Goal: Task Accomplishment & Management: Manage account settings

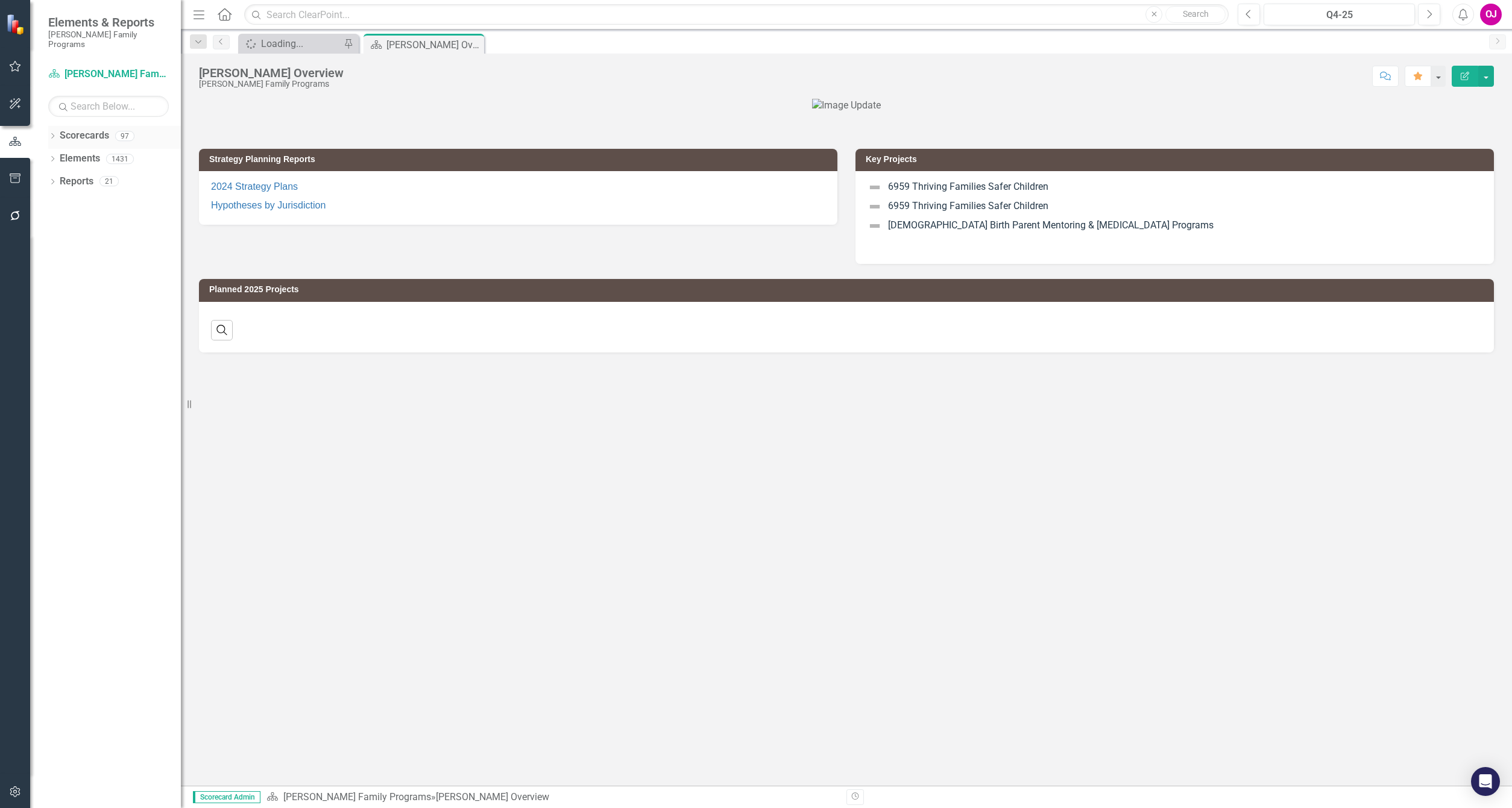
click at [49, 132] on div "Dropdown" at bounding box center [52, 138] width 8 height 10
click at [58, 155] on icon "Dropdown" at bounding box center [59, 158] width 9 height 7
click at [69, 200] on icon "Dropdown" at bounding box center [71, 203] width 9 height 7
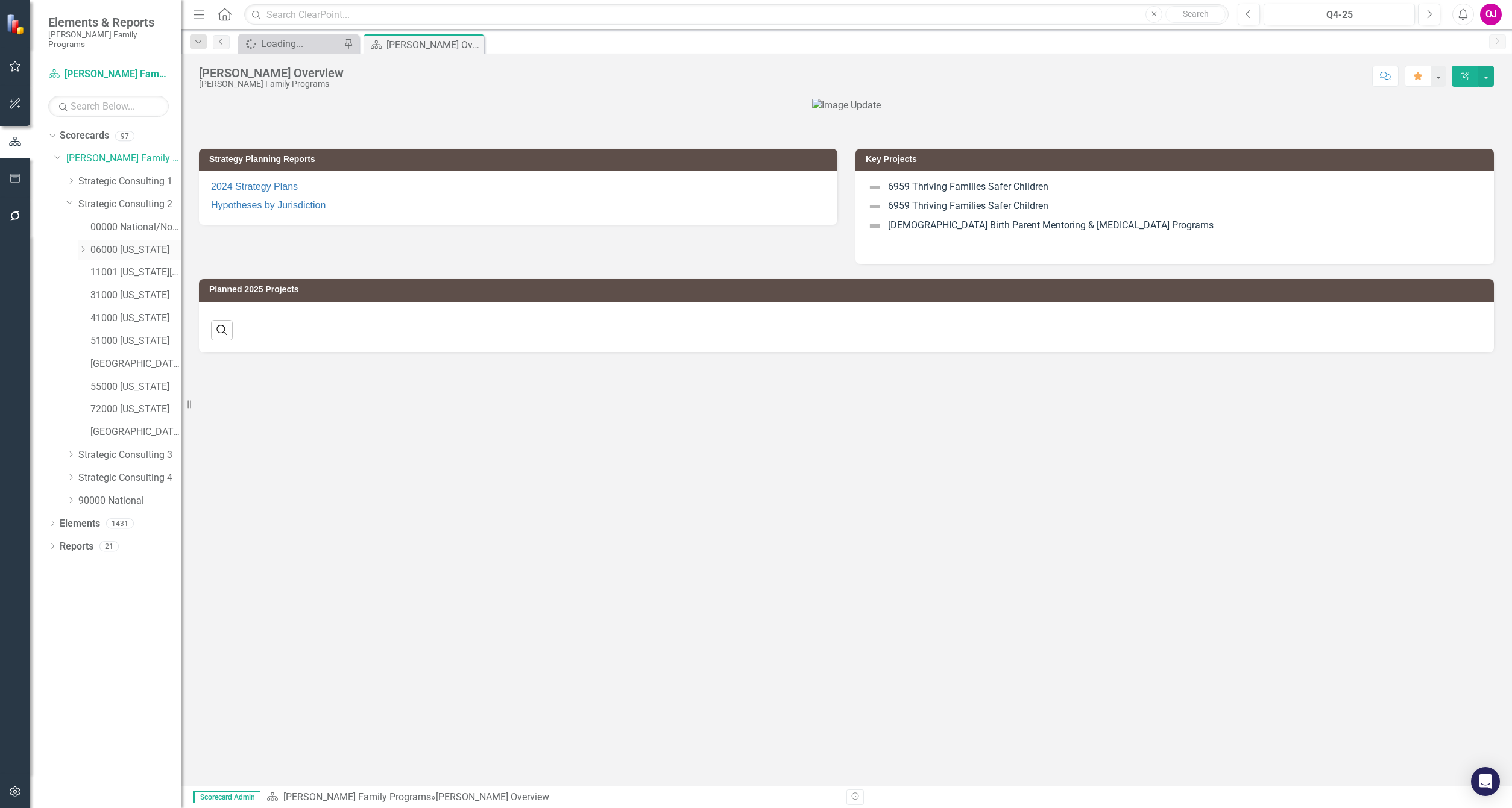
click at [83, 247] on icon at bounding box center [83, 250] width 3 height 6
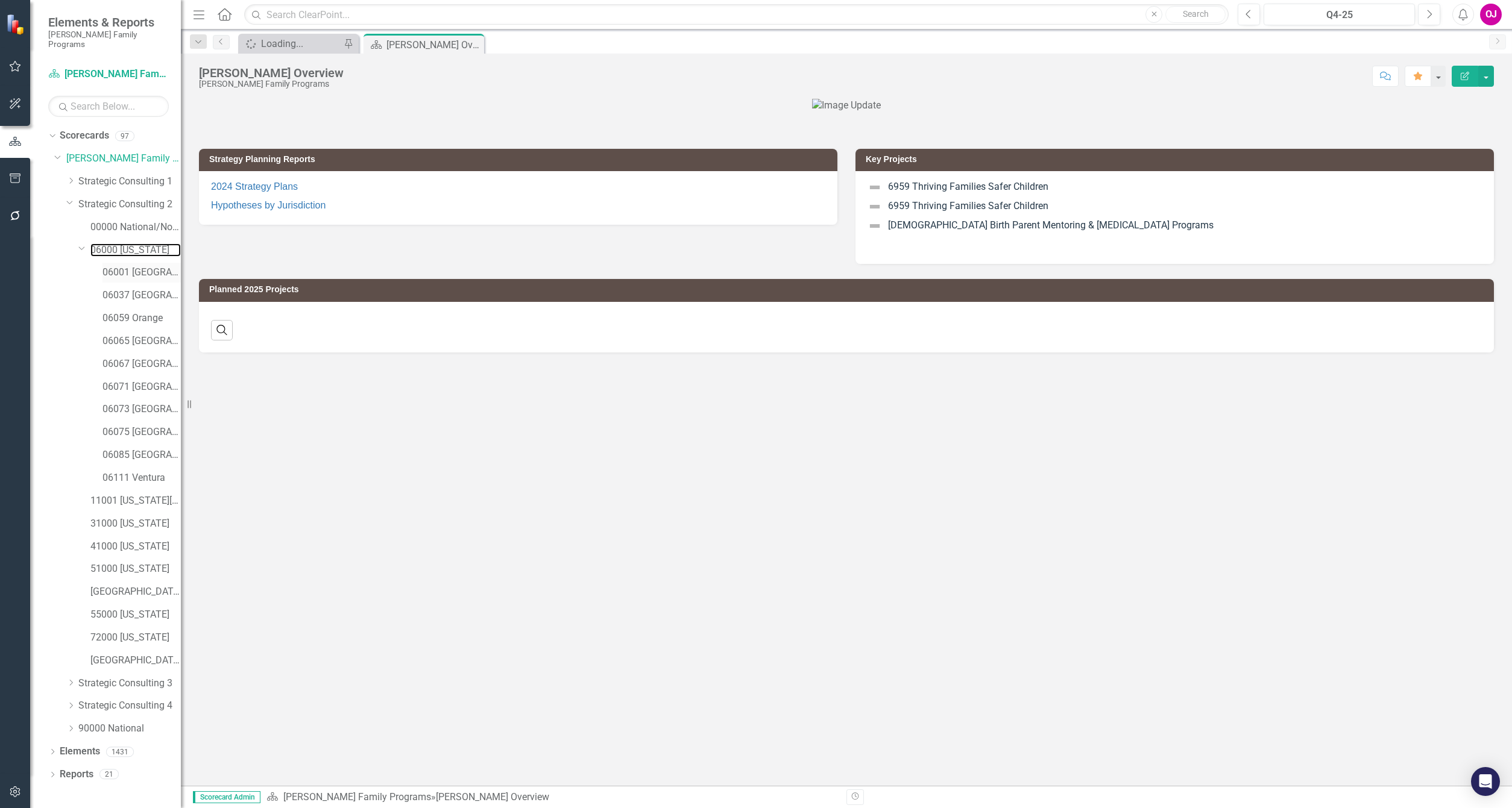
click at [127, 243] on link "06000 [US_STATE]" at bounding box center [135, 250] width 90 height 14
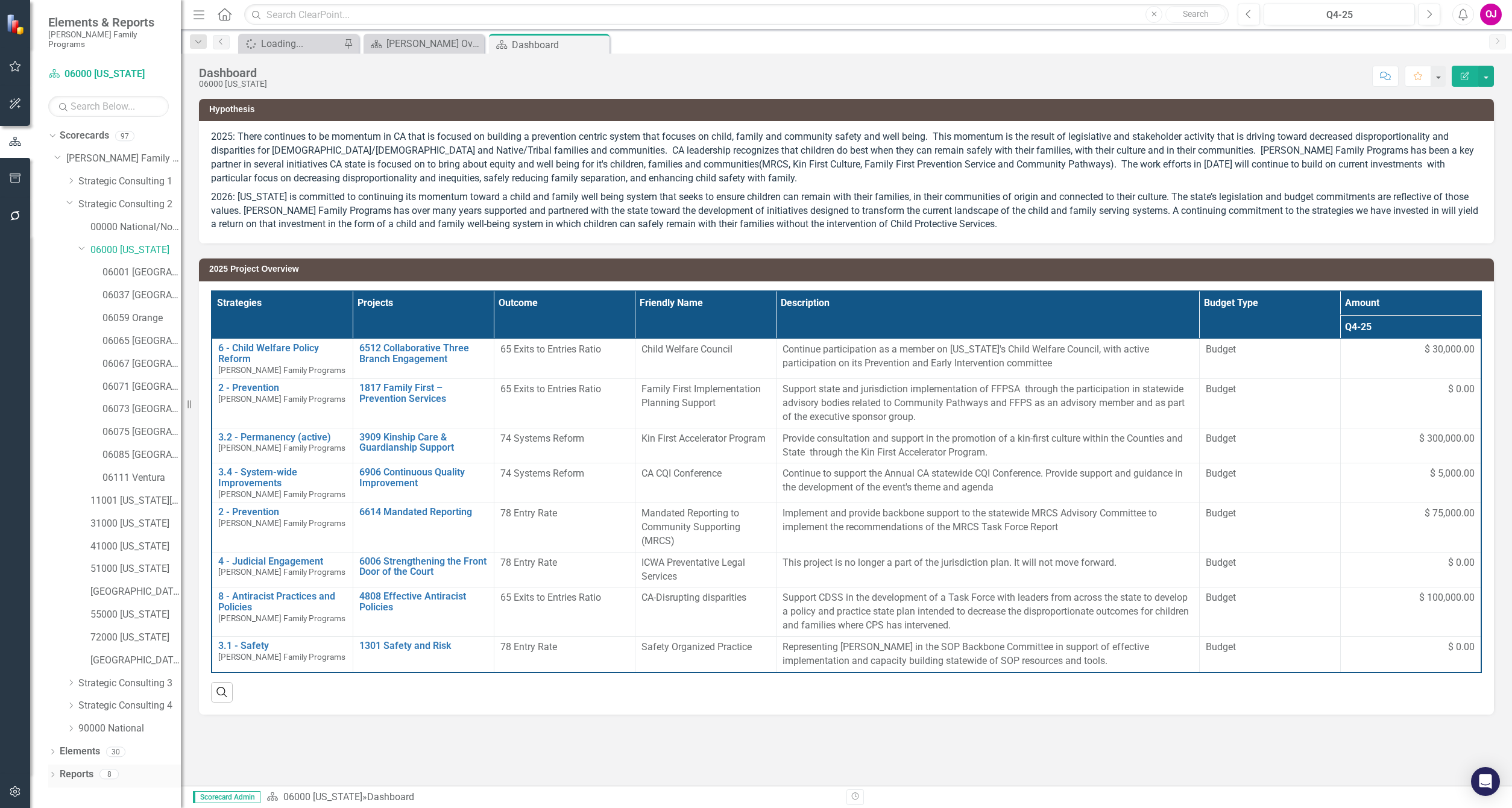
click at [51, 772] on icon at bounding box center [52, 775] width 3 height 6
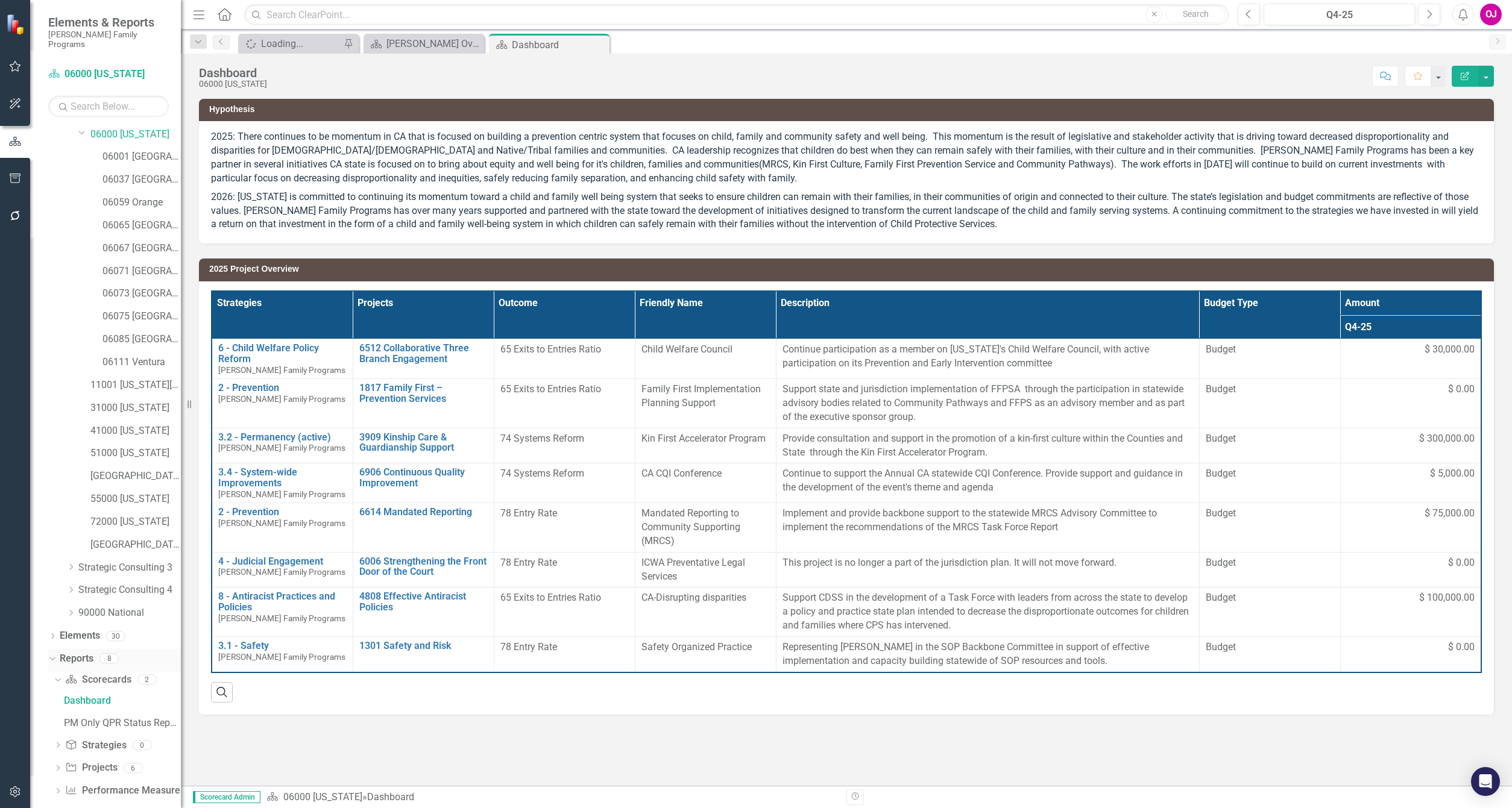
scroll to position [120, 0]
click at [124, 713] on div "PM Only QPR Status Report" at bounding box center [122, 718] width 117 height 11
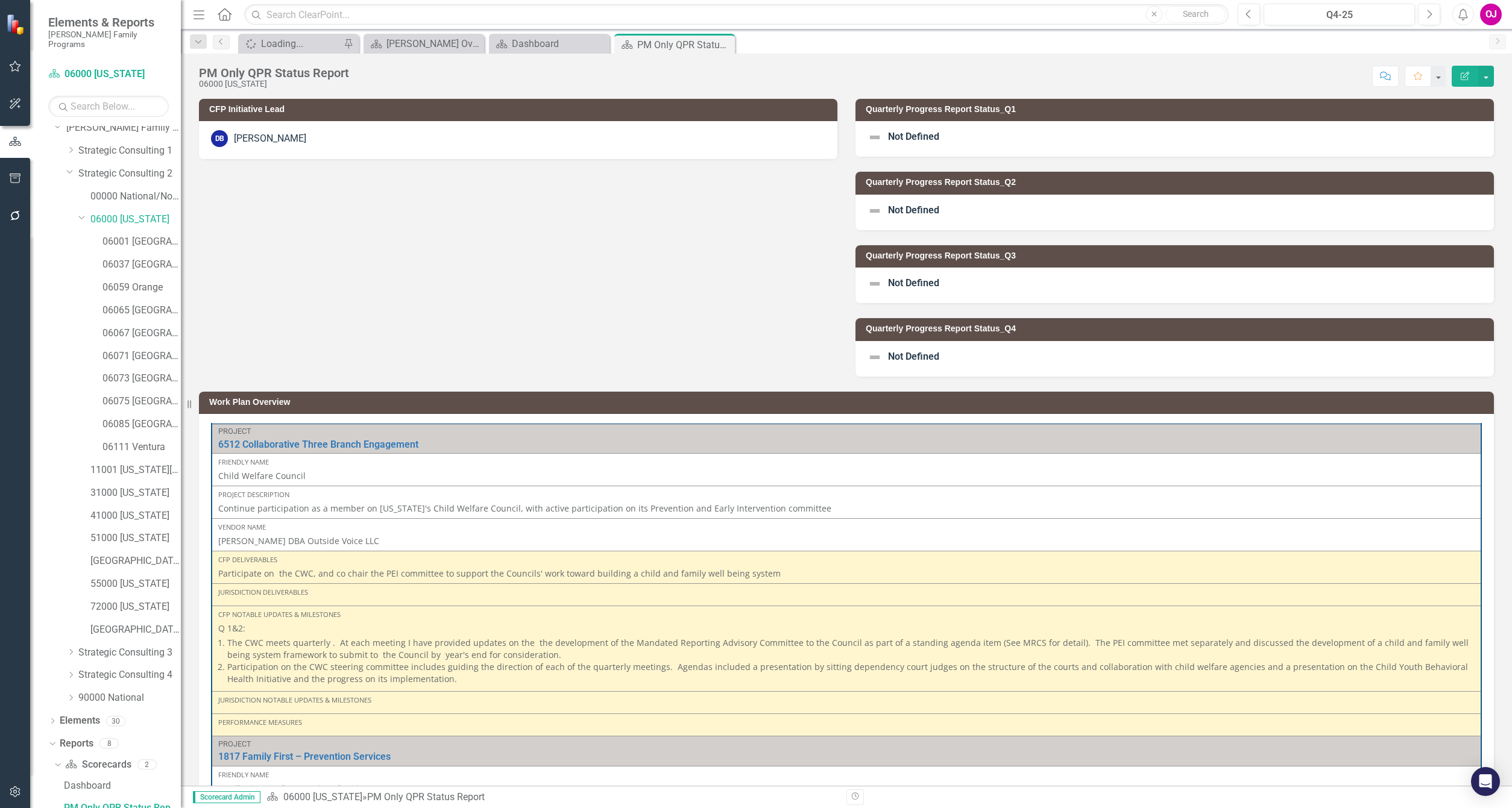
click at [1040, 146] on div "Not Defined" at bounding box center [1175, 139] width 638 height 35
click at [1035, 148] on div "Not Defined" at bounding box center [1175, 139] width 638 height 35
click at [1042, 143] on div "Not Defined" at bounding box center [1175, 139] width 638 height 35
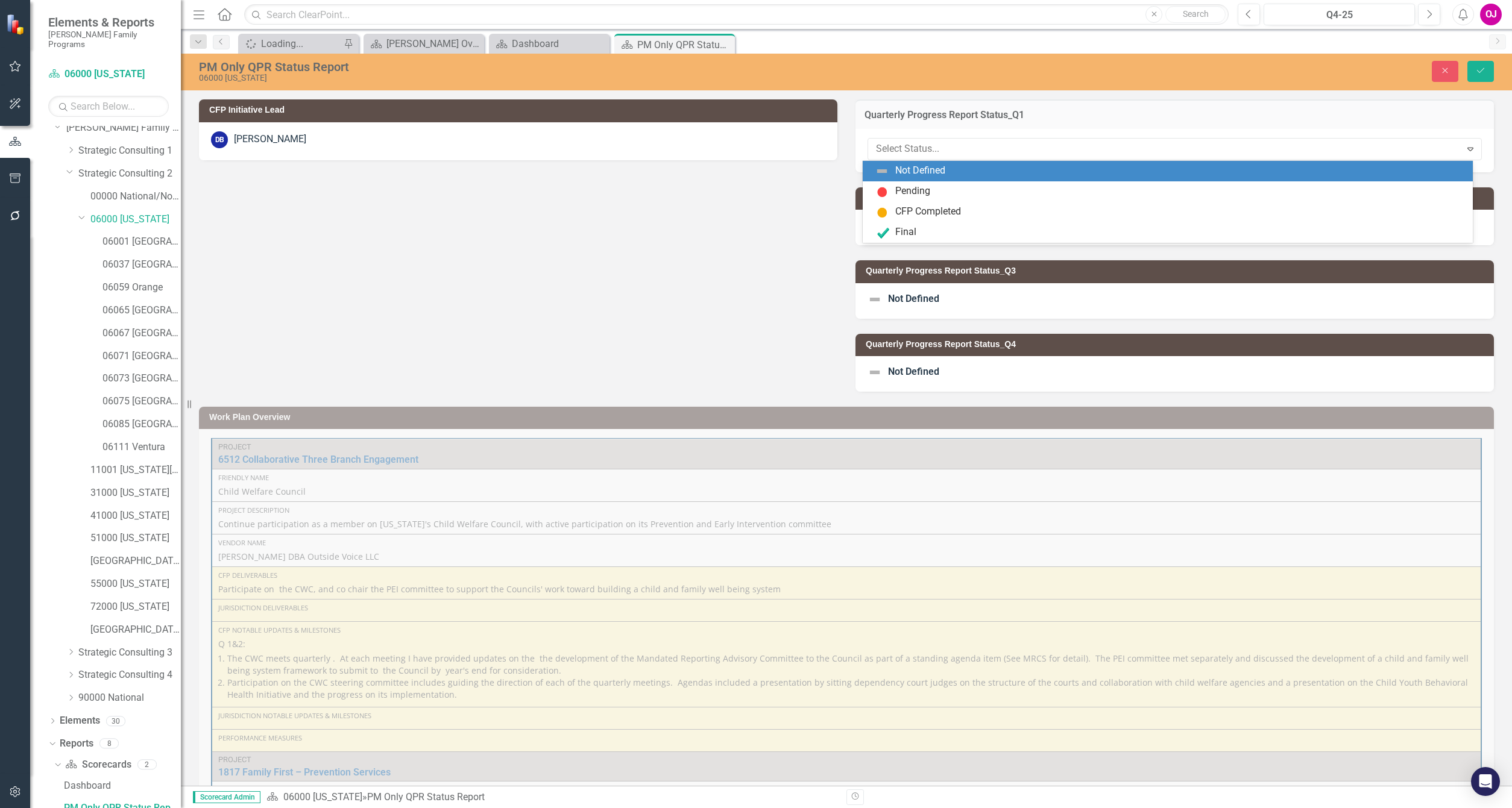
click at [1042, 143] on div at bounding box center [1164, 149] width 577 height 16
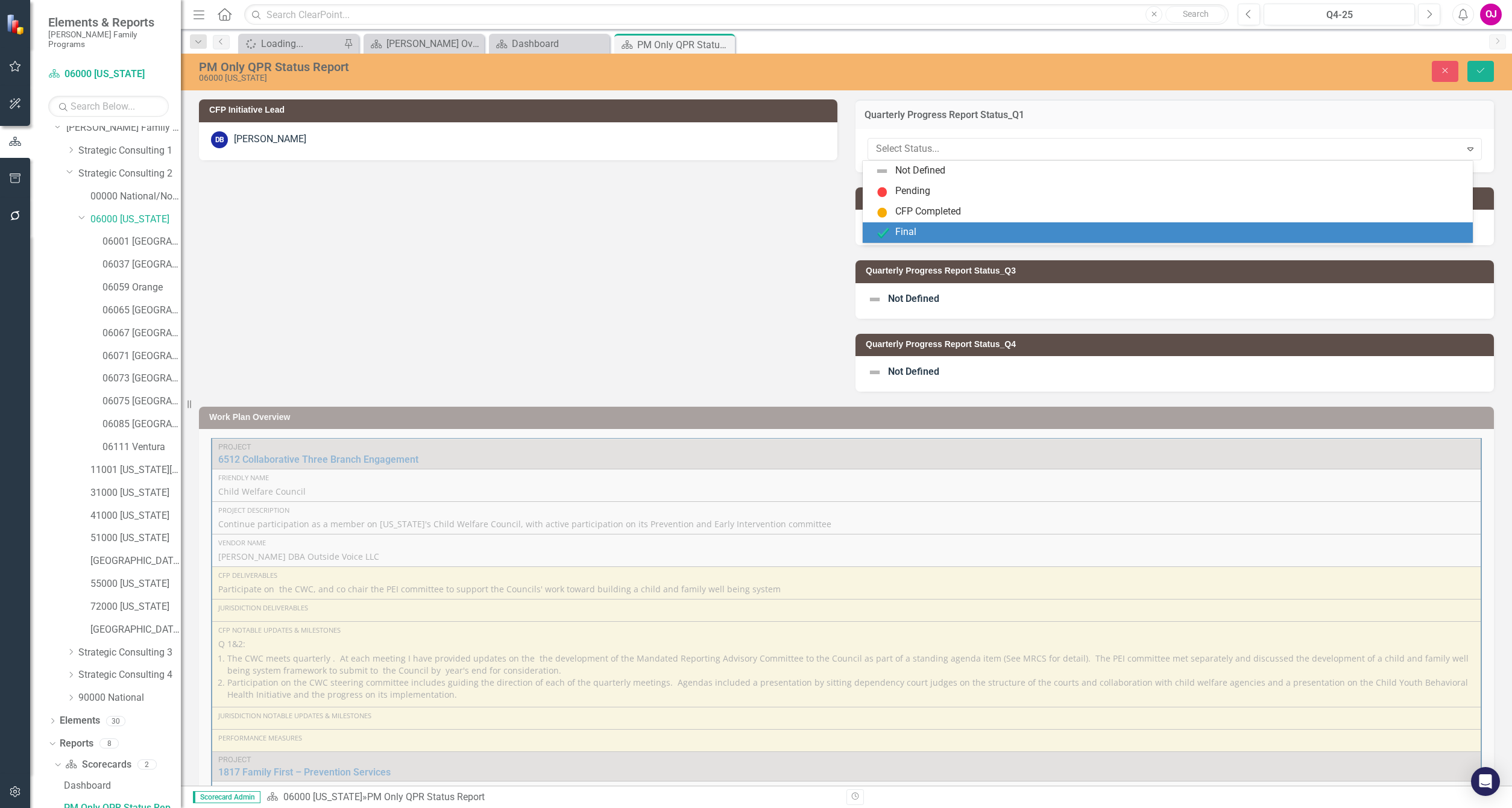
click at [944, 241] on div "Final" at bounding box center [1167, 233] width 610 height 20
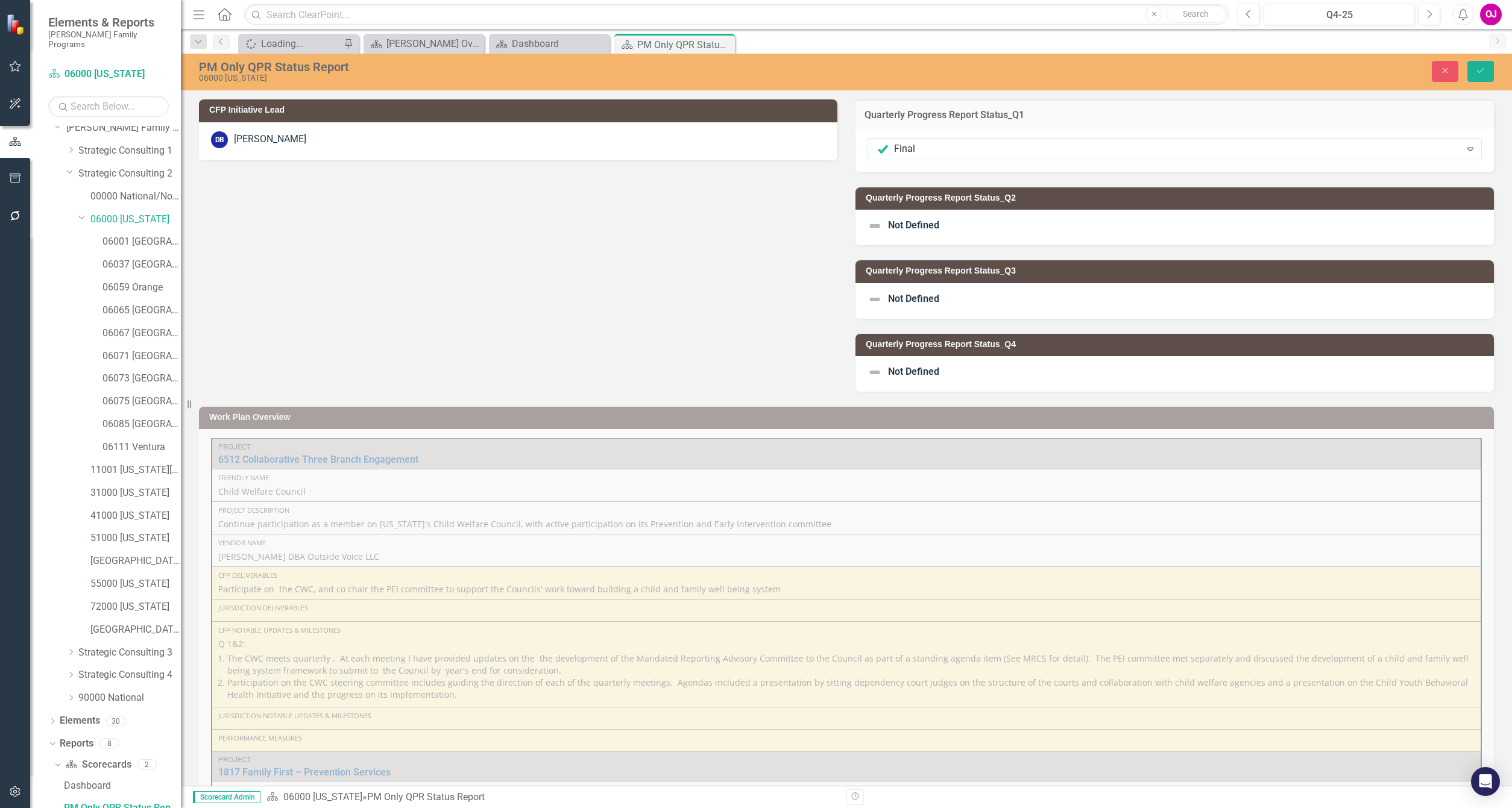
click at [955, 226] on div "Not Defined" at bounding box center [1175, 228] width 638 height 35
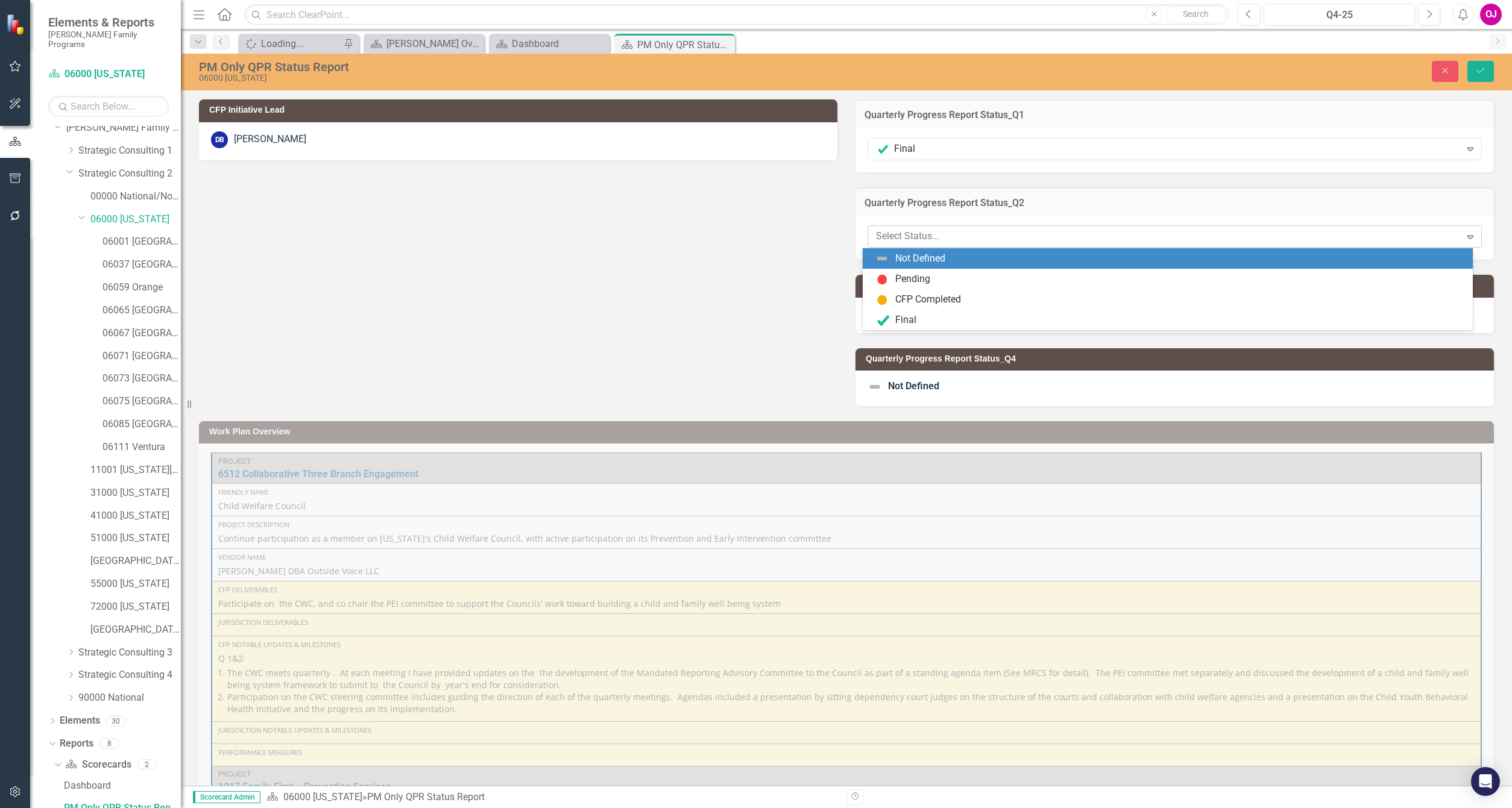
click at [971, 240] on div at bounding box center [1164, 237] width 577 height 16
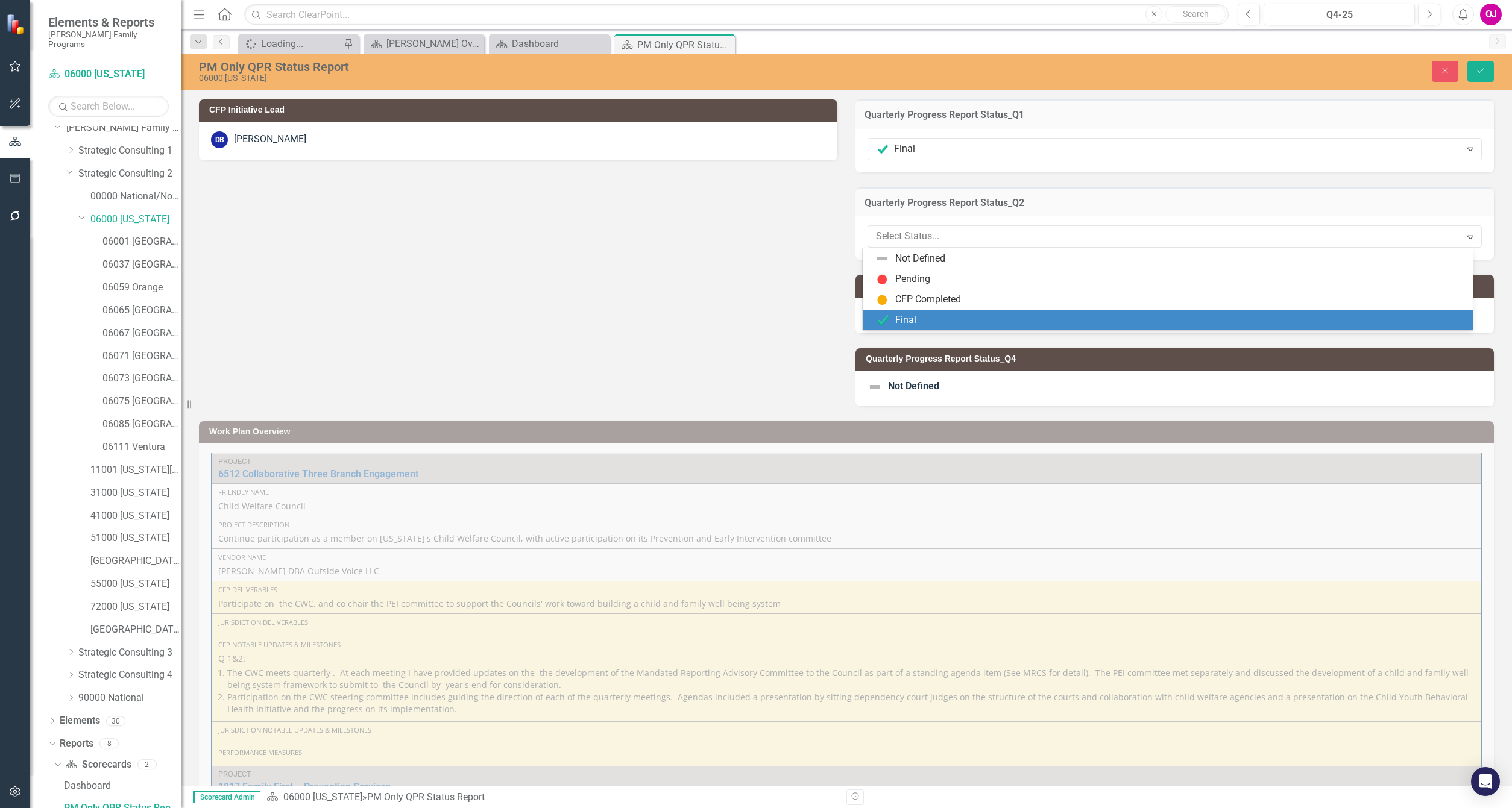
click at [894, 320] on div "Final" at bounding box center [1170, 320] width 591 height 15
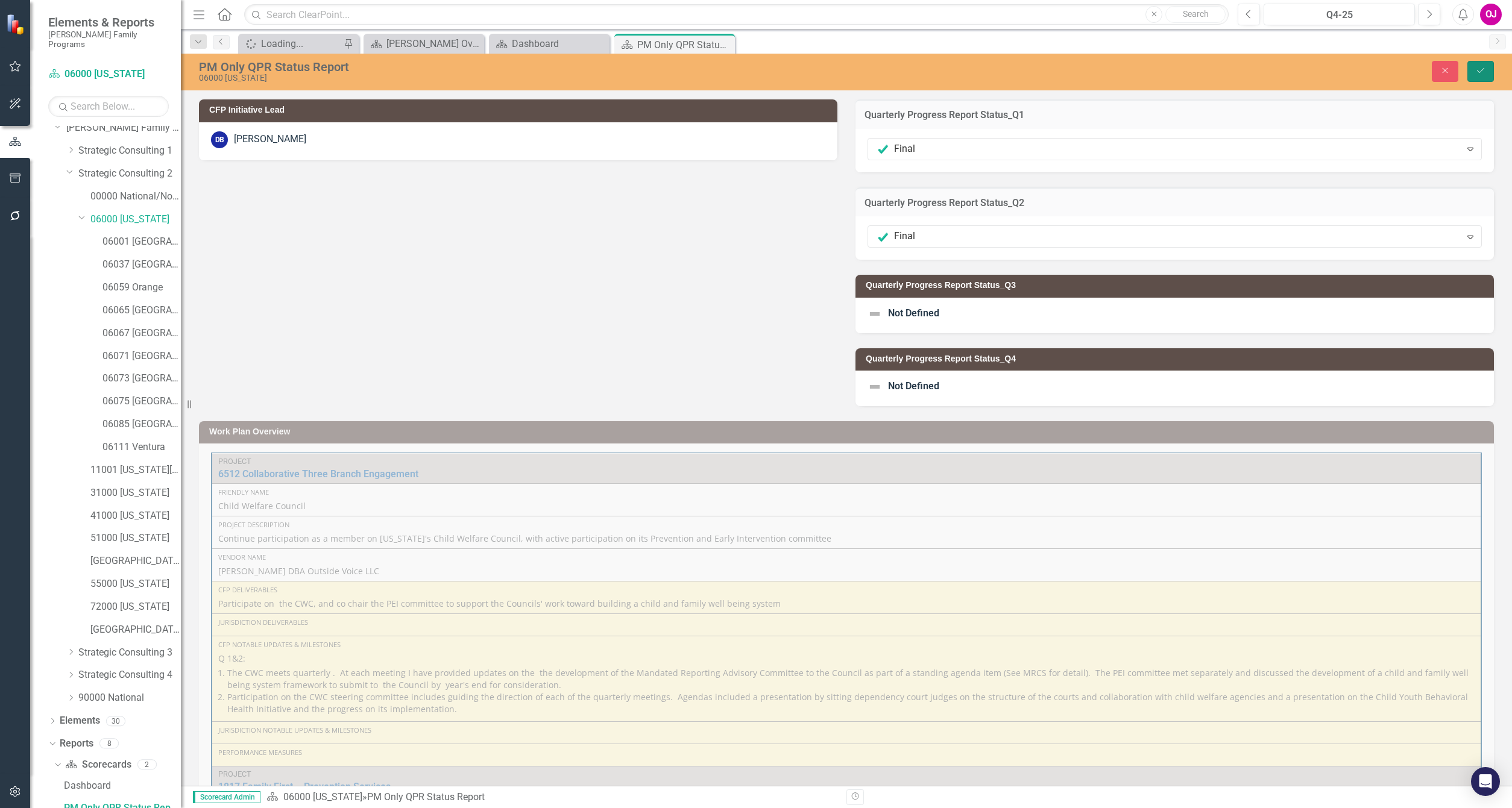
click at [1474, 71] on button "Save" at bounding box center [1480, 71] width 26 height 21
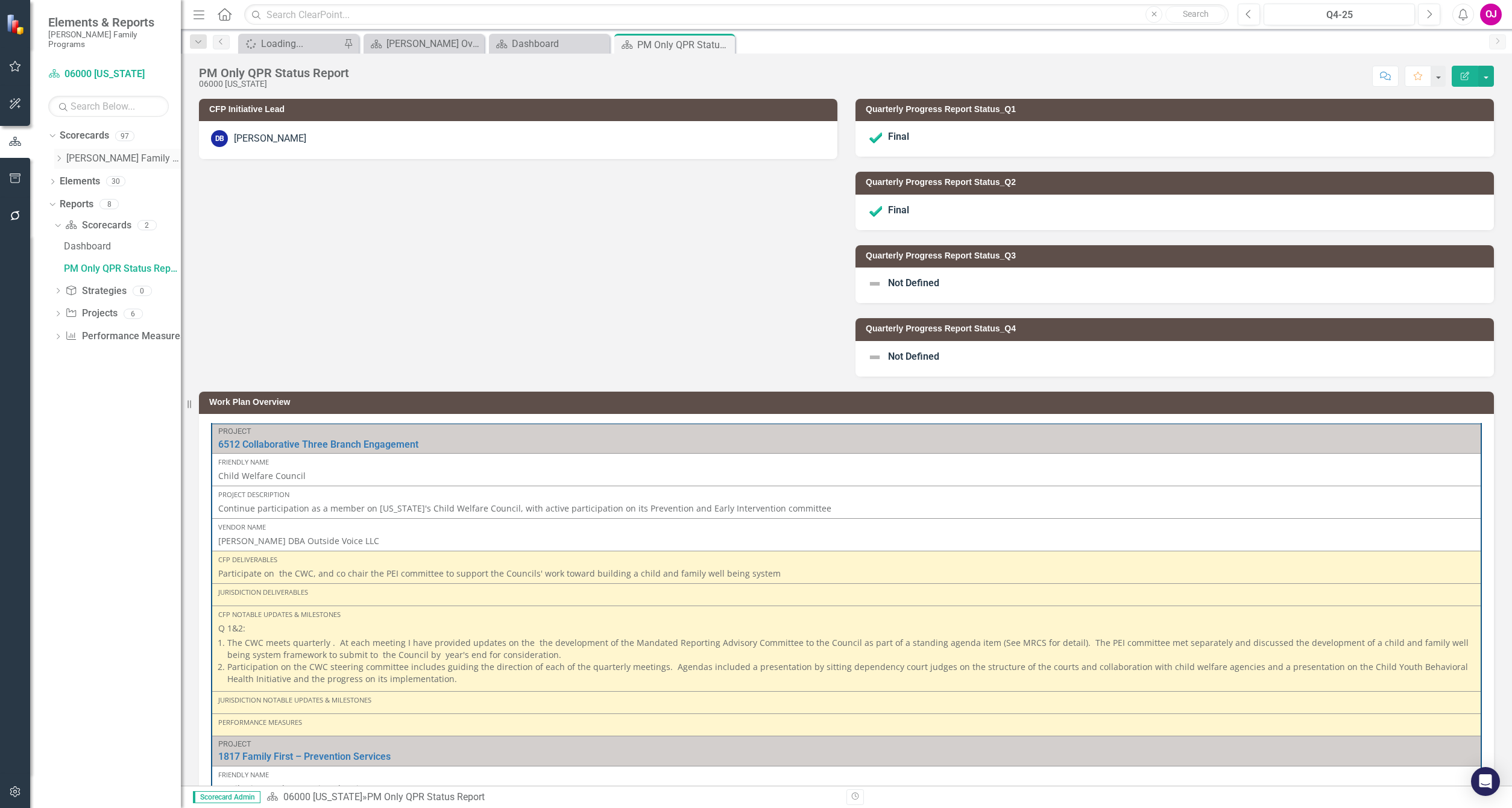
click at [60, 155] on icon "Dropdown" at bounding box center [59, 158] width 9 height 7
click at [71, 200] on icon "Dropdown" at bounding box center [71, 203] width 9 height 7
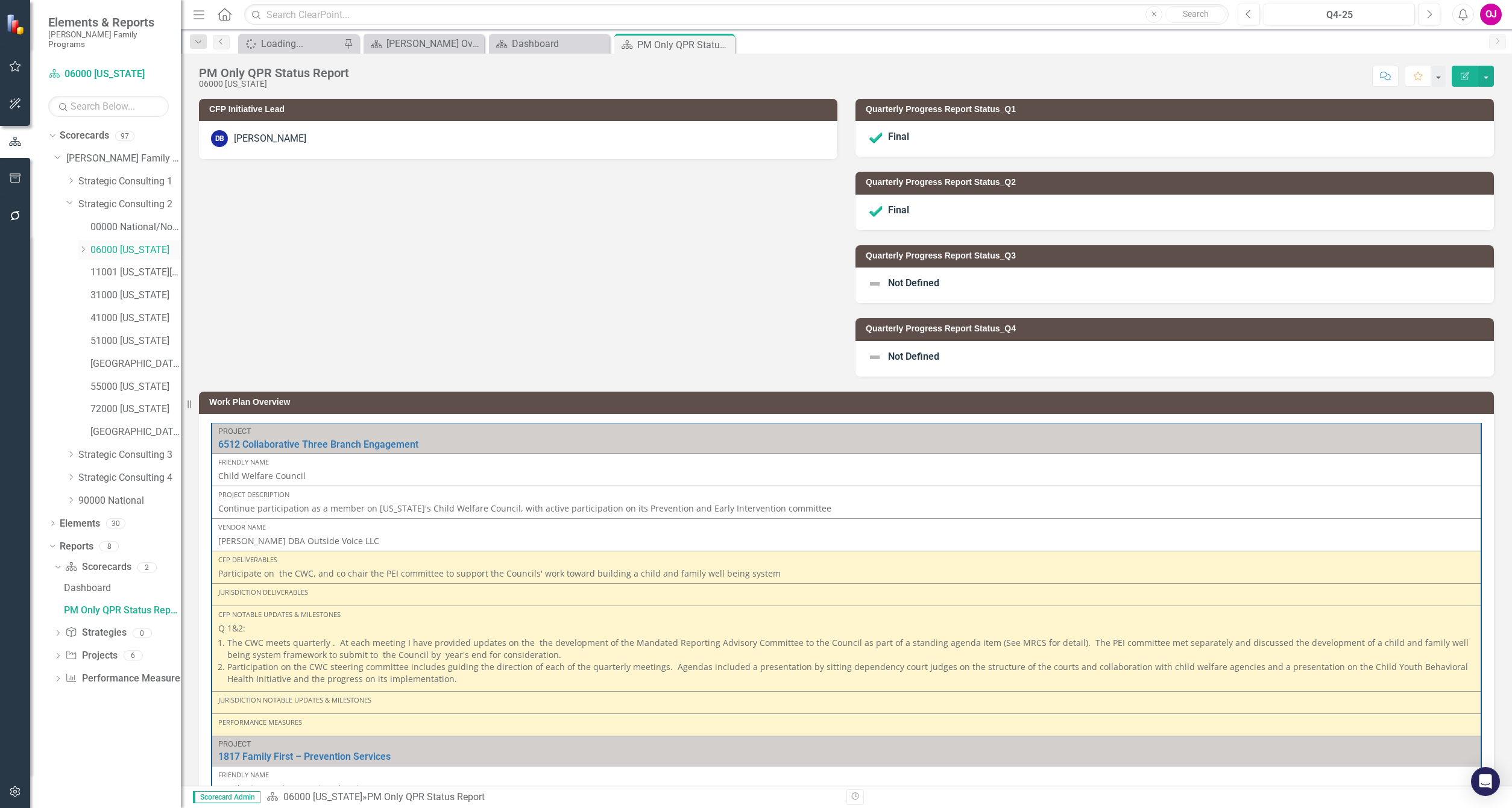
click at [84, 246] on icon "Dropdown" at bounding box center [83, 249] width 9 height 7
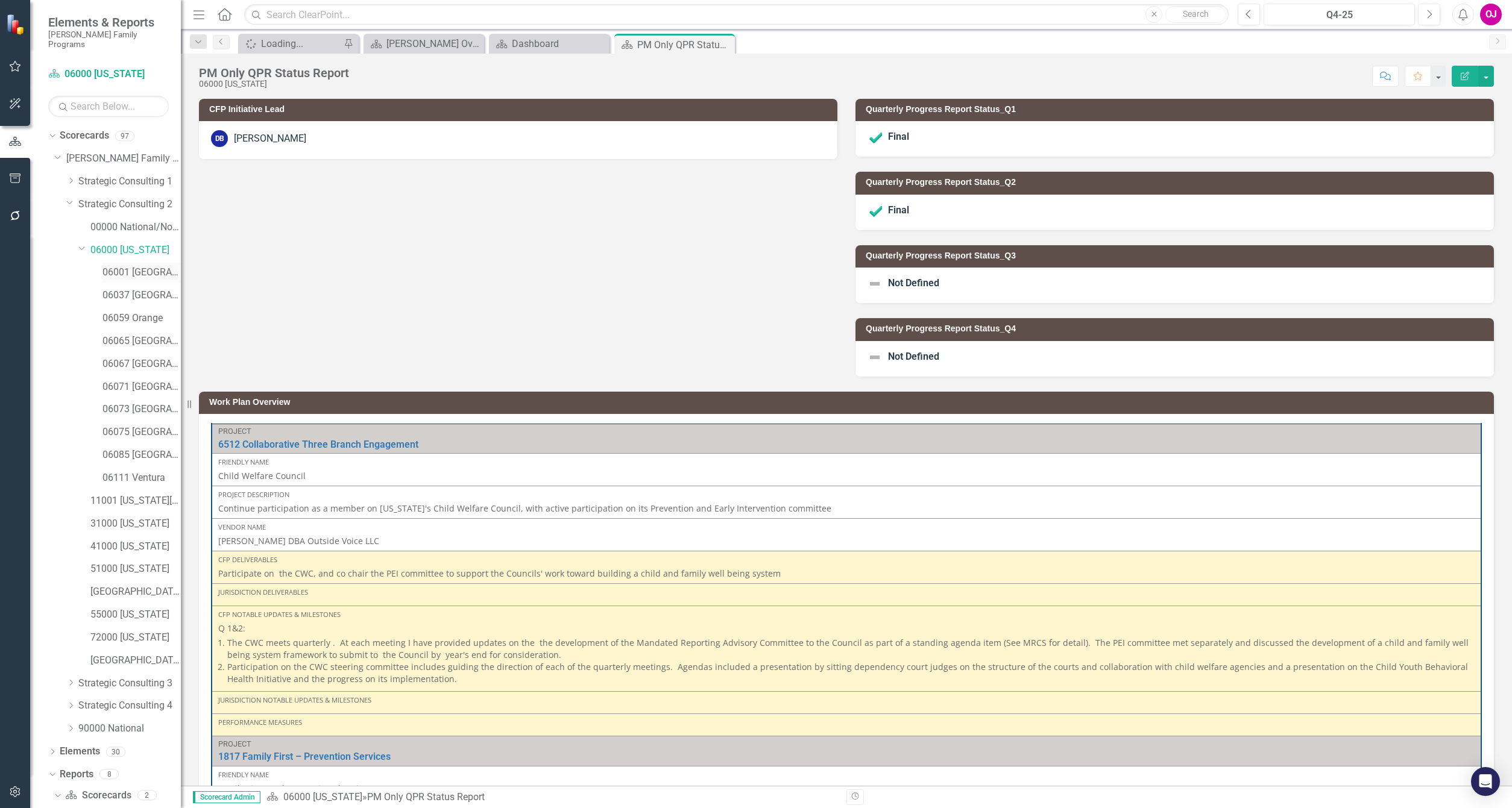
click at [138, 268] on link "06001 [GEOGRAPHIC_DATA]" at bounding box center [141, 272] width 78 height 14
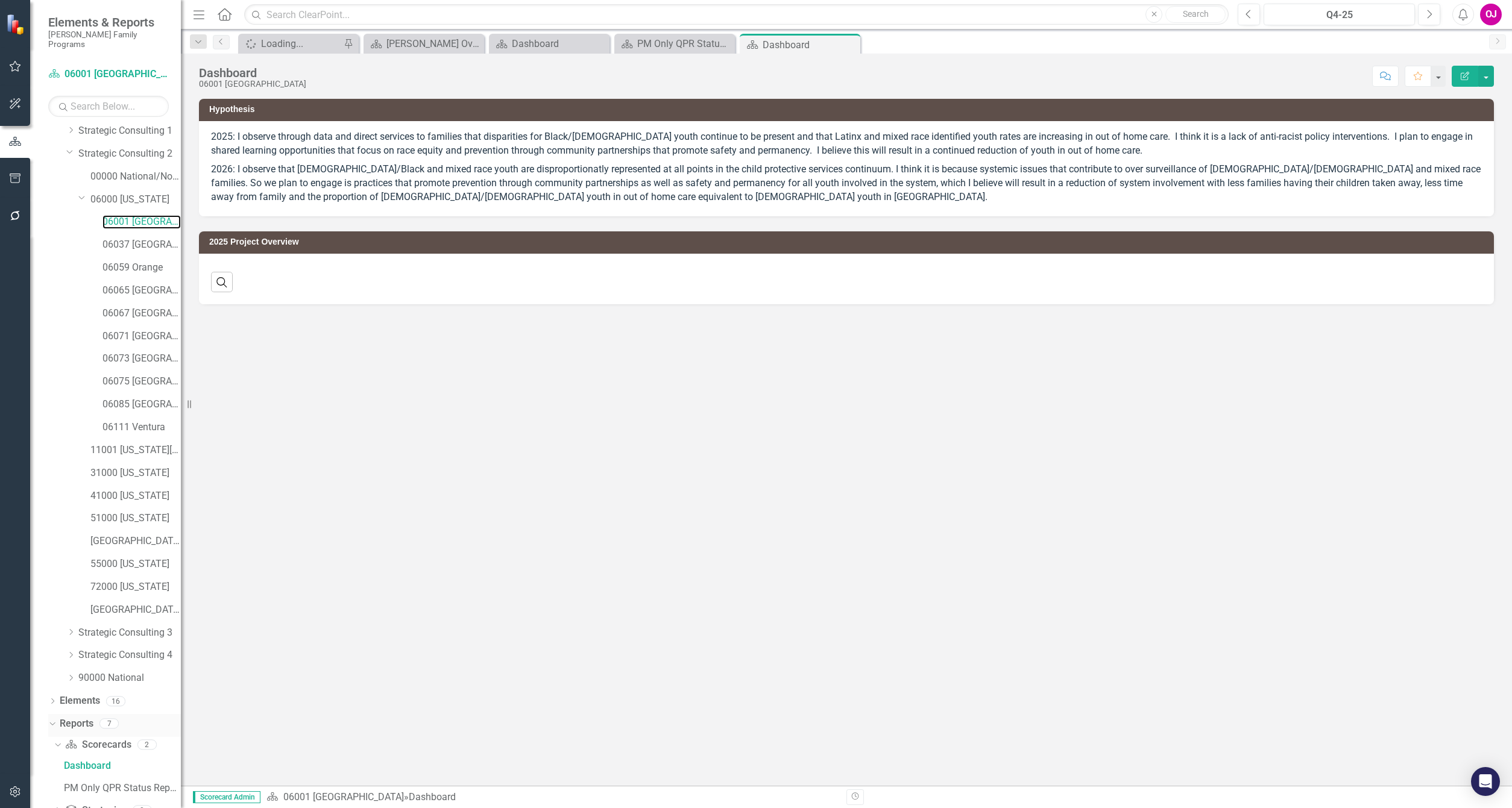
scroll to position [120, 0]
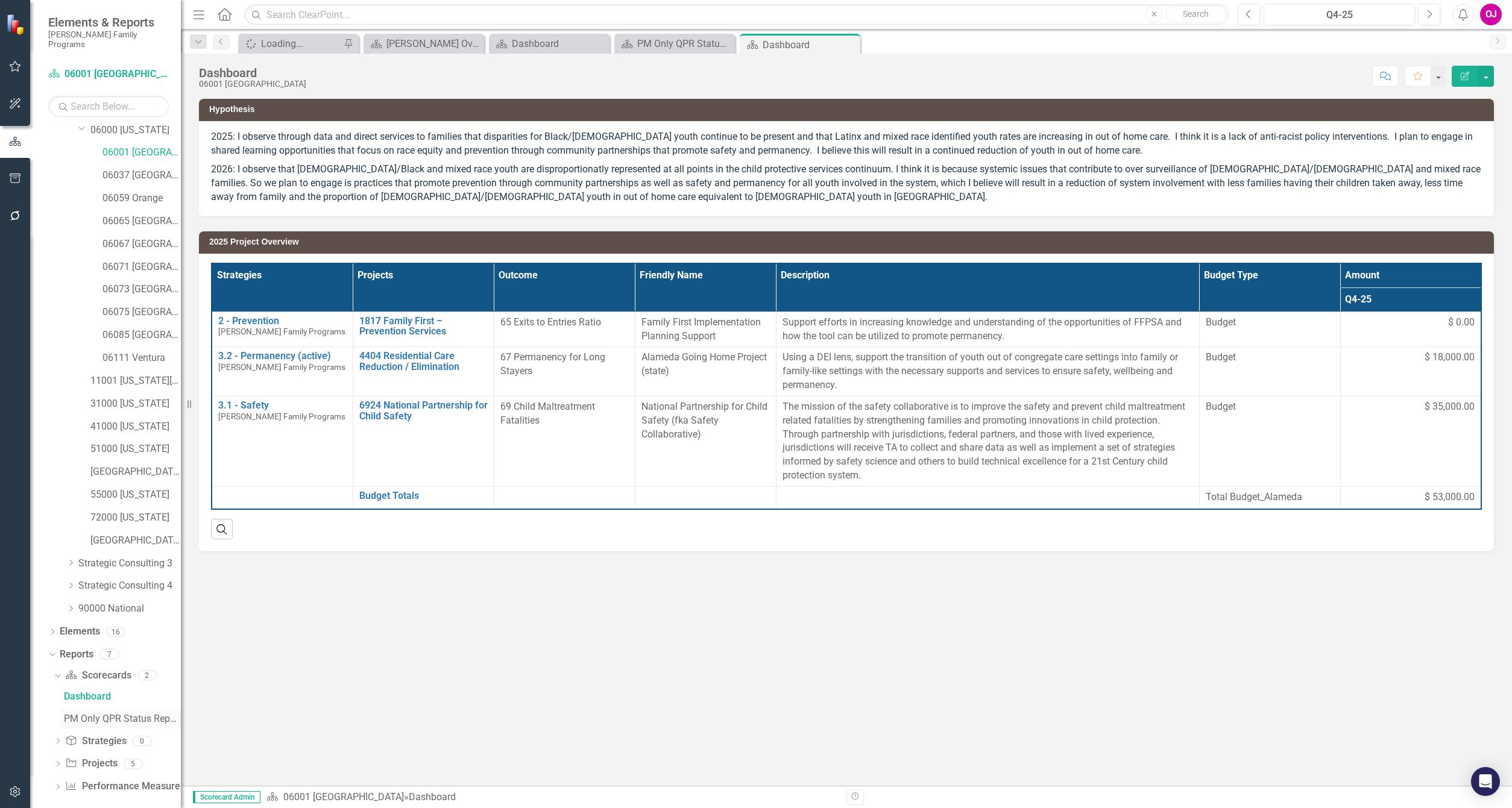
click at [81, 713] on div "PM Only QPR Status Report" at bounding box center [122, 718] width 117 height 11
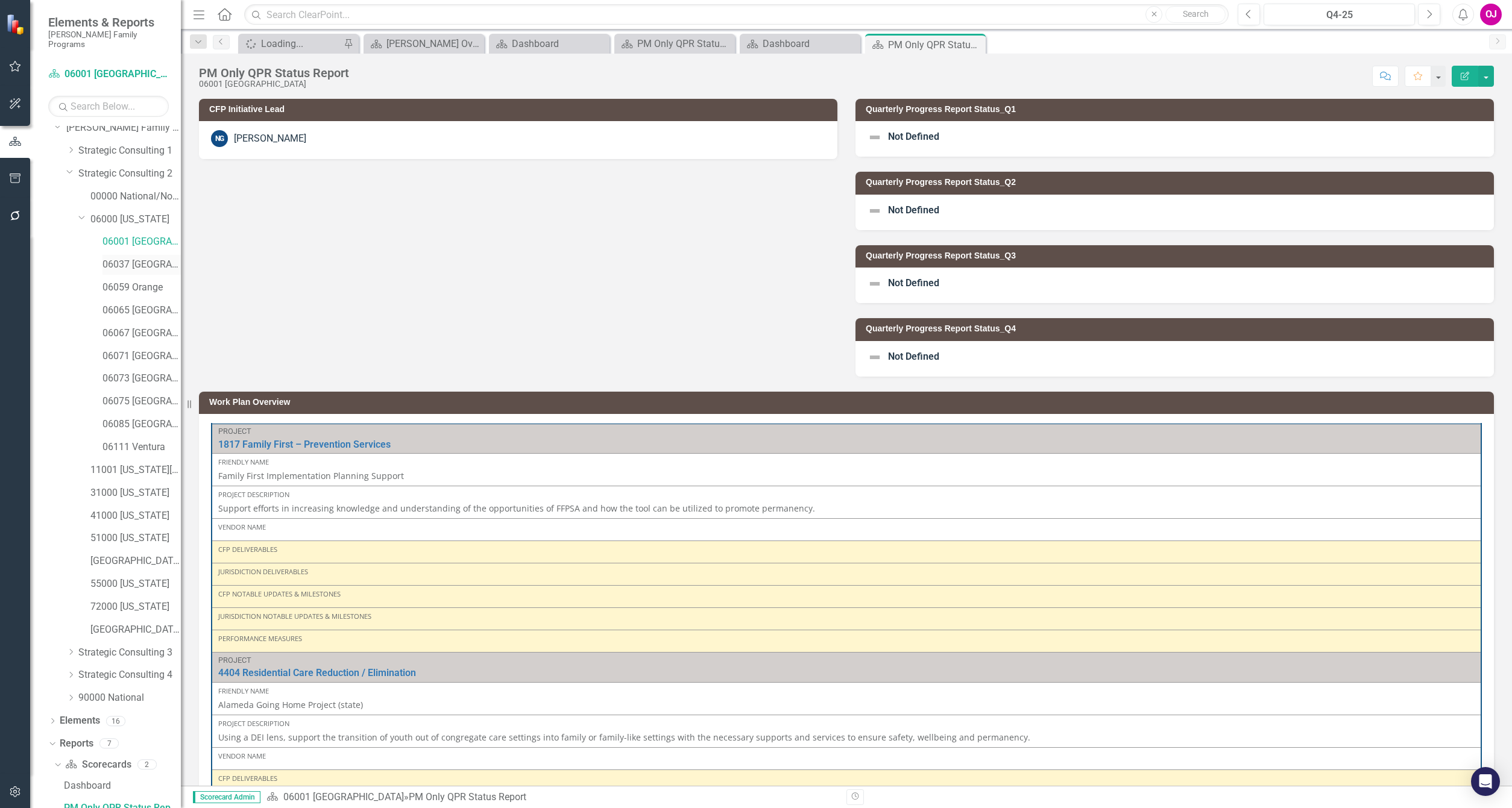
drag, startPoint x: 122, startPoint y: 253, endPoint x: 129, endPoint y: 252, distance: 7.1
click at [123, 258] on link "06037 [GEOGRAPHIC_DATA]" at bounding box center [141, 265] width 78 height 14
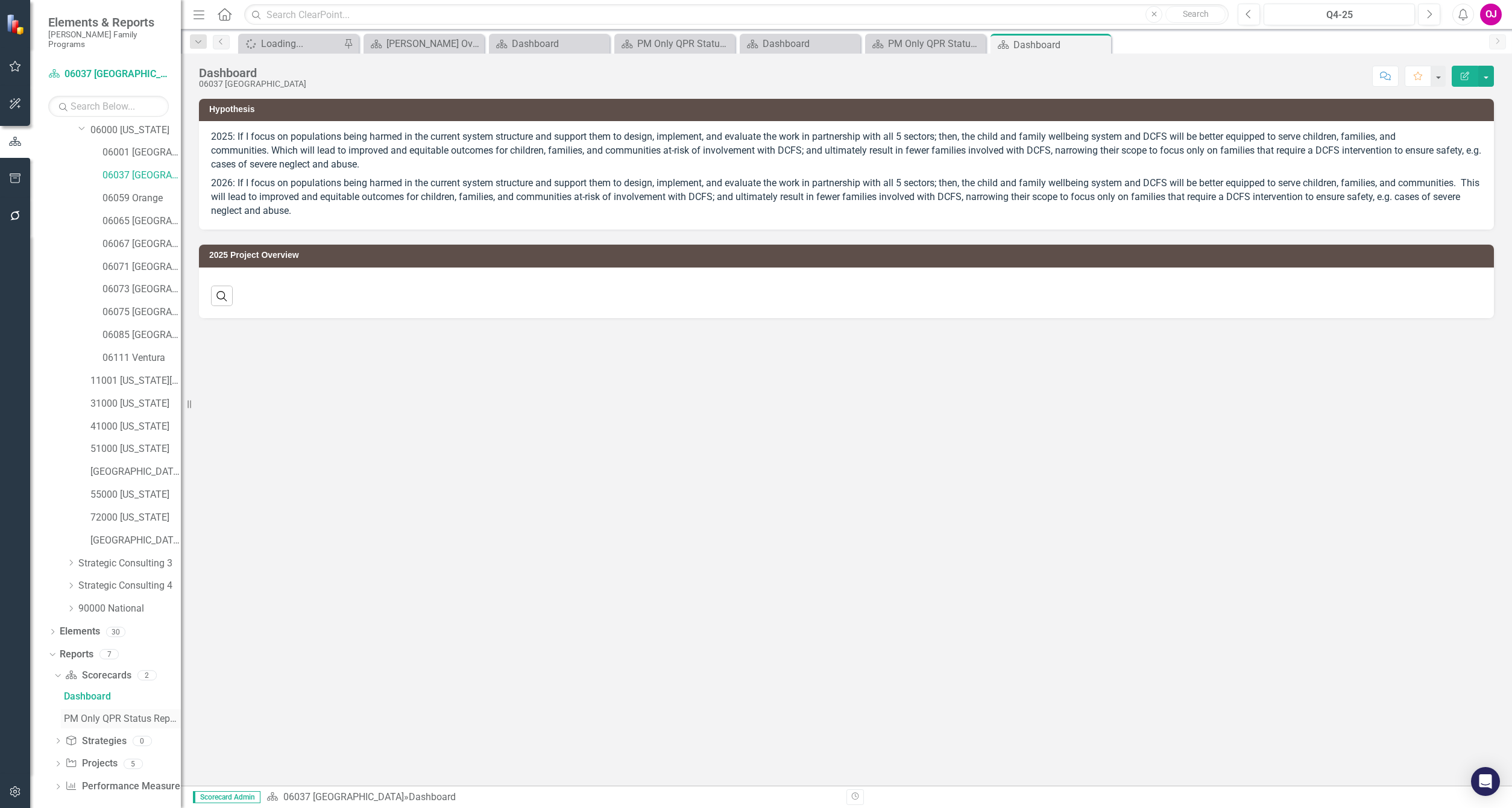
click at [119, 713] on div "PM Only QPR Status Report" at bounding box center [122, 718] width 117 height 11
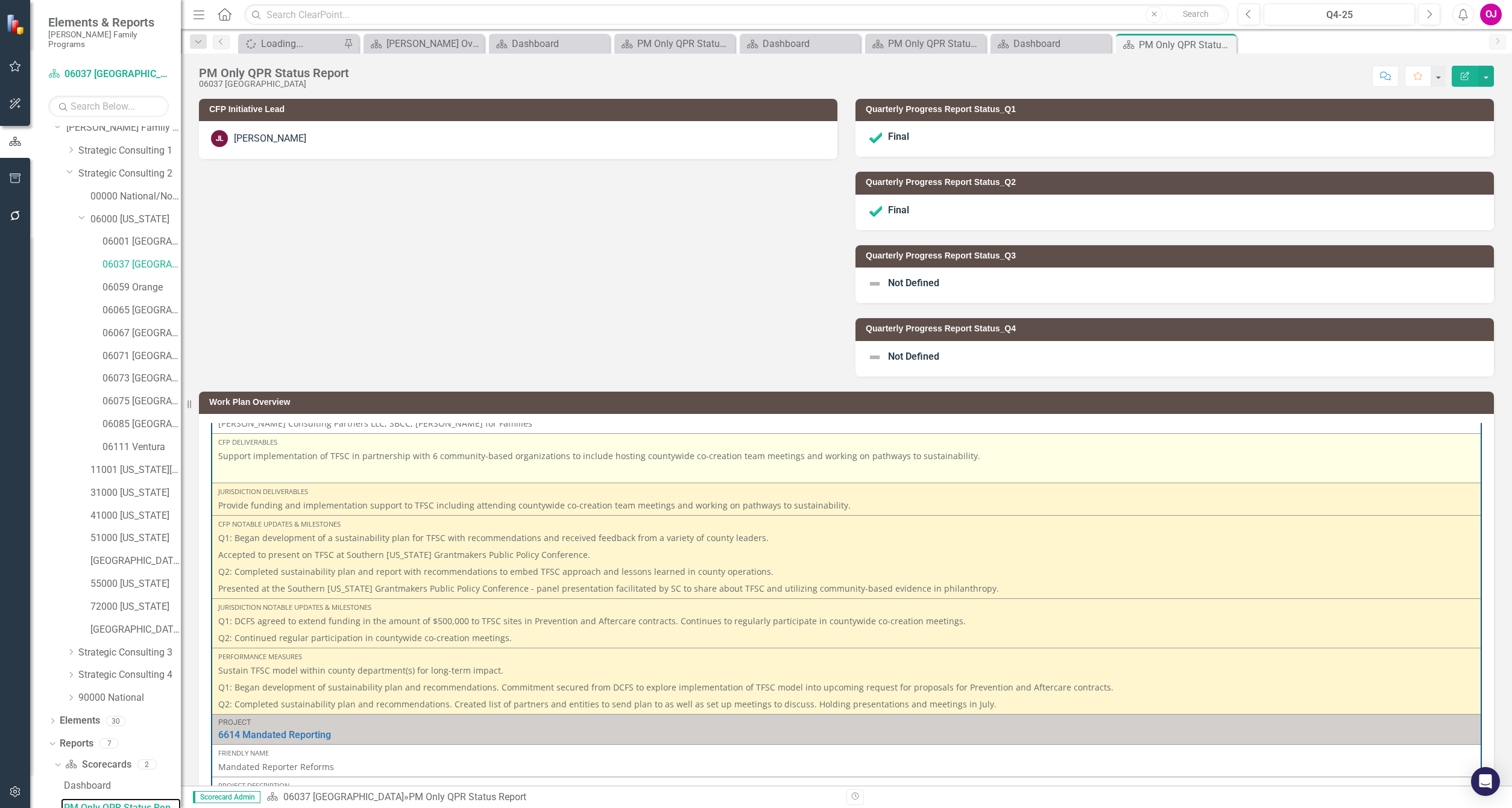
scroll to position [995, 0]
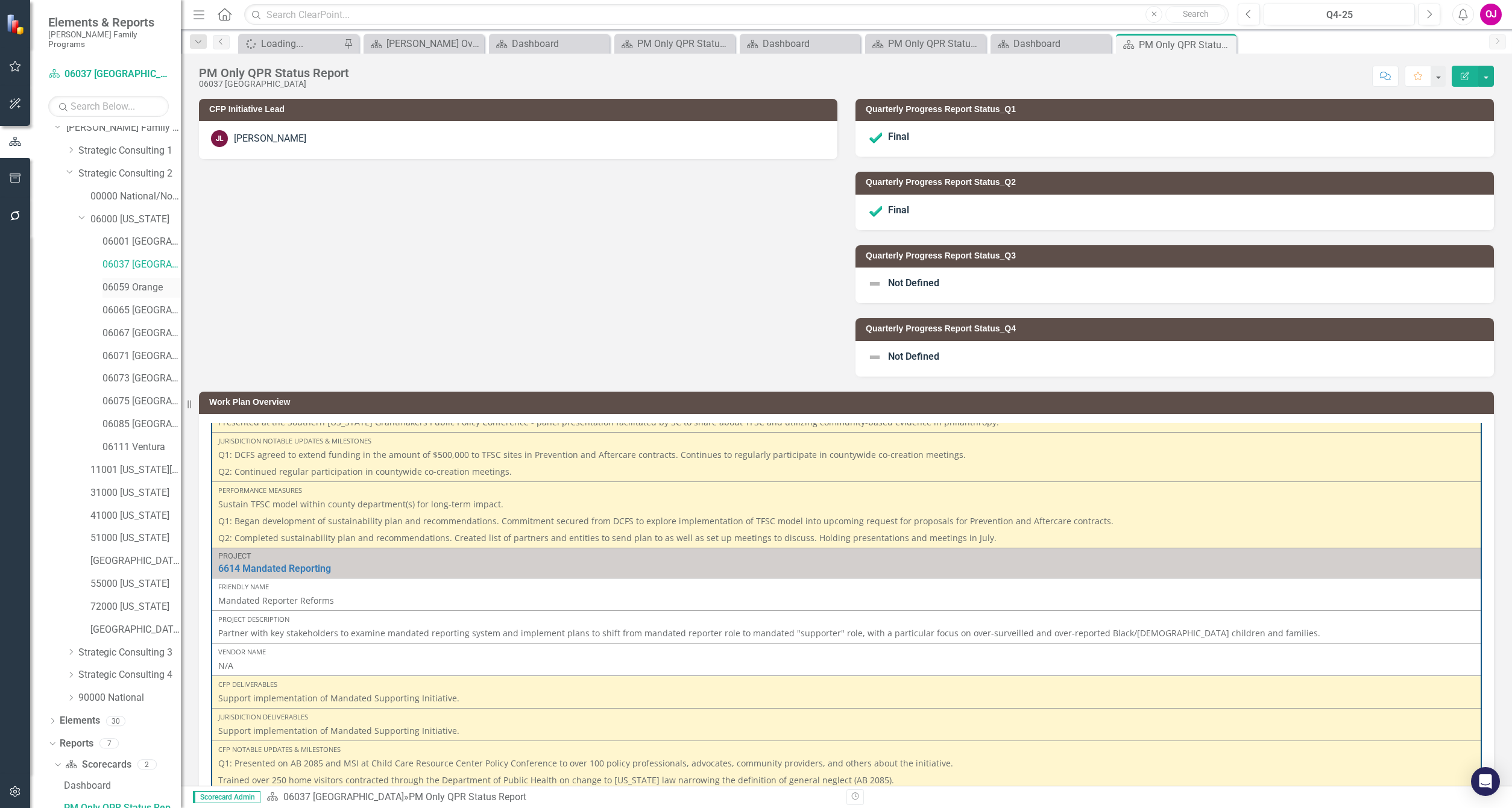
click at [136, 281] on link "06059 Orange" at bounding box center [141, 288] width 78 height 14
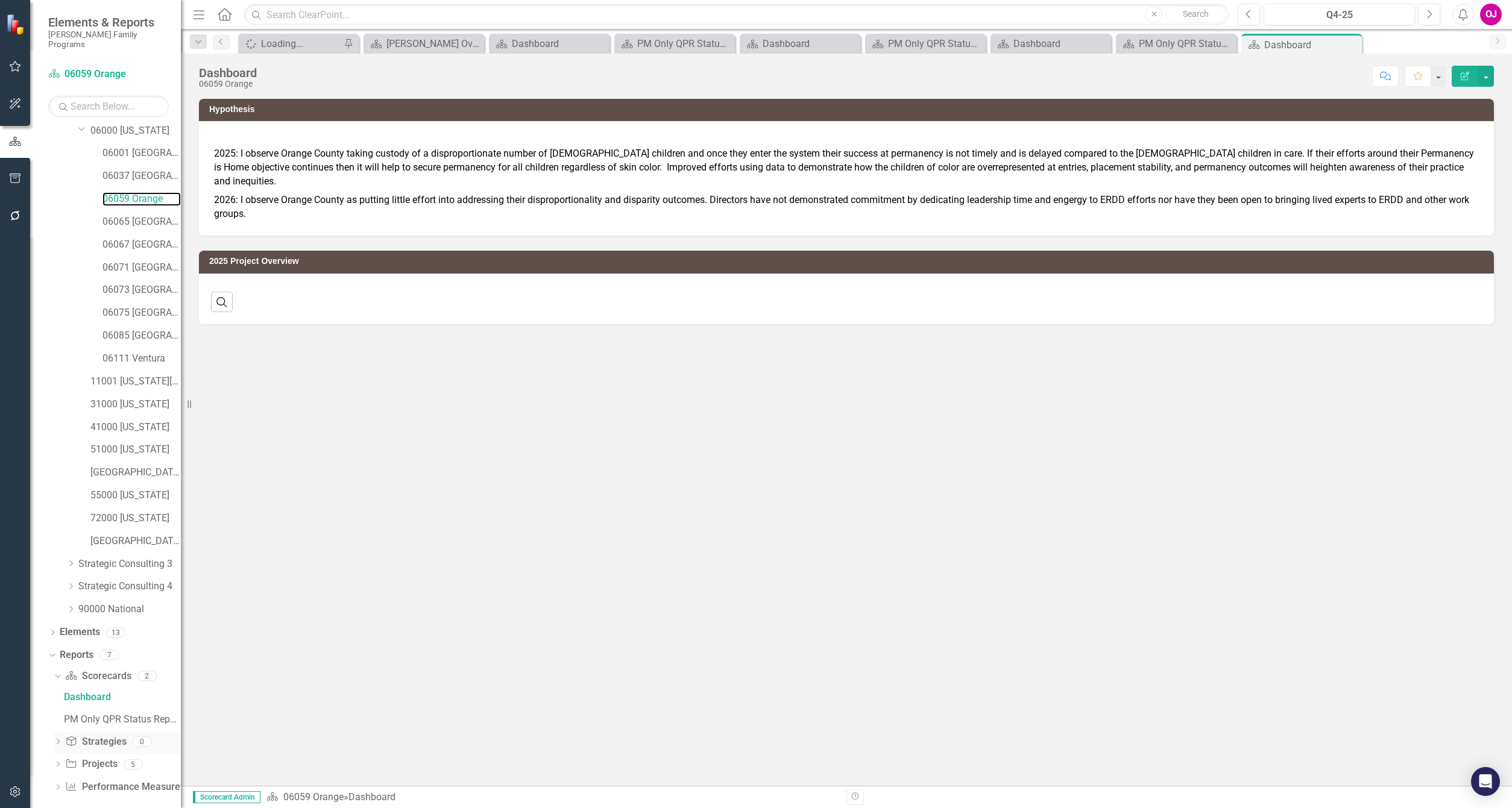
scroll to position [120, 0]
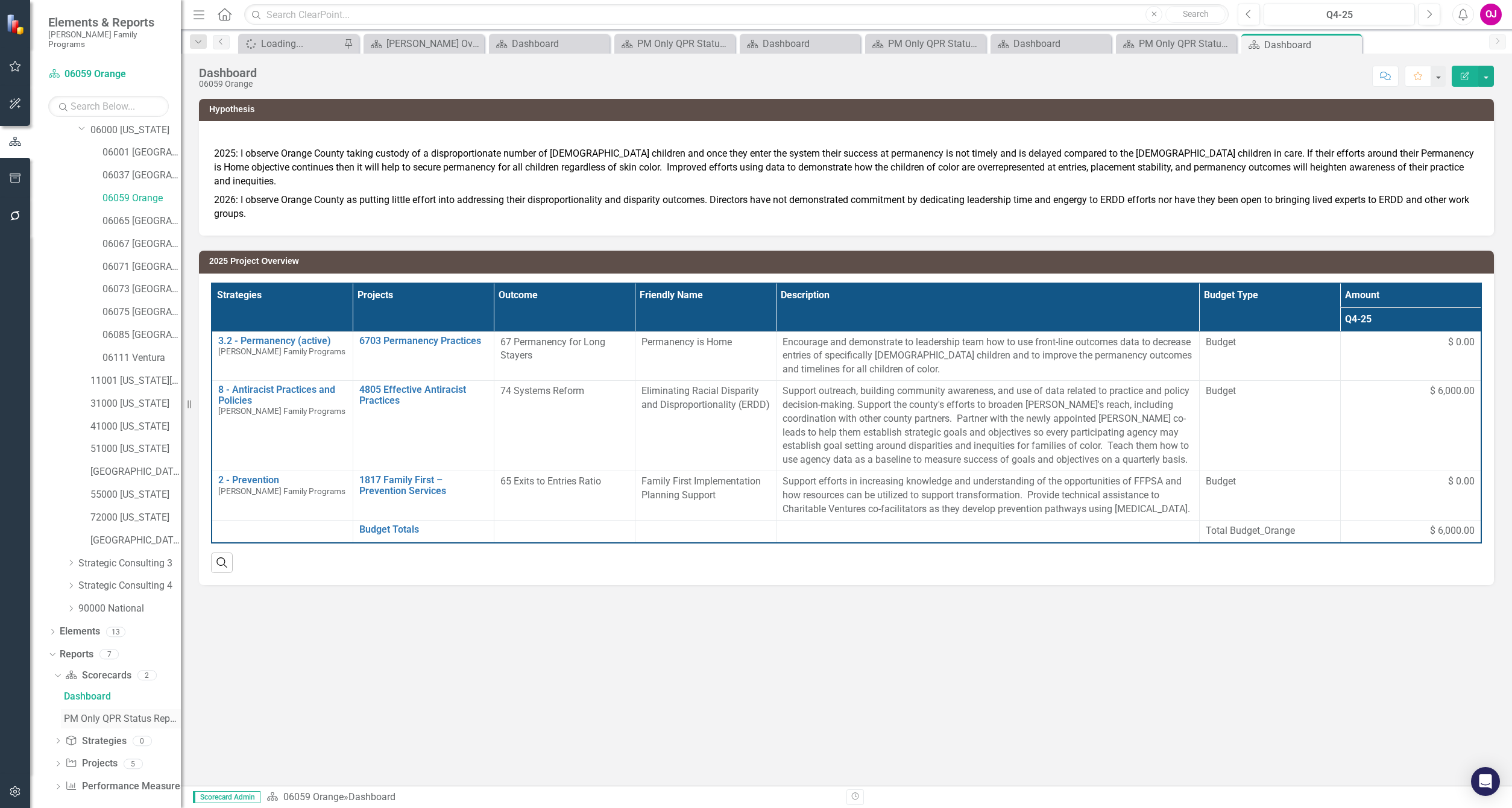
click at [136, 713] on div "PM Only QPR Status Report" at bounding box center [122, 718] width 117 height 11
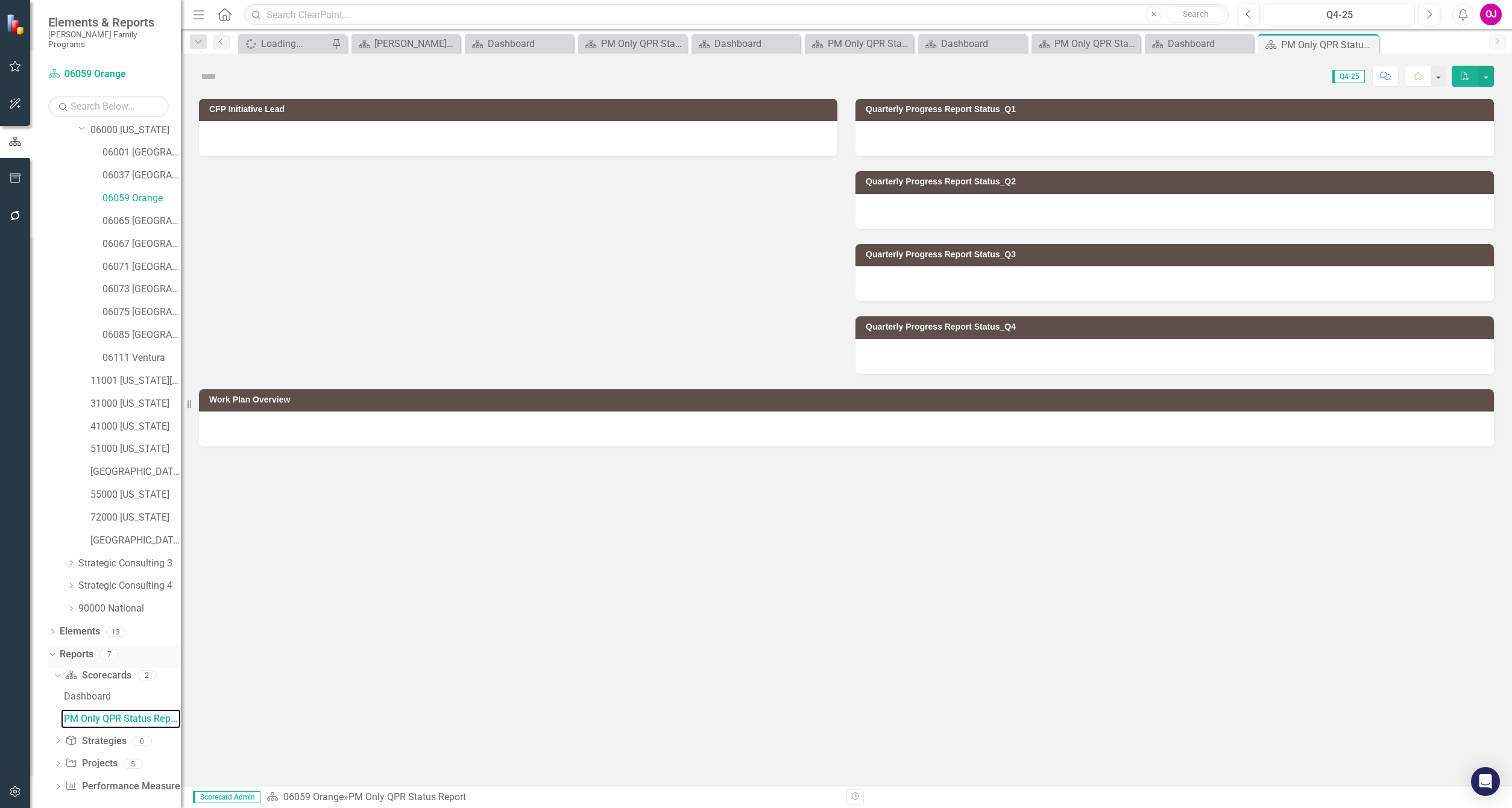
scroll to position [31, 0]
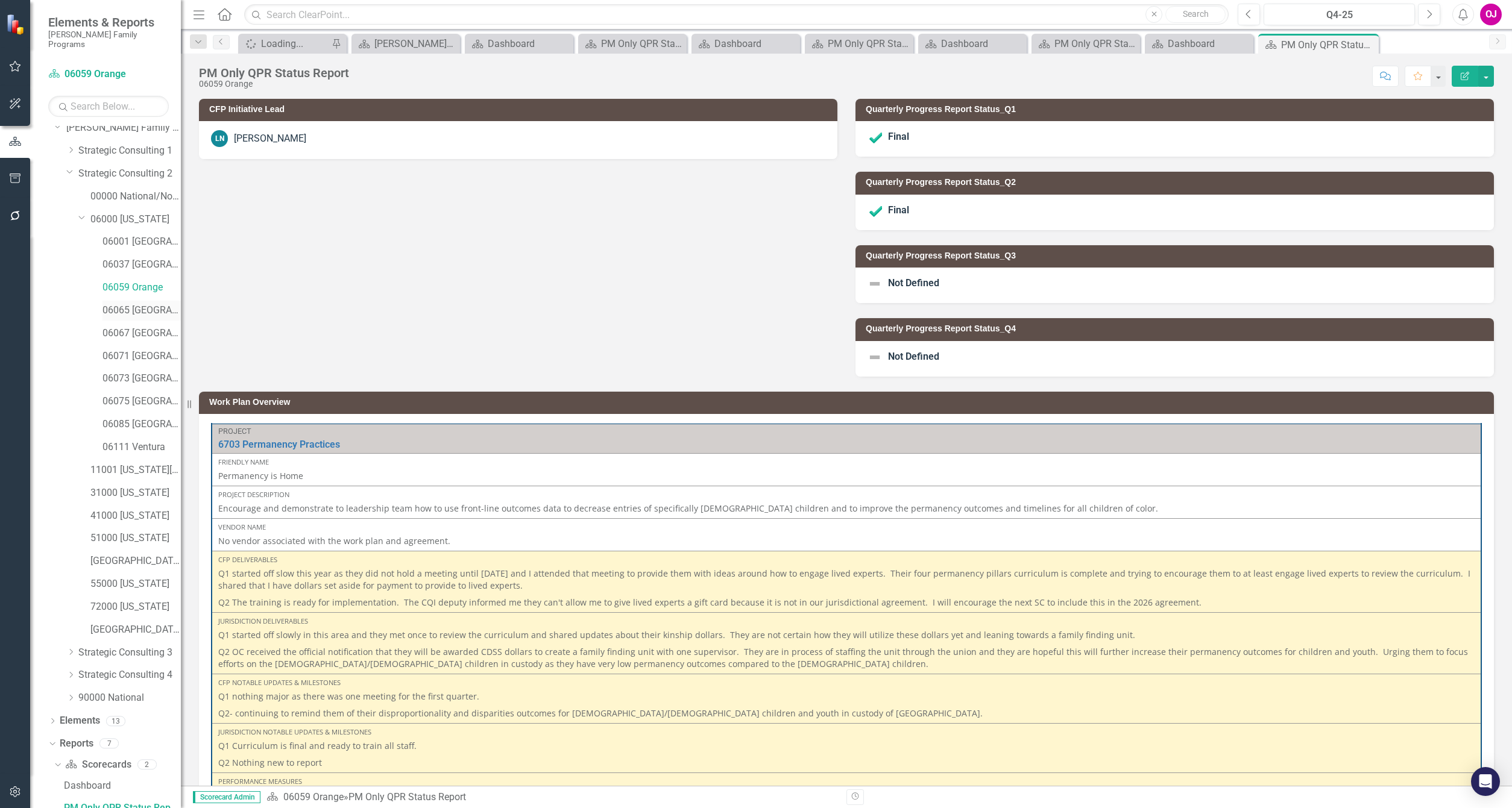
click at [149, 304] on link "06065 [GEOGRAPHIC_DATA]" at bounding box center [141, 311] width 78 height 14
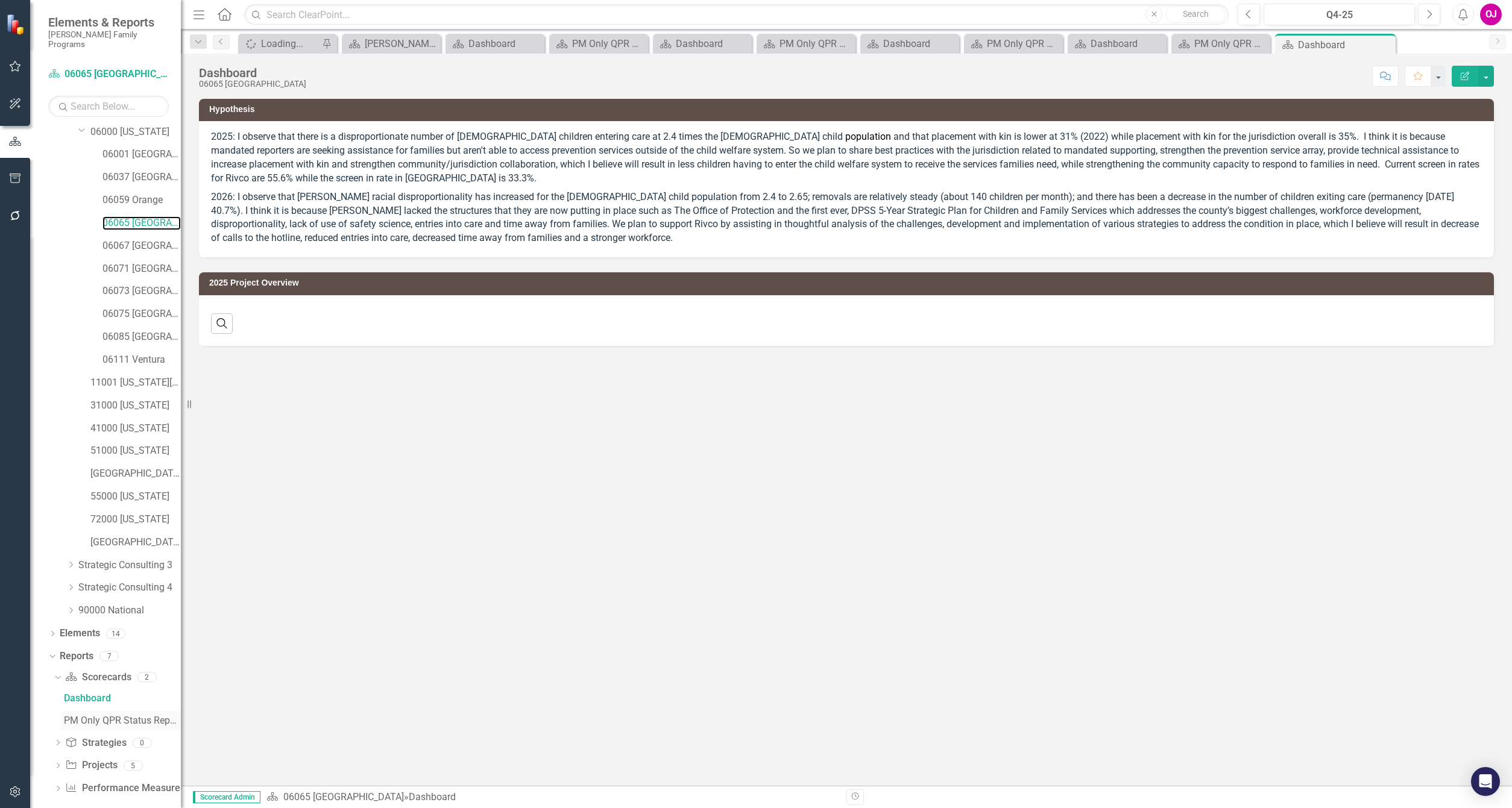
scroll to position [120, 0]
drag, startPoint x: 122, startPoint y: 704, endPoint x: 129, endPoint y: 741, distance: 37.7
click at [123, 713] on div "PM Only QPR Status Report" at bounding box center [122, 718] width 117 height 11
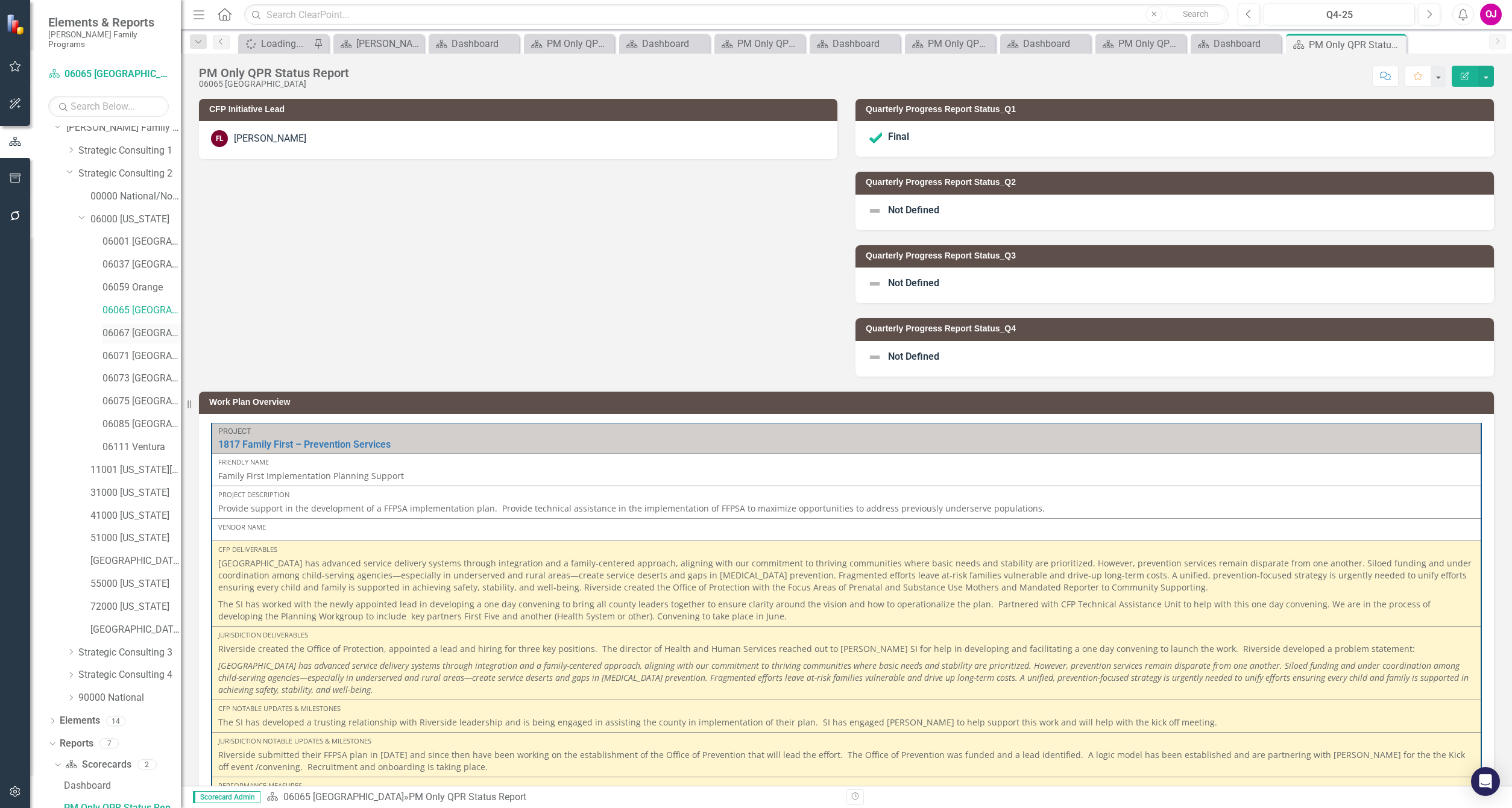
click at [131, 327] on link "06067 [GEOGRAPHIC_DATA]" at bounding box center [141, 334] width 78 height 14
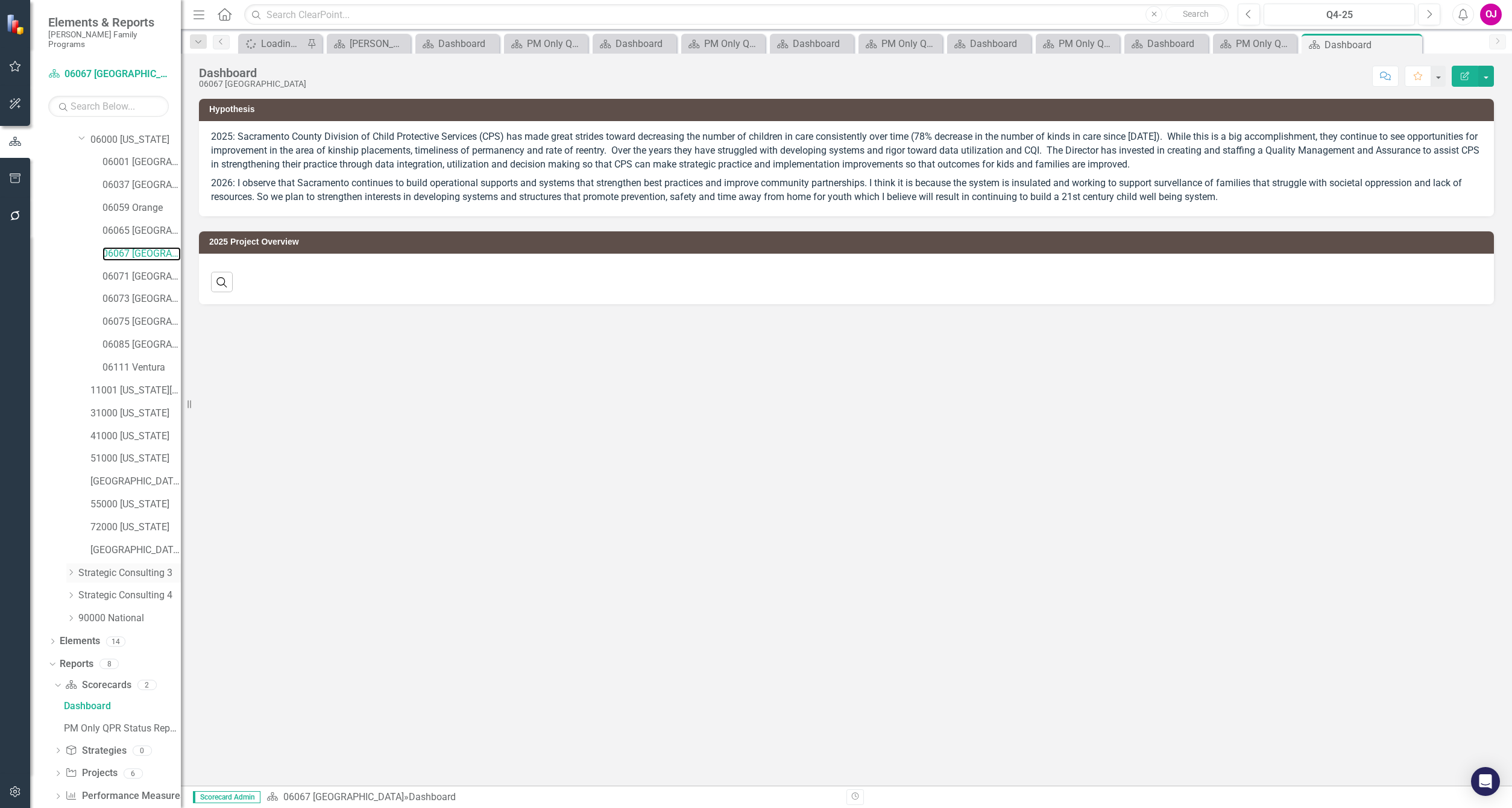
scroll to position [120, 0]
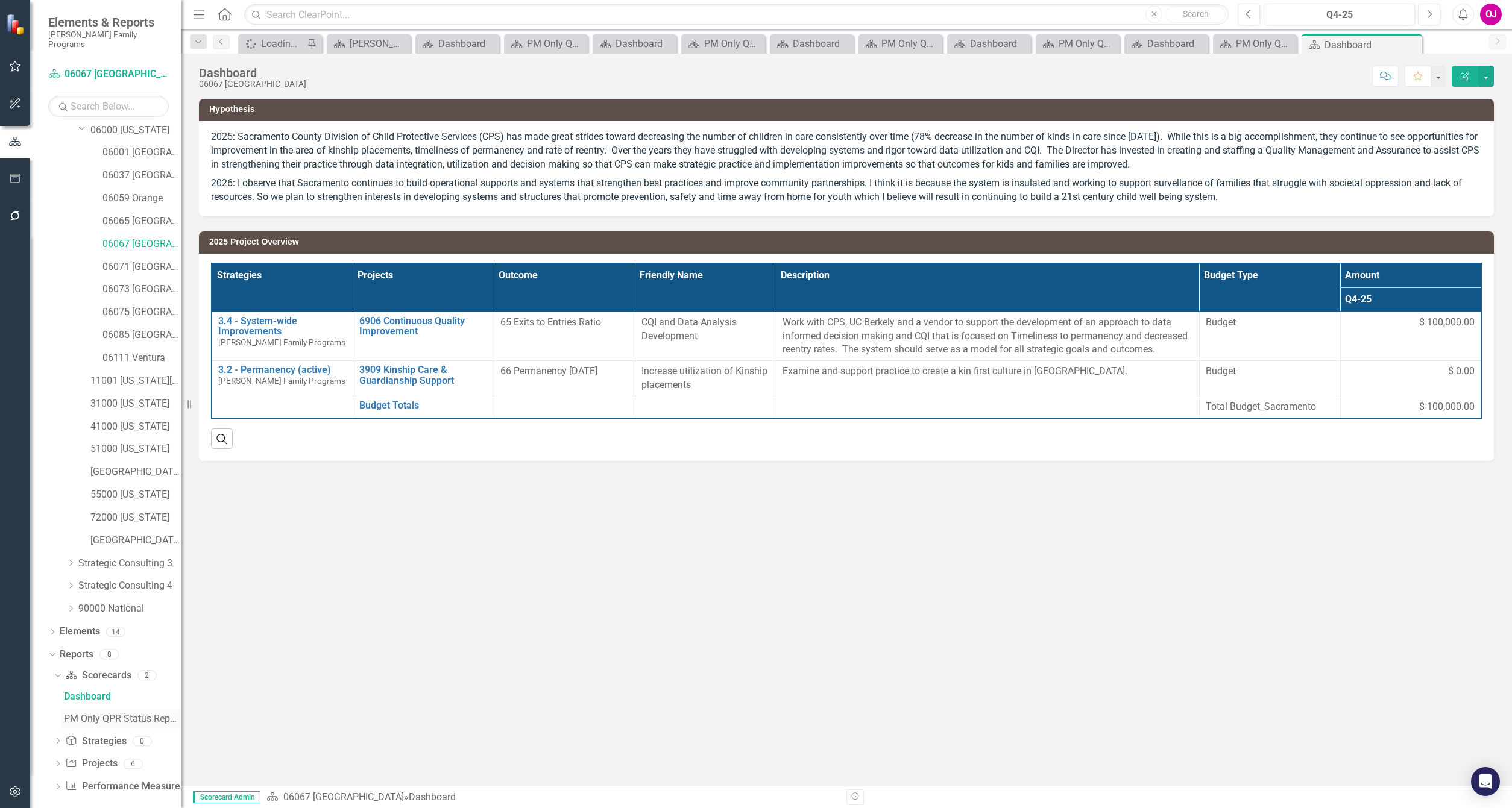
click at [102, 713] on div "PM Only QPR Status Report" at bounding box center [122, 718] width 117 height 11
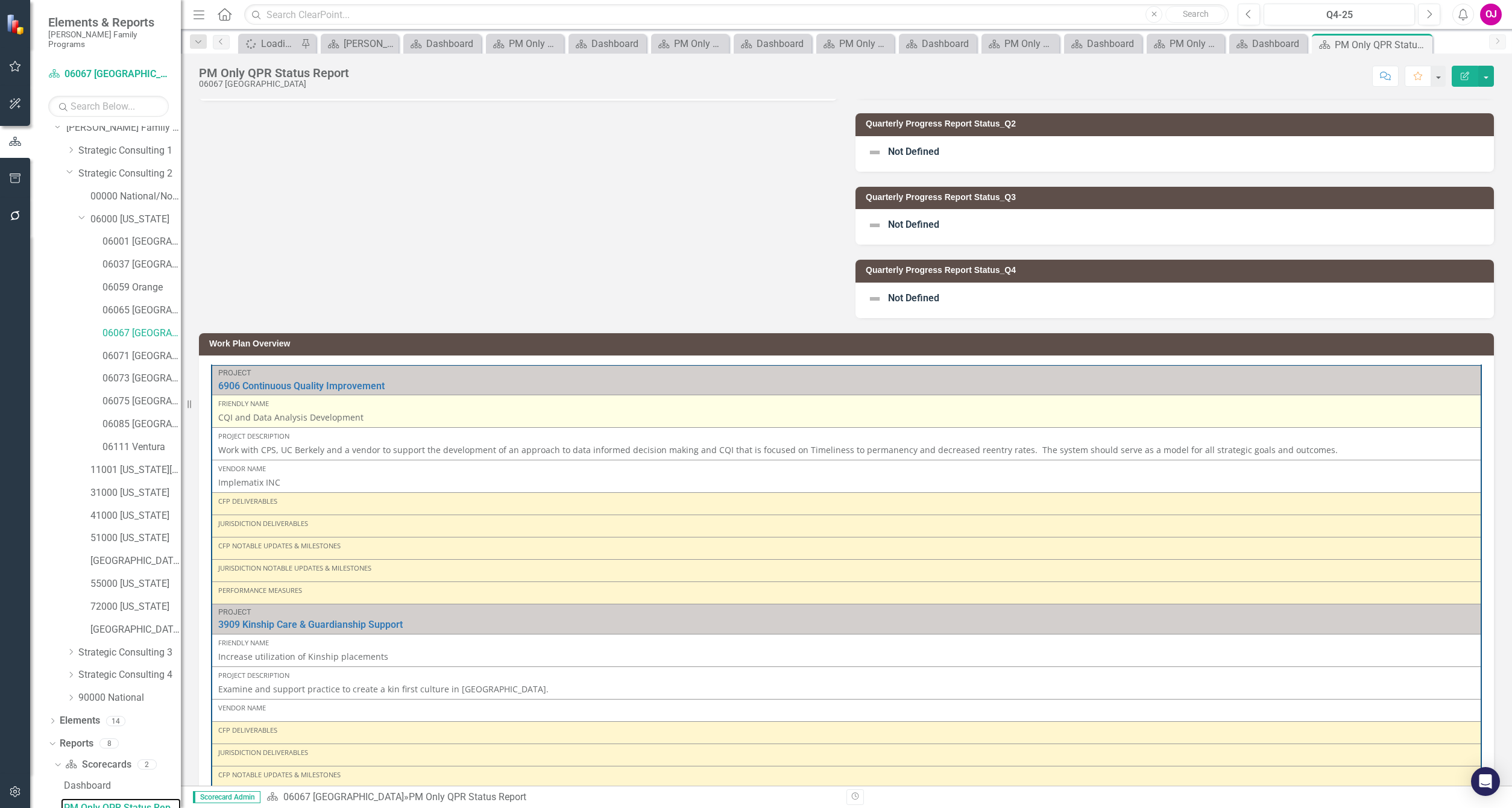
scroll to position [90, 0]
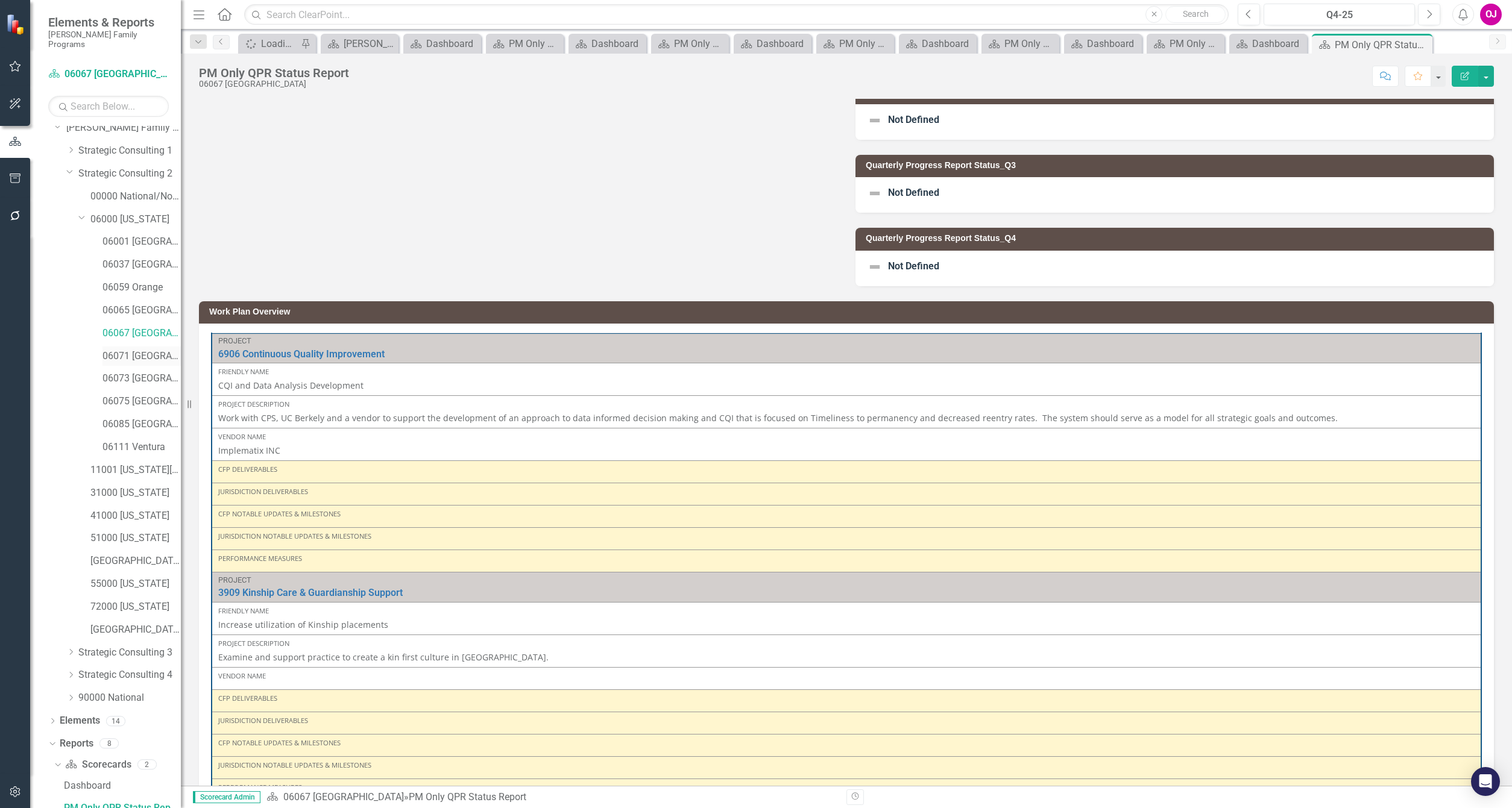
click at [140, 349] on link "06071 [GEOGRAPHIC_DATA]" at bounding box center [141, 356] width 78 height 14
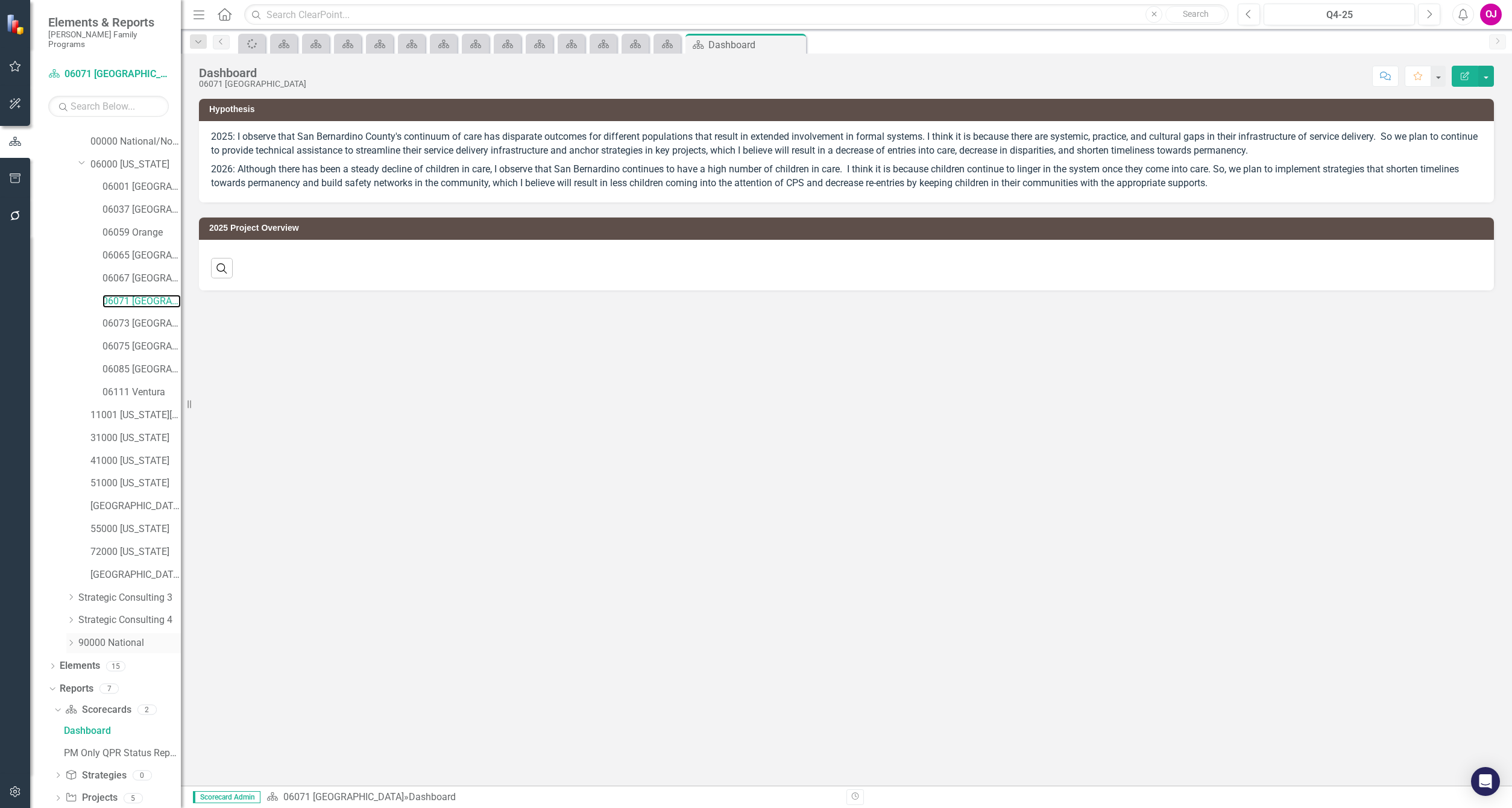
scroll to position [120, 0]
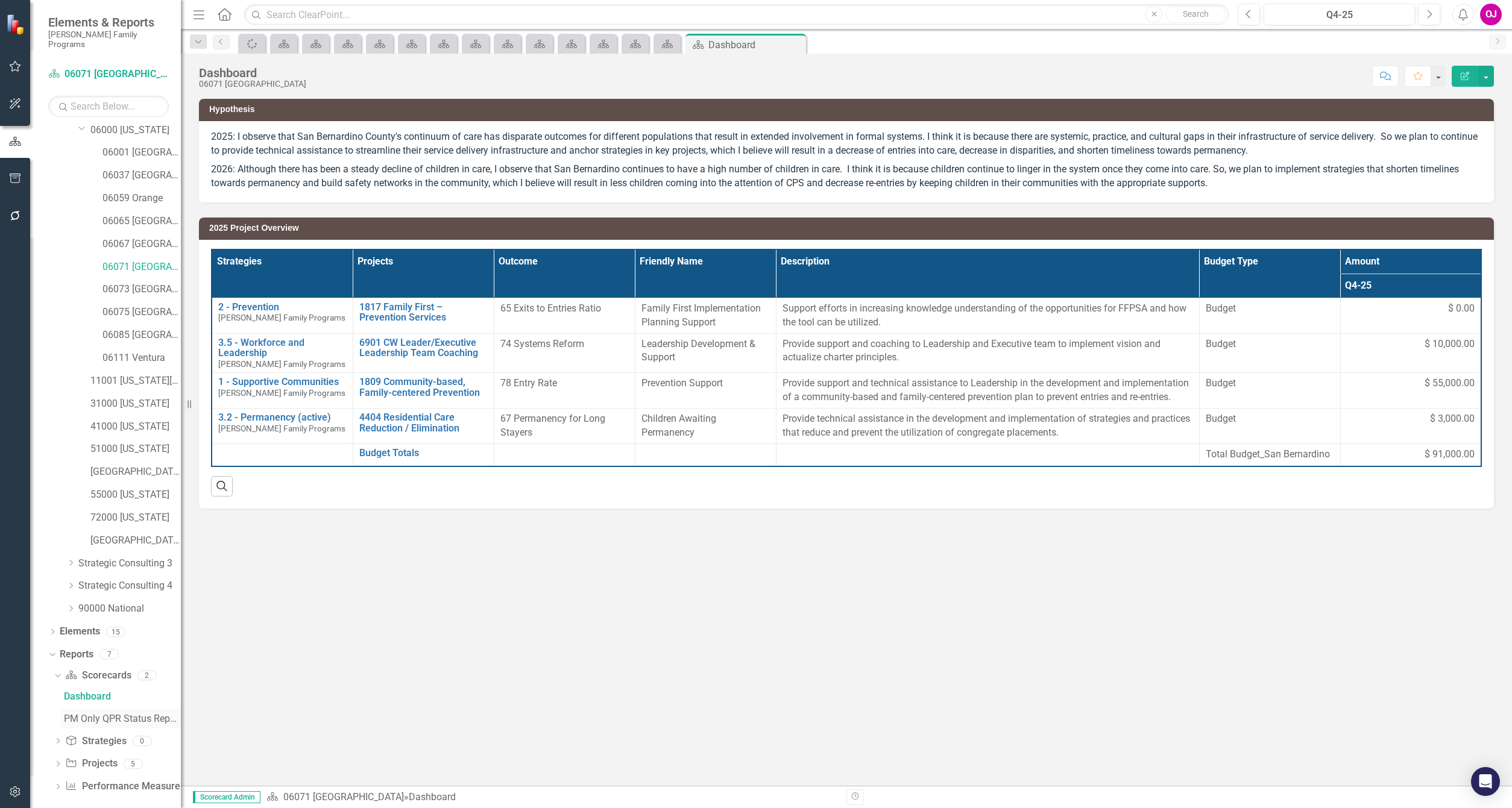
click at [136, 713] on div "PM Only QPR Status Report" at bounding box center [122, 718] width 117 height 11
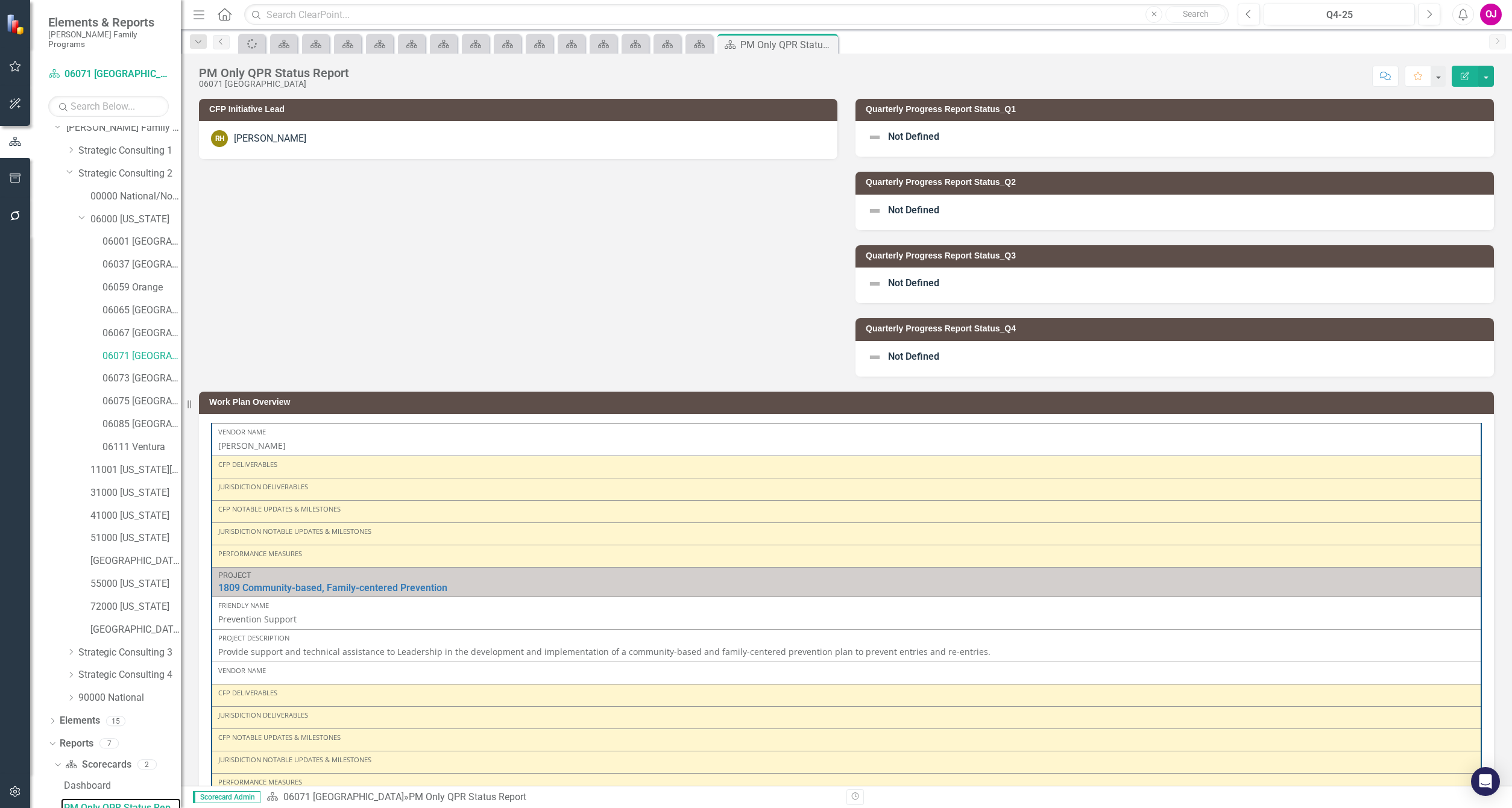
scroll to position [341, 0]
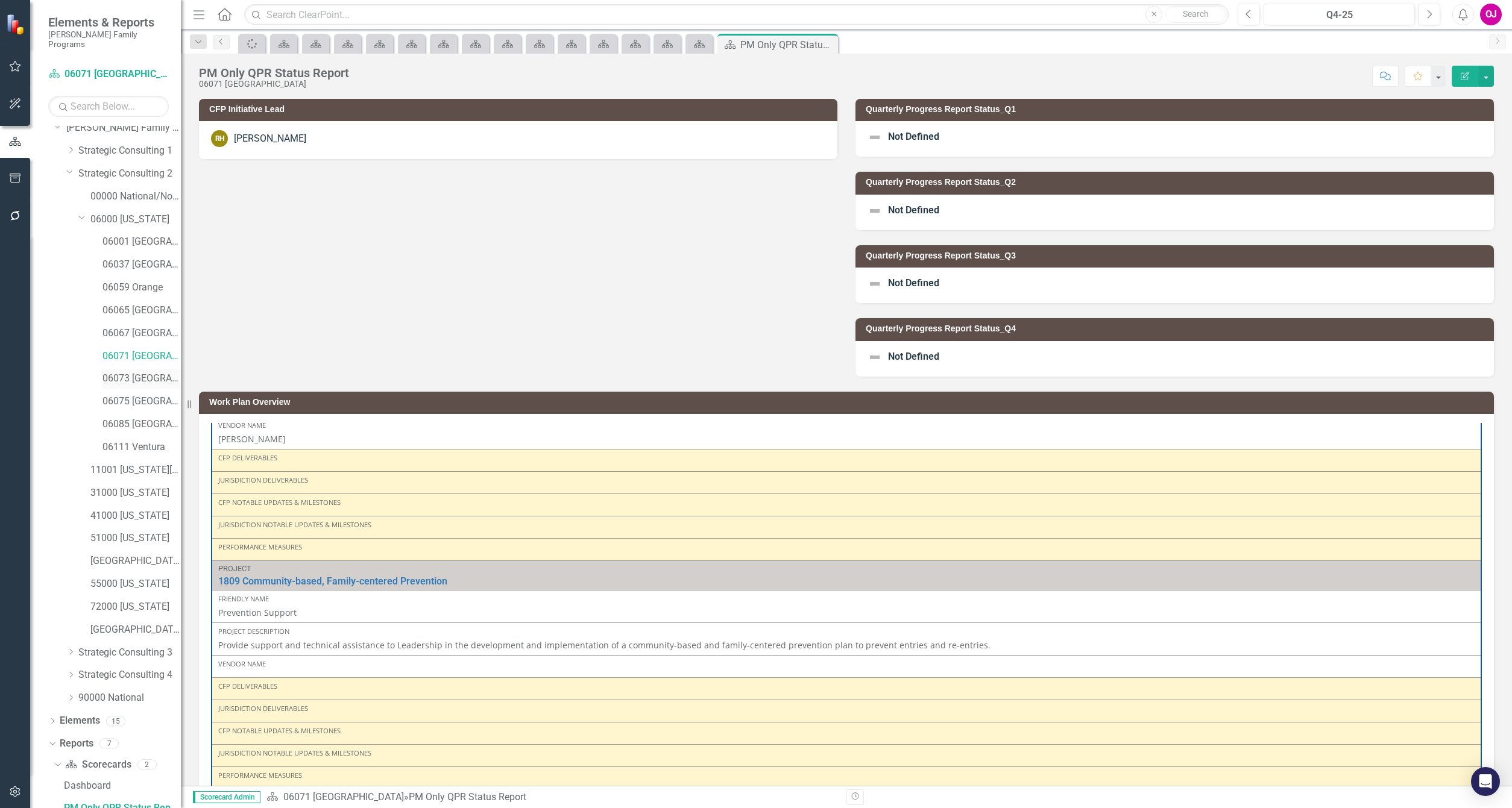
click at [138, 372] on link "06073 [GEOGRAPHIC_DATA]" at bounding box center [141, 379] width 78 height 14
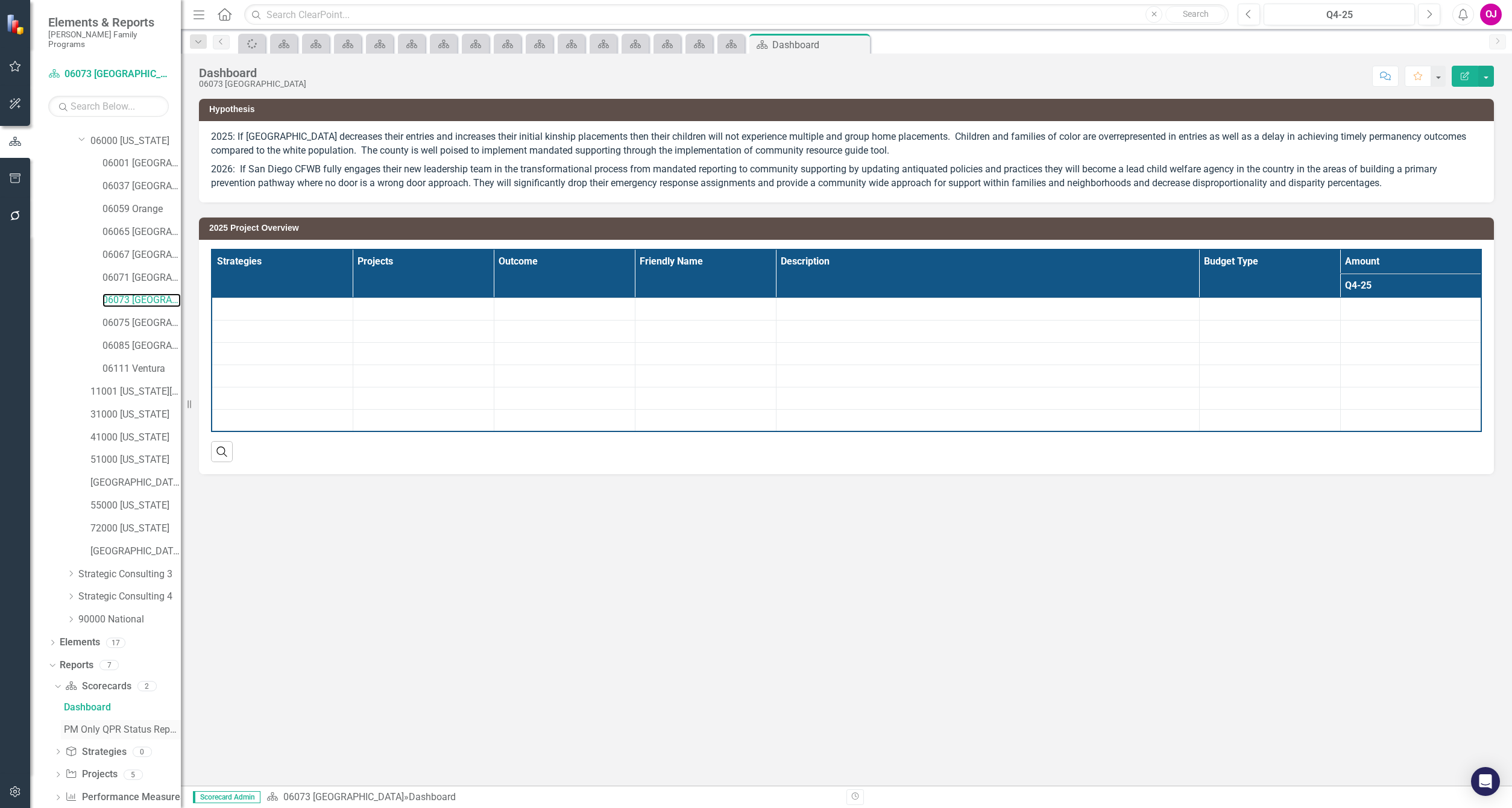
scroll to position [120, 0]
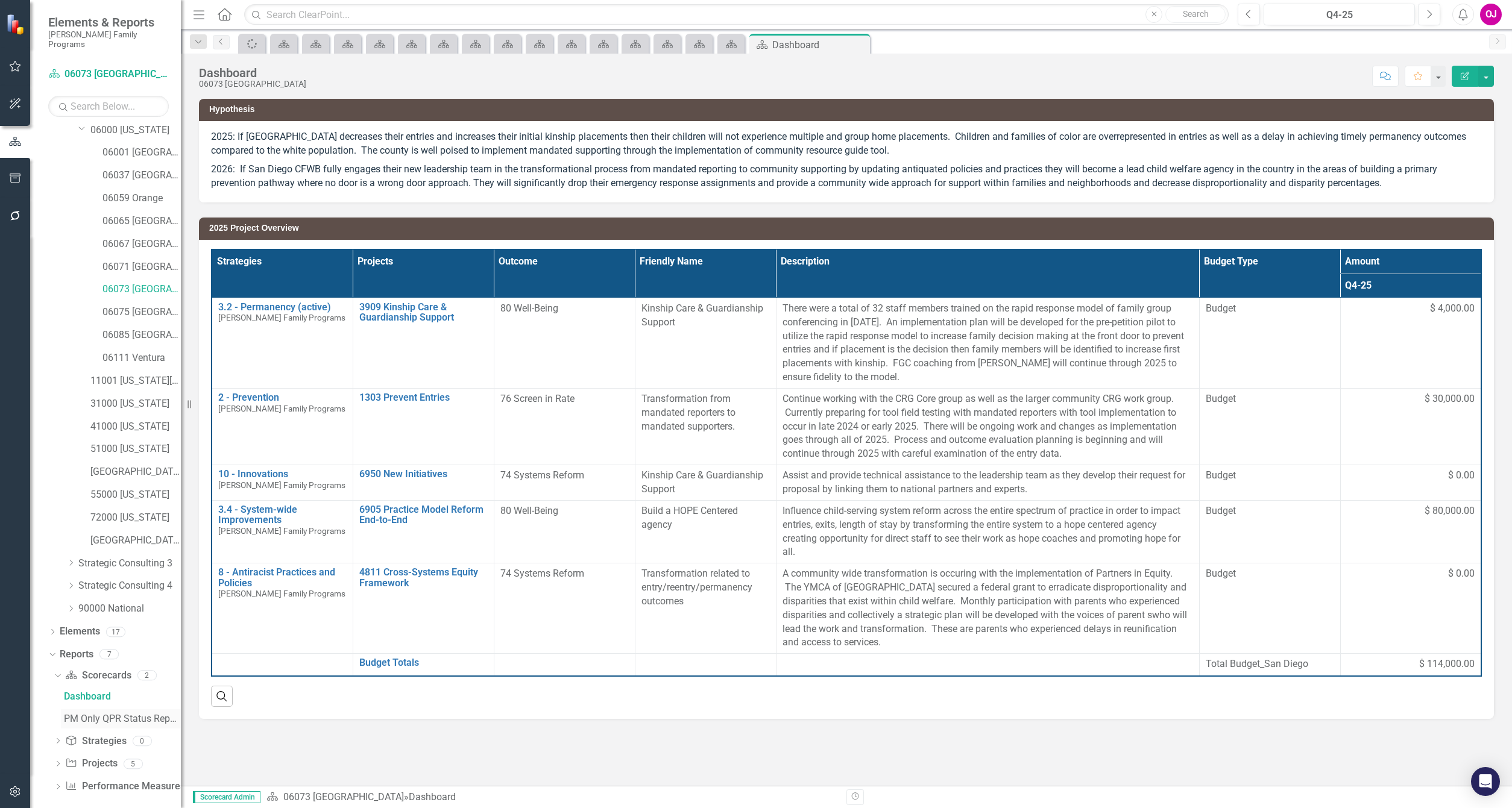
click at [136, 713] on div "PM Only QPR Status Report" at bounding box center [122, 718] width 117 height 11
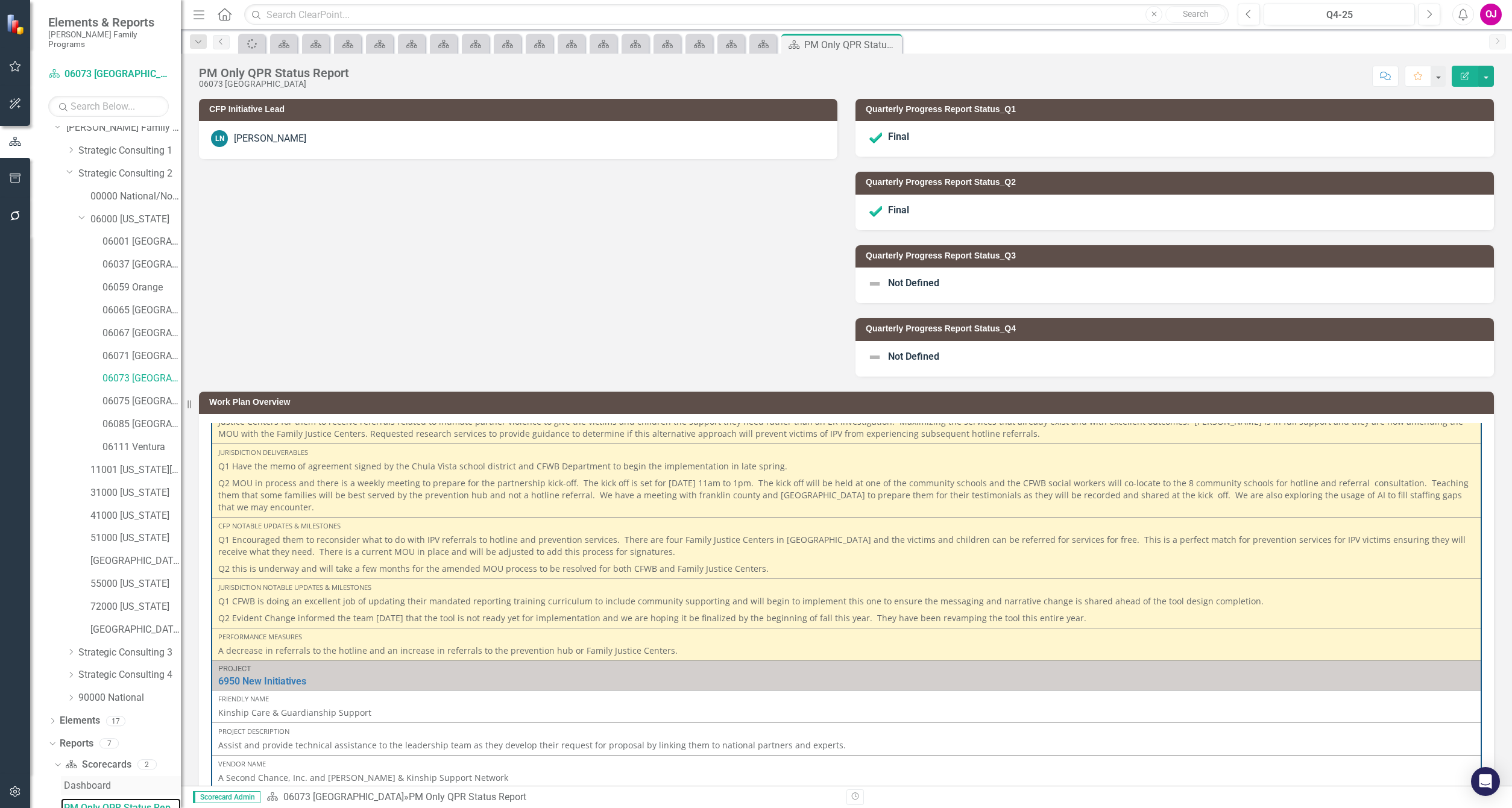
scroll to position [120, 0]
click at [111, 713] on div "PM Only QPR Status Report" at bounding box center [122, 718] width 117 height 11
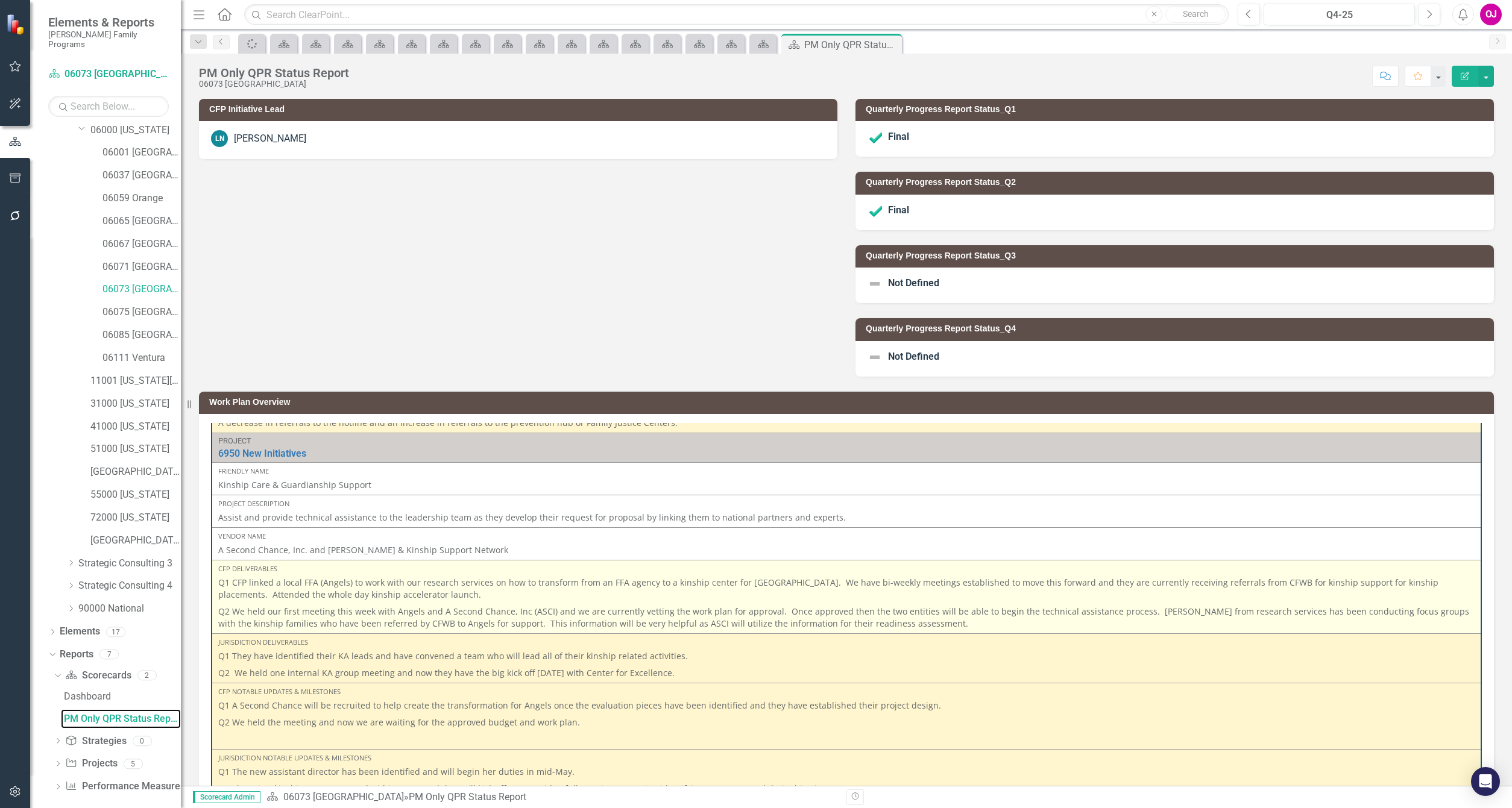
scroll to position [904, 0]
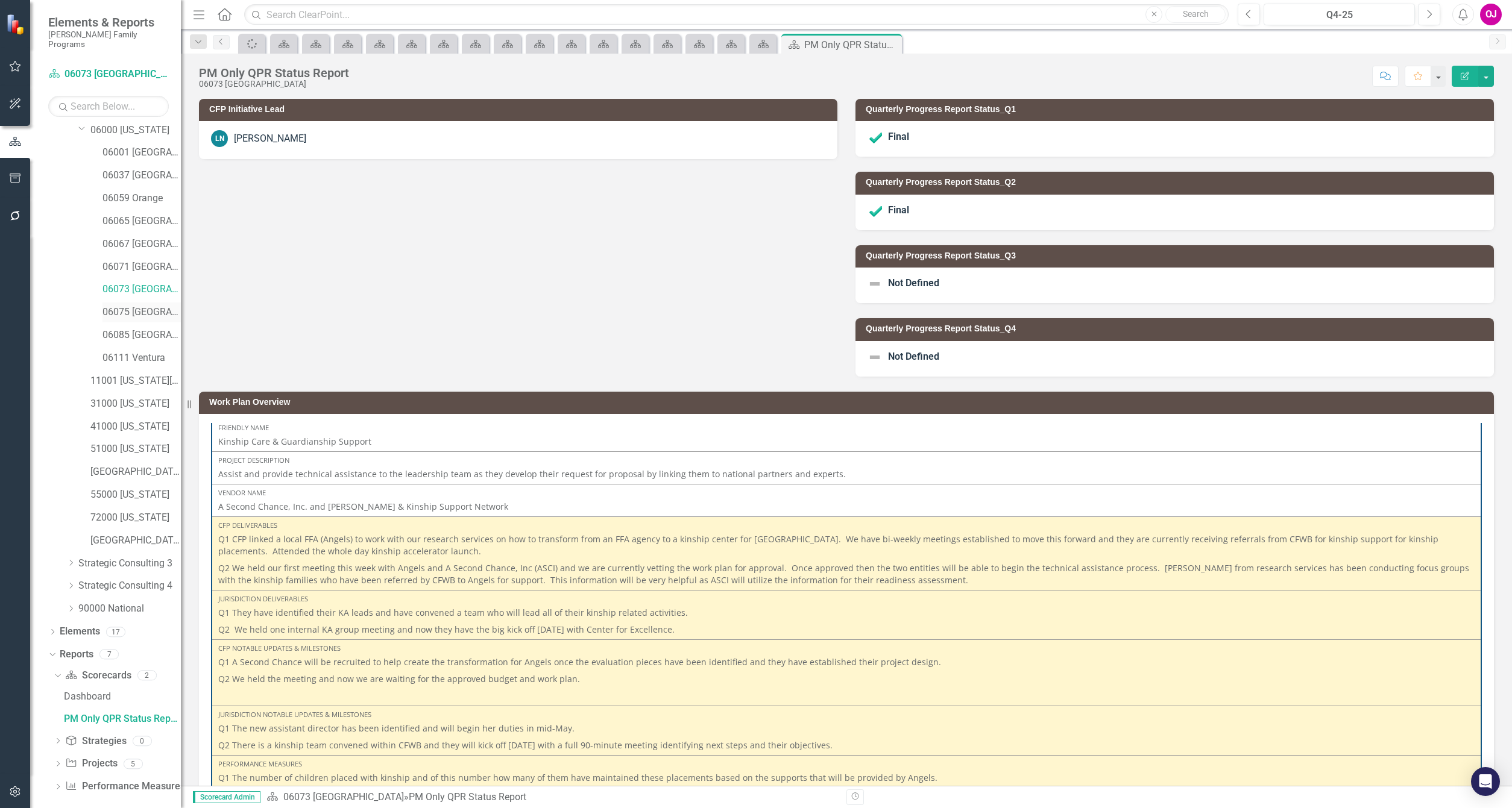
click at [151, 305] on link "06075 [GEOGRAPHIC_DATA]" at bounding box center [141, 312] width 78 height 14
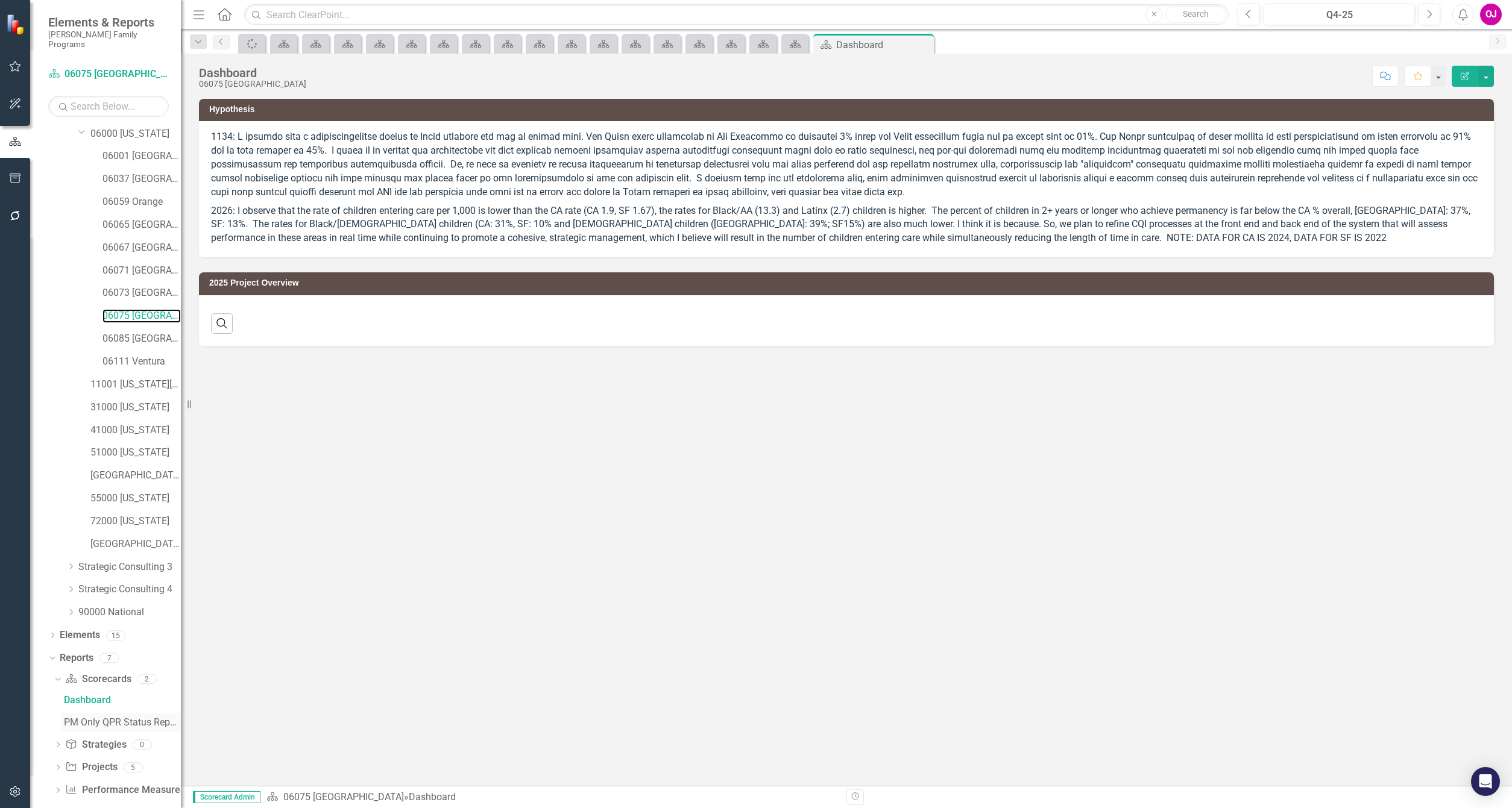
scroll to position [120, 0]
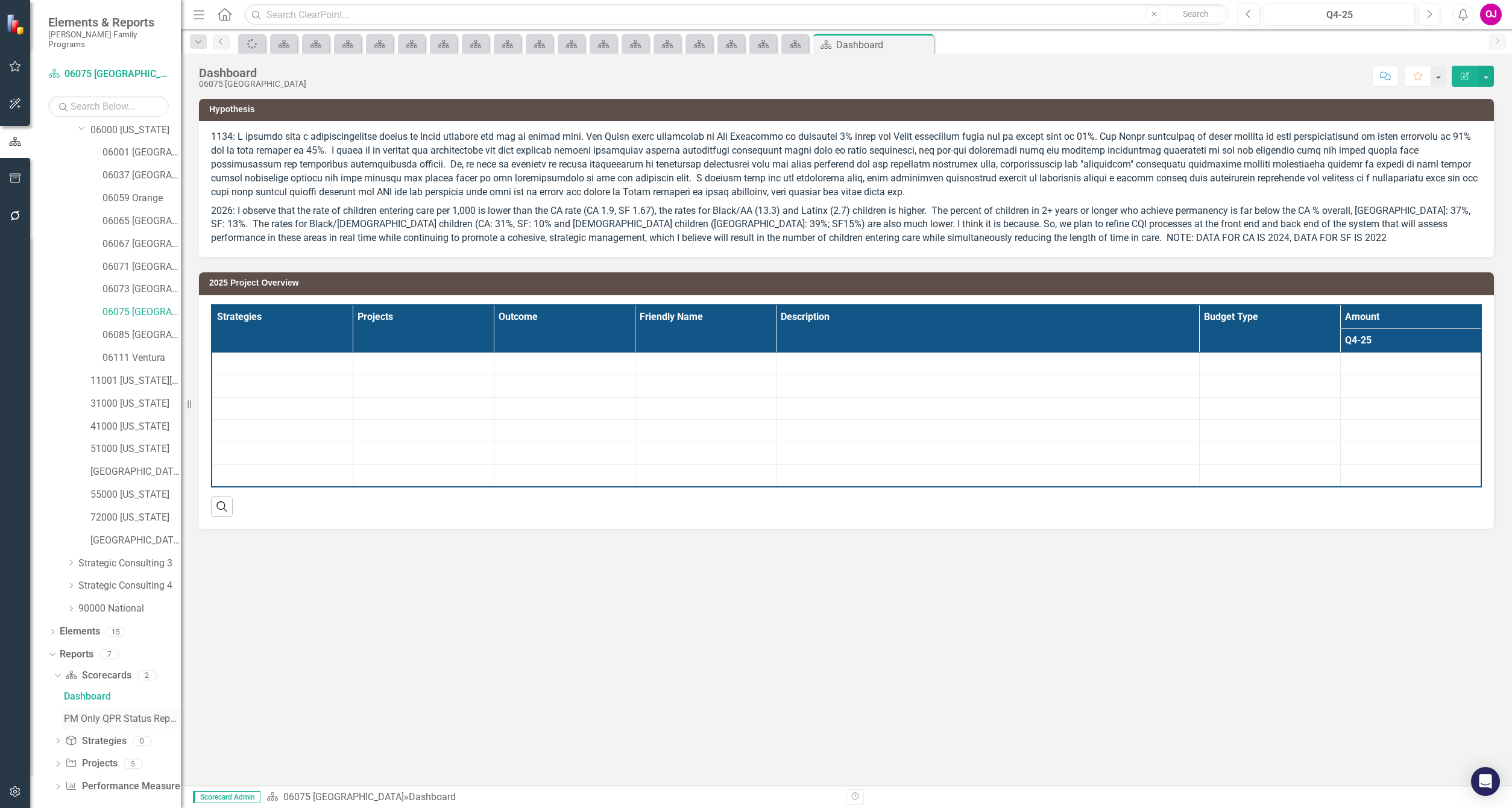
click at [121, 710] on link "PM Only QPR Status Report" at bounding box center [121, 719] width 120 height 20
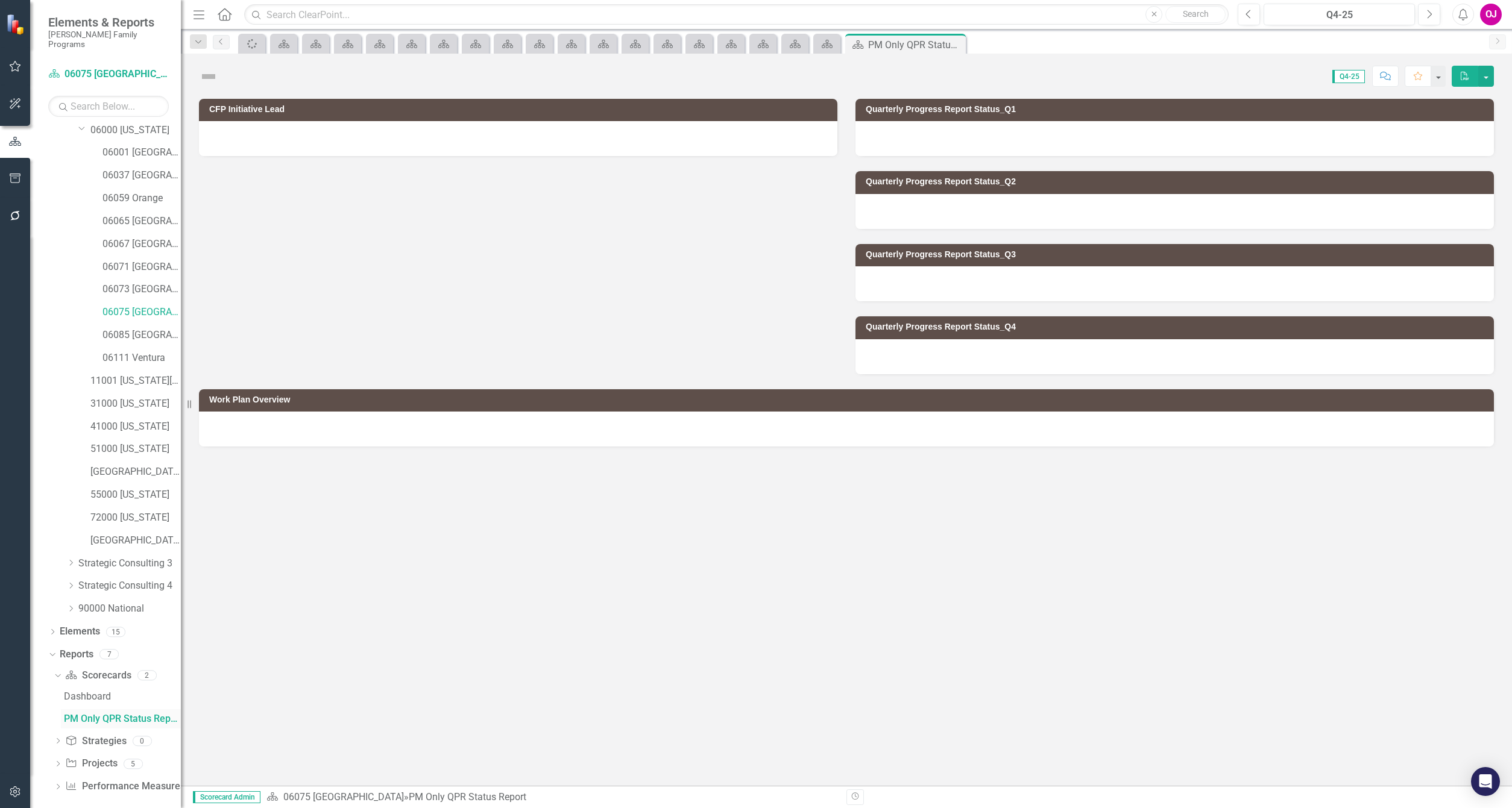
scroll to position [31, 0]
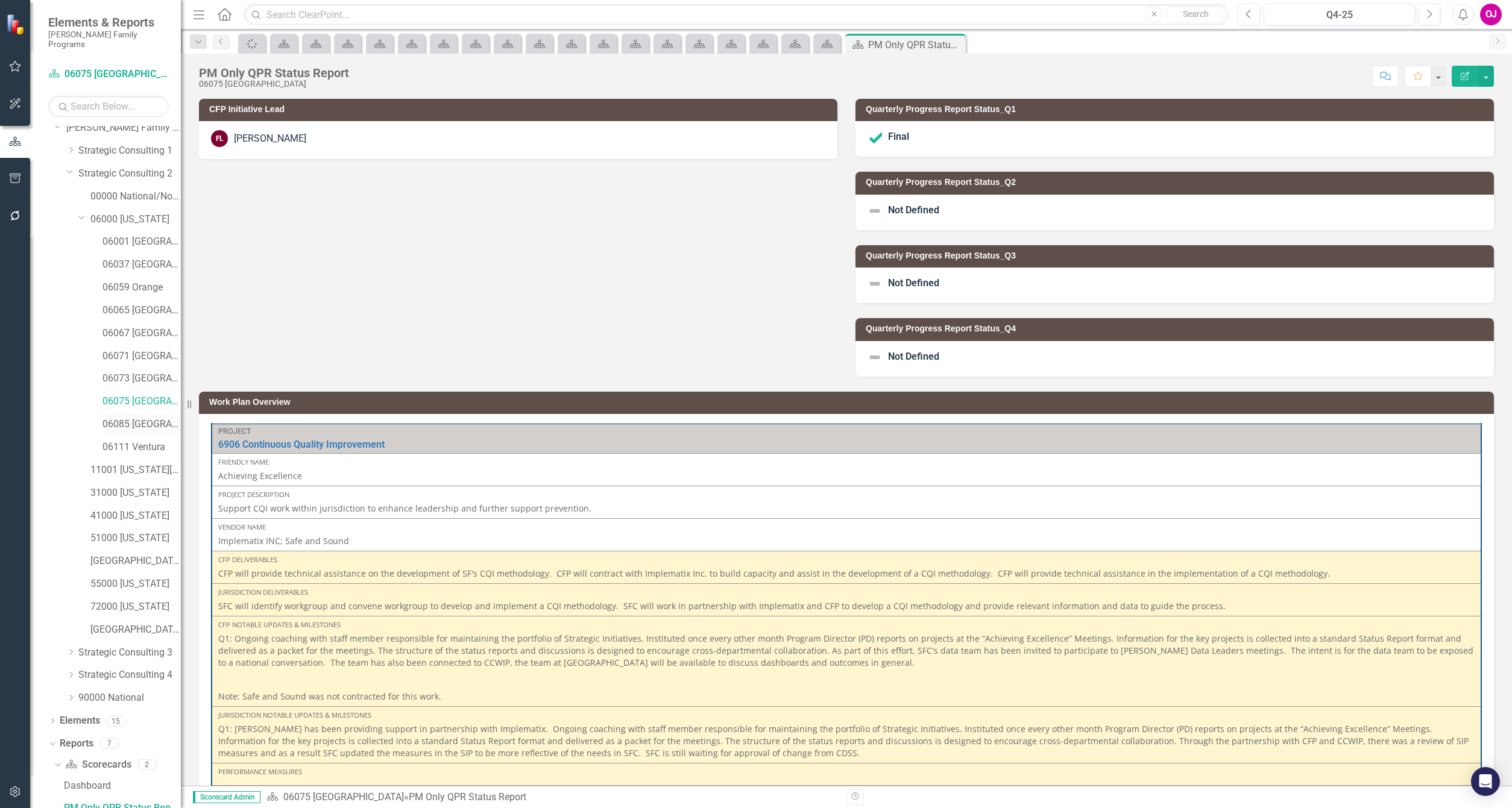
click at [131, 418] on link "06085 [GEOGRAPHIC_DATA][PERSON_NAME]" at bounding box center [141, 424] width 78 height 14
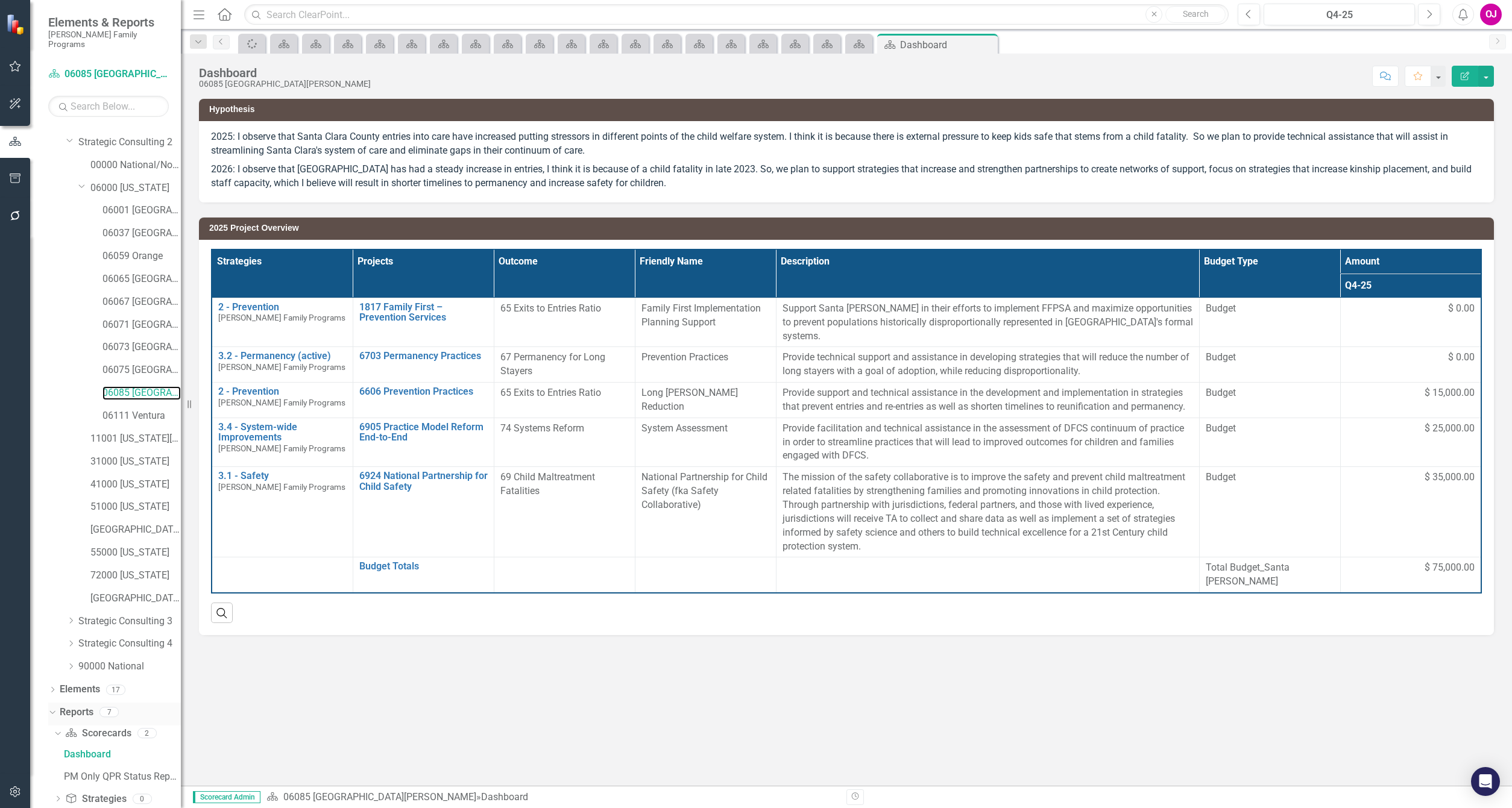
scroll to position [120, 0]
click at [121, 713] on div "PM Only QPR Status Report" at bounding box center [122, 718] width 117 height 11
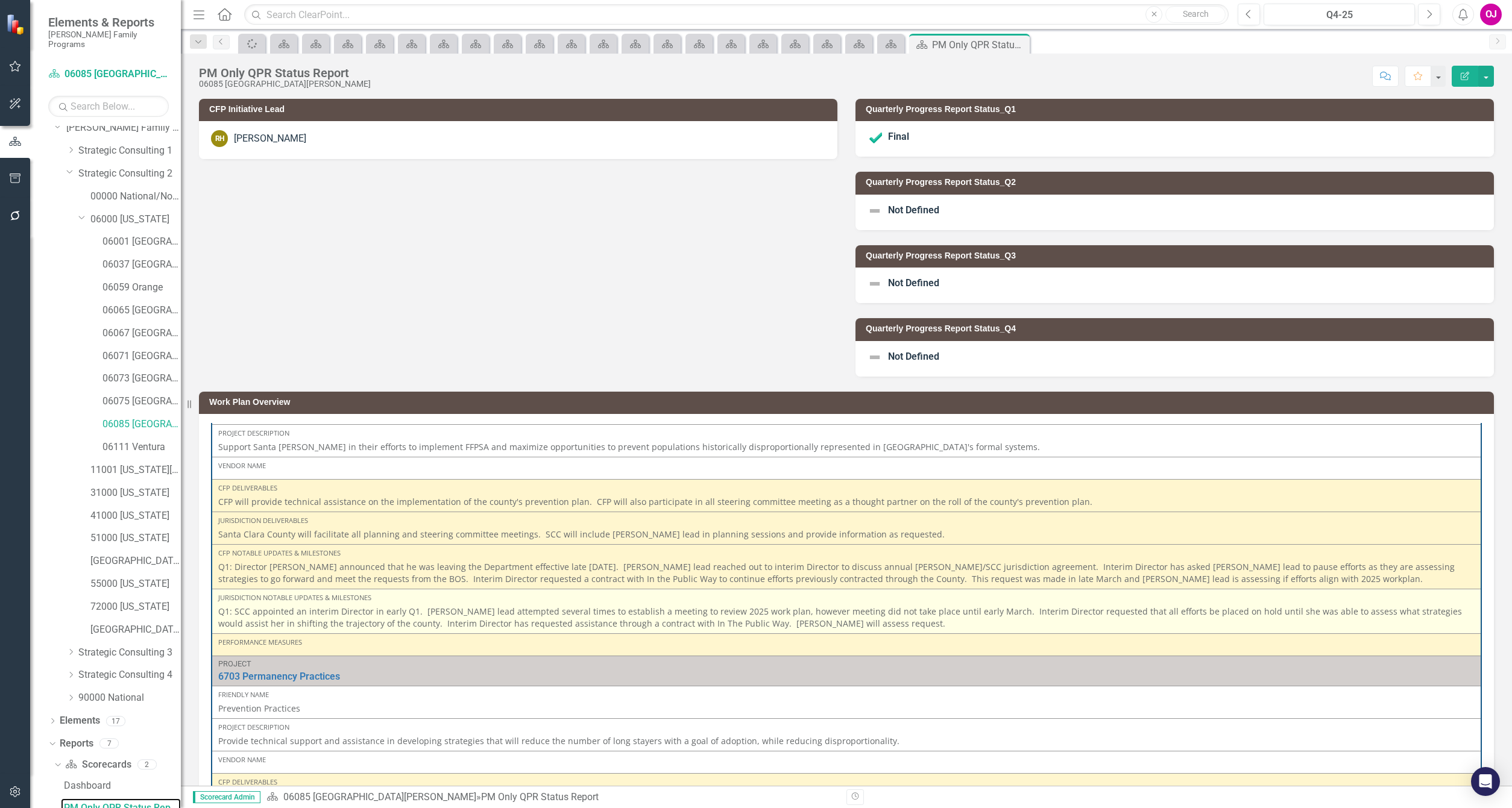
scroll to position [90, 0]
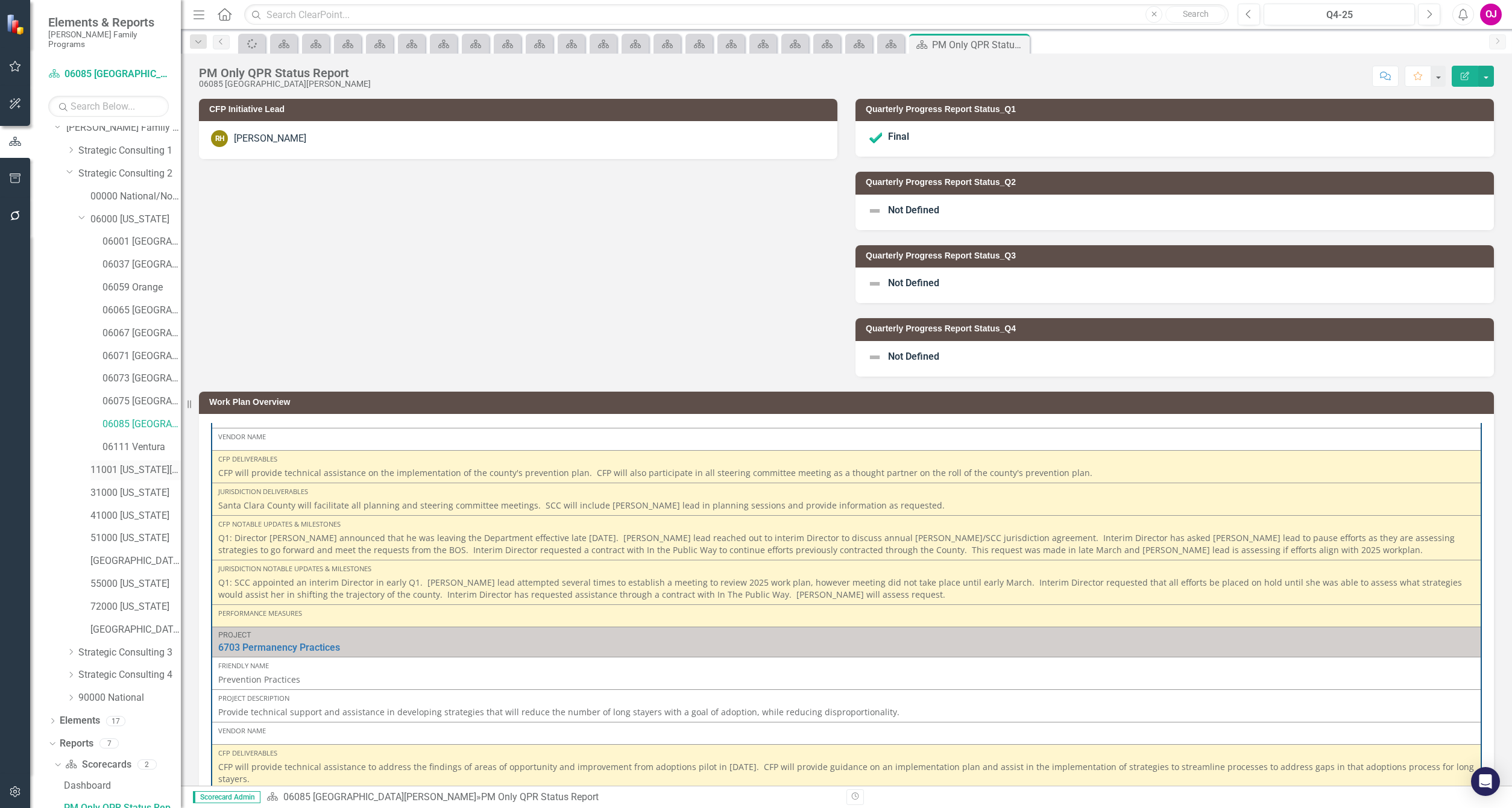
click at [121, 464] on link "11001 [US_STATE][GEOGRAPHIC_DATA]" at bounding box center [135, 471] width 90 height 14
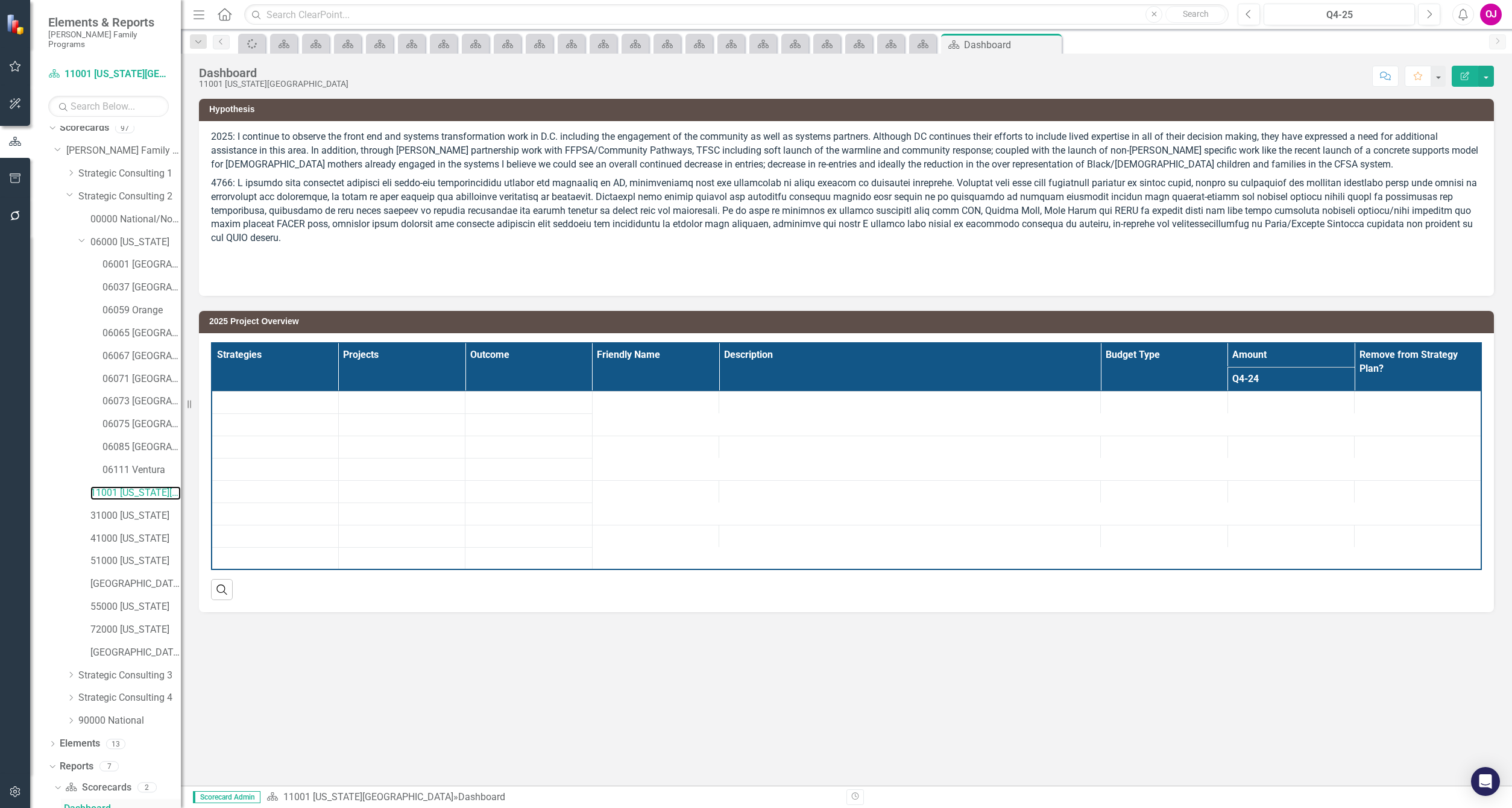
scroll to position [120, 0]
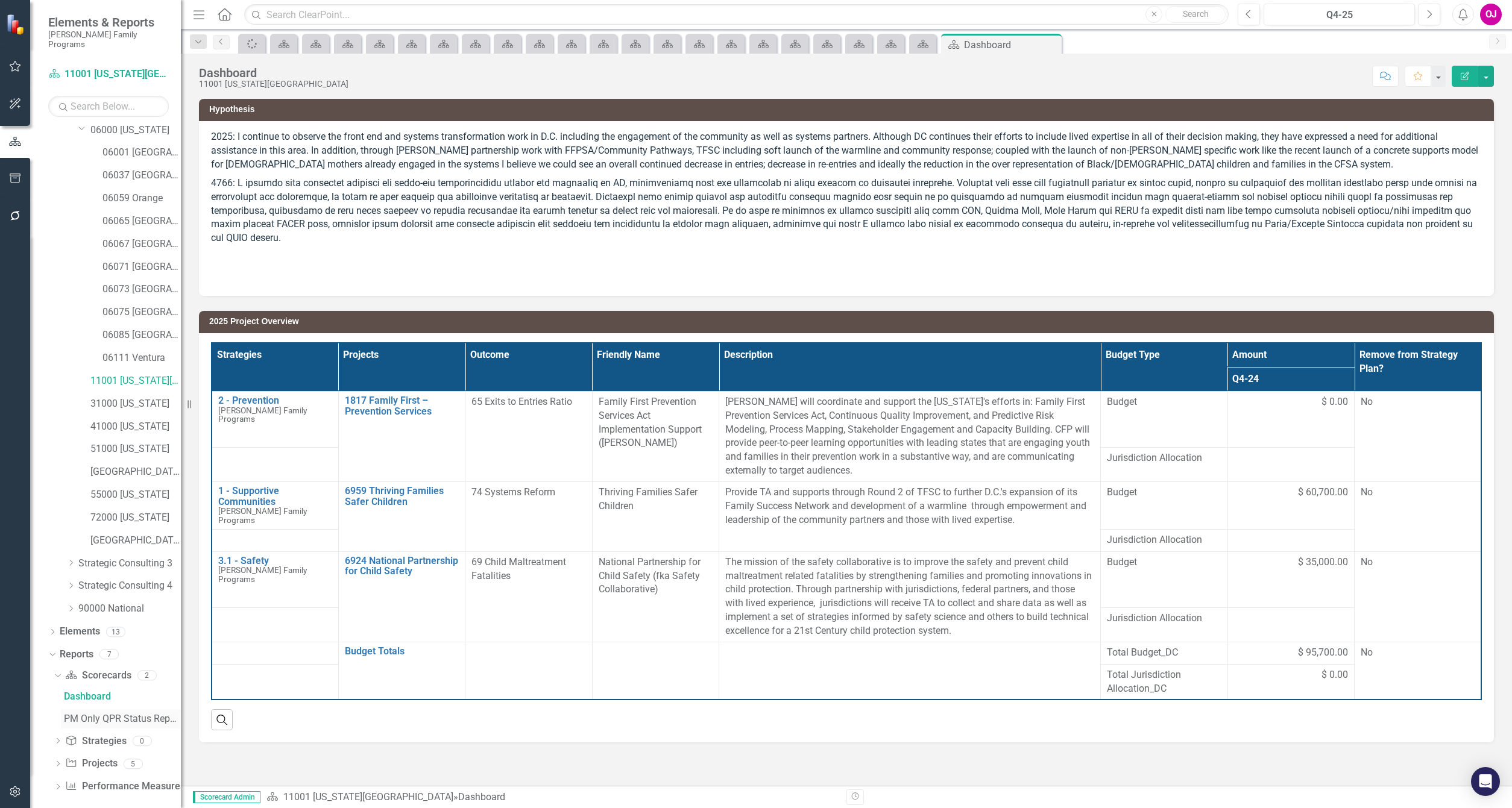
click at [115, 713] on div "PM Only QPR Status Report" at bounding box center [122, 718] width 117 height 11
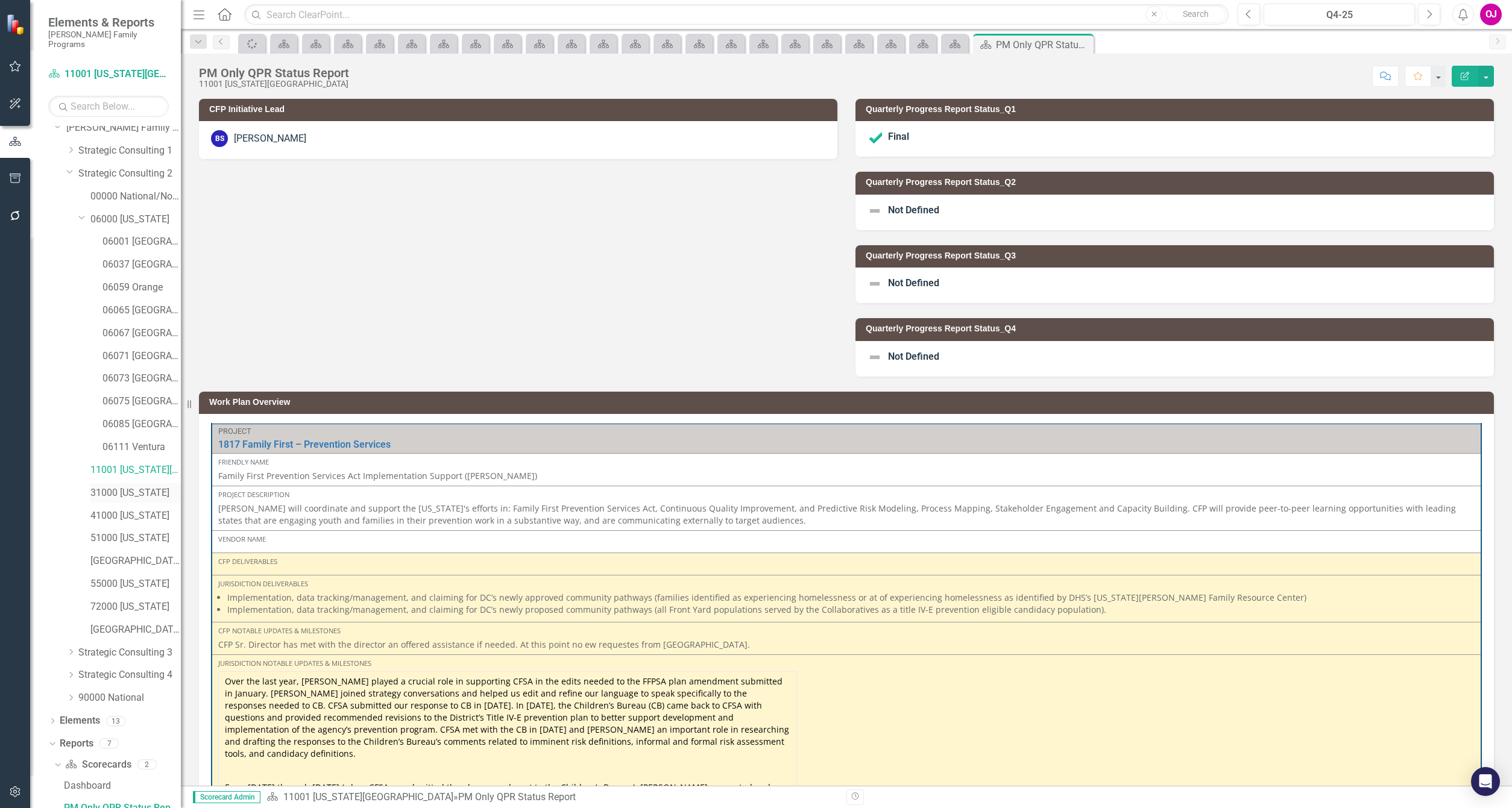
click at [119, 486] on link "31000 [US_STATE]" at bounding box center [135, 493] width 90 height 14
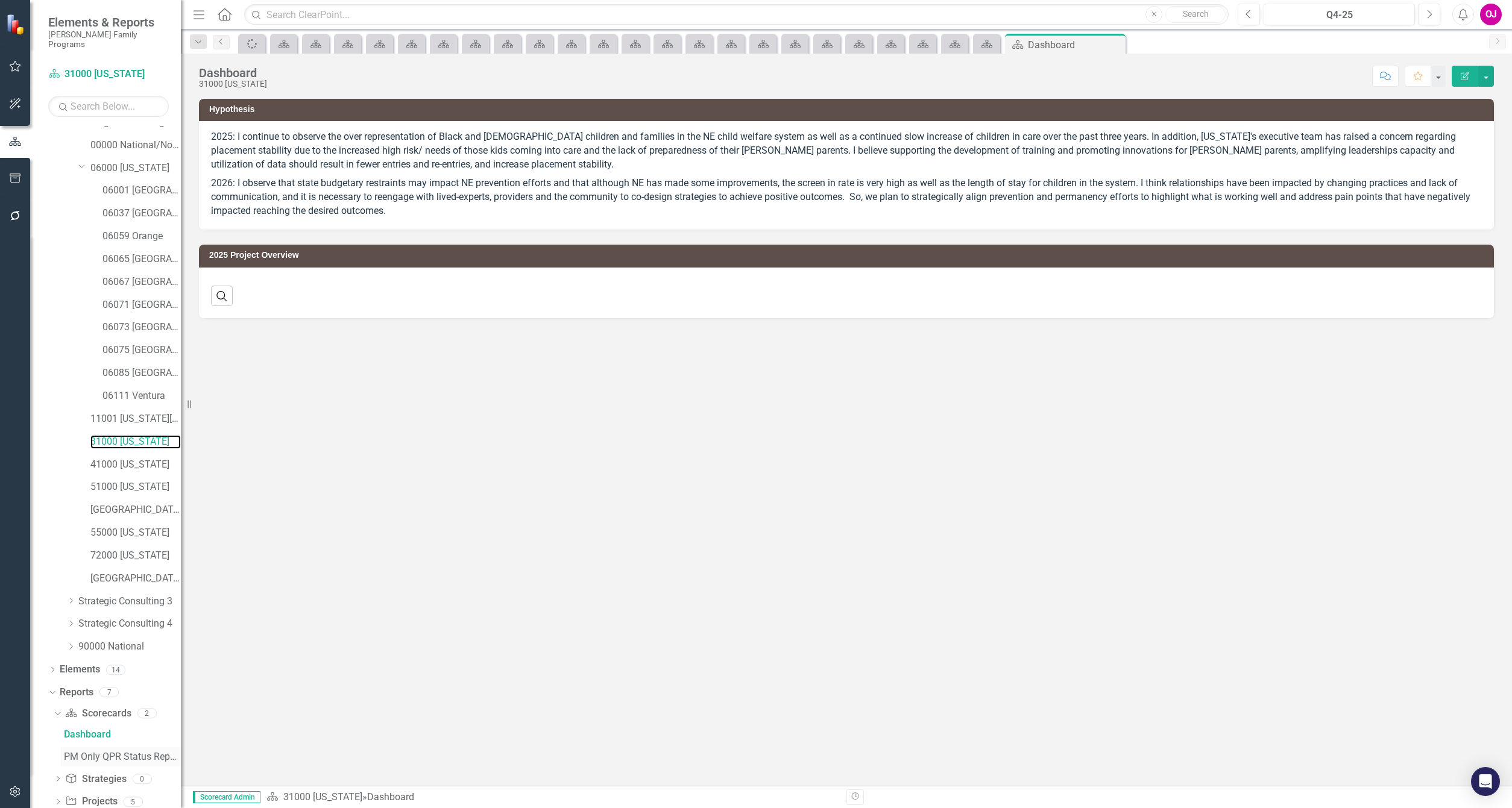
scroll to position [120, 0]
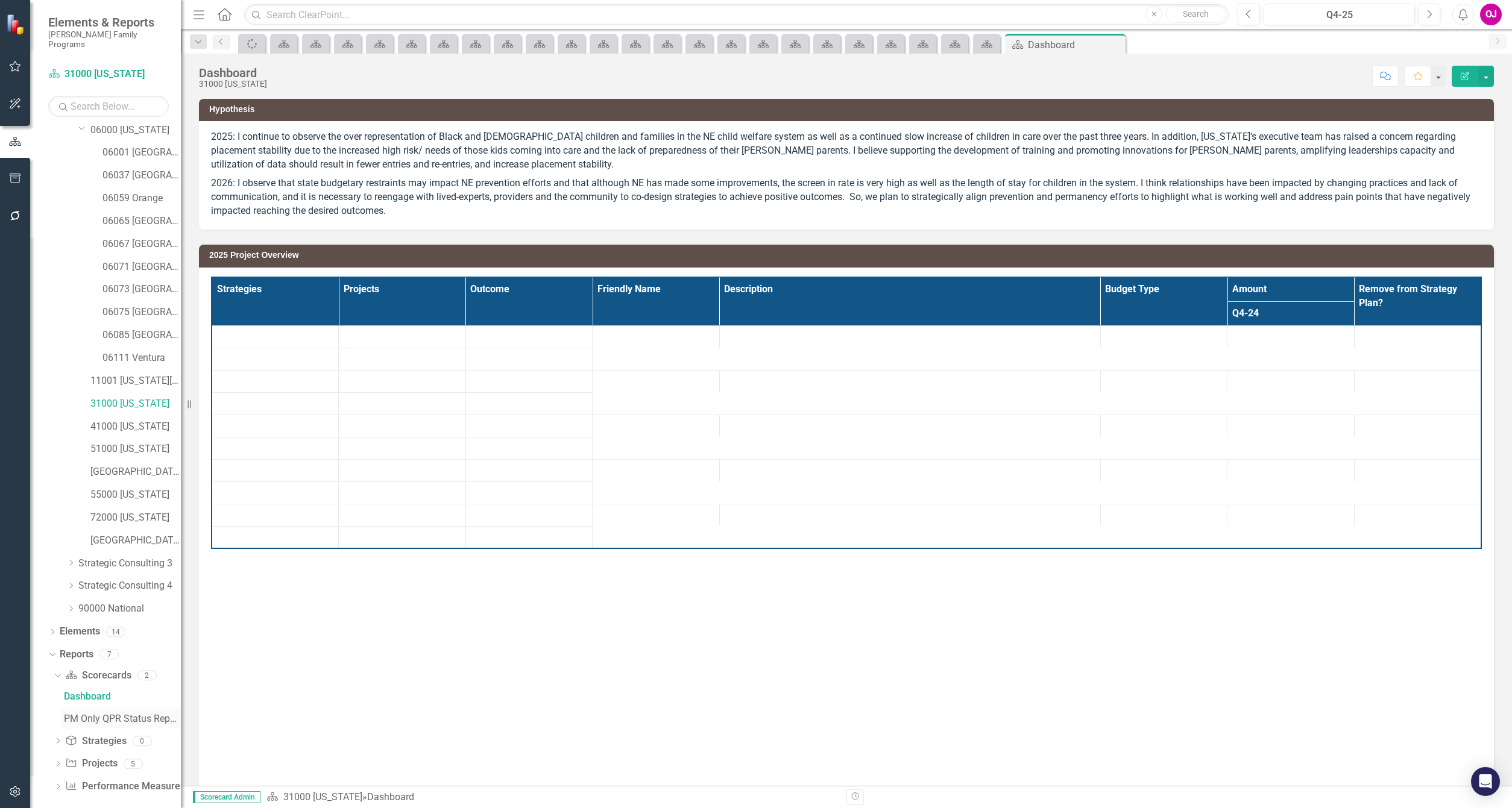
click at [127, 713] on div "PM Only QPR Status Report" at bounding box center [122, 718] width 117 height 11
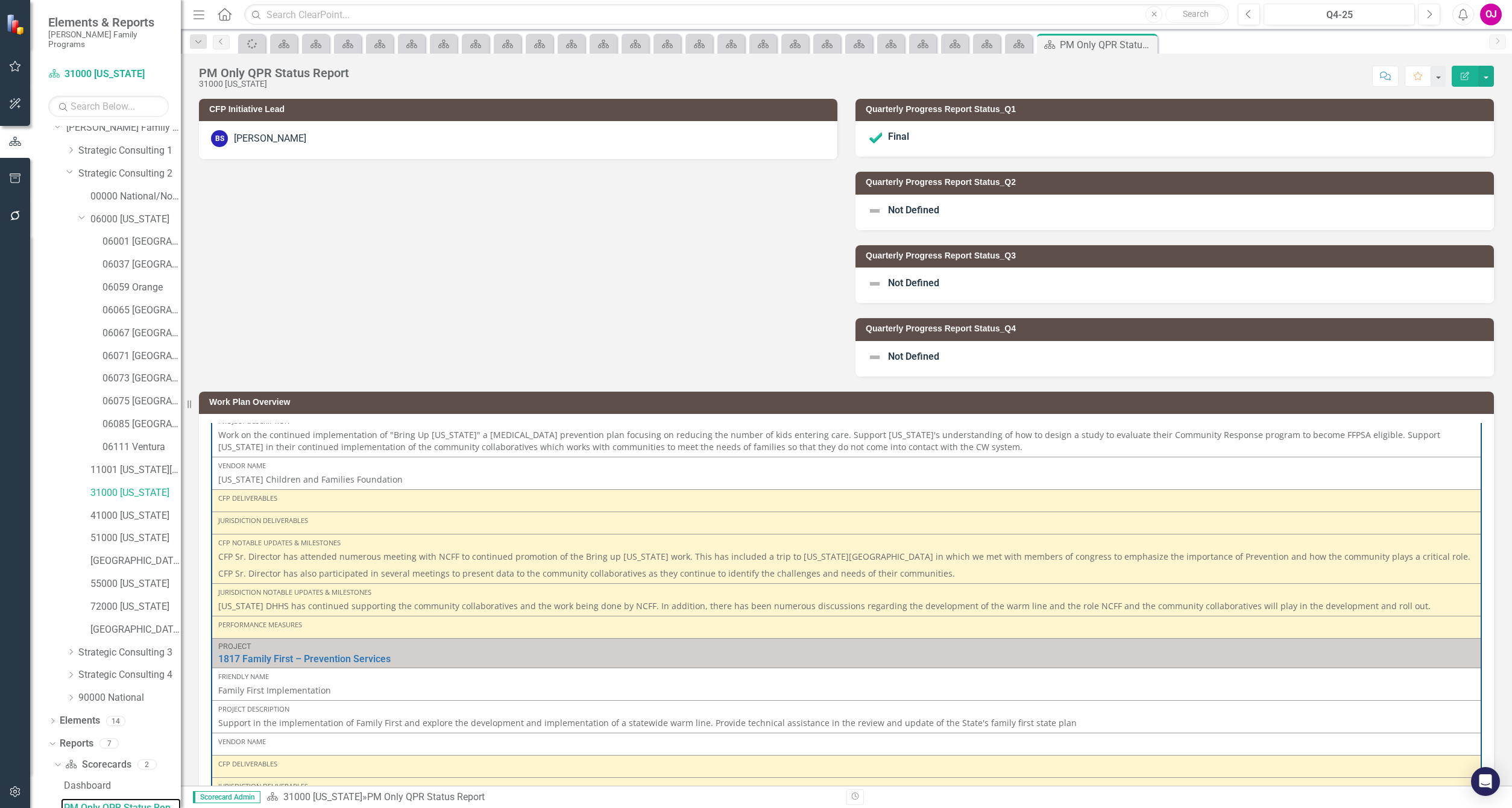
scroll to position [361, 0]
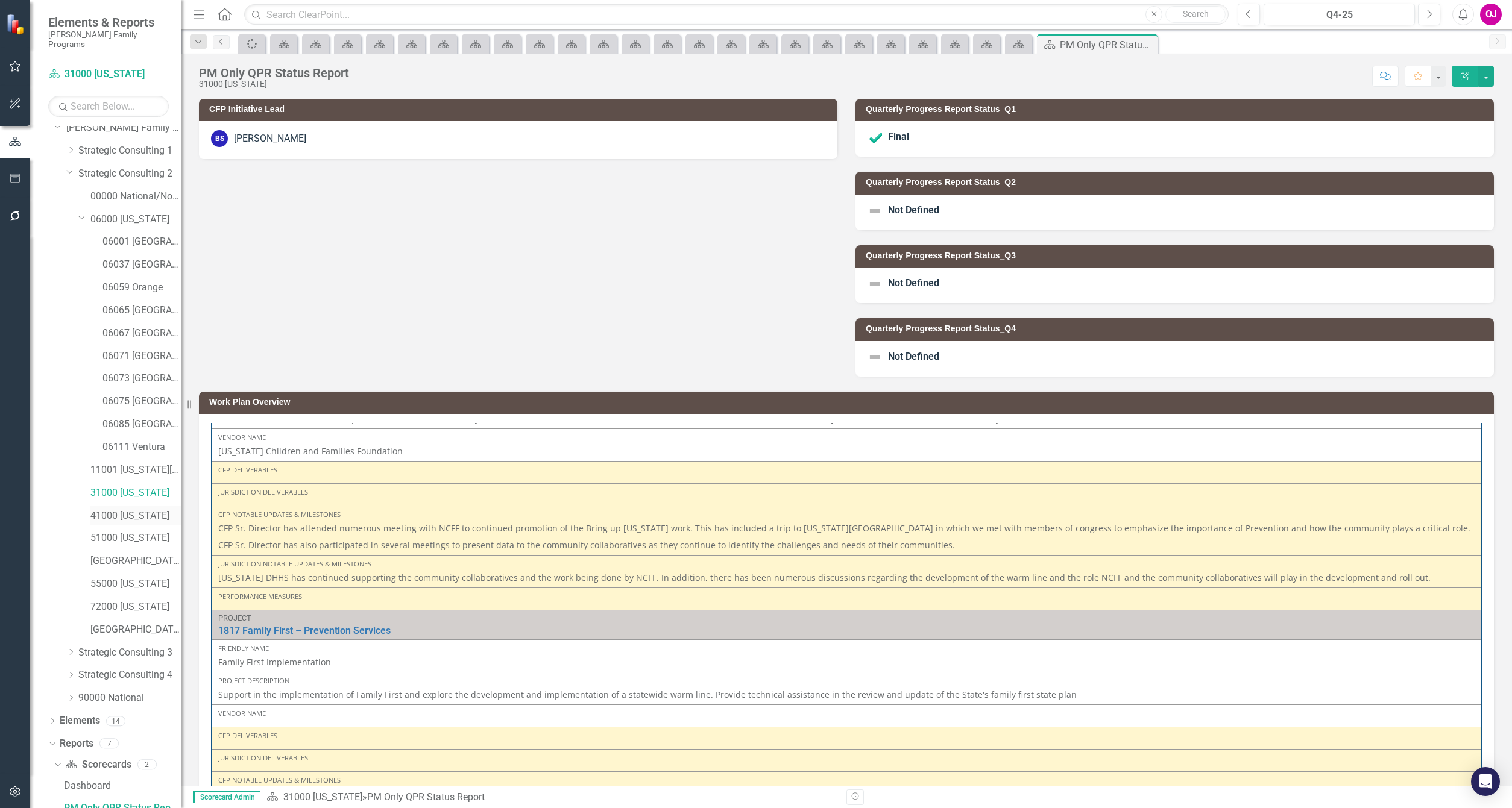
click at [119, 509] on link "41000 [US_STATE]" at bounding box center [135, 516] width 90 height 14
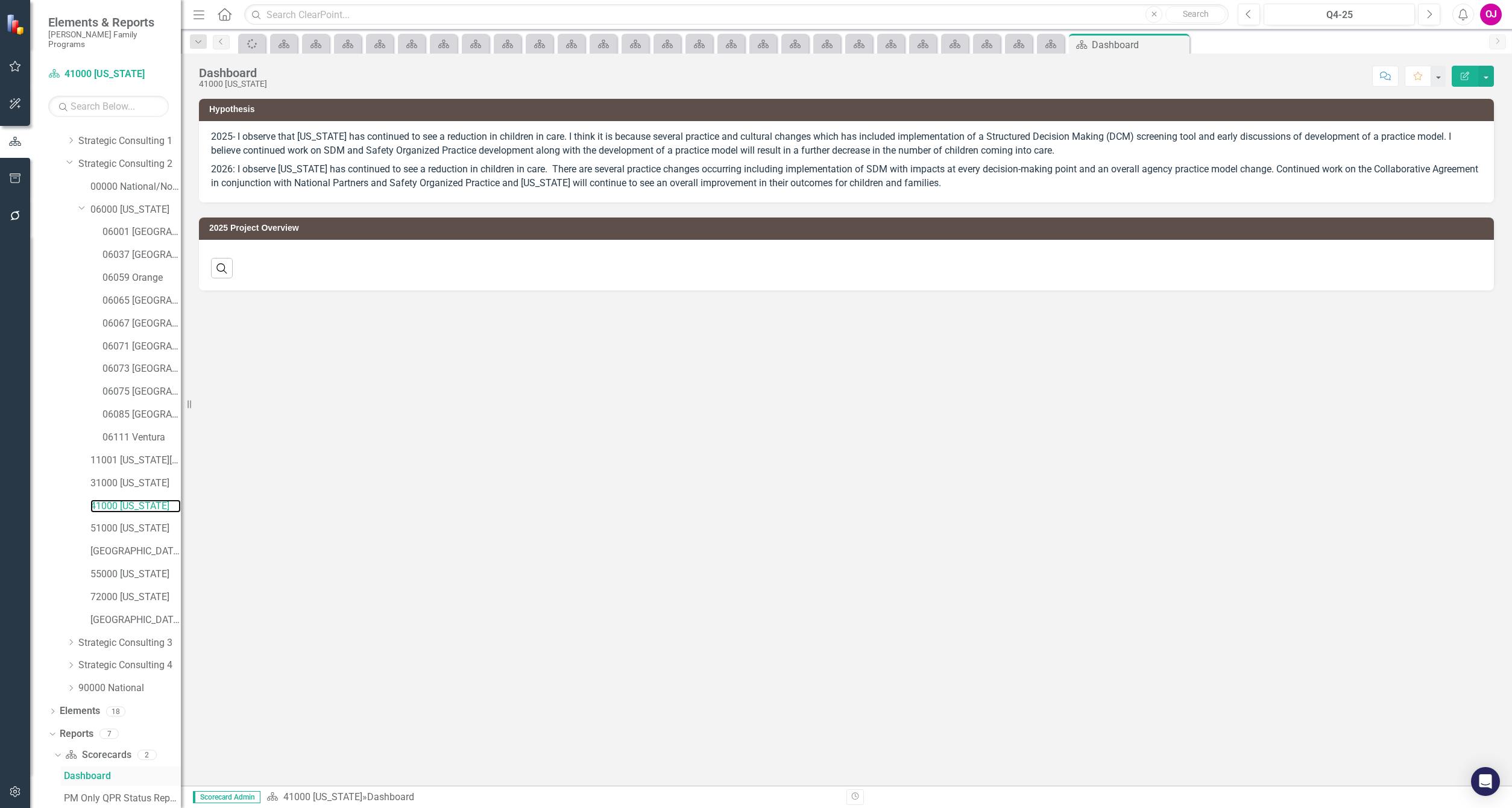
scroll to position [120, 0]
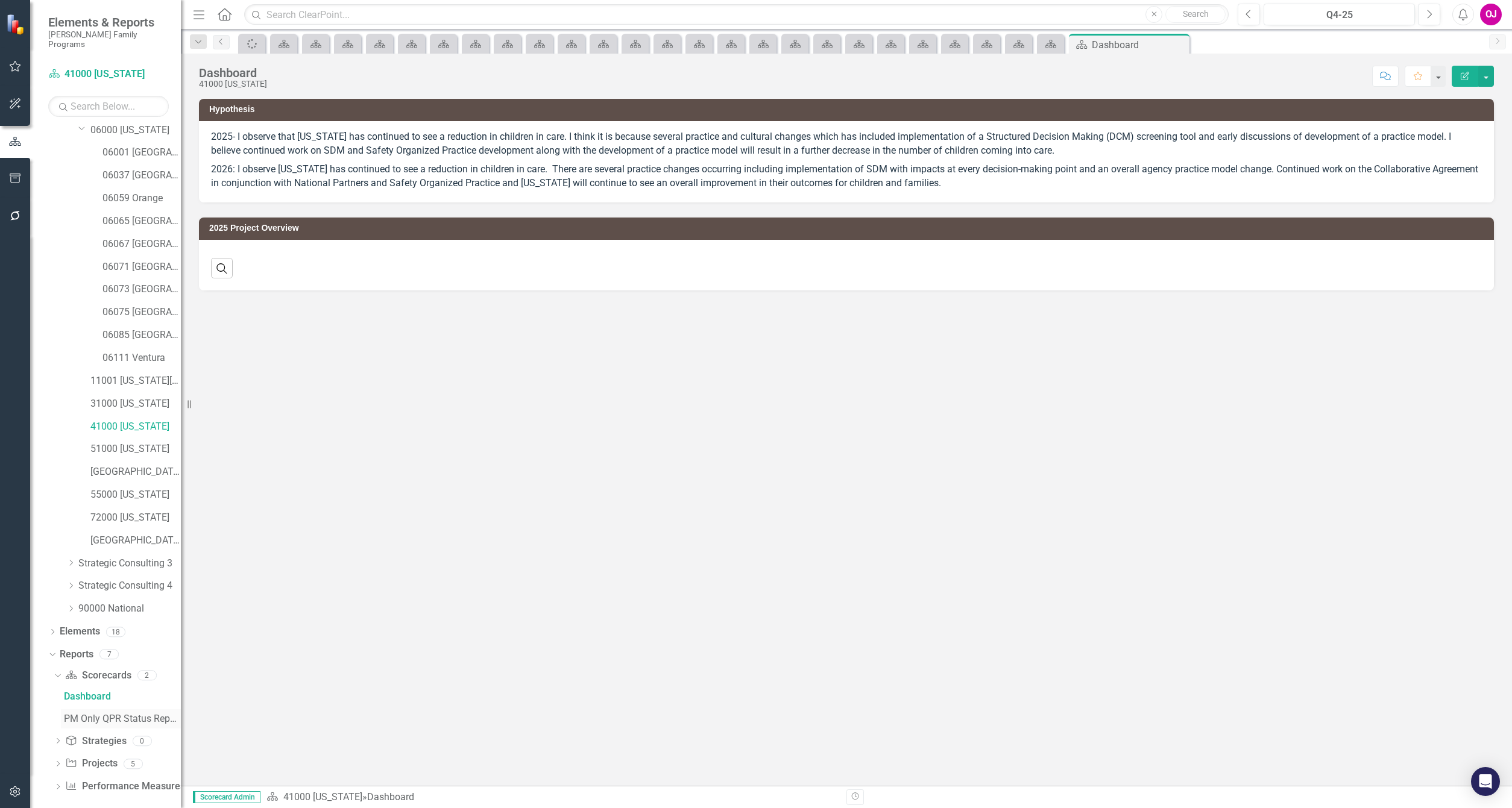
click at [139, 713] on div "PM Only QPR Status Report" at bounding box center [122, 718] width 117 height 11
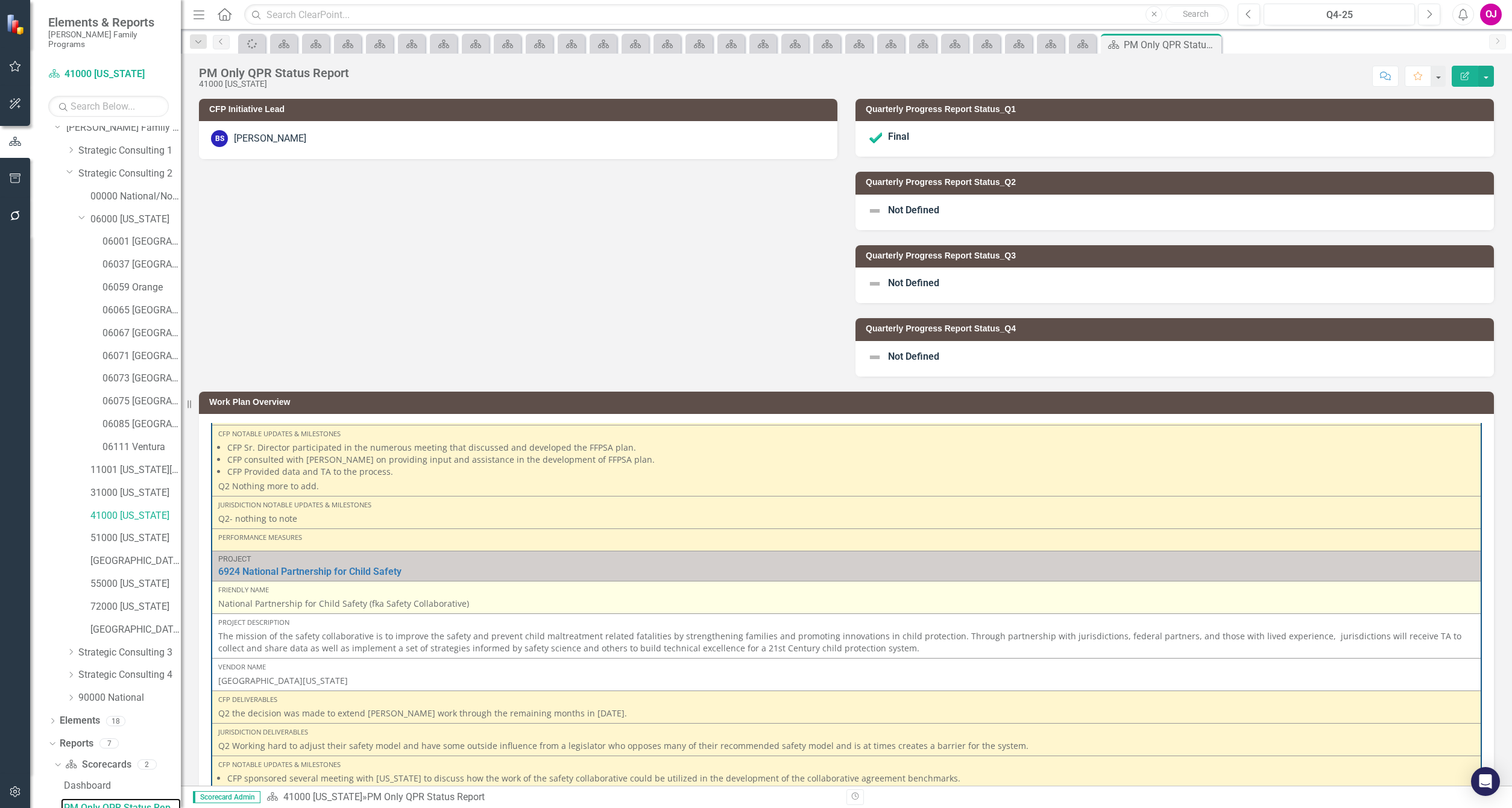
scroll to position [271, 0]
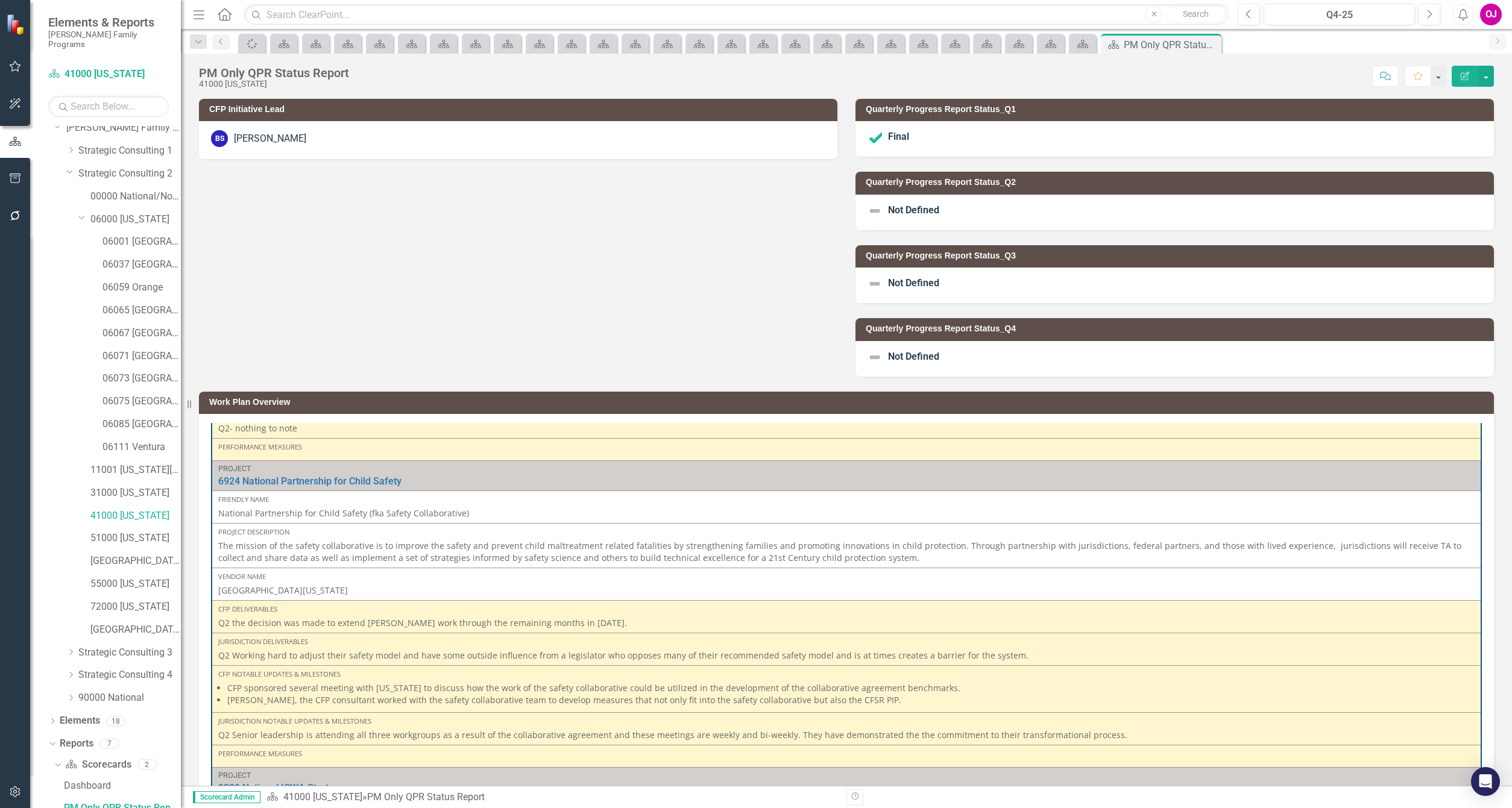
click at [987, 214] on div "Not Defined" at bounding box center [1175, 213] width 638 height 35
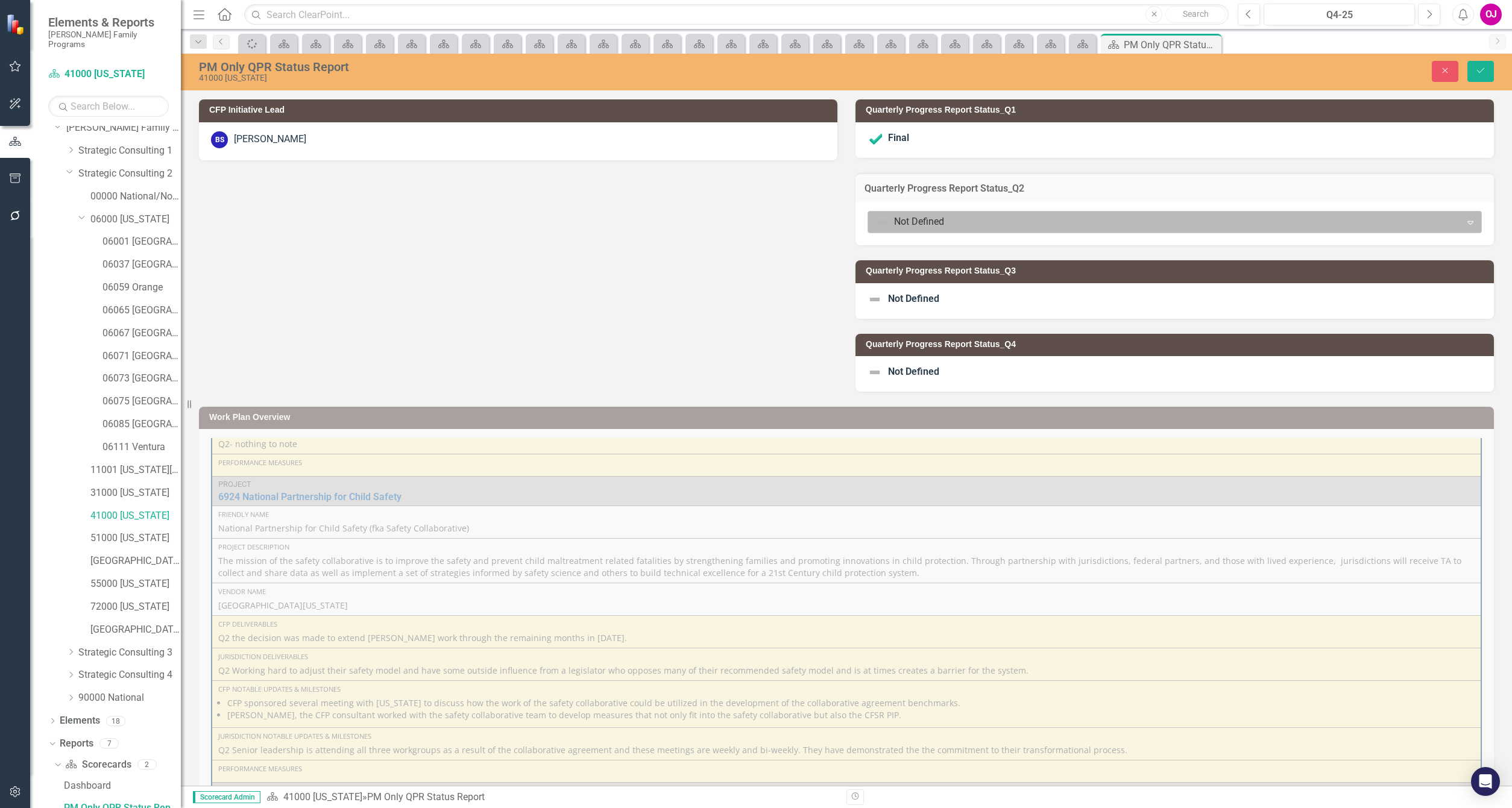
click at [990, 226] on div at bounding box center [1164, 222] width 577 height 16
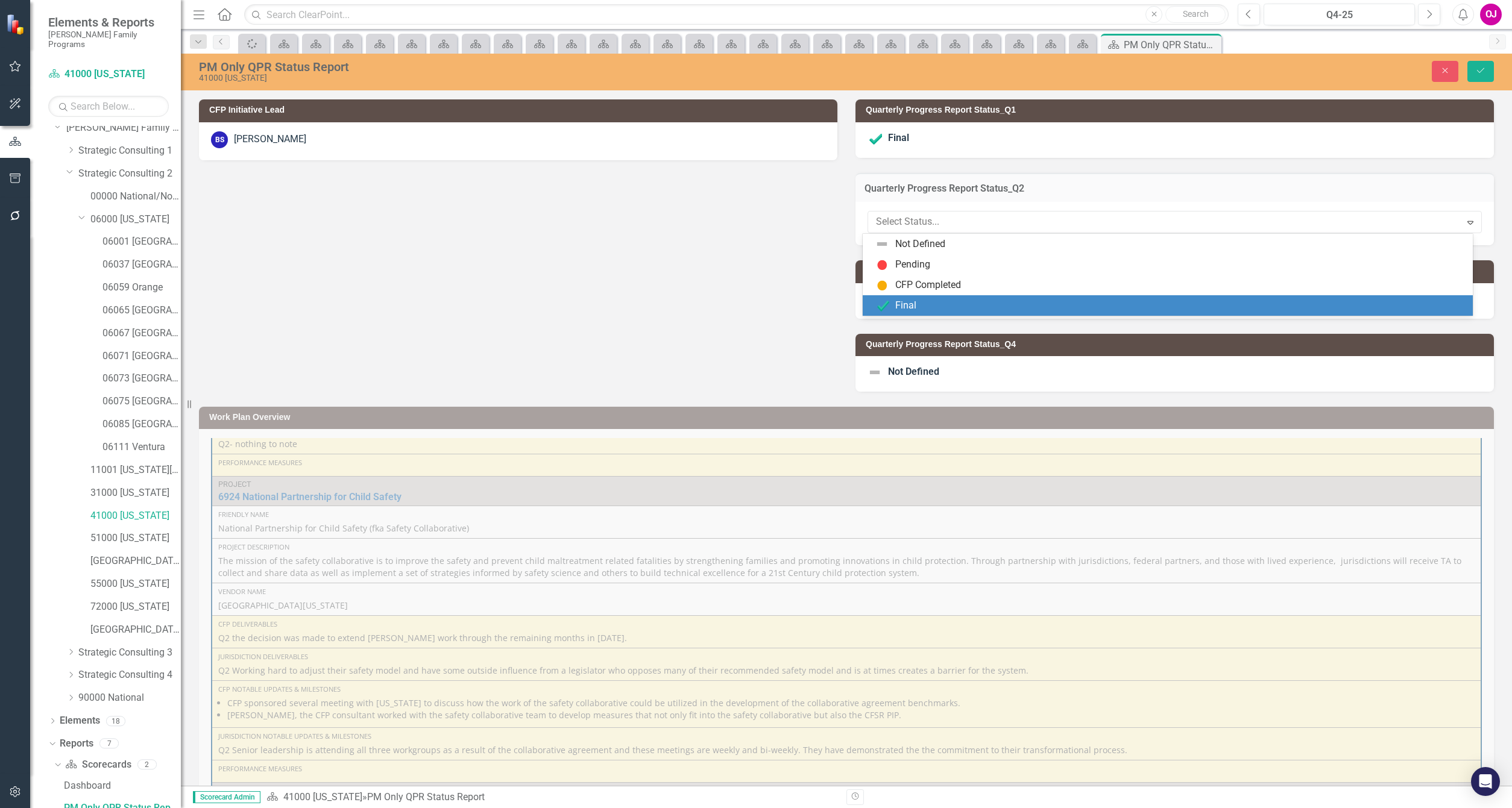
click at [904, 307] on div "Final" at bounding box center [905, 306] width 21 height 14
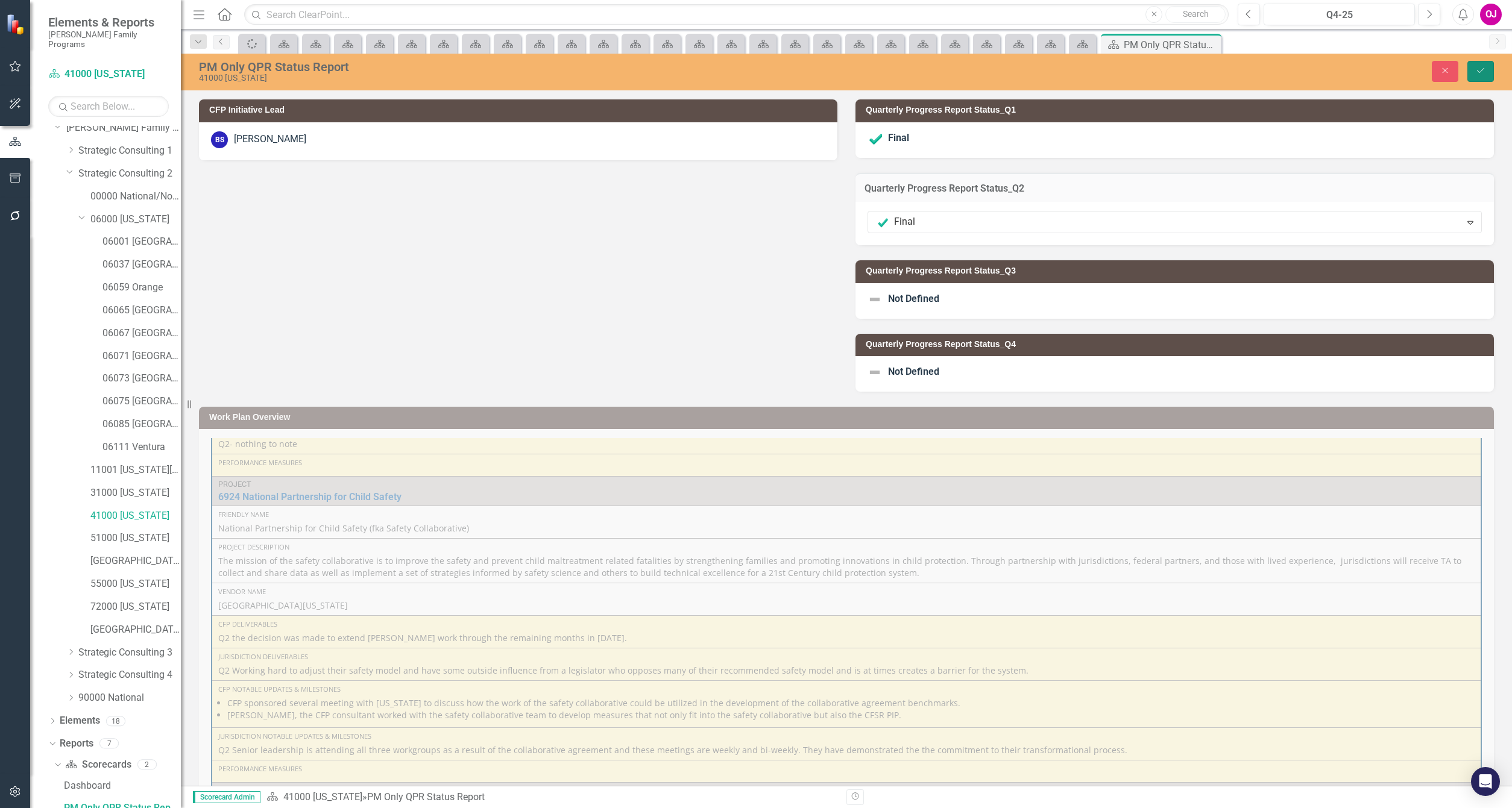
click at [1475, 73] on icon "Save" at bounding box center [1480, 70] width 11 height 8
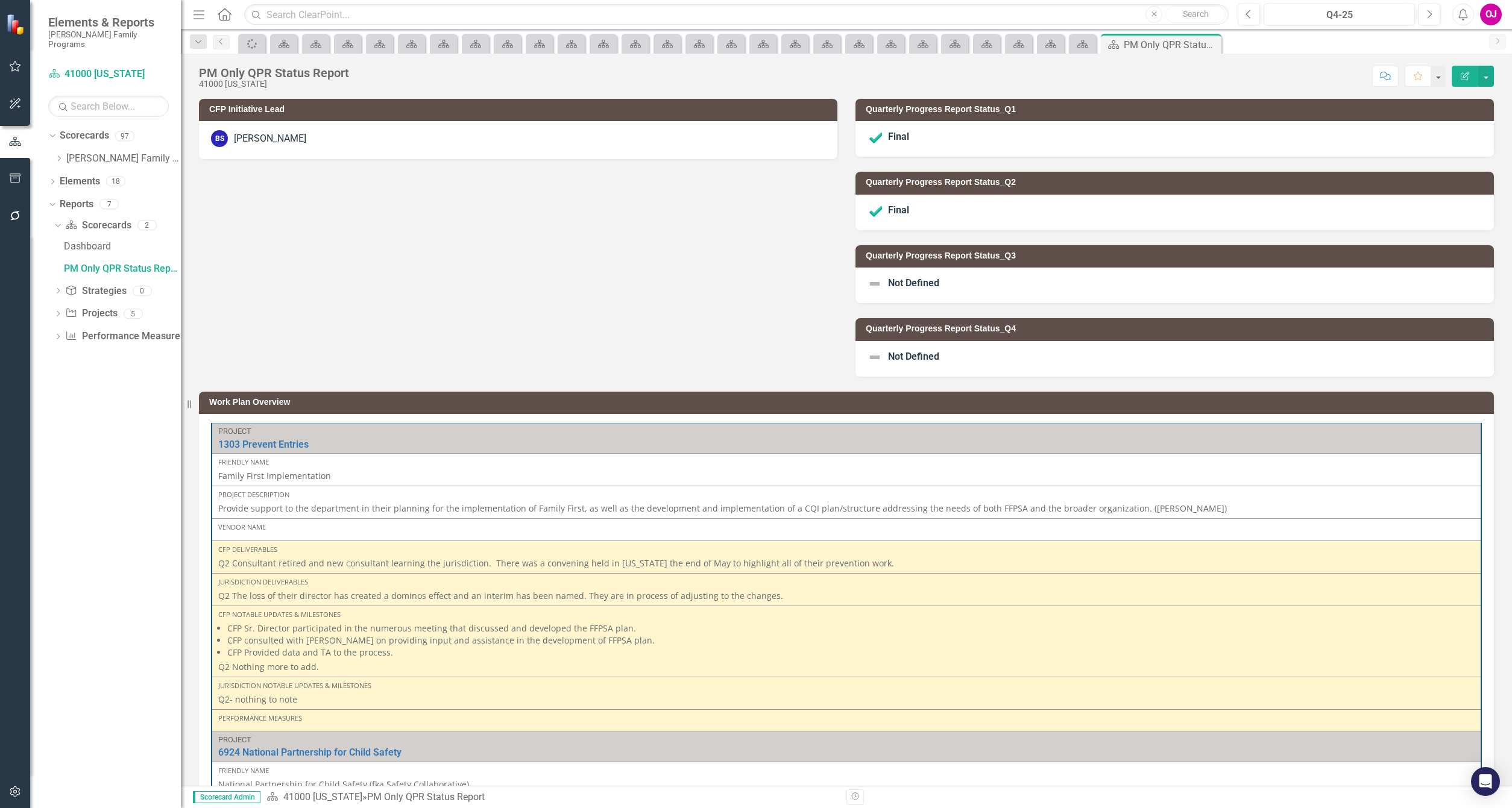
scroll to position [0, 0]
click at [56, 155] on icon "Dropdown" at bounding box center [59, 158] width 9 height 7
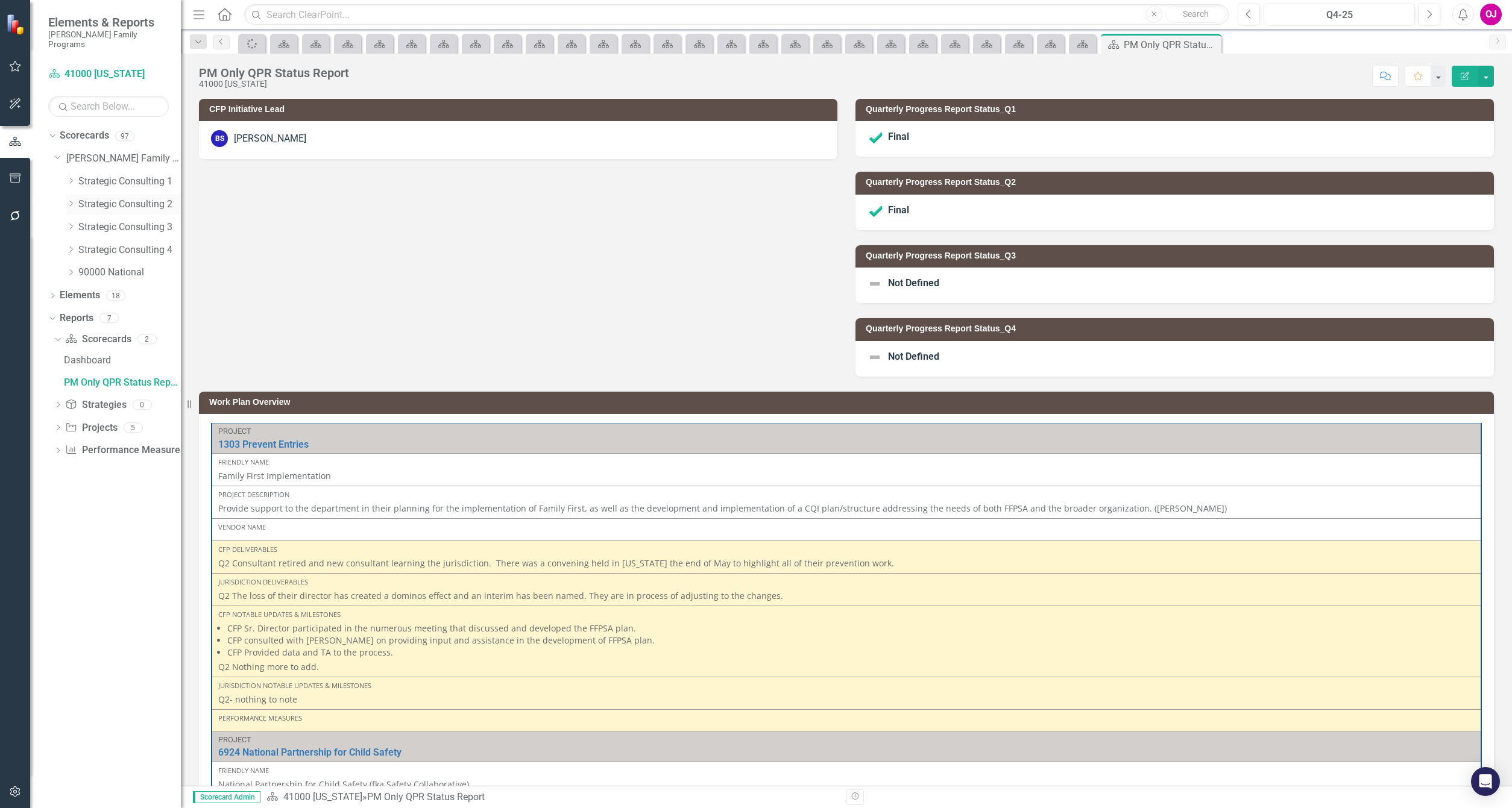
click at [71, 200] on icon "Dropdown" at bounding box center [71, 203] width 9 height 7
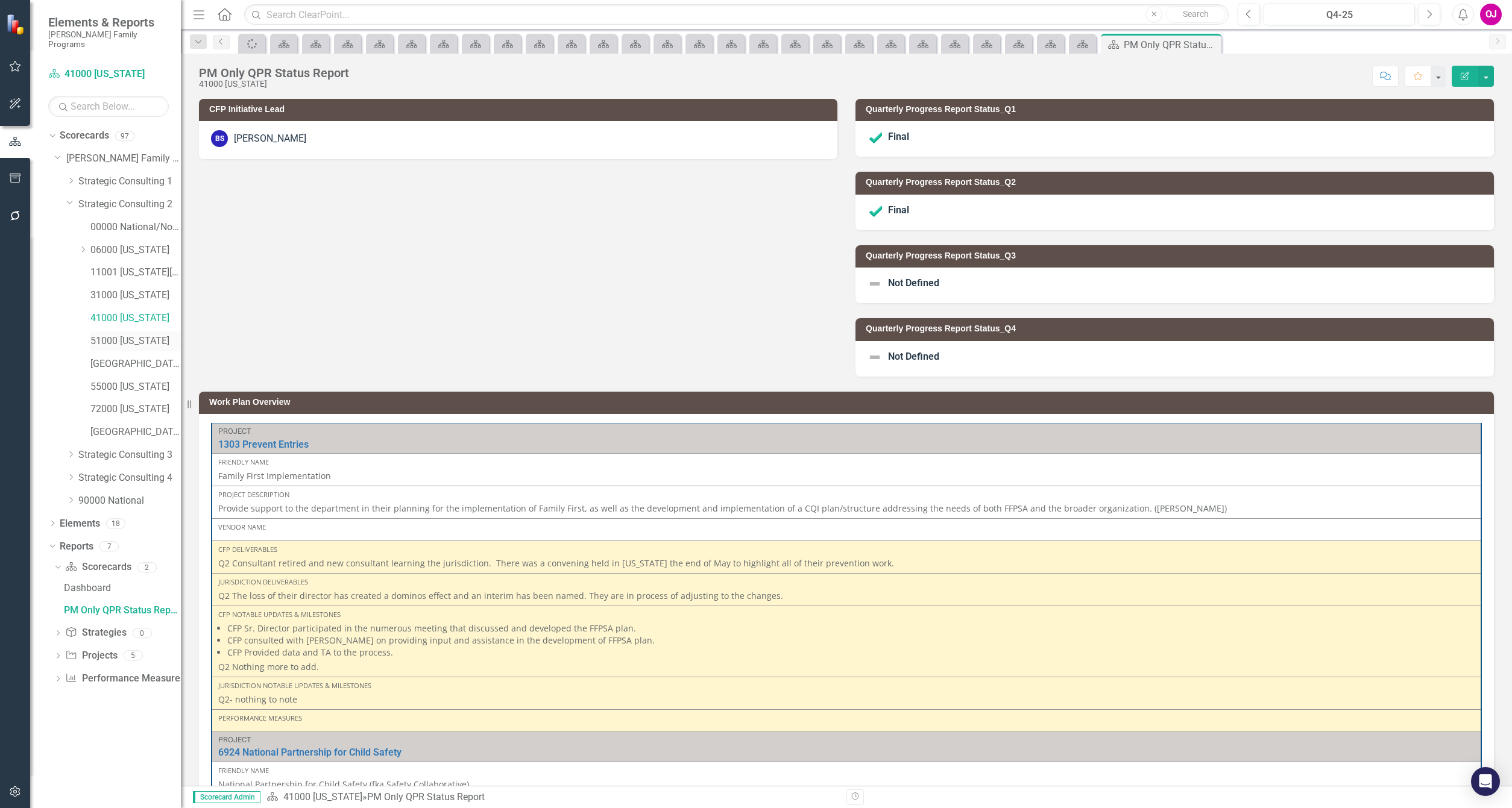
click at [132, 334] on link "51000 [US_STATE]" at bounding box center [135, 341] width 90 height 14
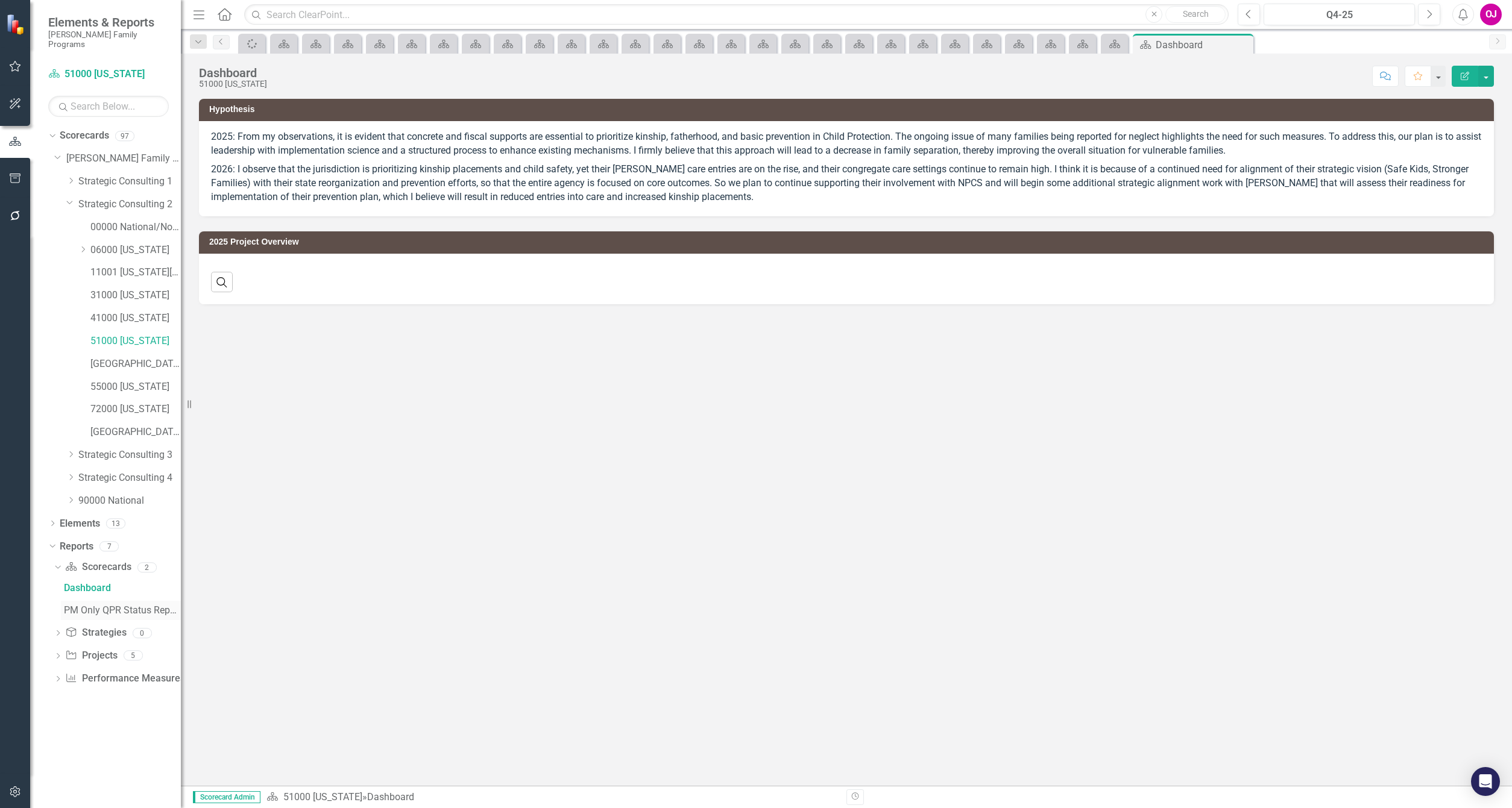
click at [125, 605] on div "PM Only QPR Status Report" at bounding box center [122, 610] width 117 height 11
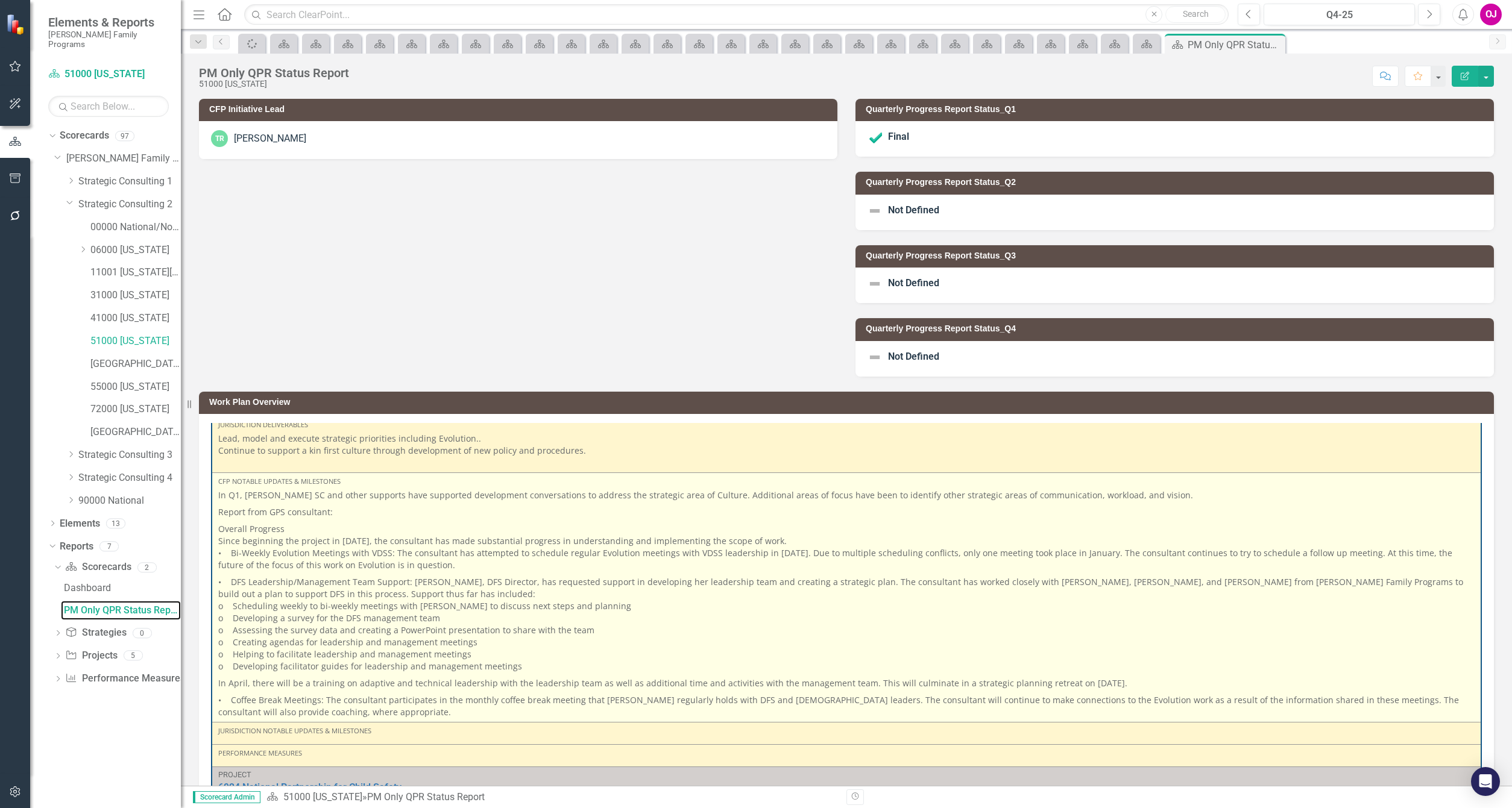
scroll to position [521, 0]
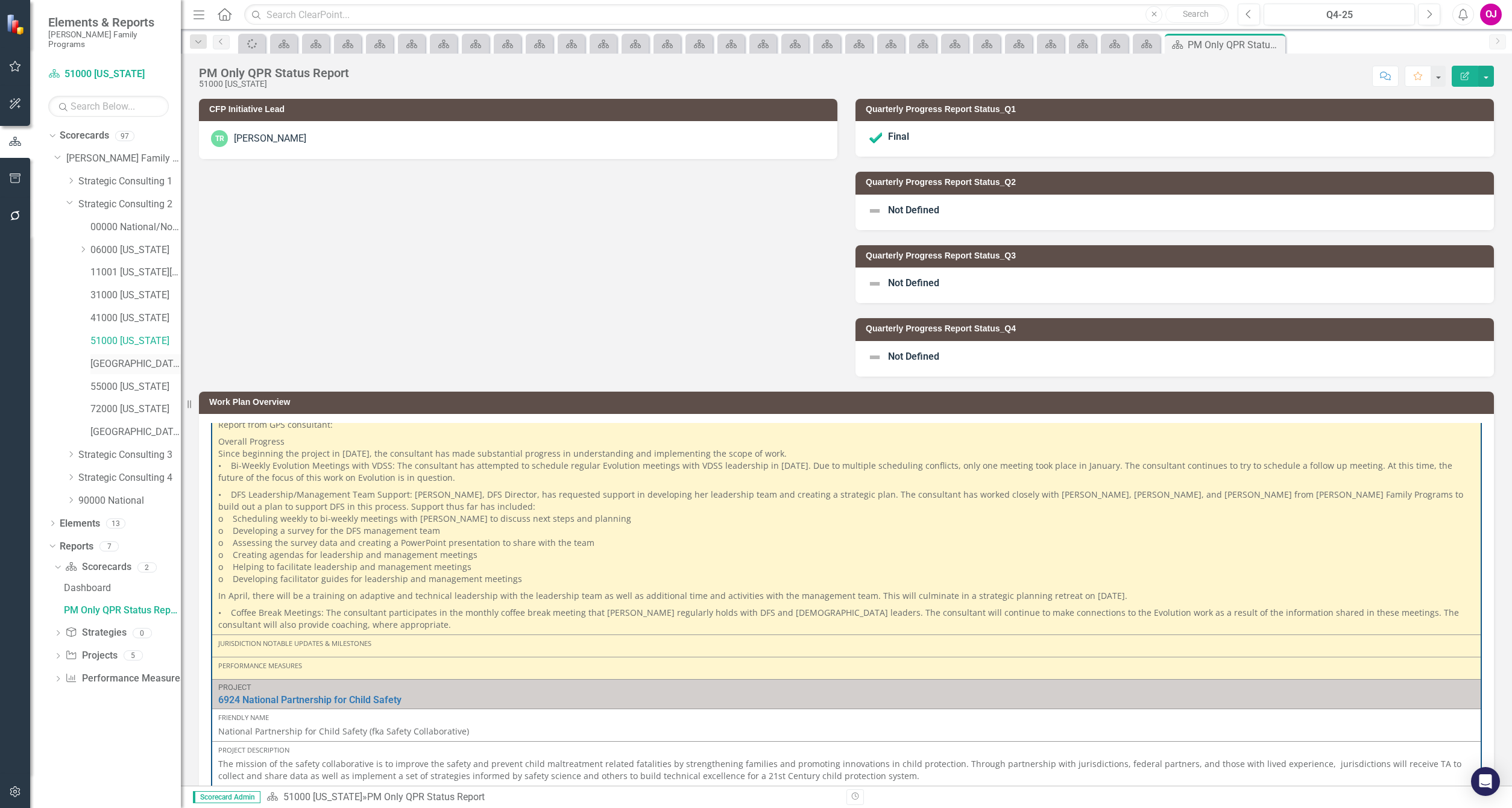
click at [113, 358] on link "[GEOGRAPHIC_DATA][US_STATE]" at bounding box center [135, 365] width 90 height 14
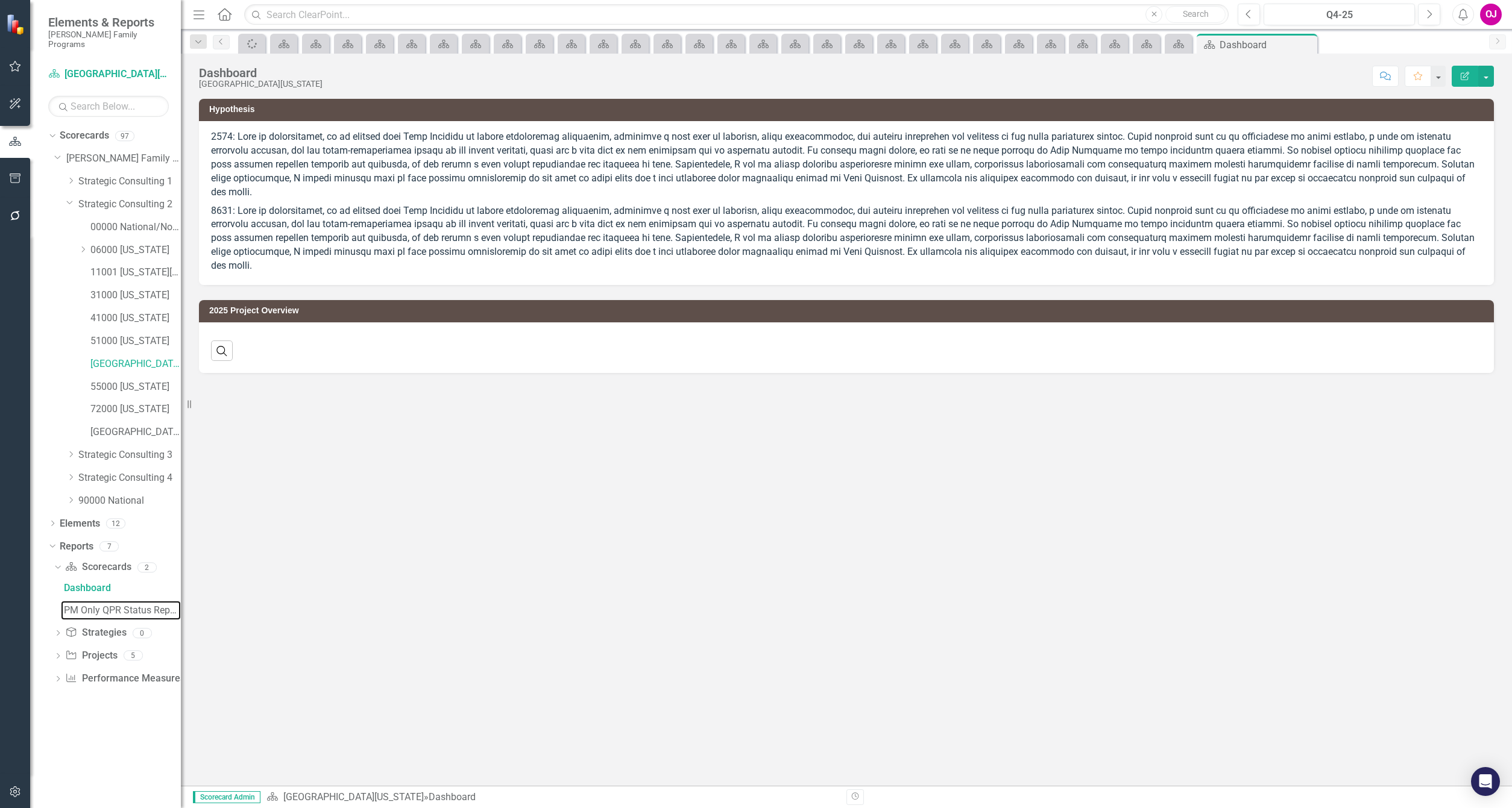
click at [102, 605] on div "PM Only QPR Status Report" at bounding box center [122, 610] width 117 height 11
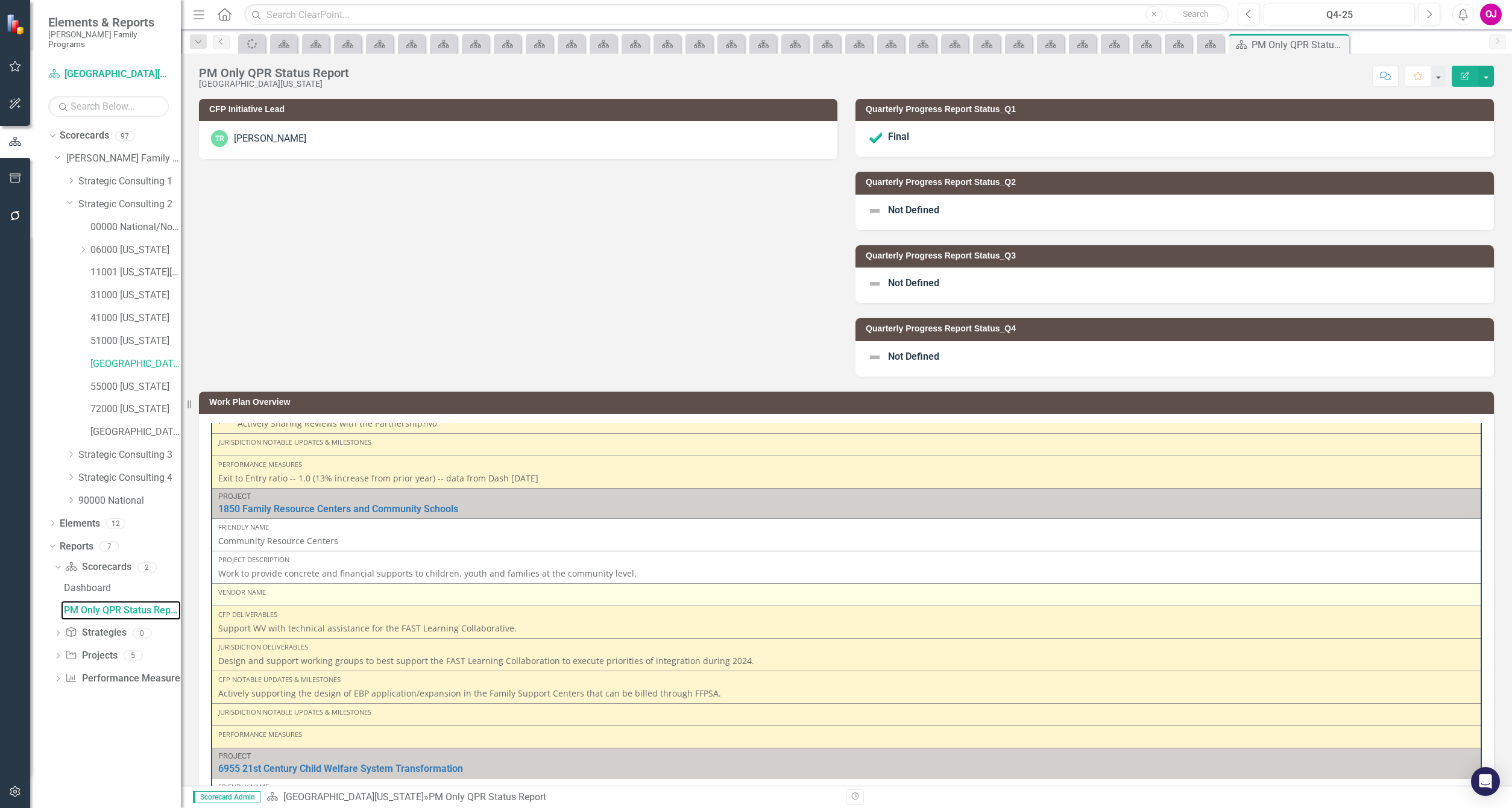
scroll to position [944, 0]
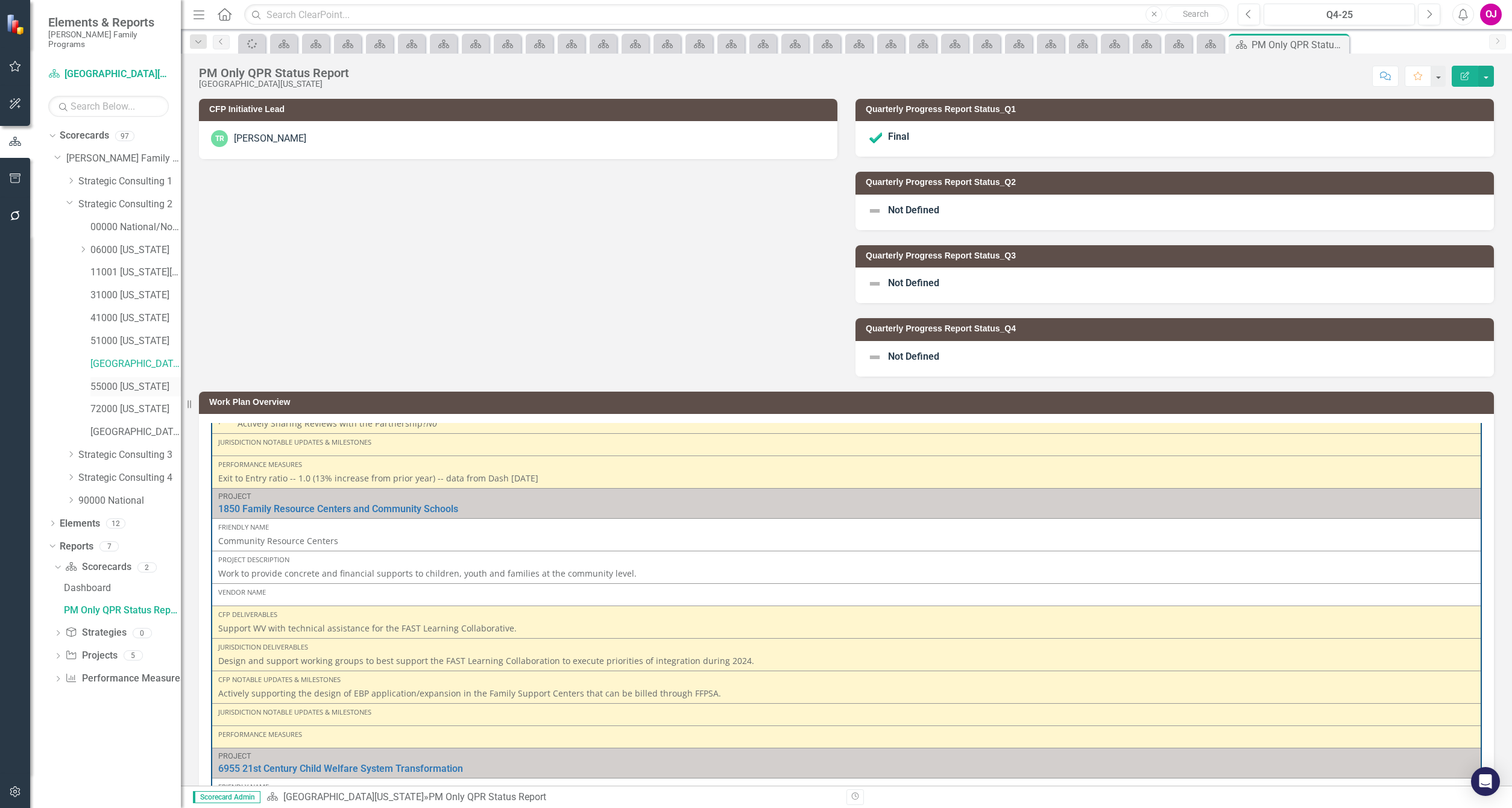
click at [107, 382] on link "55000 [US_STATE]" at bounding box center [135, 387] width 90 height 14
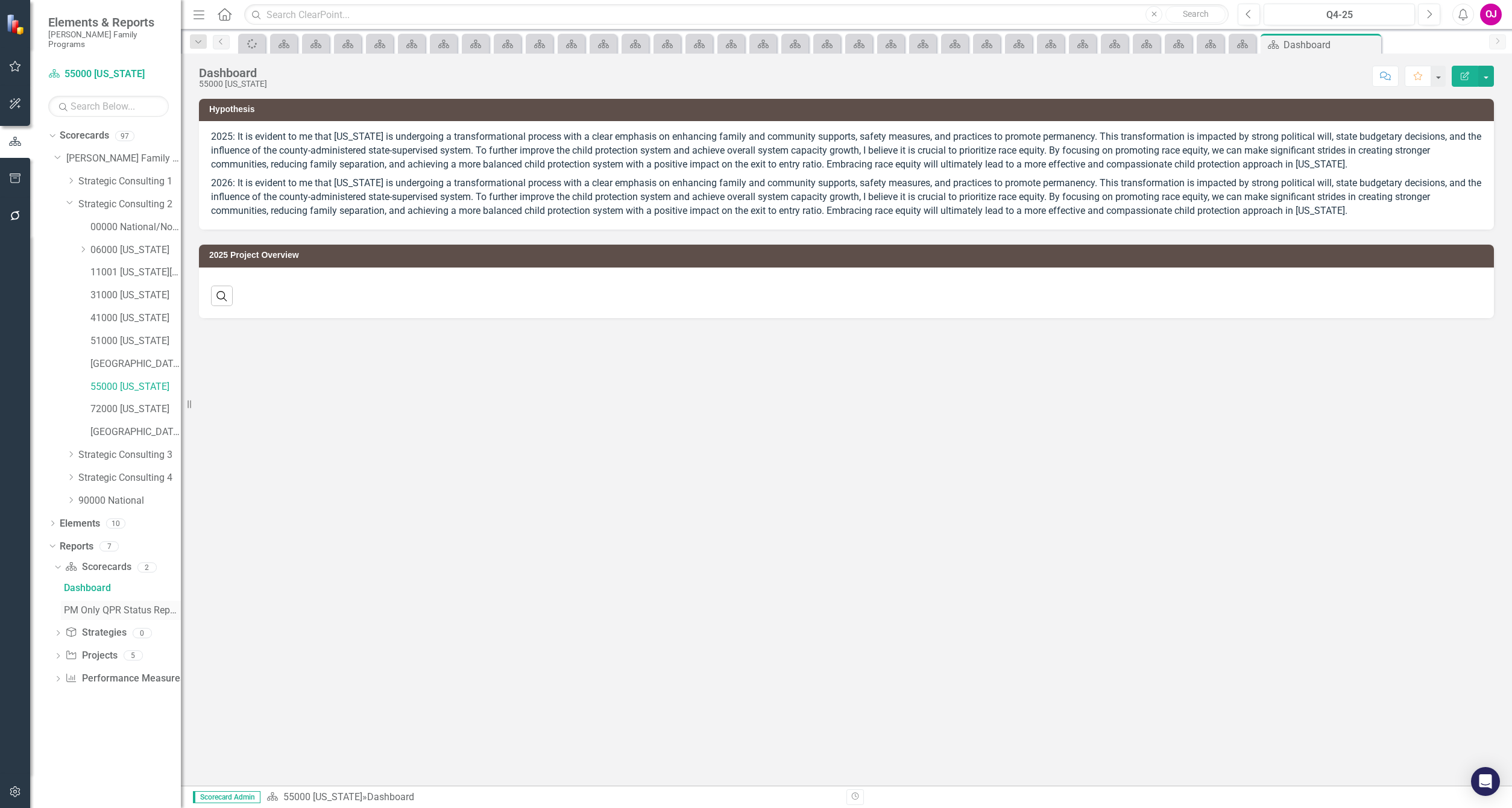
click at [105, 605] on div "PM Only QPR Status Report" at bounding box center [122, 610] width 117 height 11
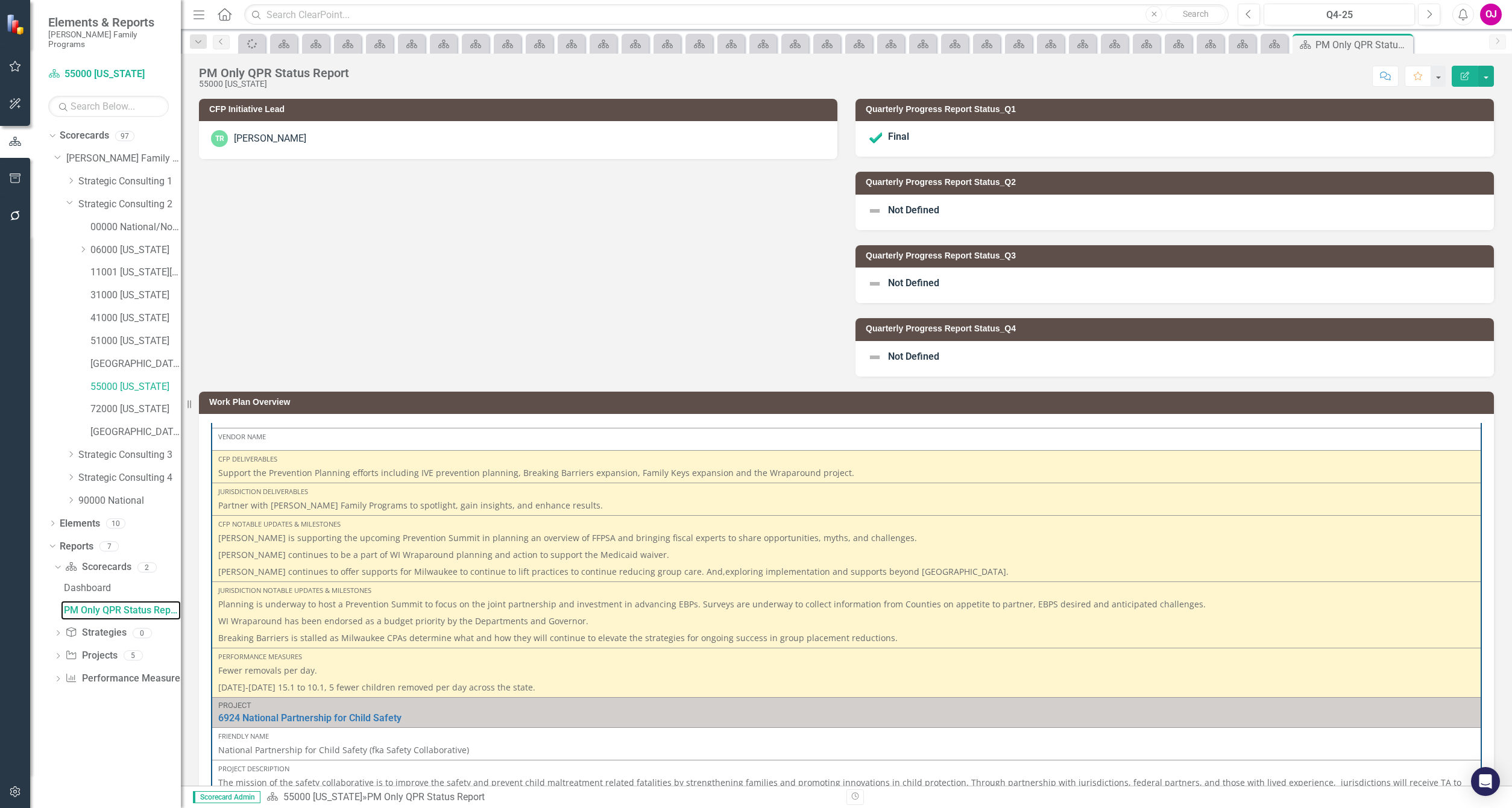
scroll to position [181, 0]
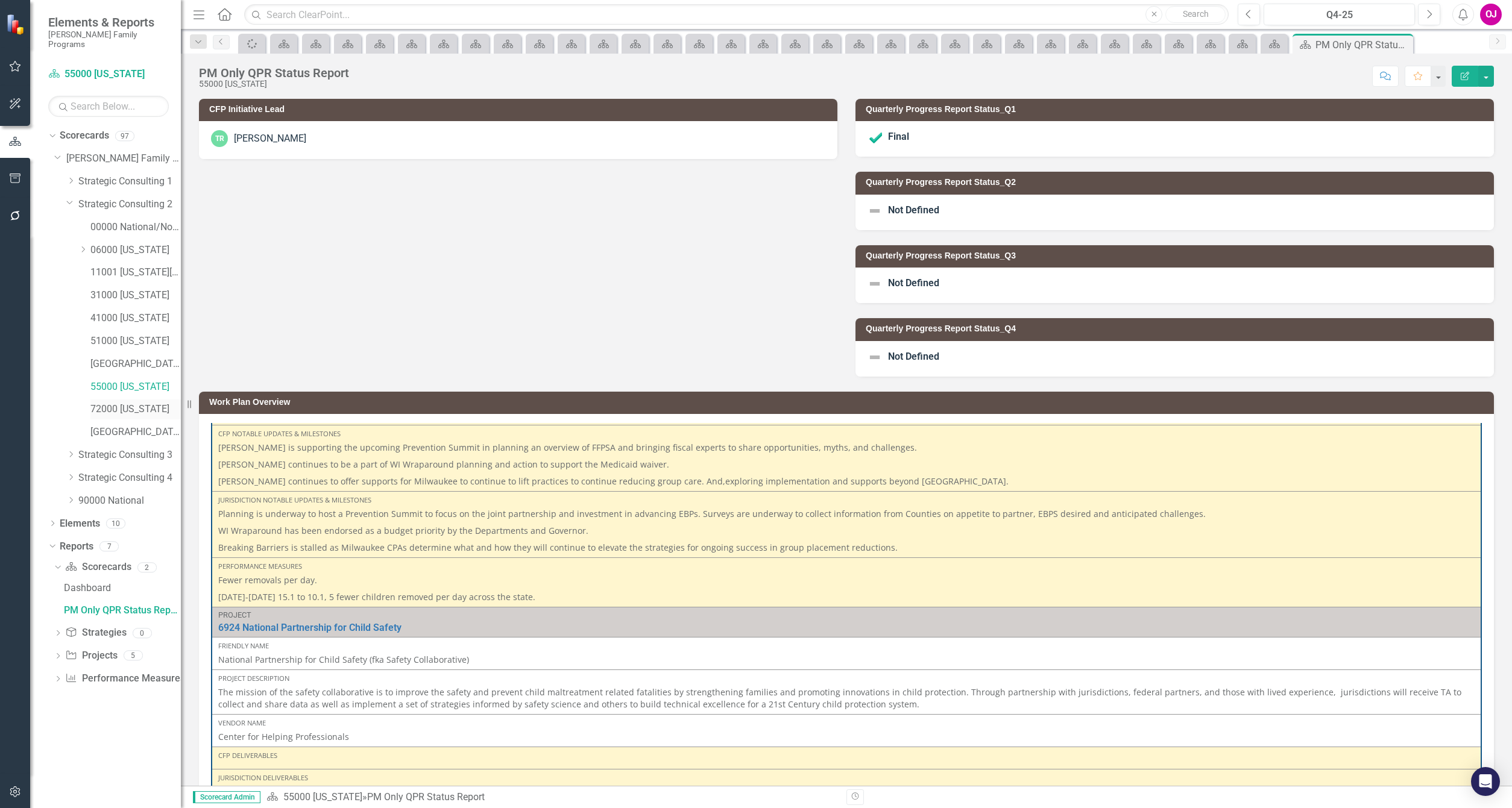
click at [134, 404] on link "72000 [US_STATE]" at bounding box center [135, 409] width 90 height 14
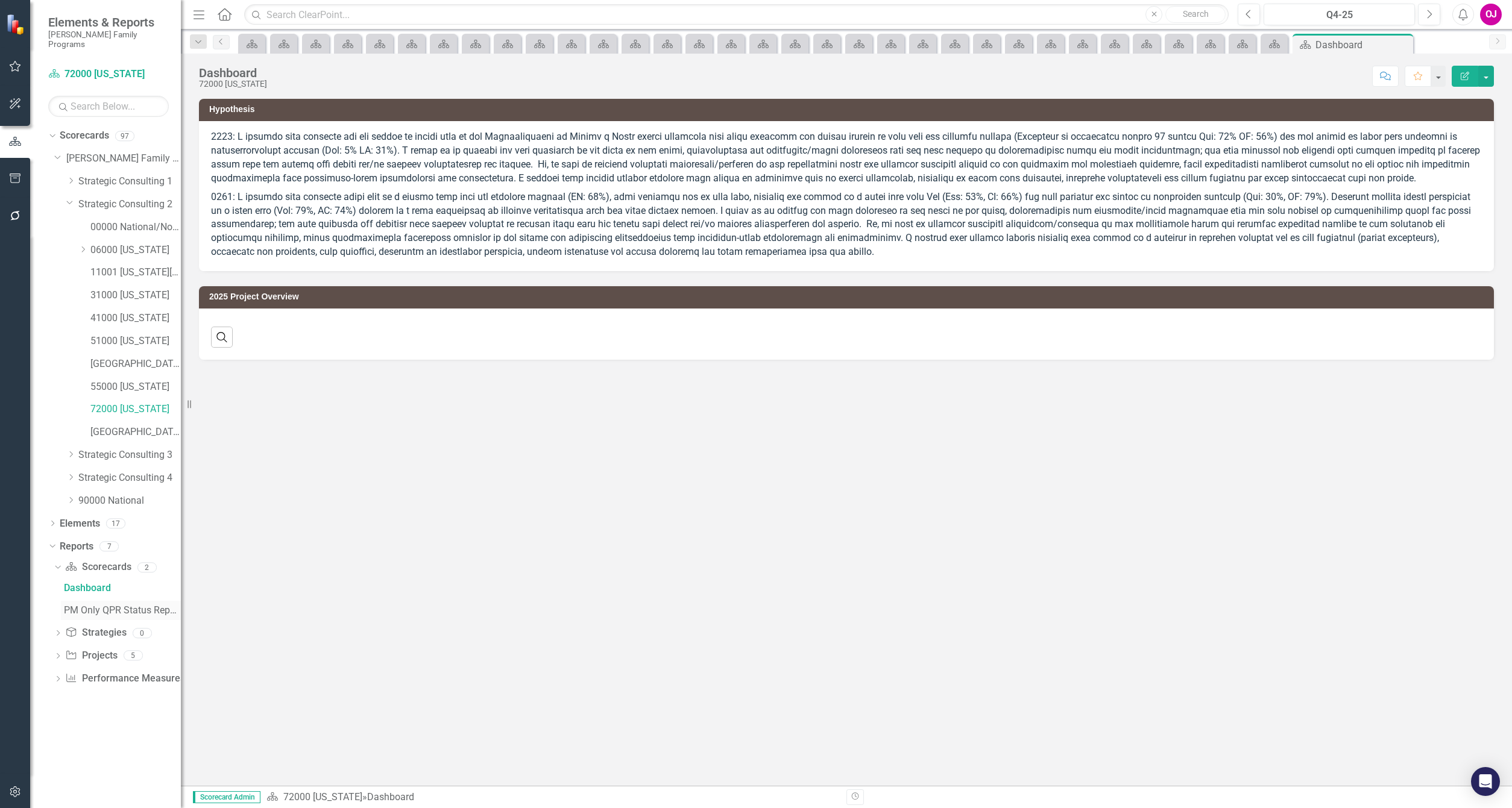
click at [138, 605] on div "PM Only QPR Status Report" at bounding box center [122, 610] width 117 height 11
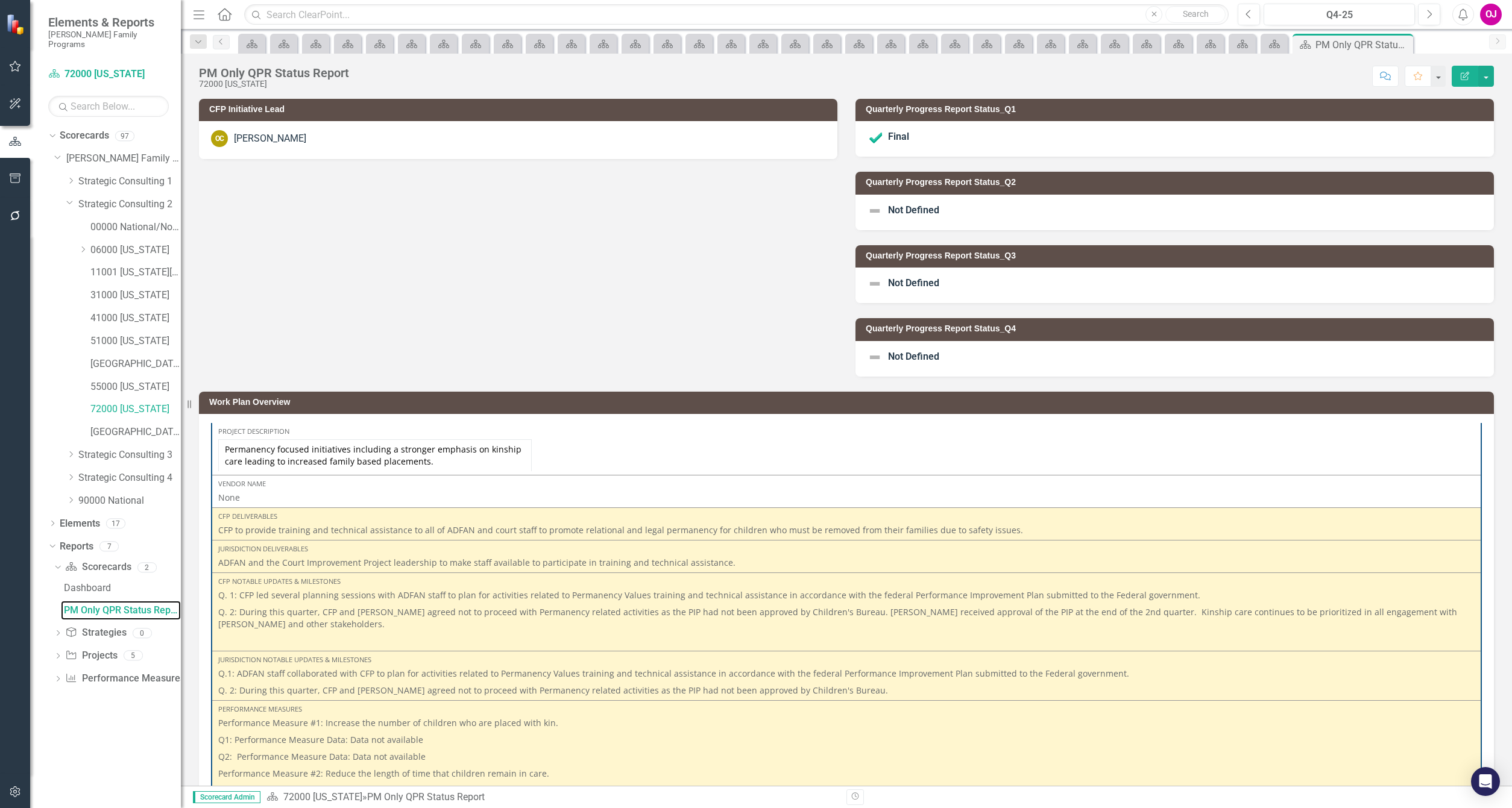
scroll to position [90, 0]
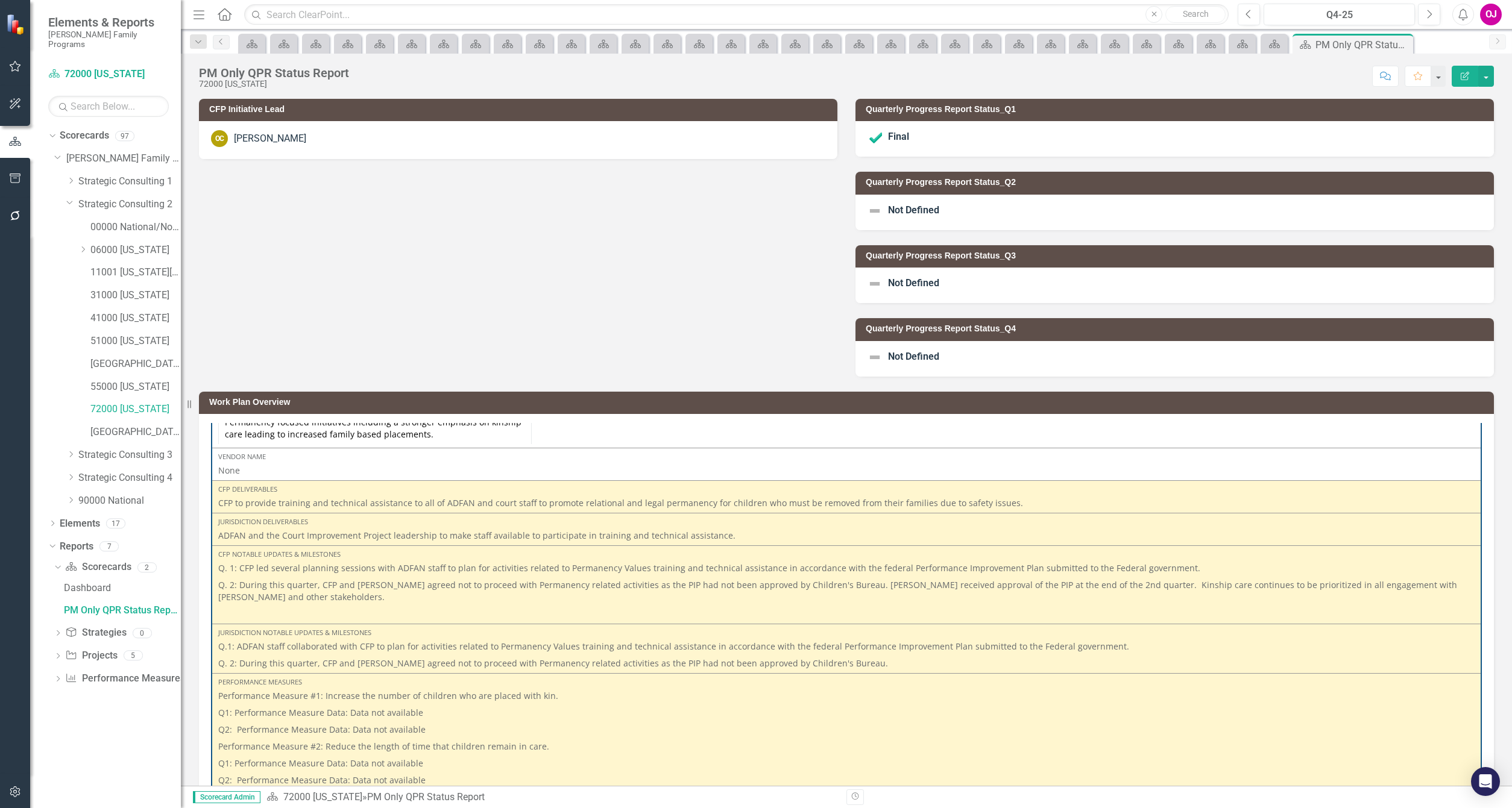
click at [1010, 208] on div "Not Defined" at bounding box center [1175, 213] width 638 height 35
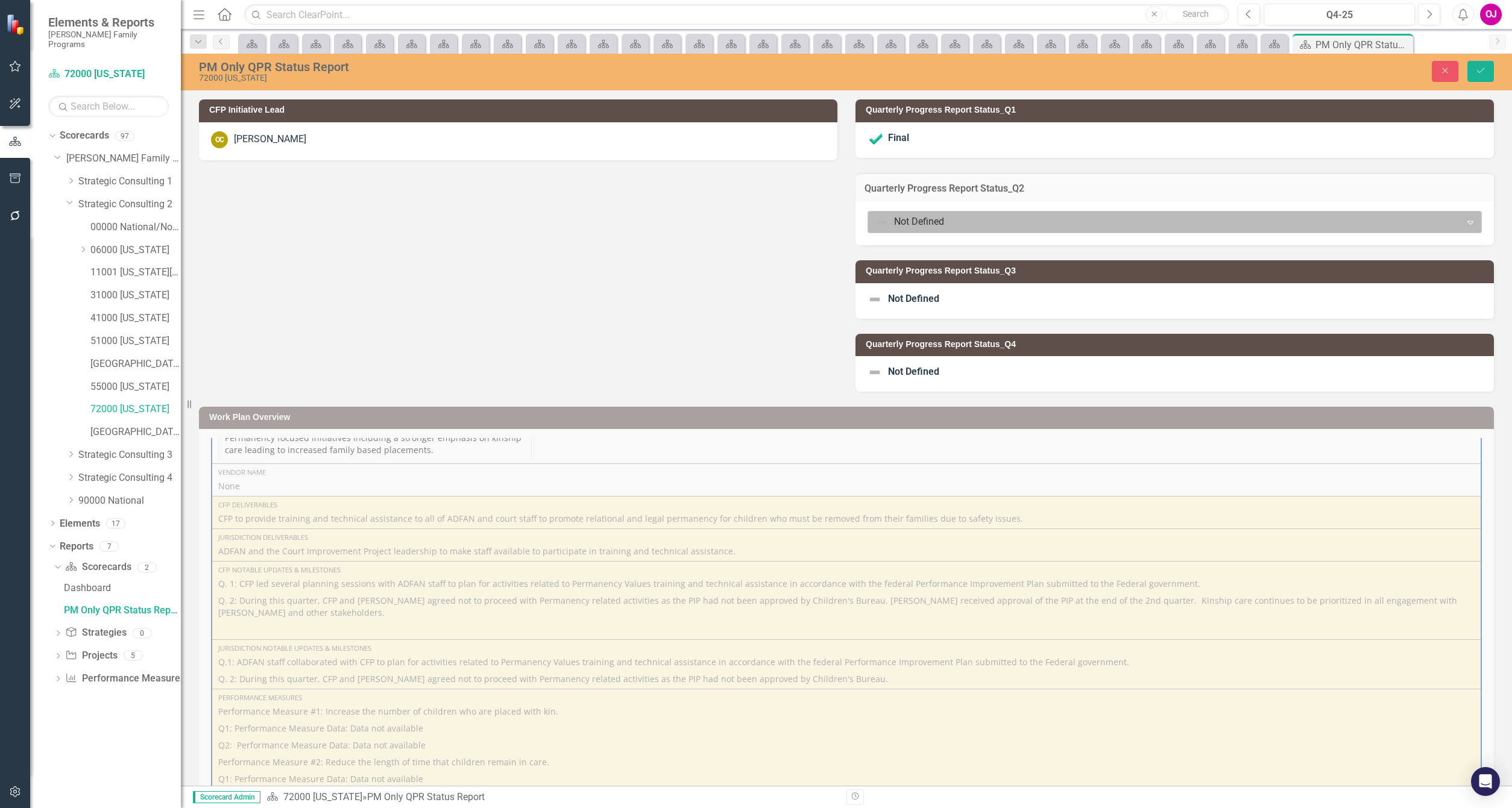
click at [1008, 223] on div at bounding box center [1164, 222] width 577 height 16
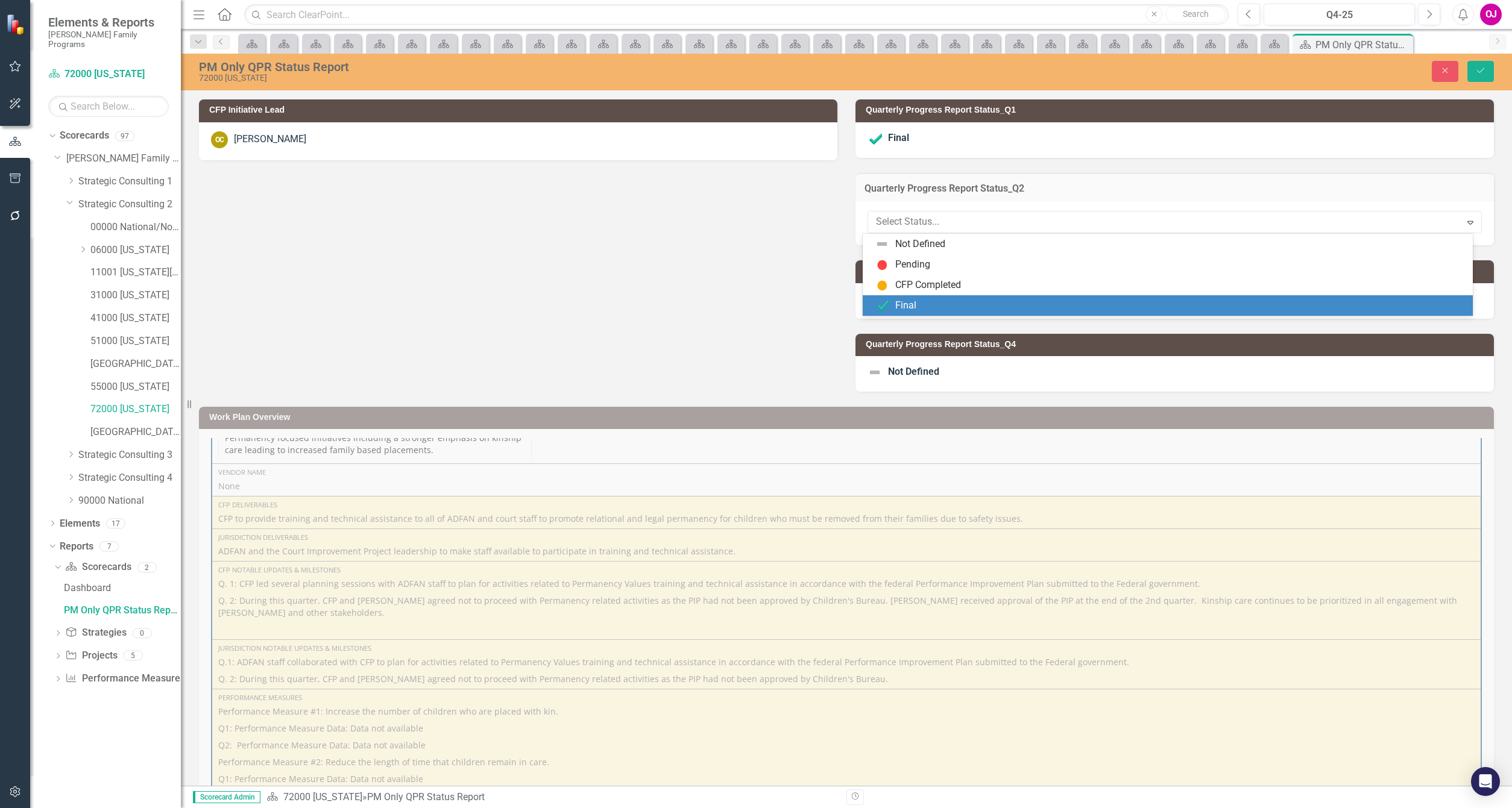
click at [977, 315] on div "Final" at bounding box center [1167, 305] width 610 height 20
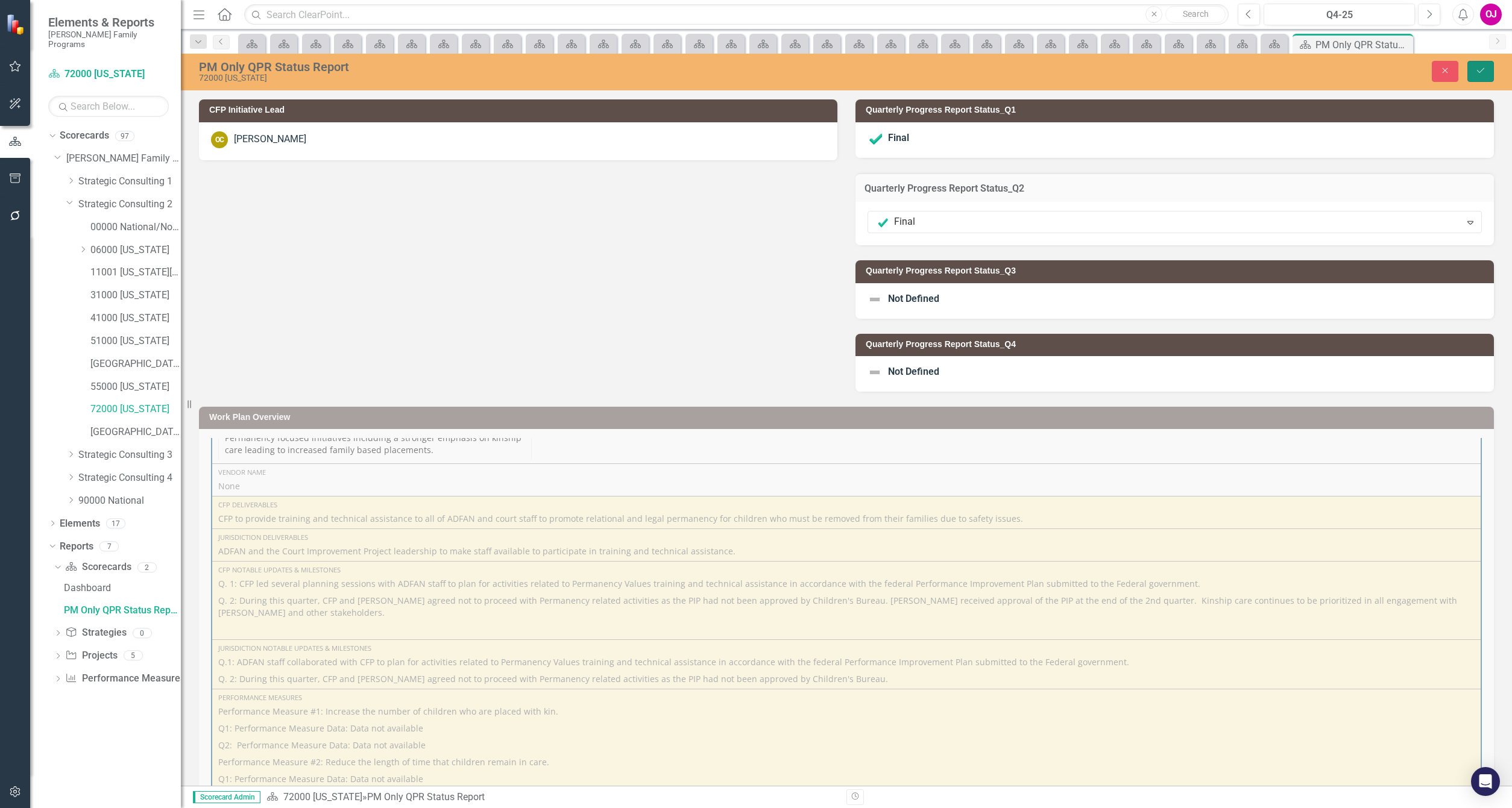
click at [1489, 73] on button "Save" at bounding box center [1480, 71] width 26 height 21
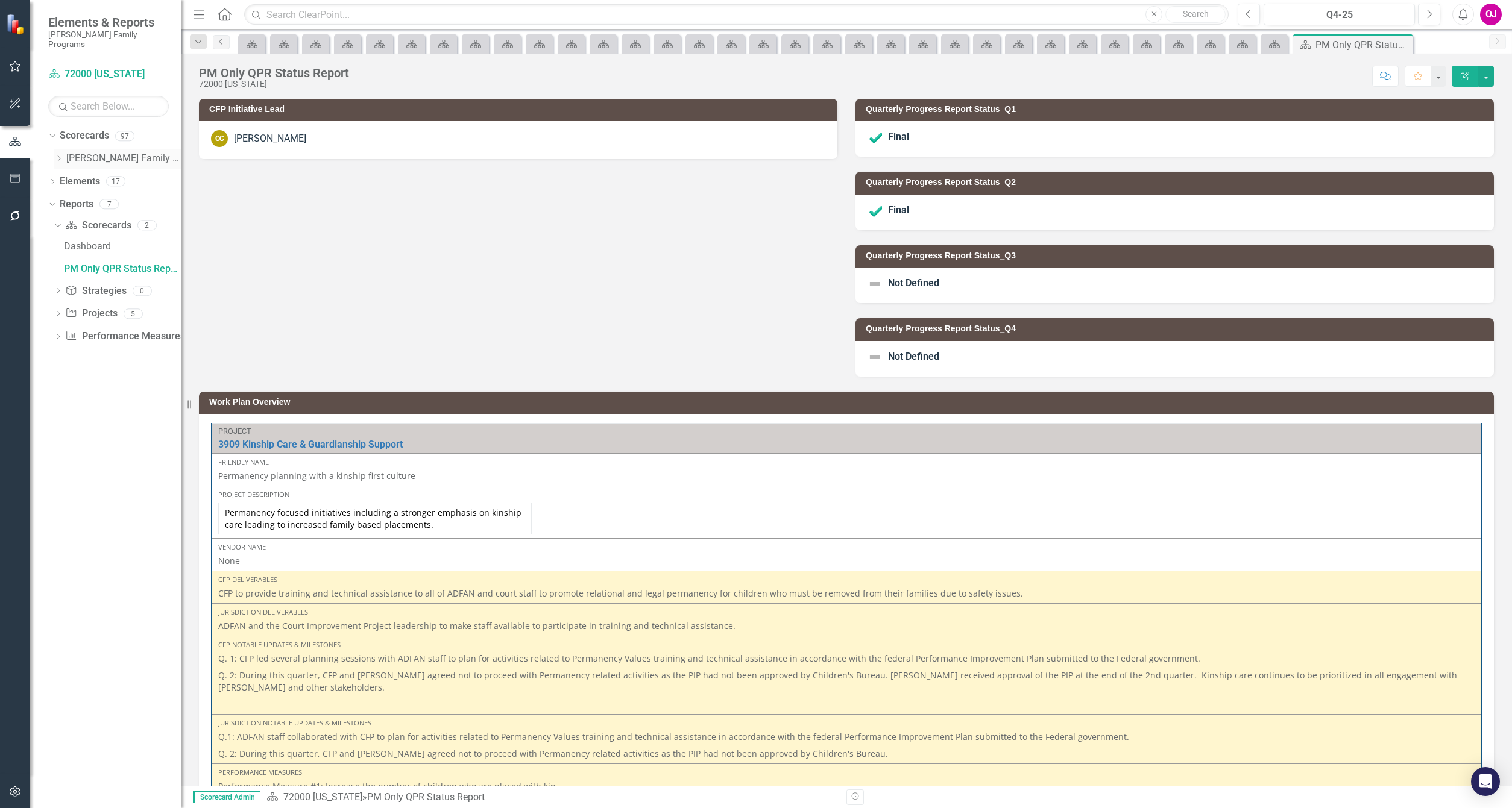
click at [61, 155] on icon "Dropdown" at bounding box center [59, 158] width 9 height 7
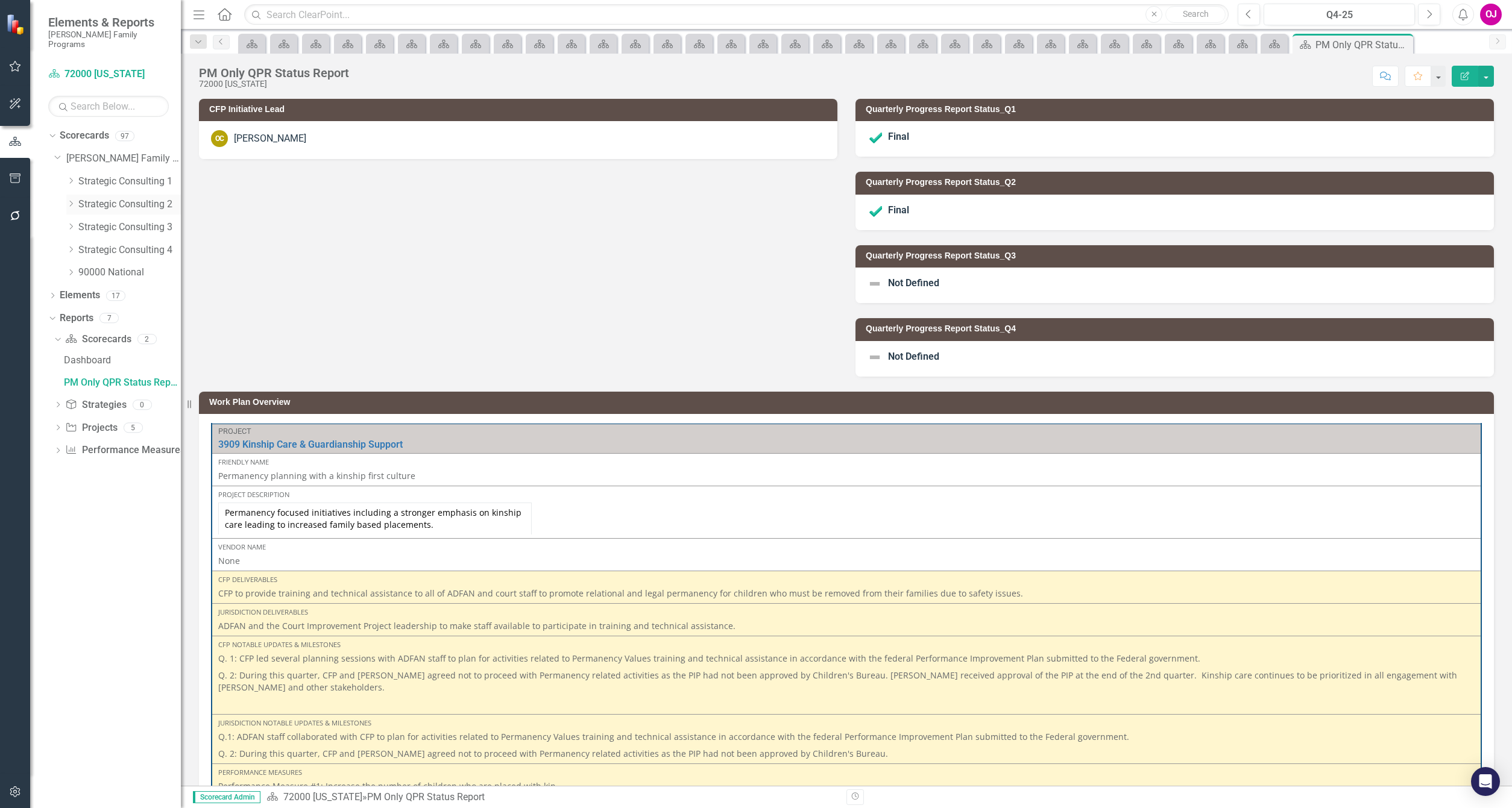
click at [69, 200] on icon "Dropdown" at bounding box center [71, 203] width 9 height 7
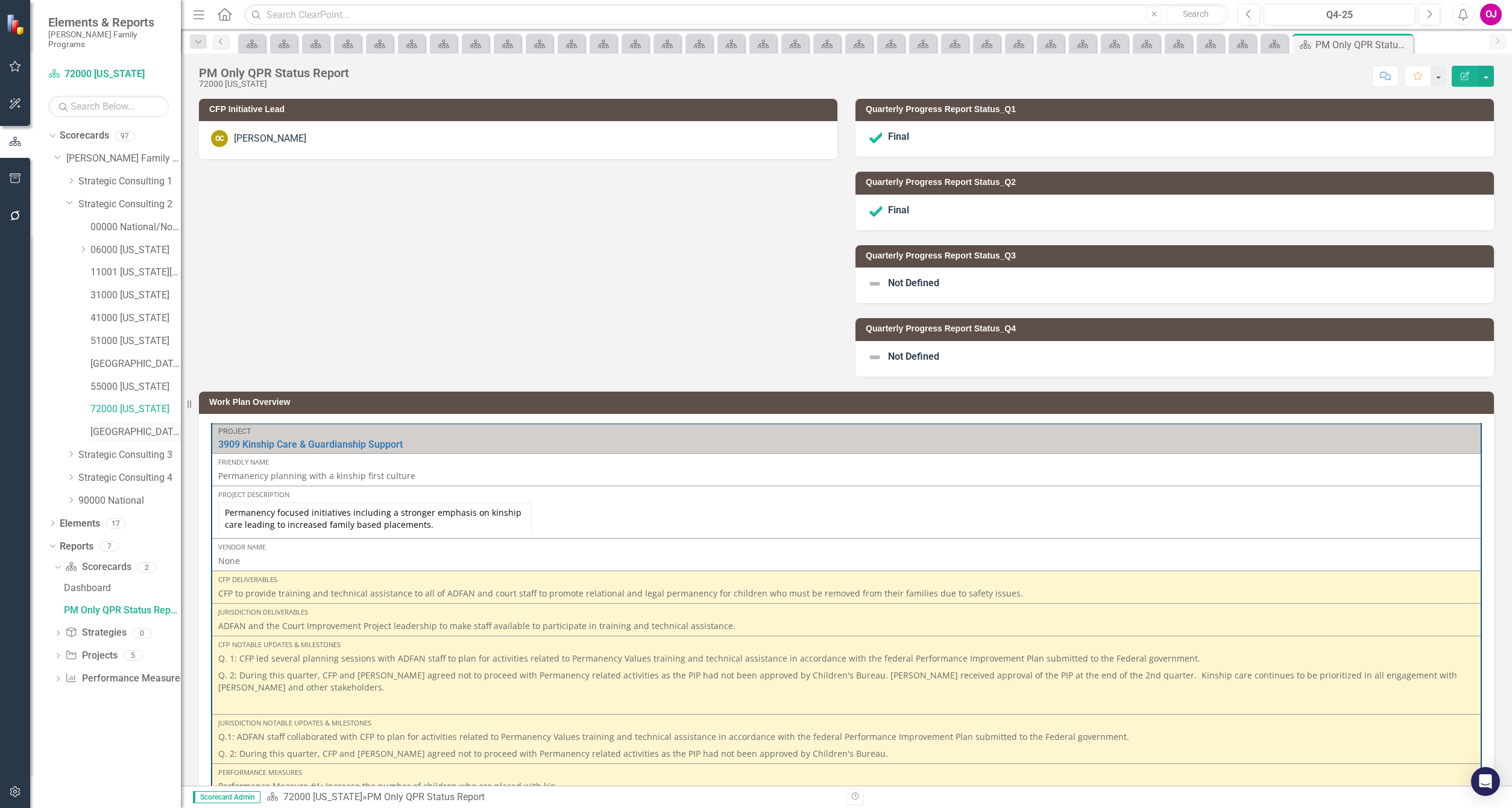
click at [146, 426] on link "[GEOGRAPHIC_DATA]" at bounding box center [135, 433] width 90 height 14
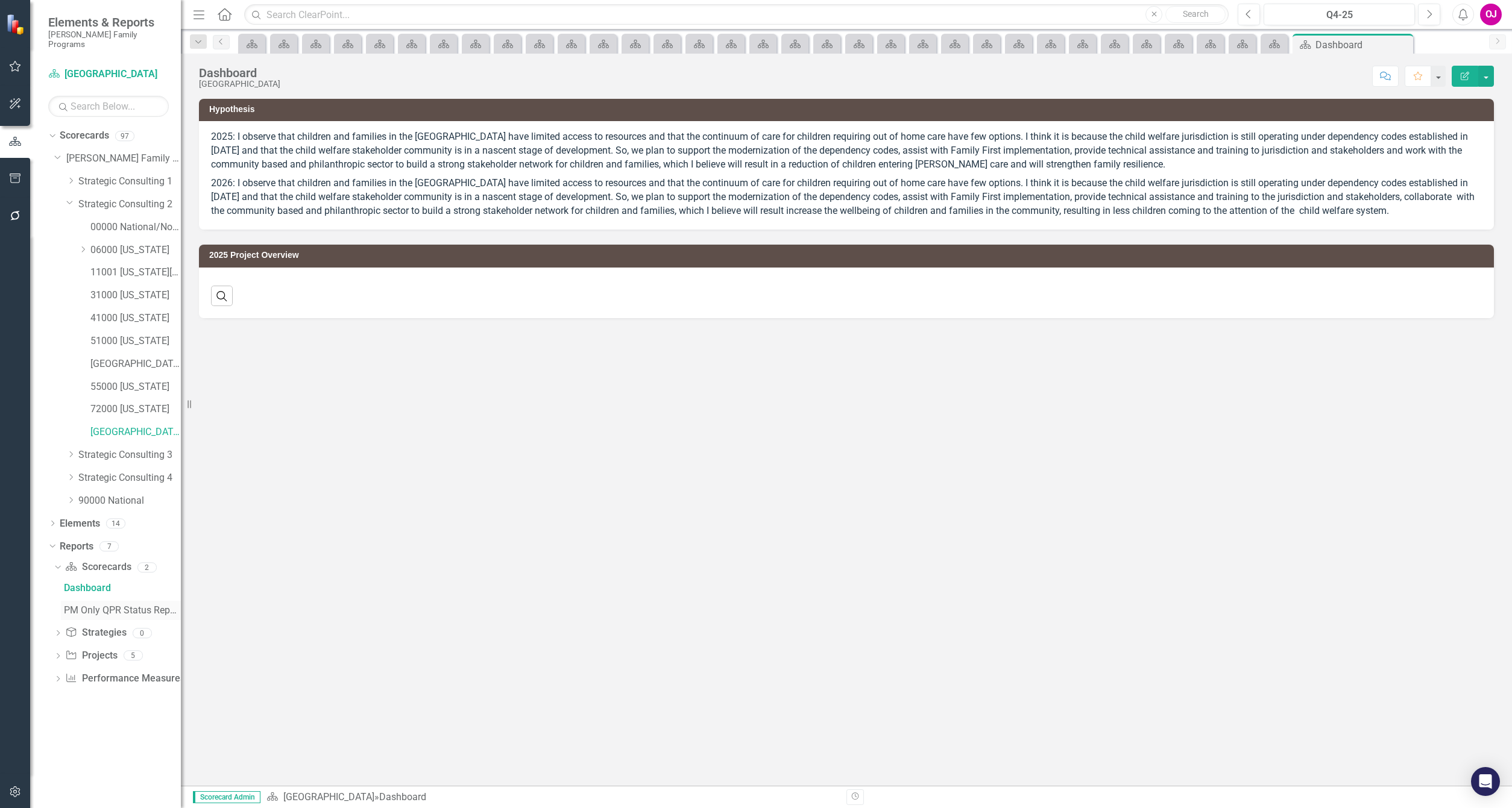
click at [102, 605] on div "PM Only QPR Status Report" at bounding box center [122, 610] width 117 height 11
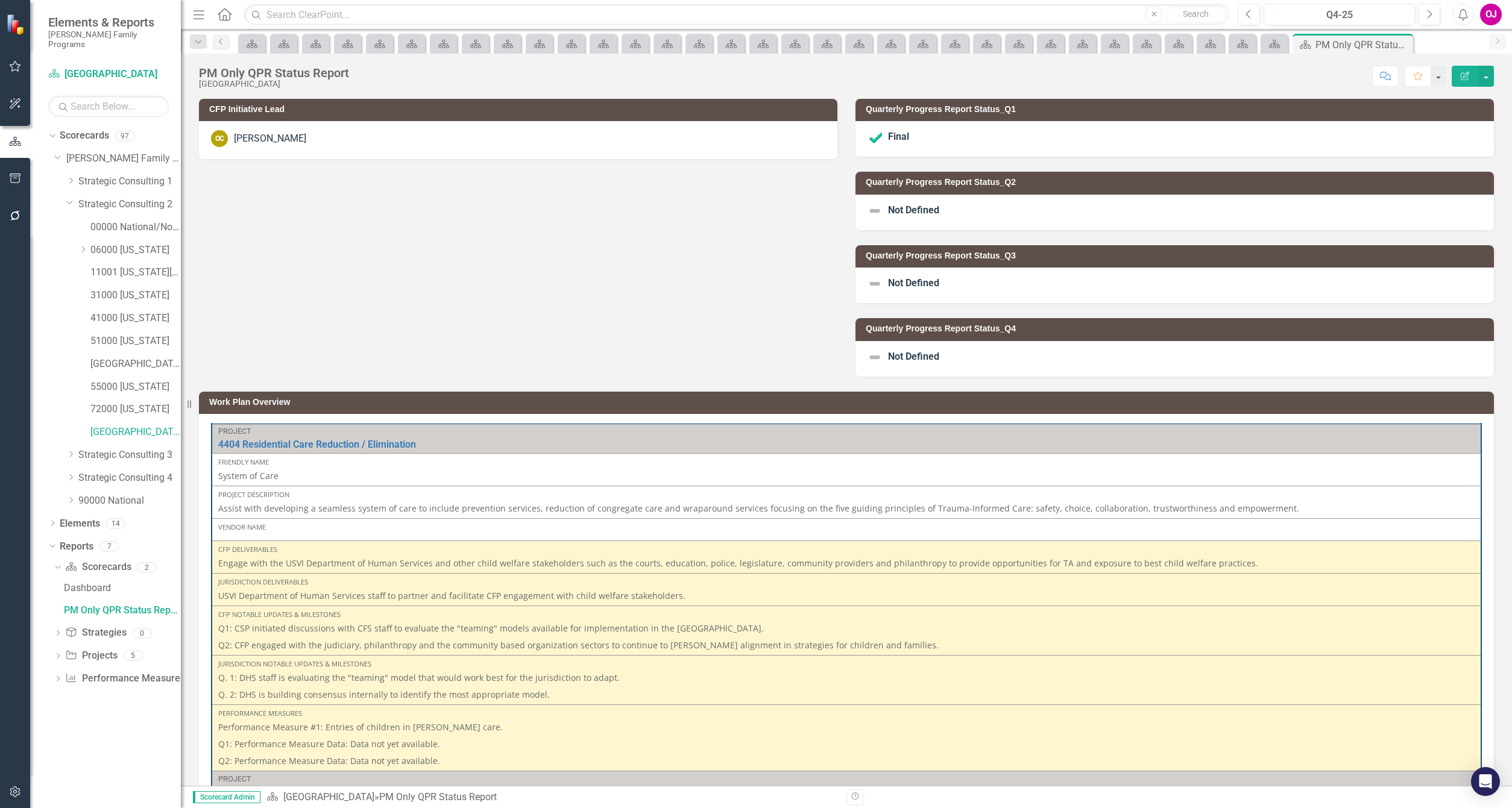
click at [1058, 215] on div "Not Defined" at bounding box center [1175, 213] width 638 height 35
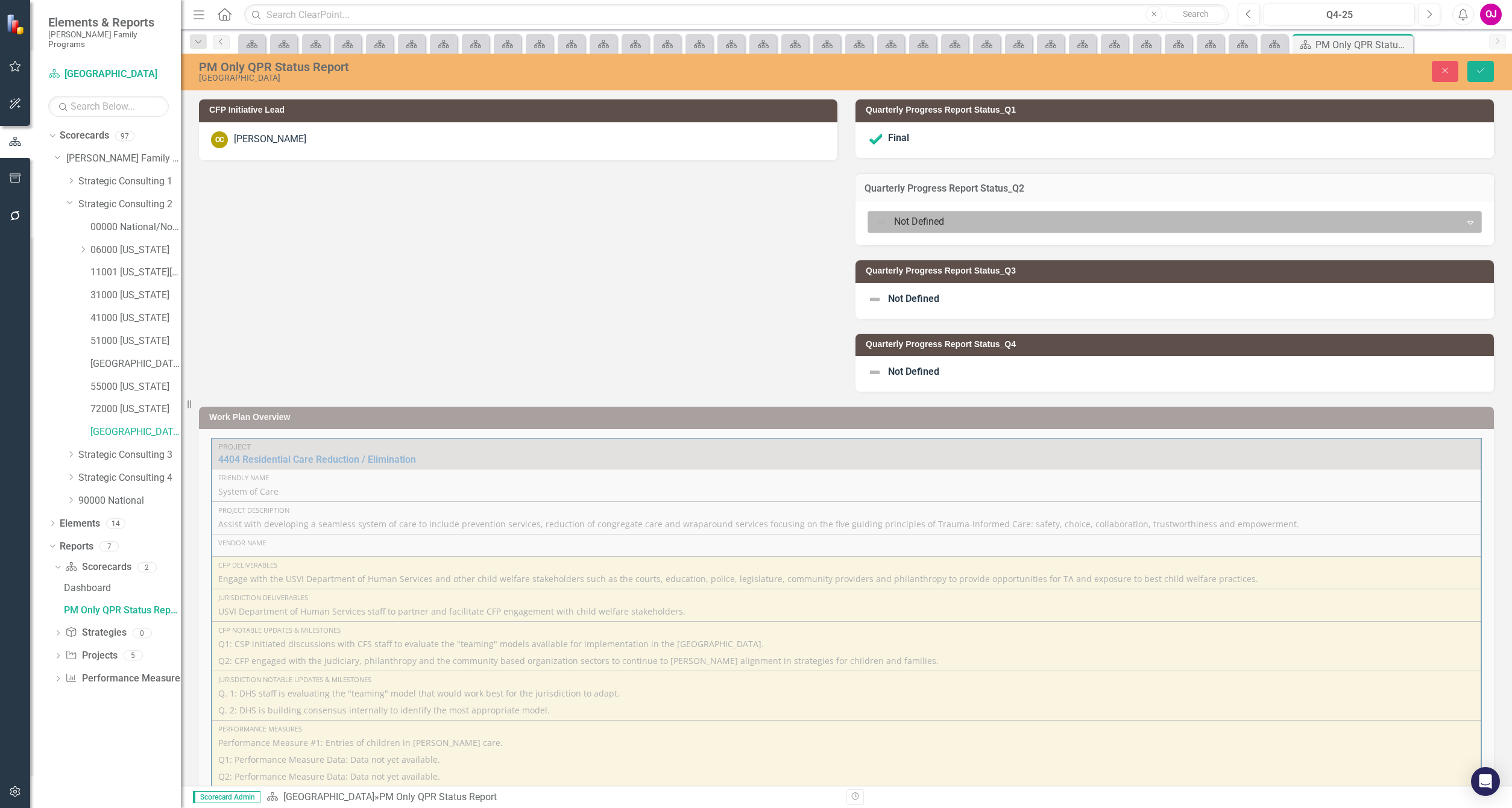
click at [1078, 219] on div at bounding box center [1164, 222] width 577 height 16
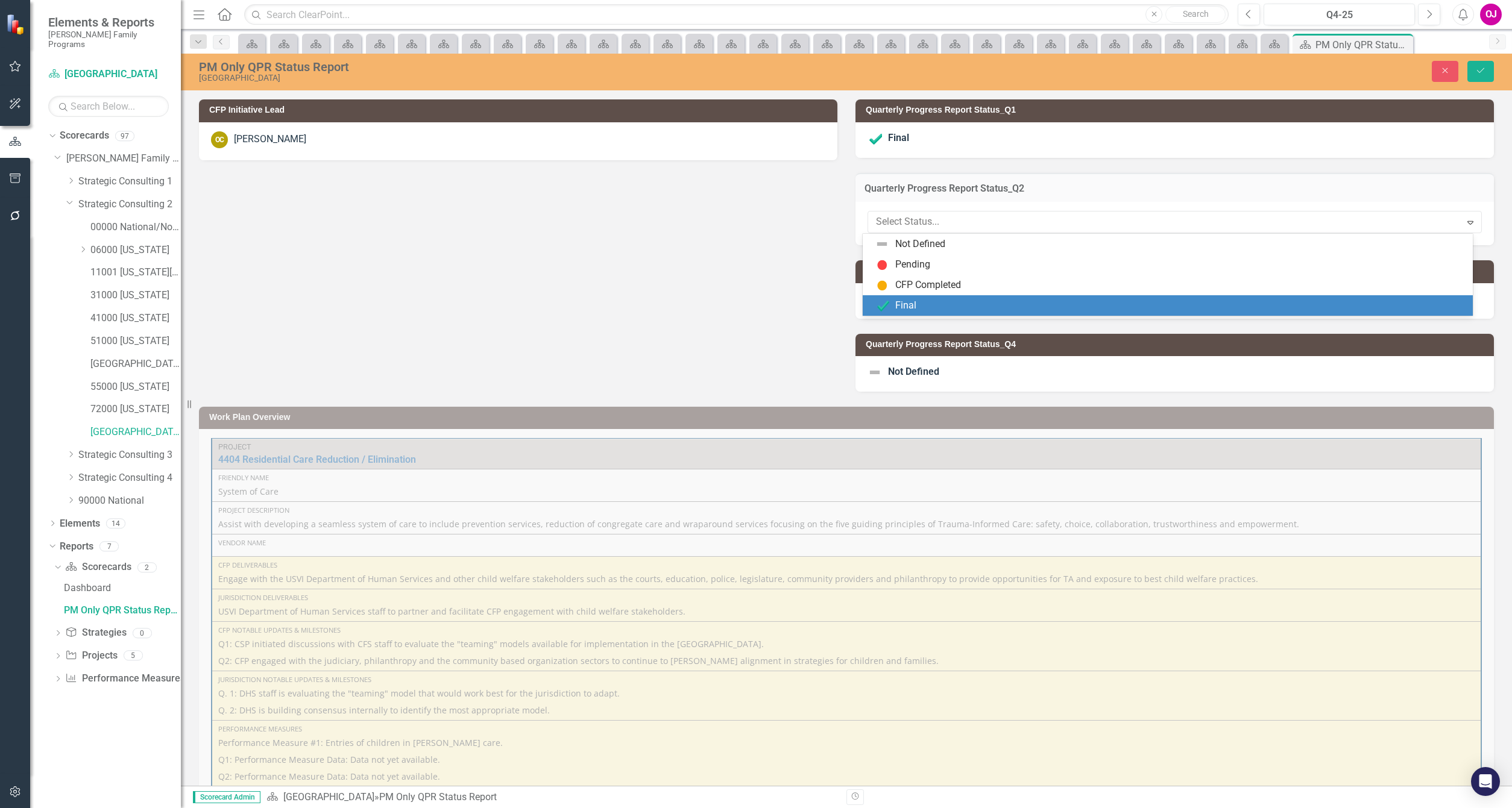
click at [973, 305] on div "Final" at bounding box center [1170, 305] width 591 height 15
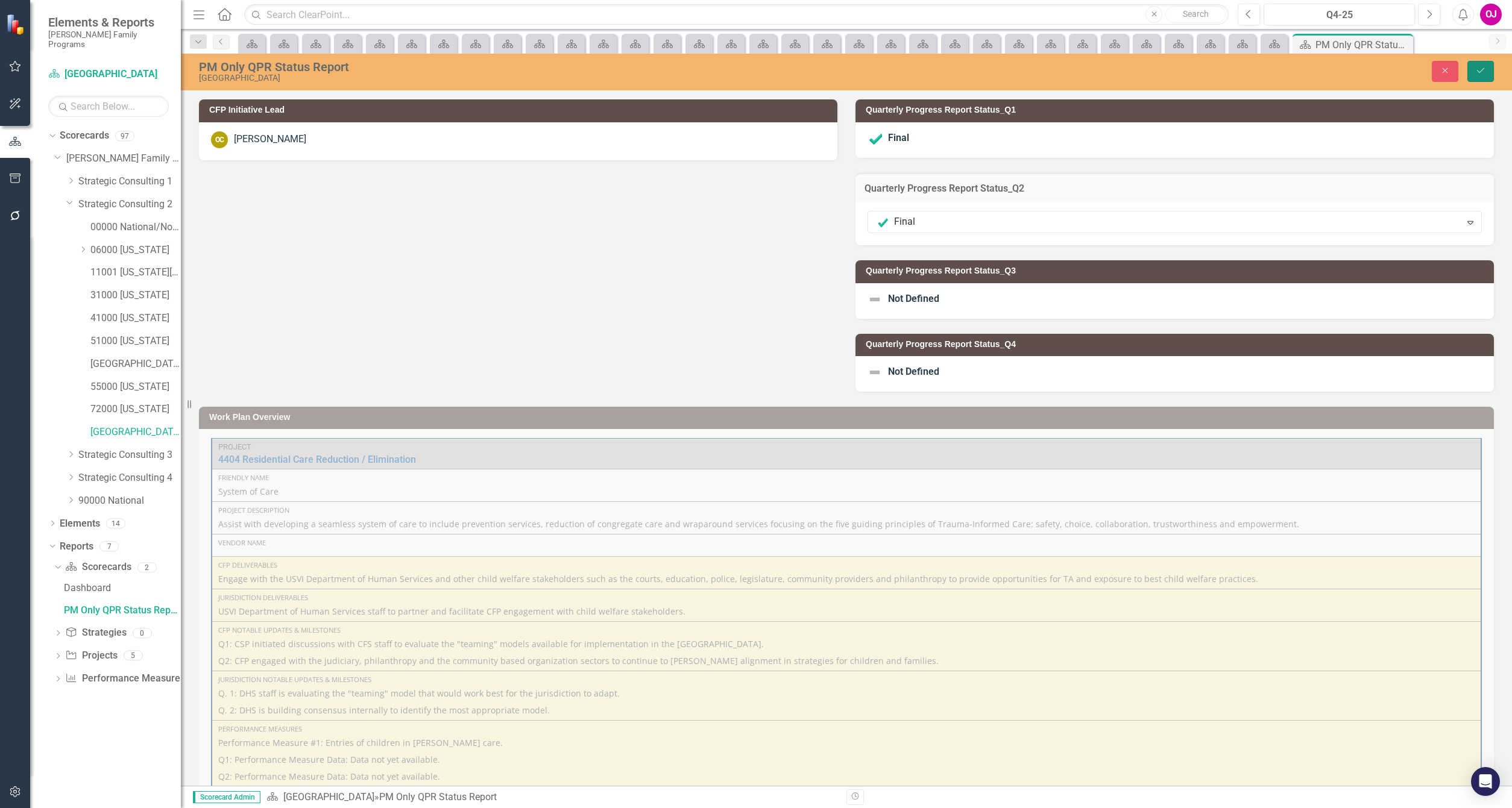
click at [1482, 73] on icon "Save" at bounding box center [1480, 70] width 11 height 8
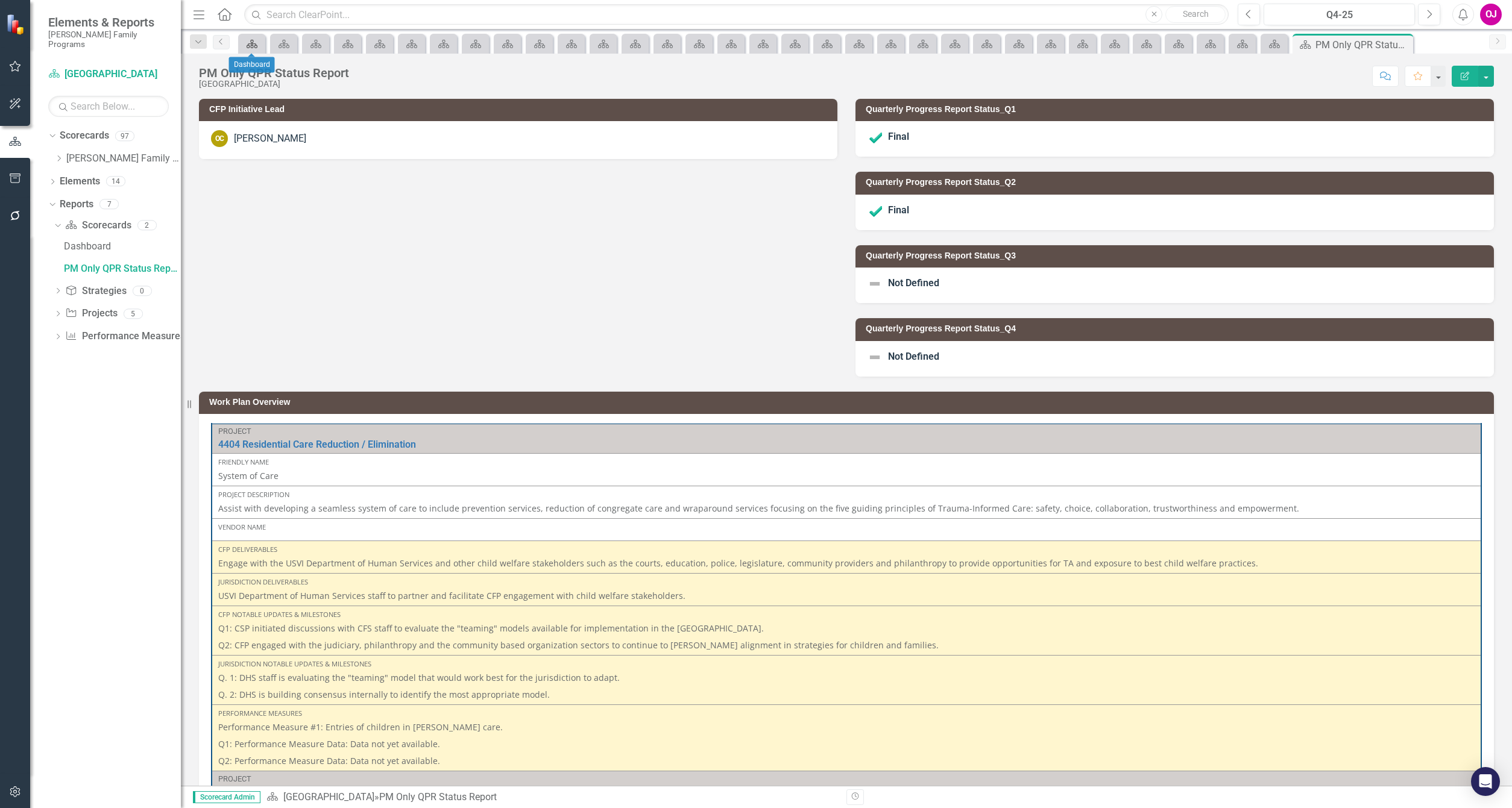
click at [255, 42] on icon "Scorecard" at bounding box center [252, 44] width 12 height 9
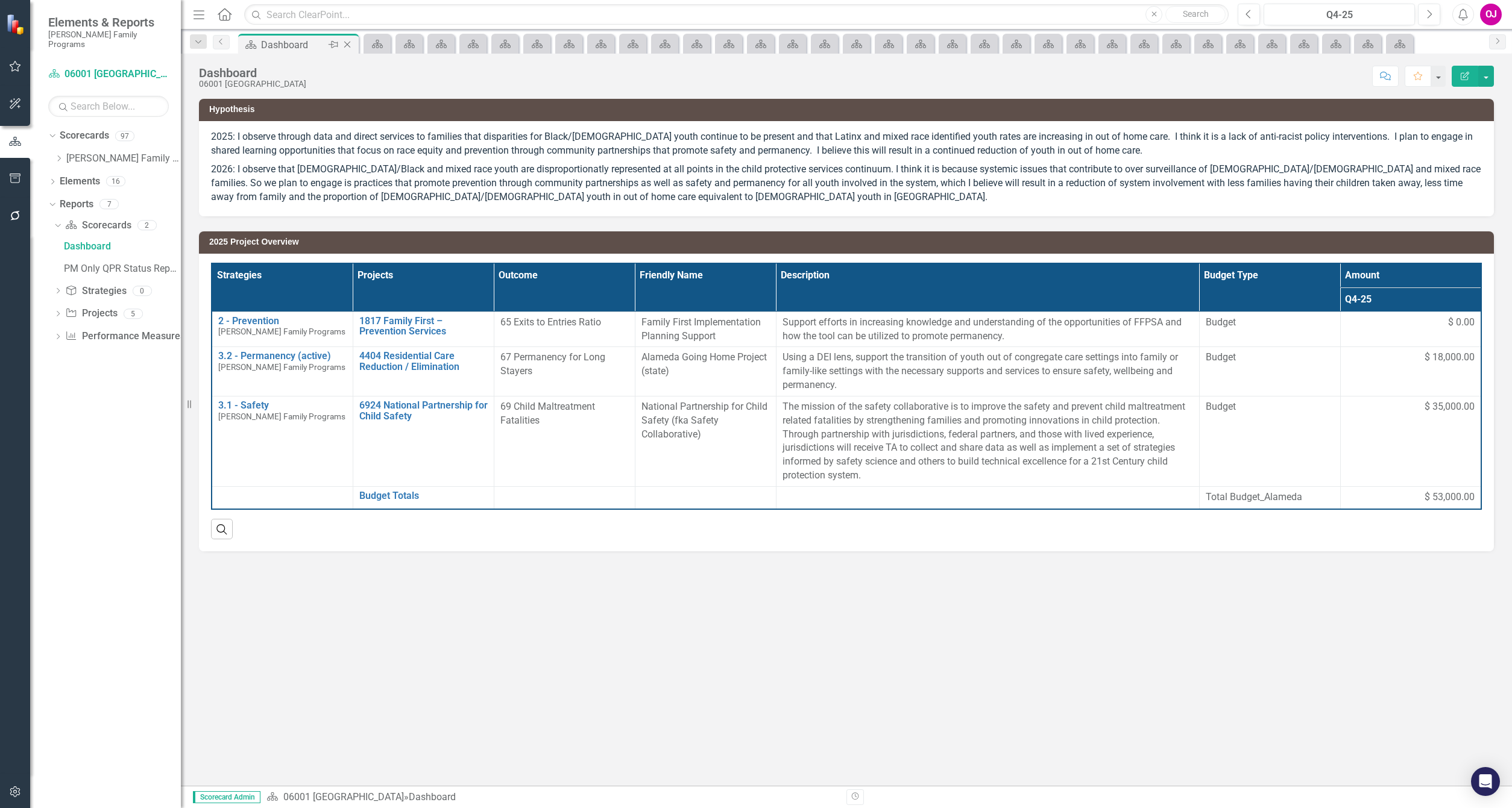
click at [348, 45] on icon "Close" at bounding box center [347, 44] width 12 height 9
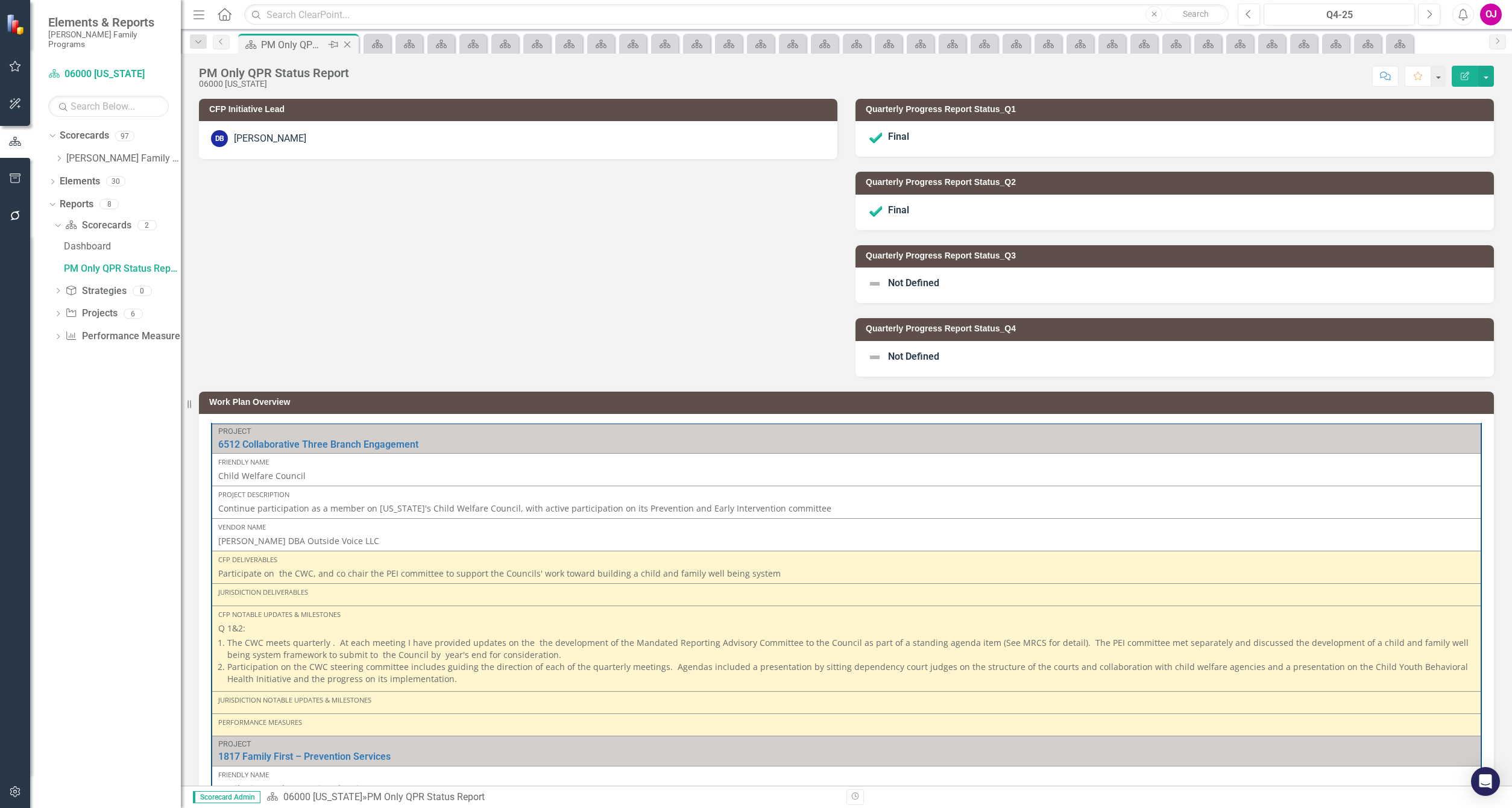
click at [347, 45] on icon at bounding box center [348, 45] width 7 height 7
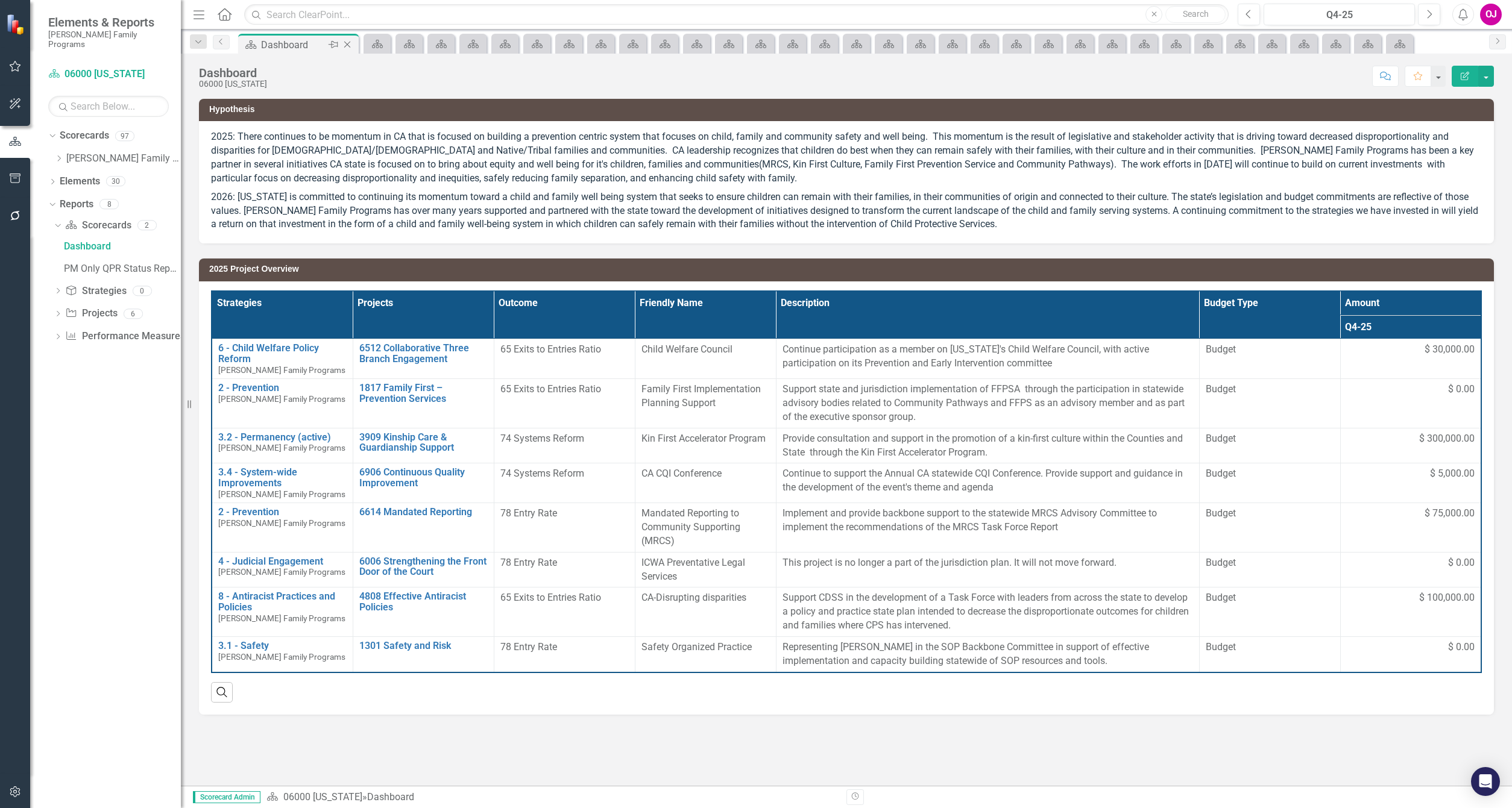
click at [346, 47] on icon "Close" at bounding box center [347, 44] width 12 height 9
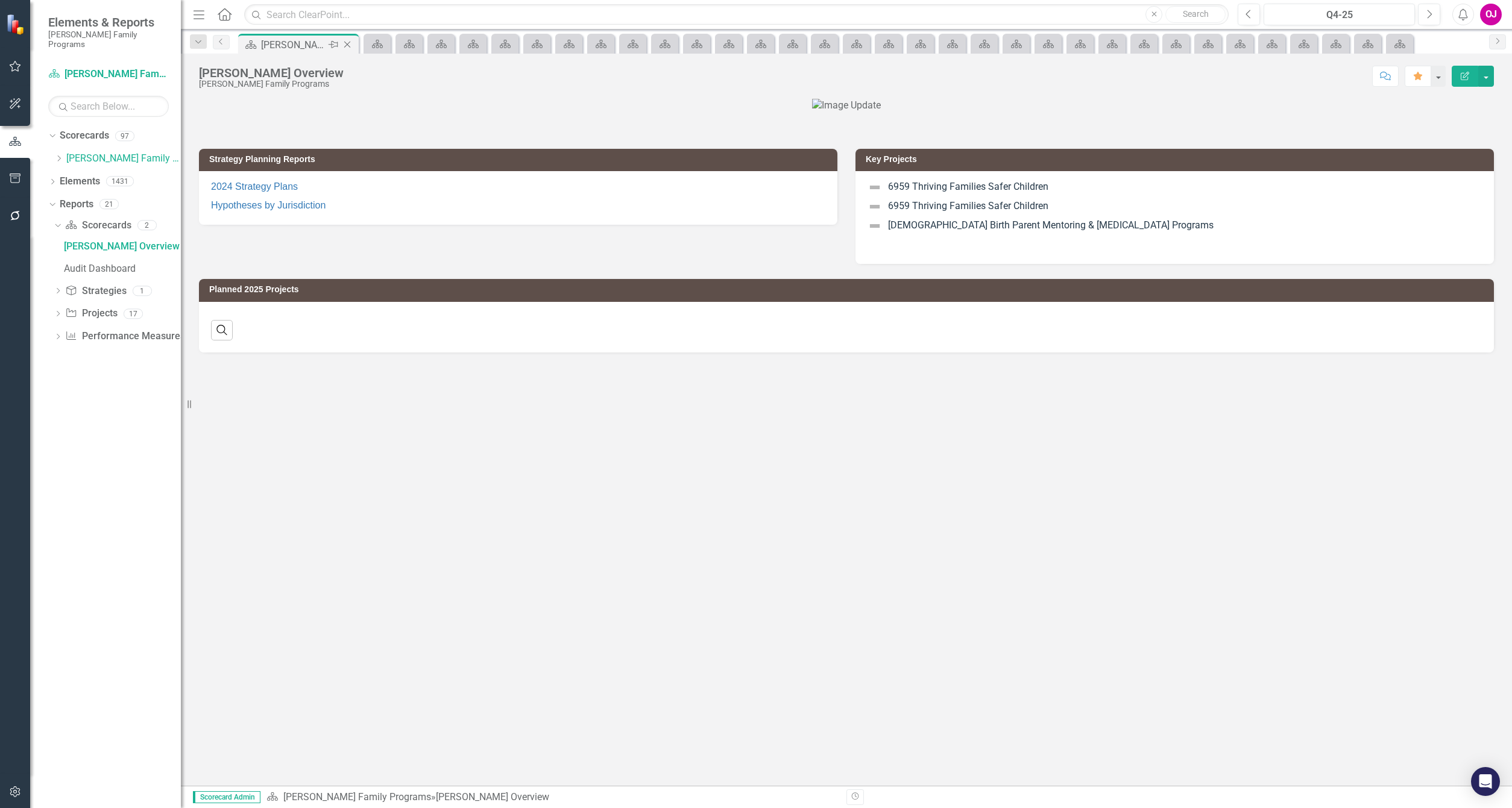
click at [347, 44] on icon "Close" at bounding box center [347, 44] width 12 height 9
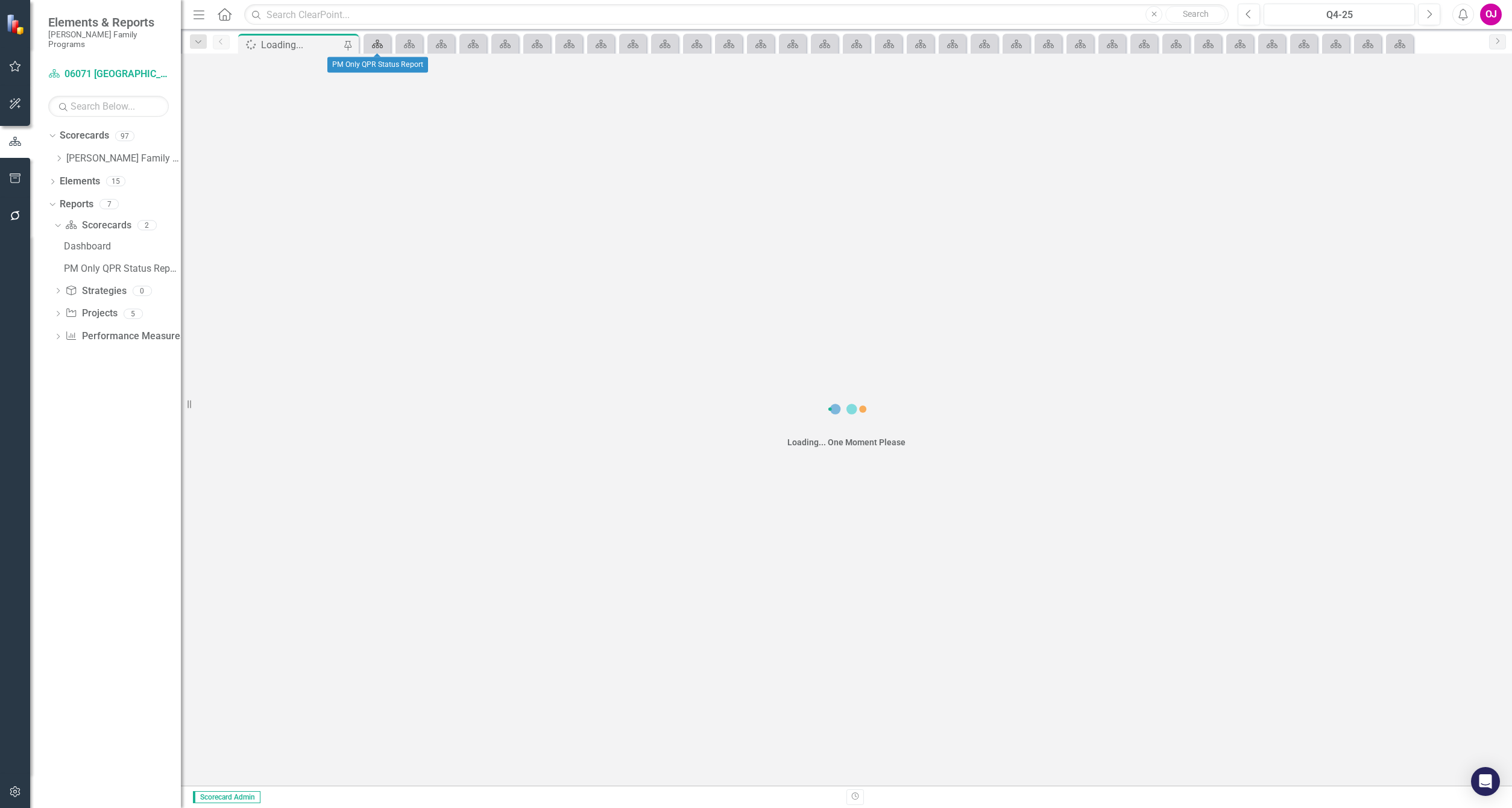
click at [378, 45] on icon at bounding box center [377, 44] width 11 height 8
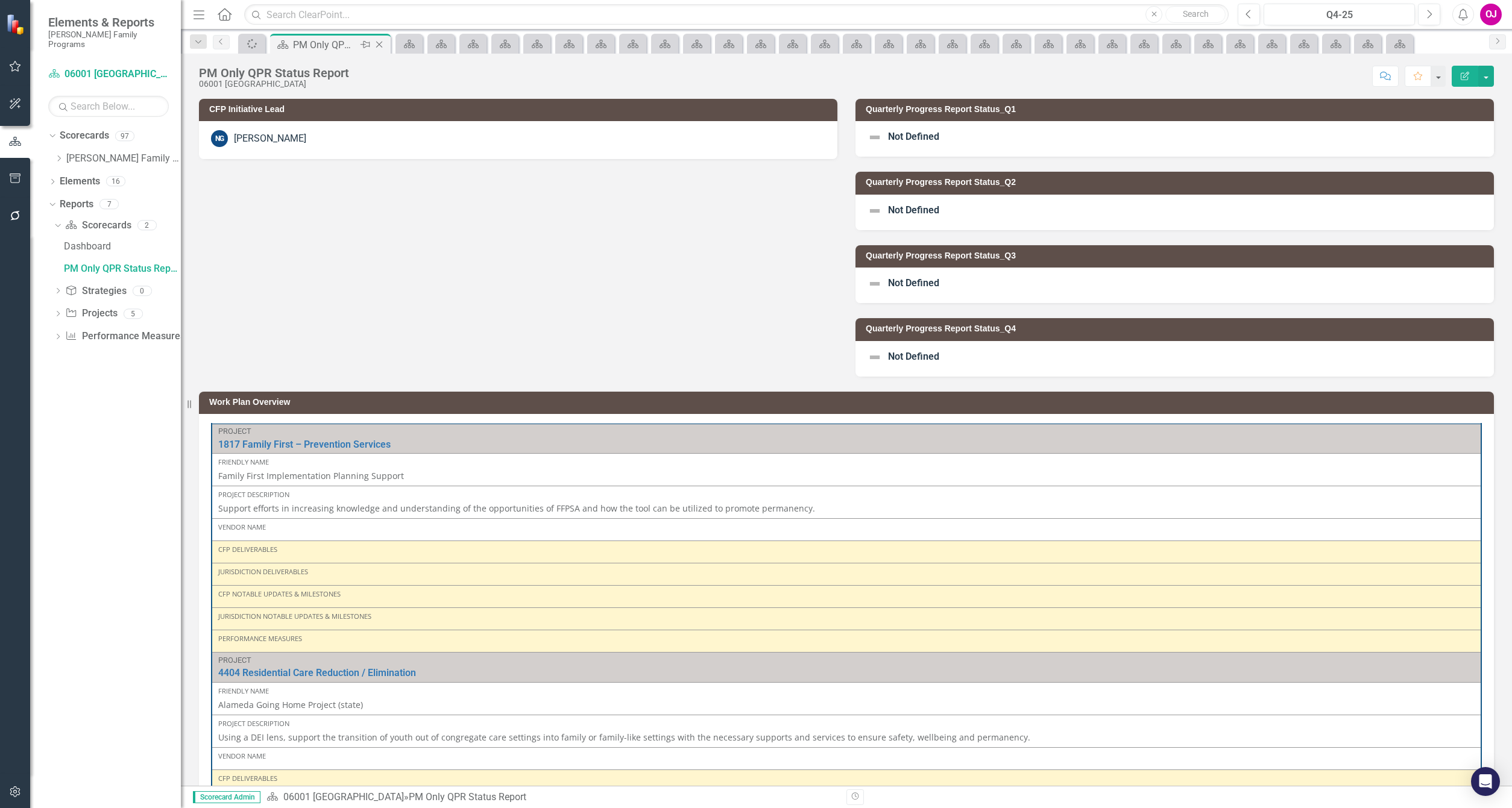
click at [378, 45] on icon "Close" at bounding box center [379, 44] width 12 height 9
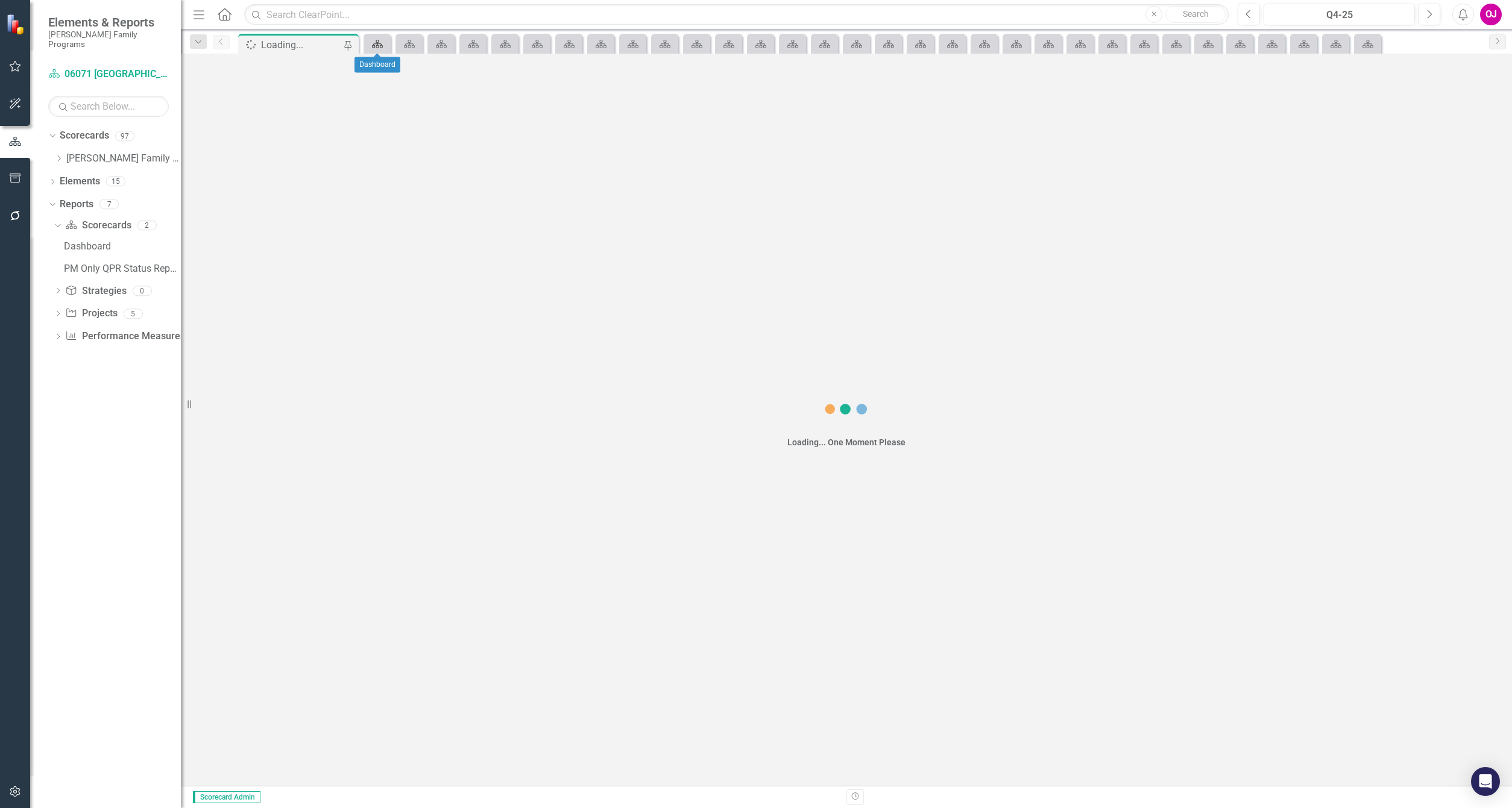
click at [378, 45] on icon at bounding box center [377, 44] width 11 height 8
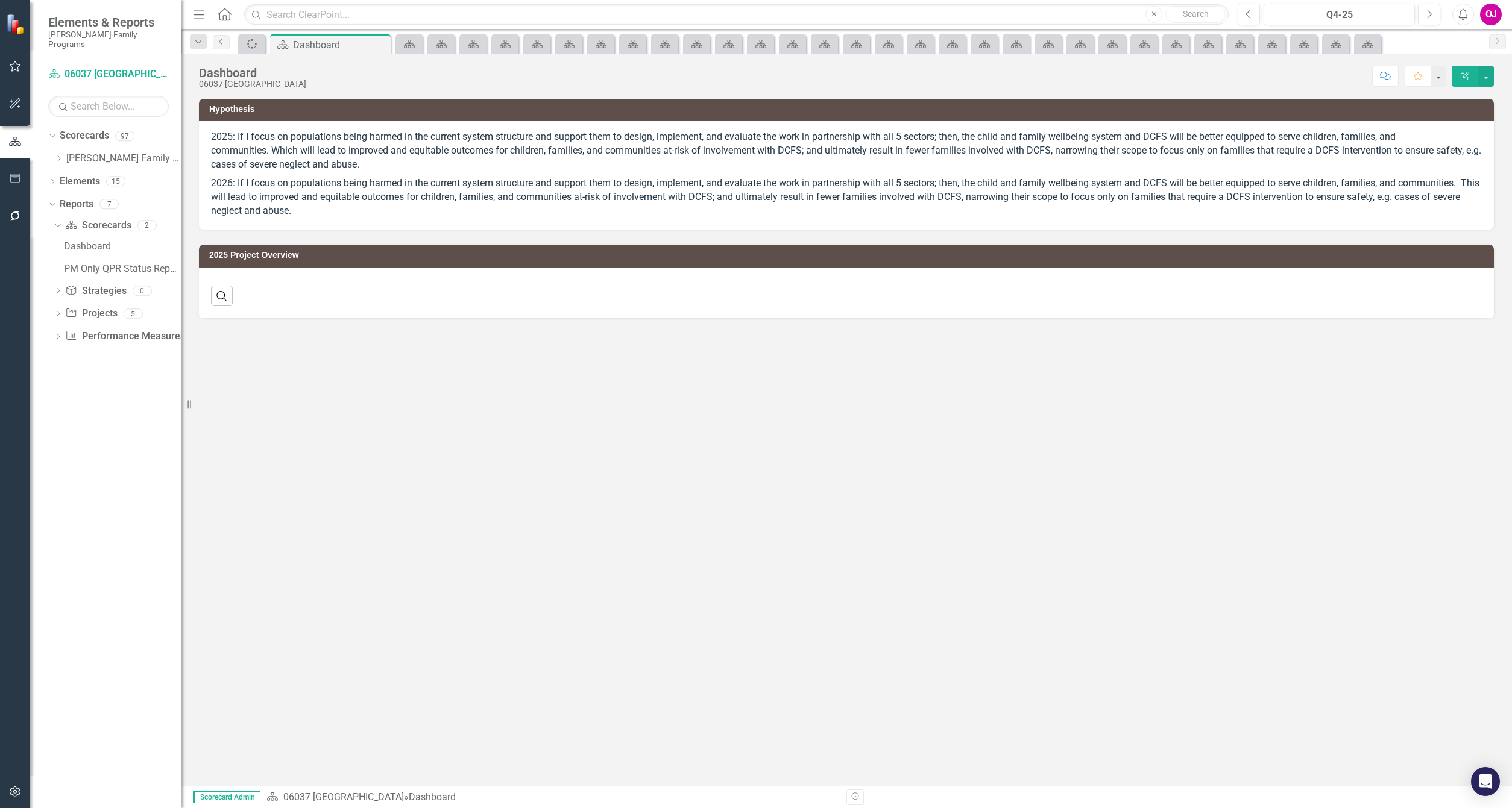
click at [0, 0] on icon "Close" at bounding box center [0, 0] width 0 height 0
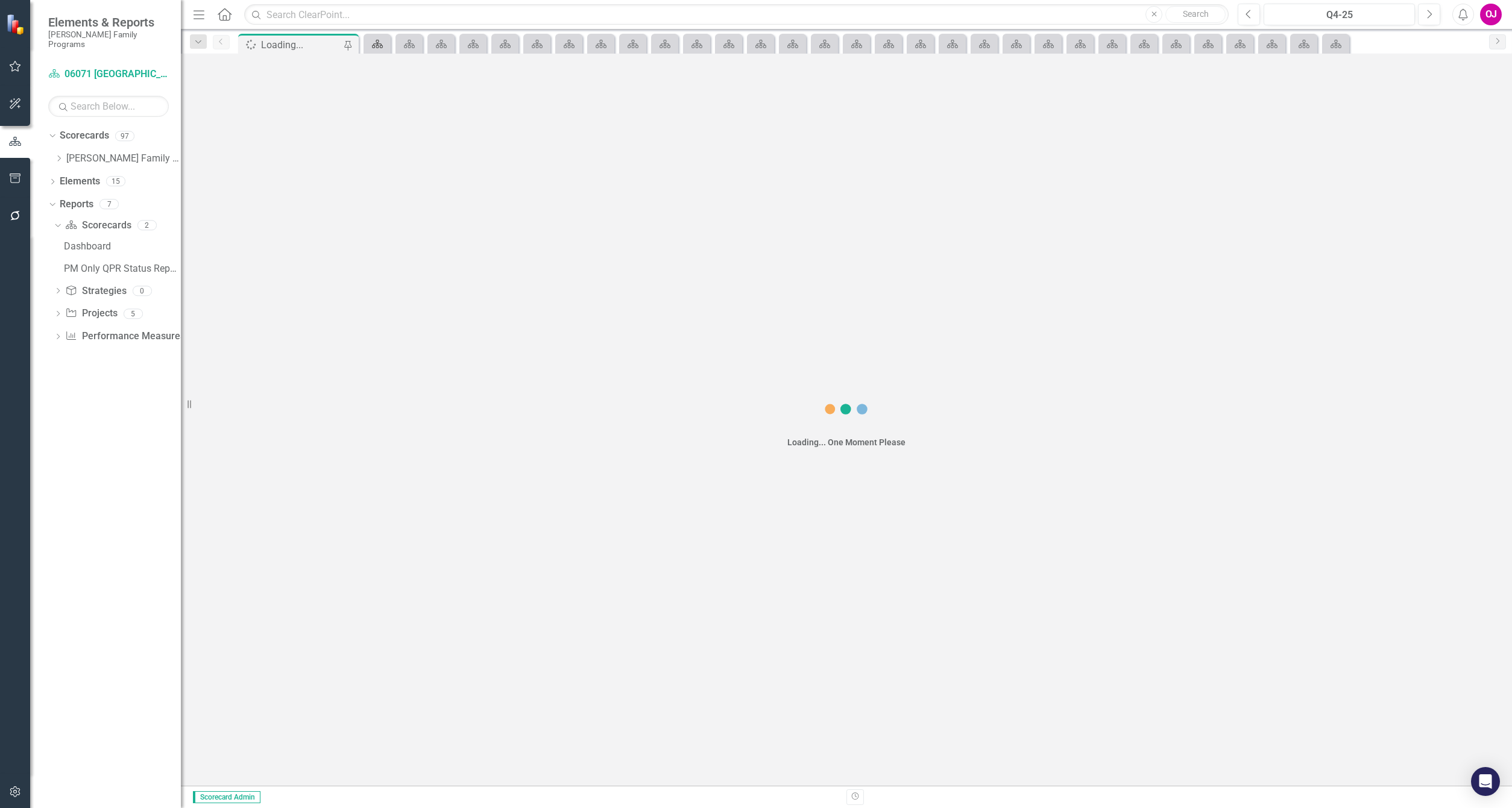
click at [378, 45] on icon at bounding box center [377, 44] width 11 height 8
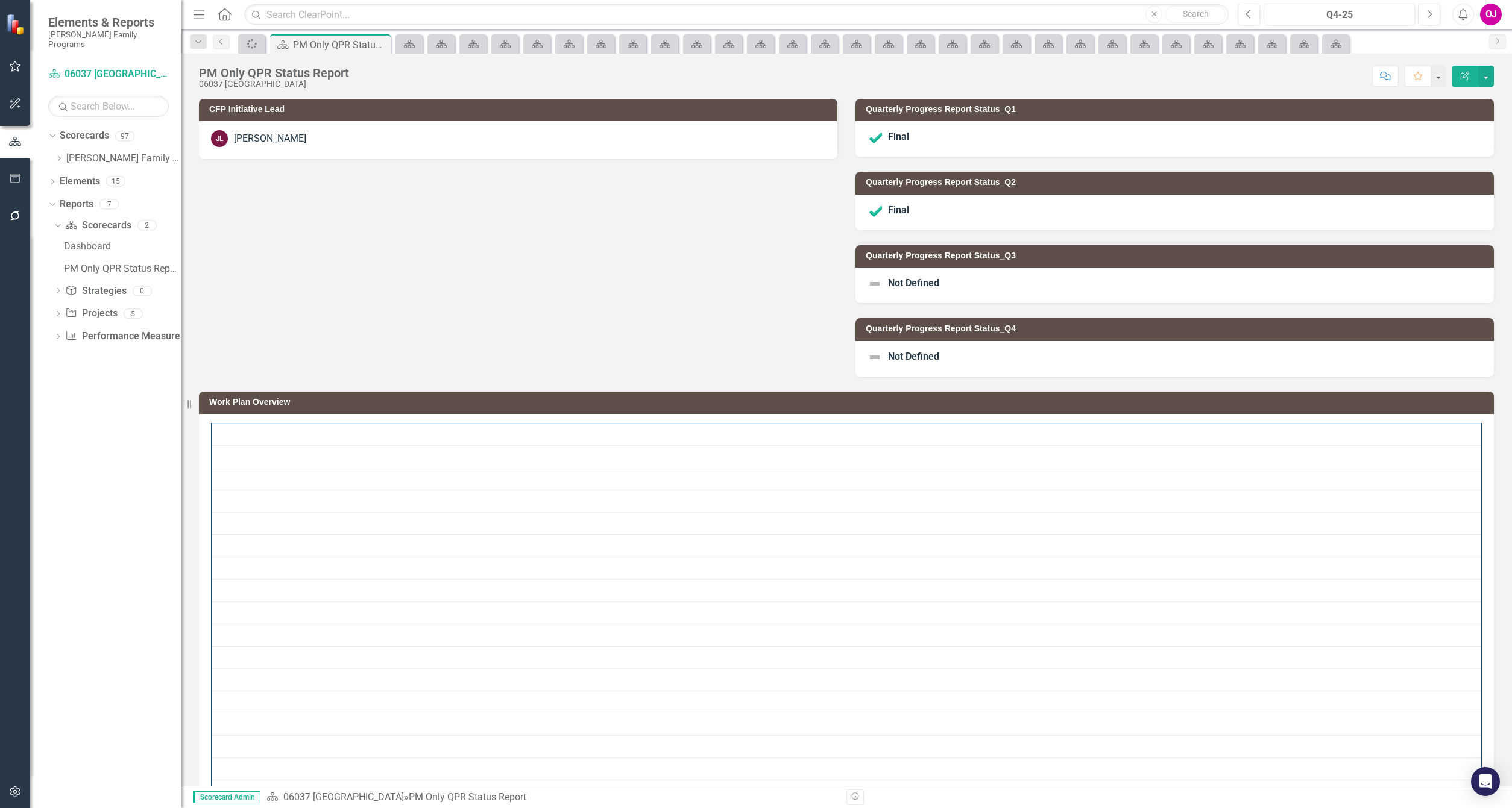
click at [0, 0] on icon "Close" at bounding box center [0, 0] width 0 height 0
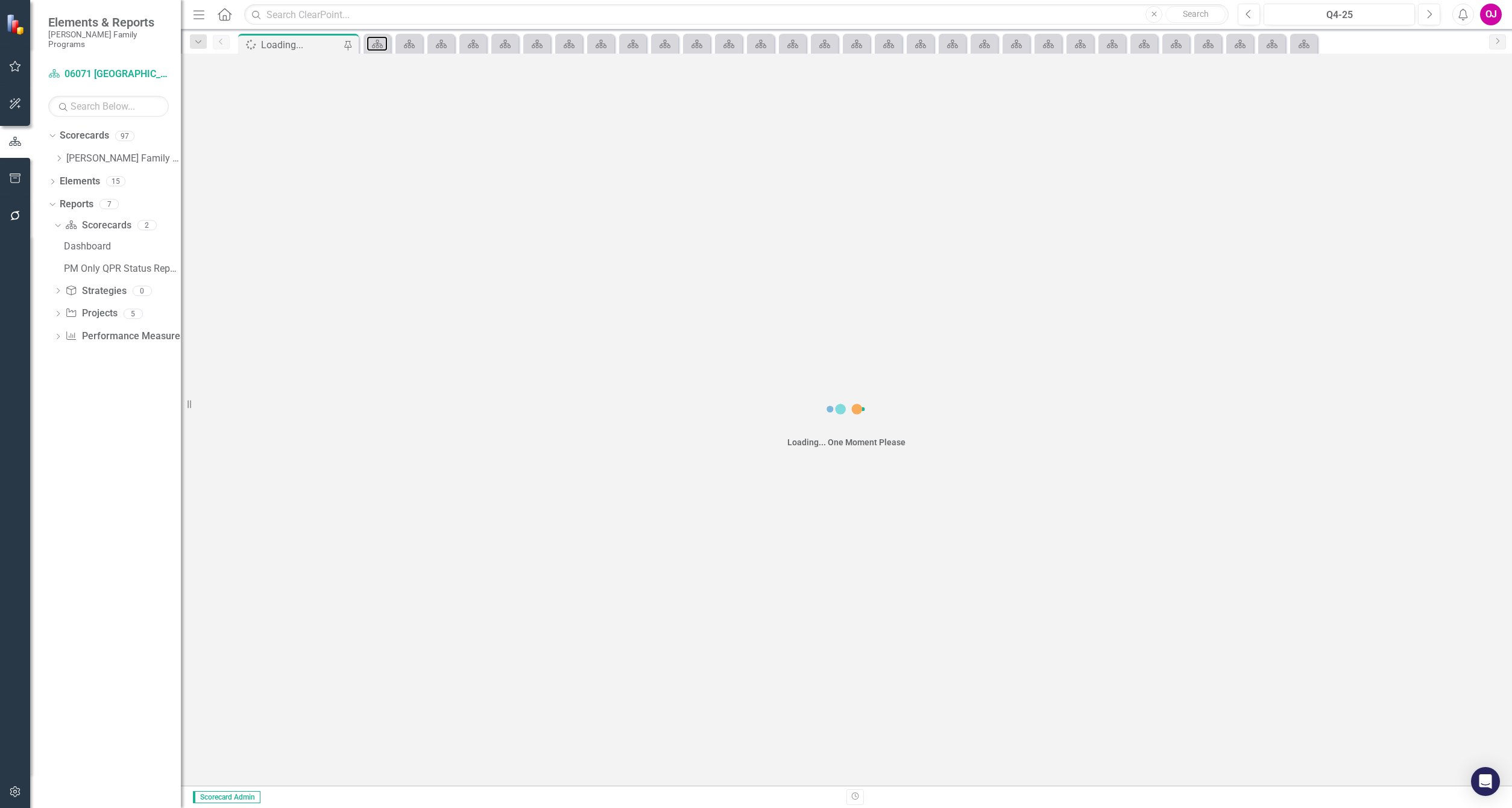
click at [378, 45] on icon at bounding box center [377, 44] width 11 height 8
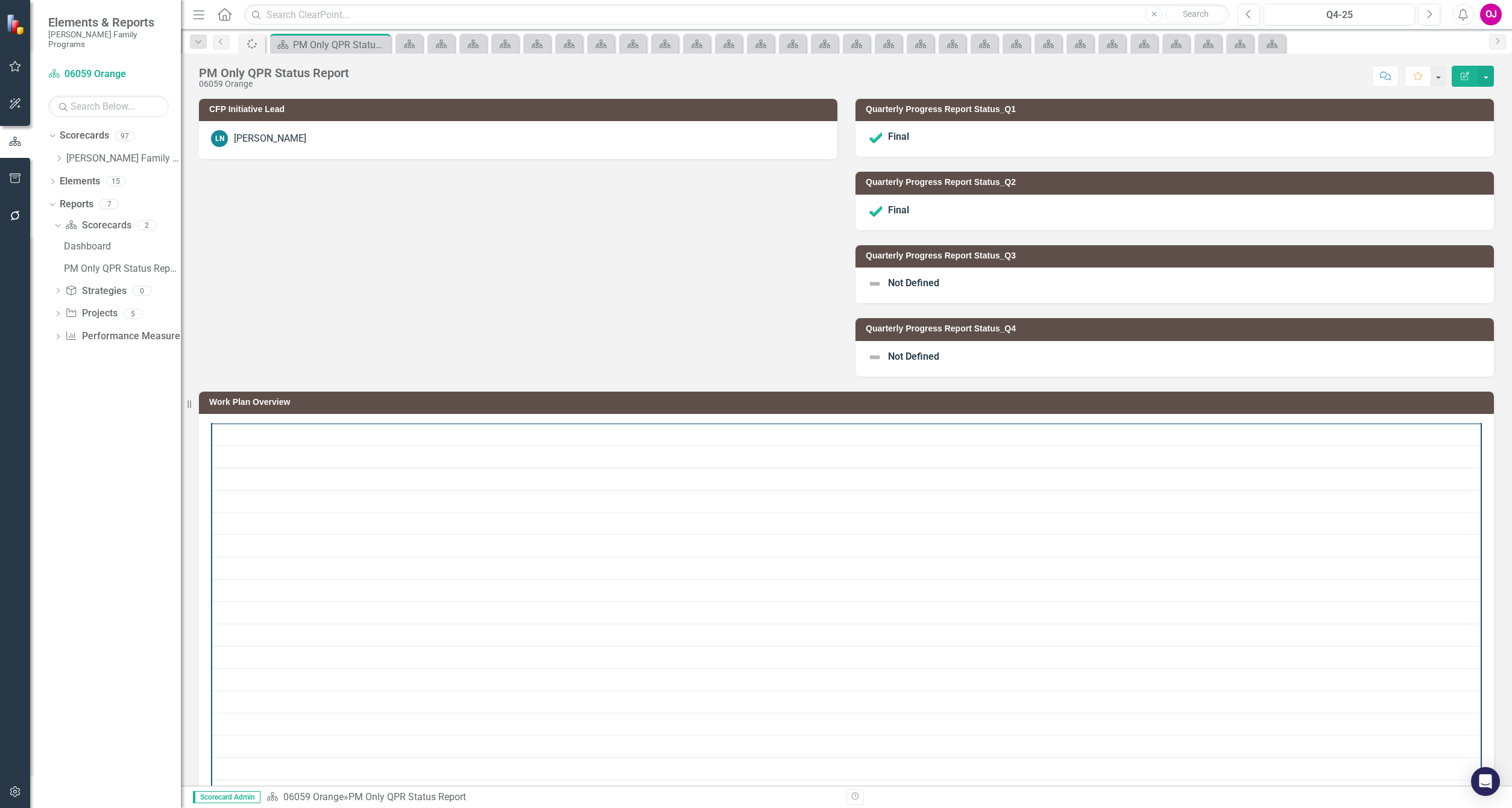
click at [0, 0] on icon "Close" at bounding box center [0, 0] width 0 height 0
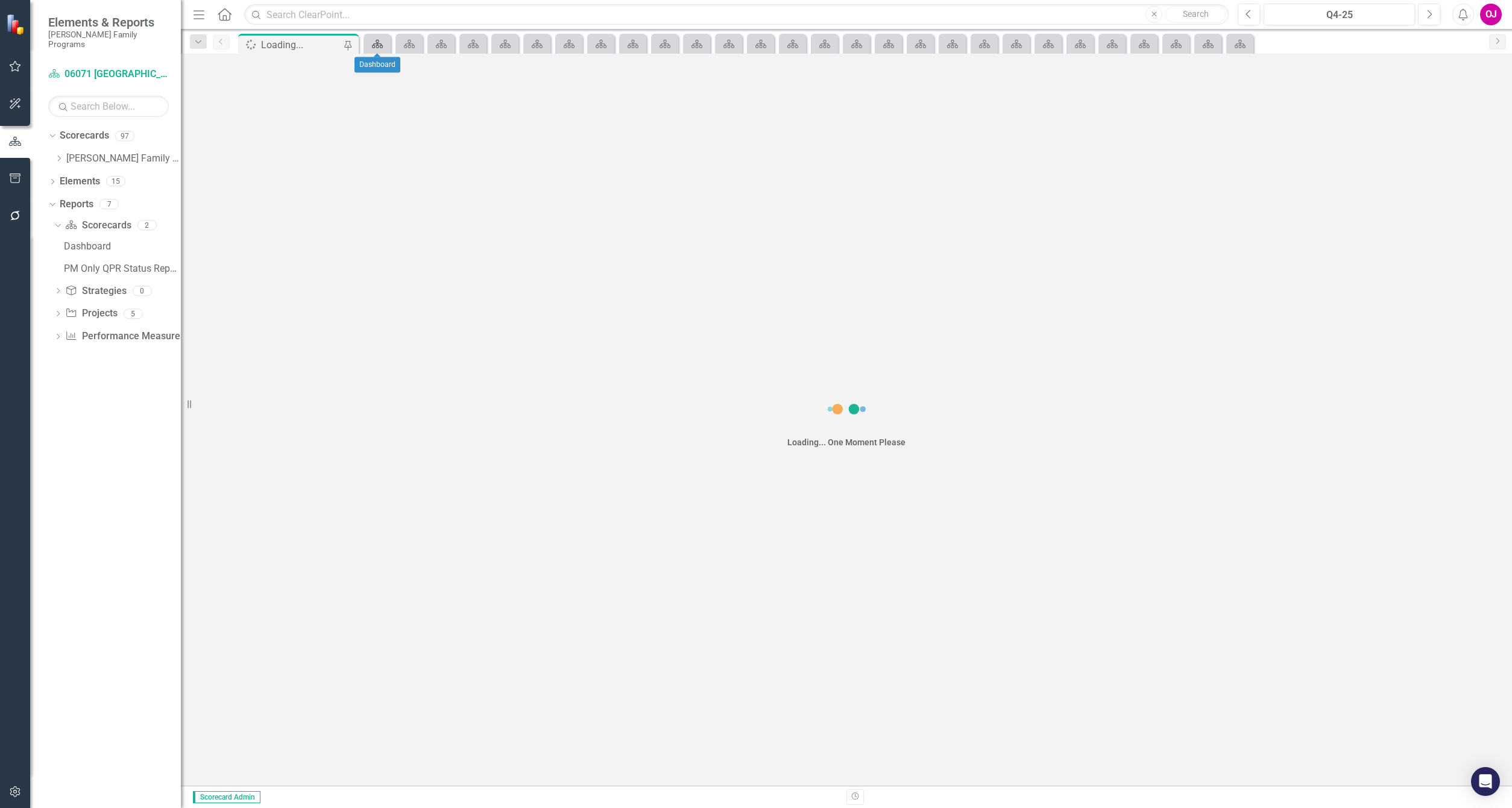
click at [378, 45] on icon at bounding box center [377, 44] width 11 height 8
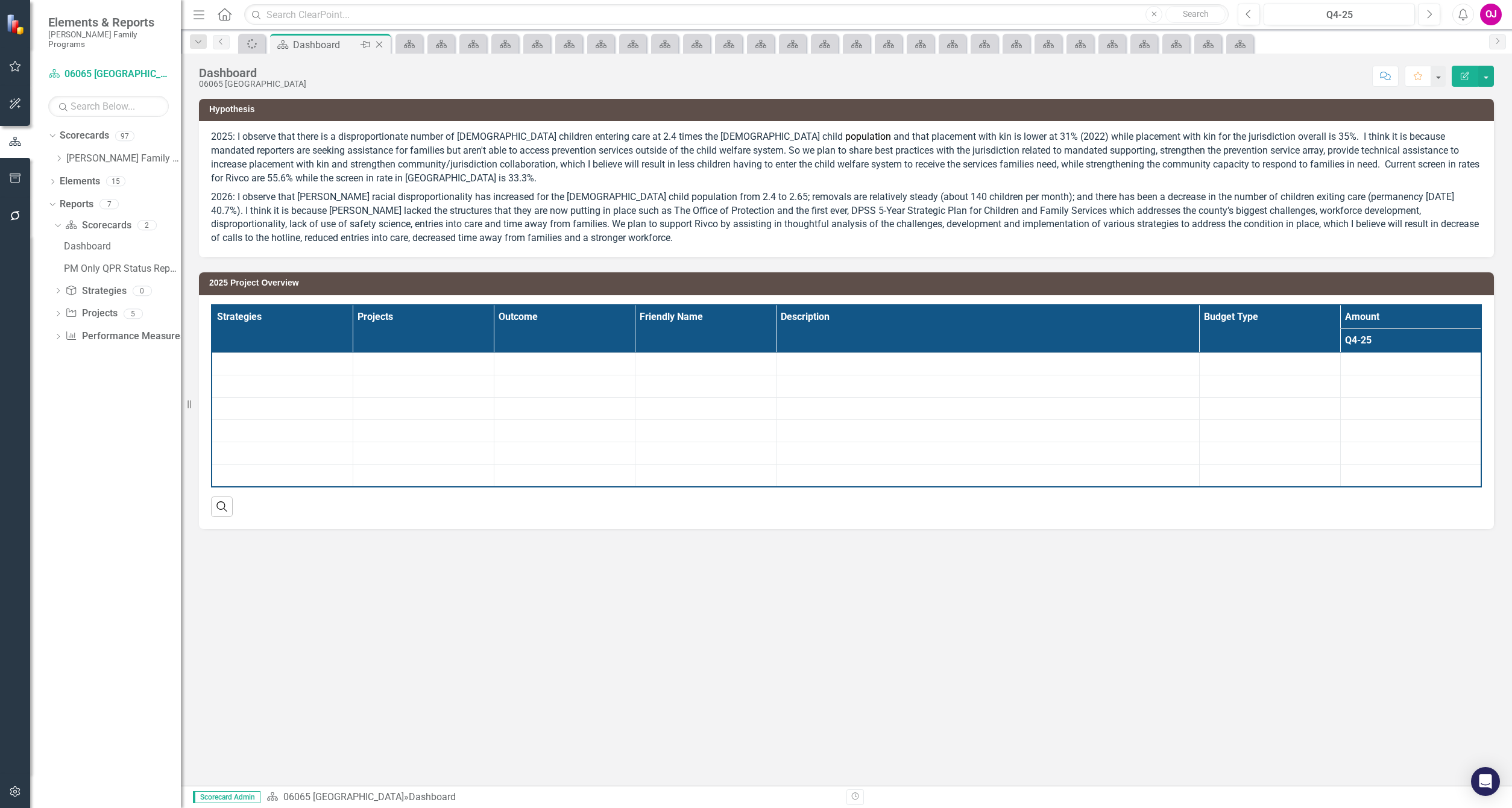
click at [378, 45] on icon "Close" at bounding box center [379, 44] width 12 height 9
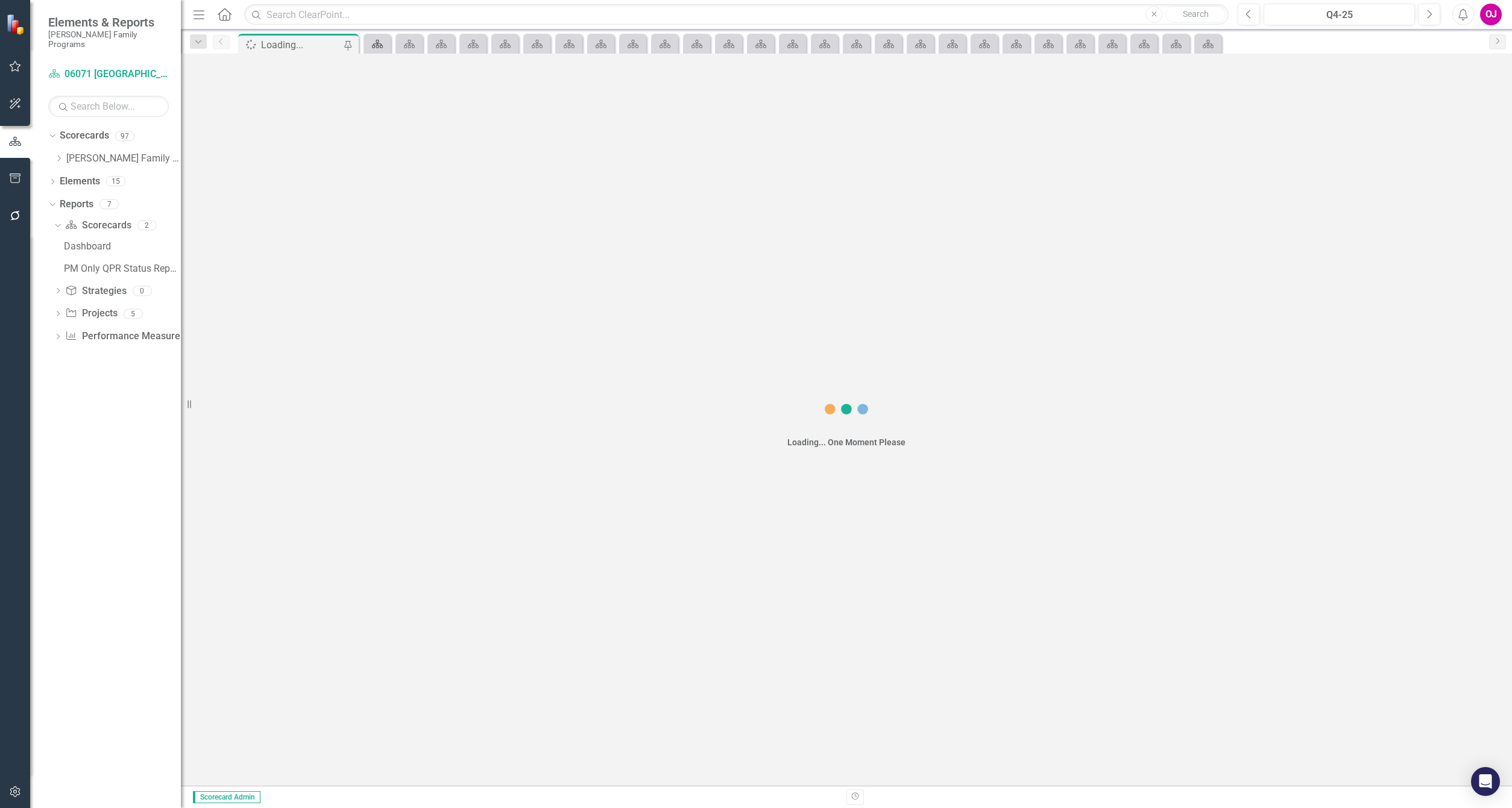
click at [378, 45] on icon at bounding box center [377, 44] width 11 height 8
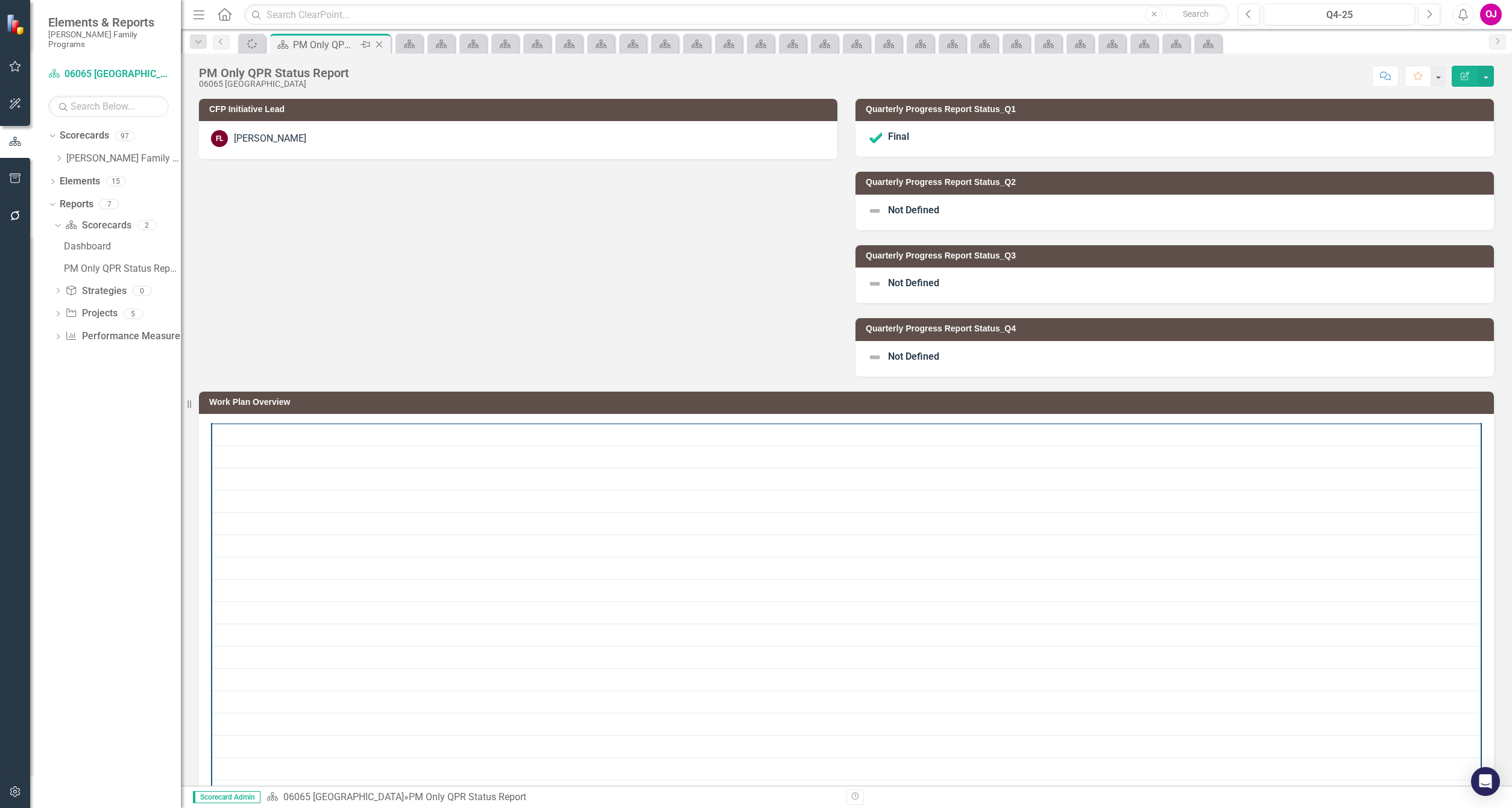
click at [378, 45] on icon "Close" at bounding box center [379, 44] width 12 height 9
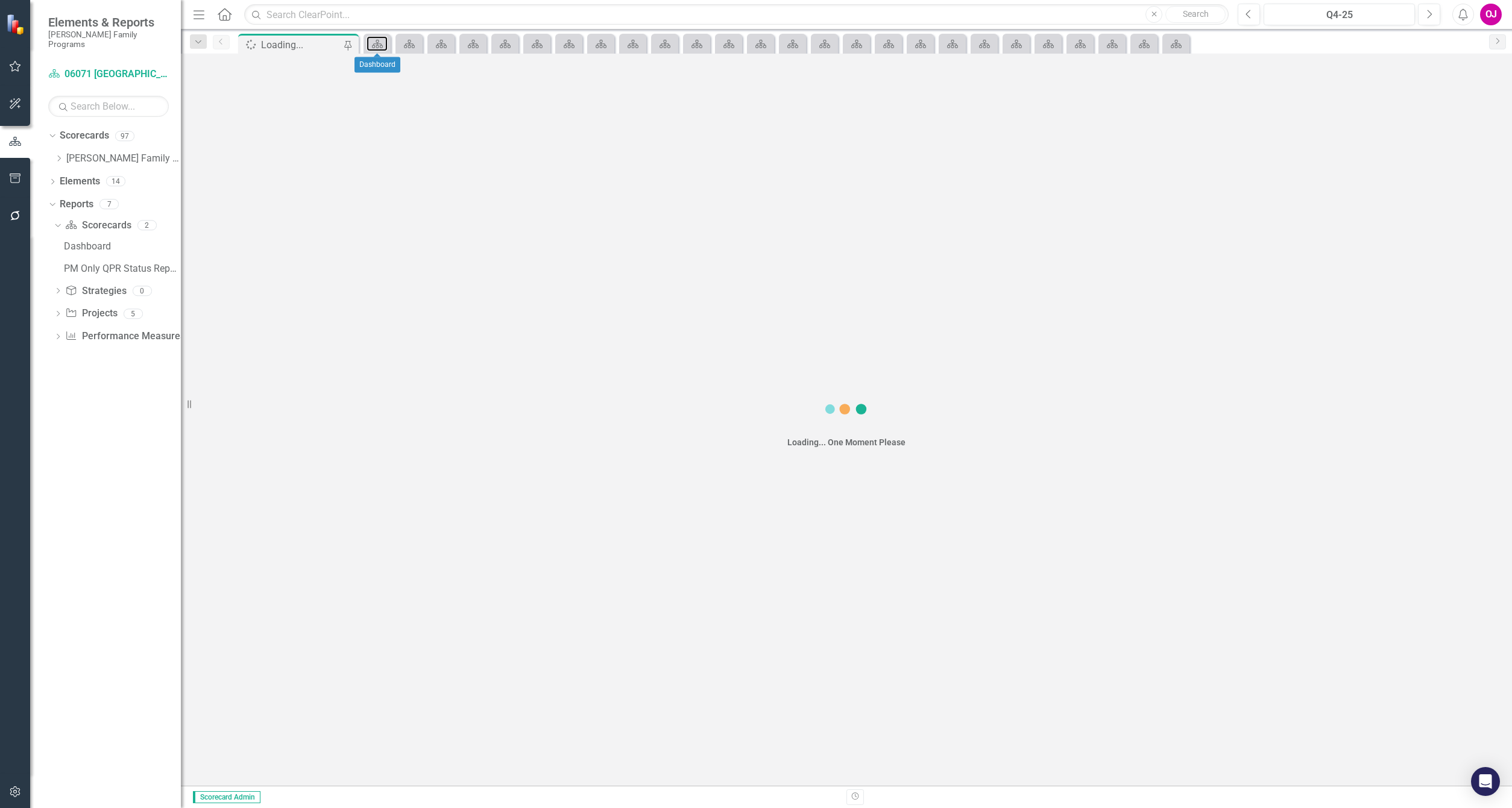
click at [378, 45] on icon at bounding box center [377, 44] width 11 height 8
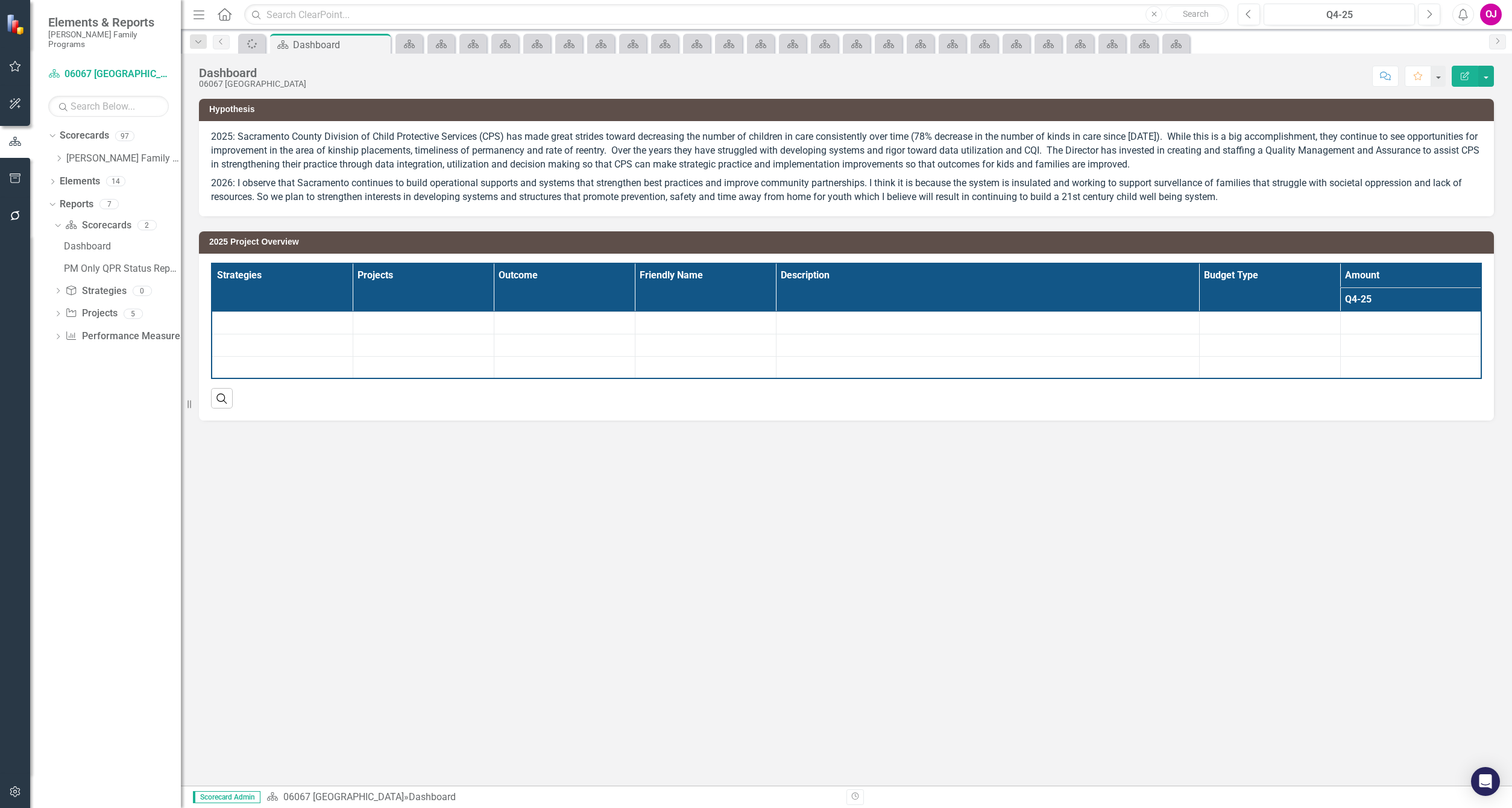
click at [0, 0] on icon "Close" at bounding box center [0, 0] width 0 height 0
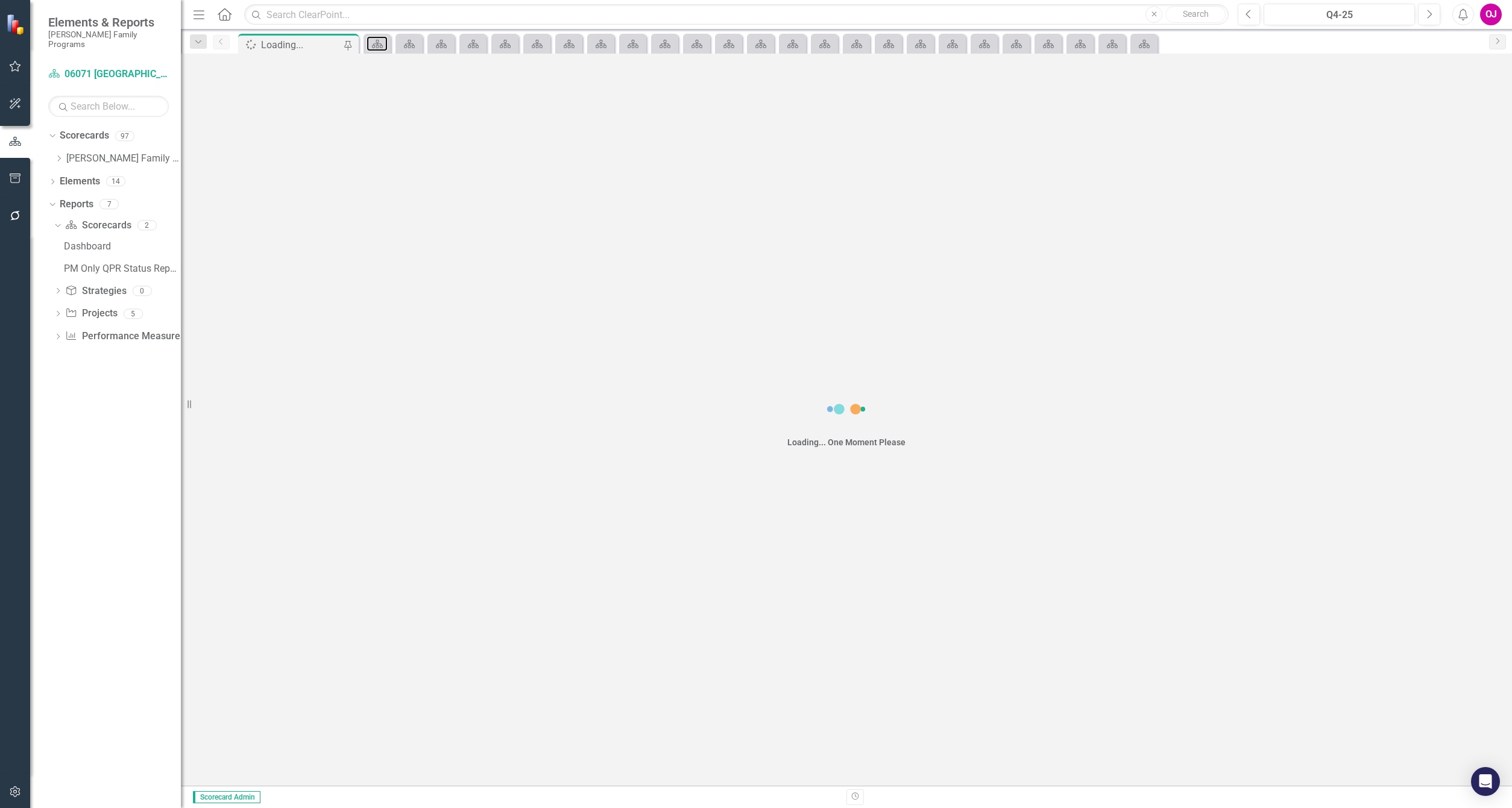
click at [378, 45] on icon at bounding box center [377, 44] width 11 height 8
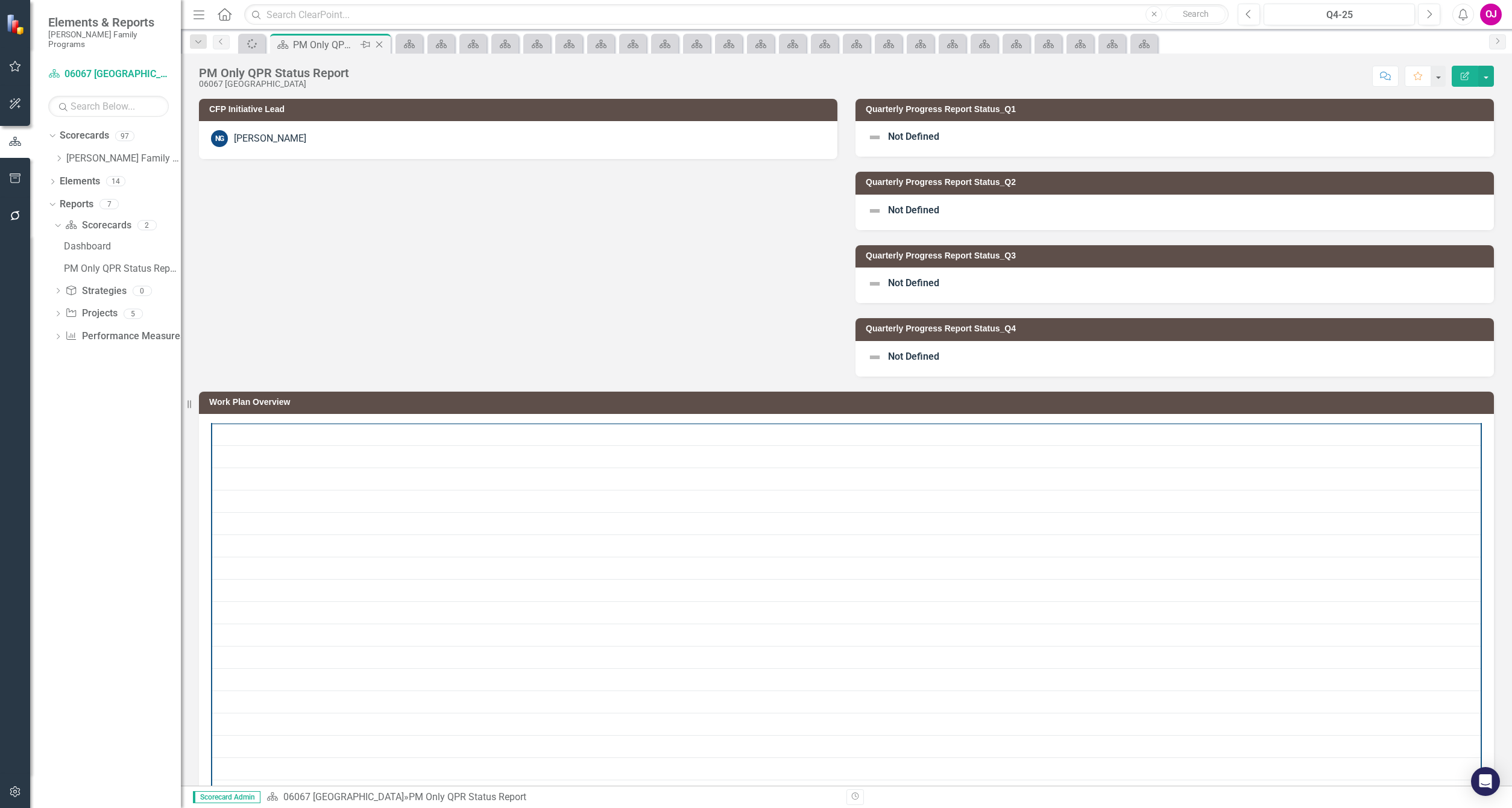
click at [378, 45] on icon "Close" at bounding box center [379, 44] width 12 height 9
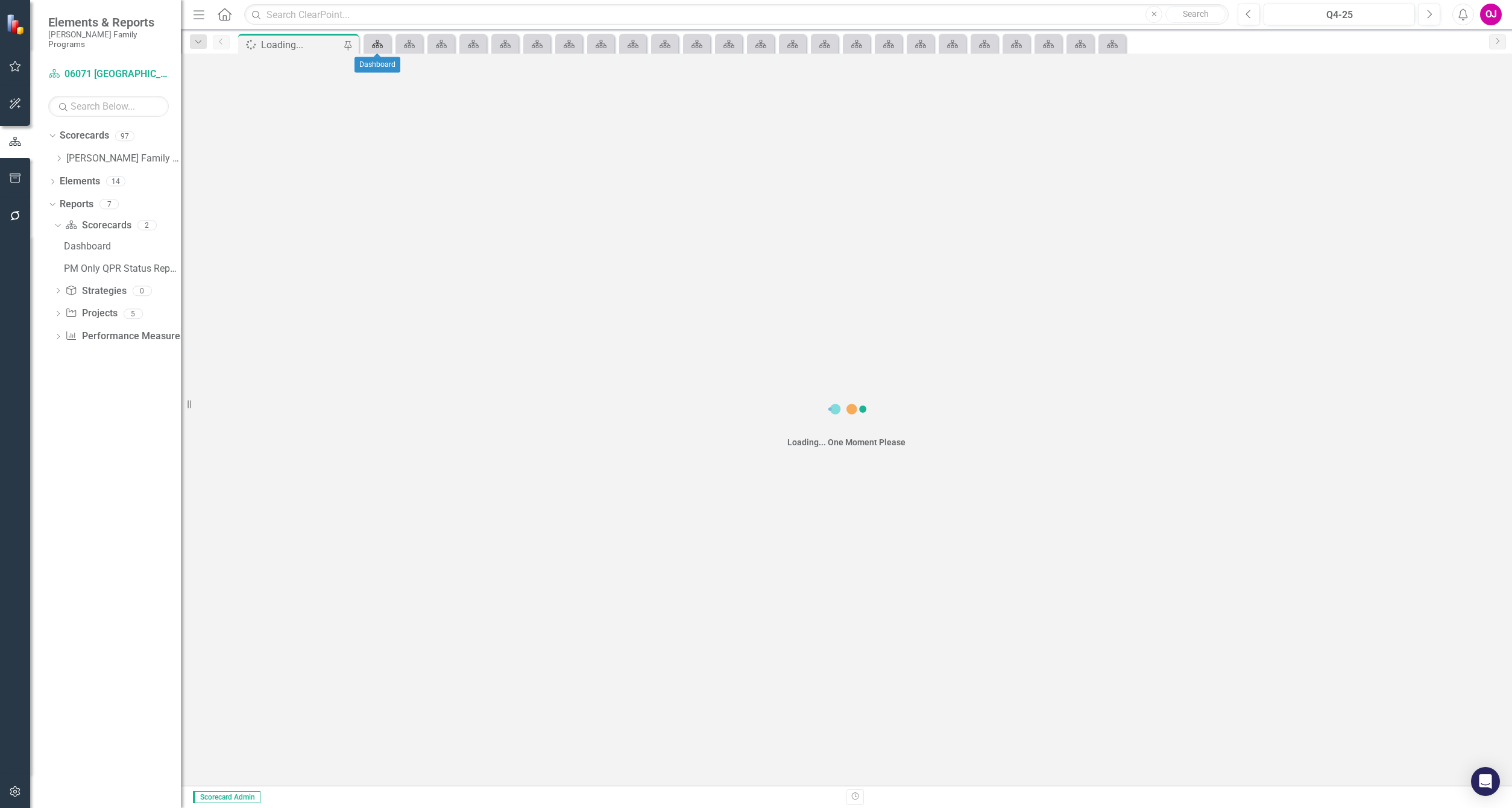
click at [378, 45] on icon at bounding box center [377, 44] width 11 height 8
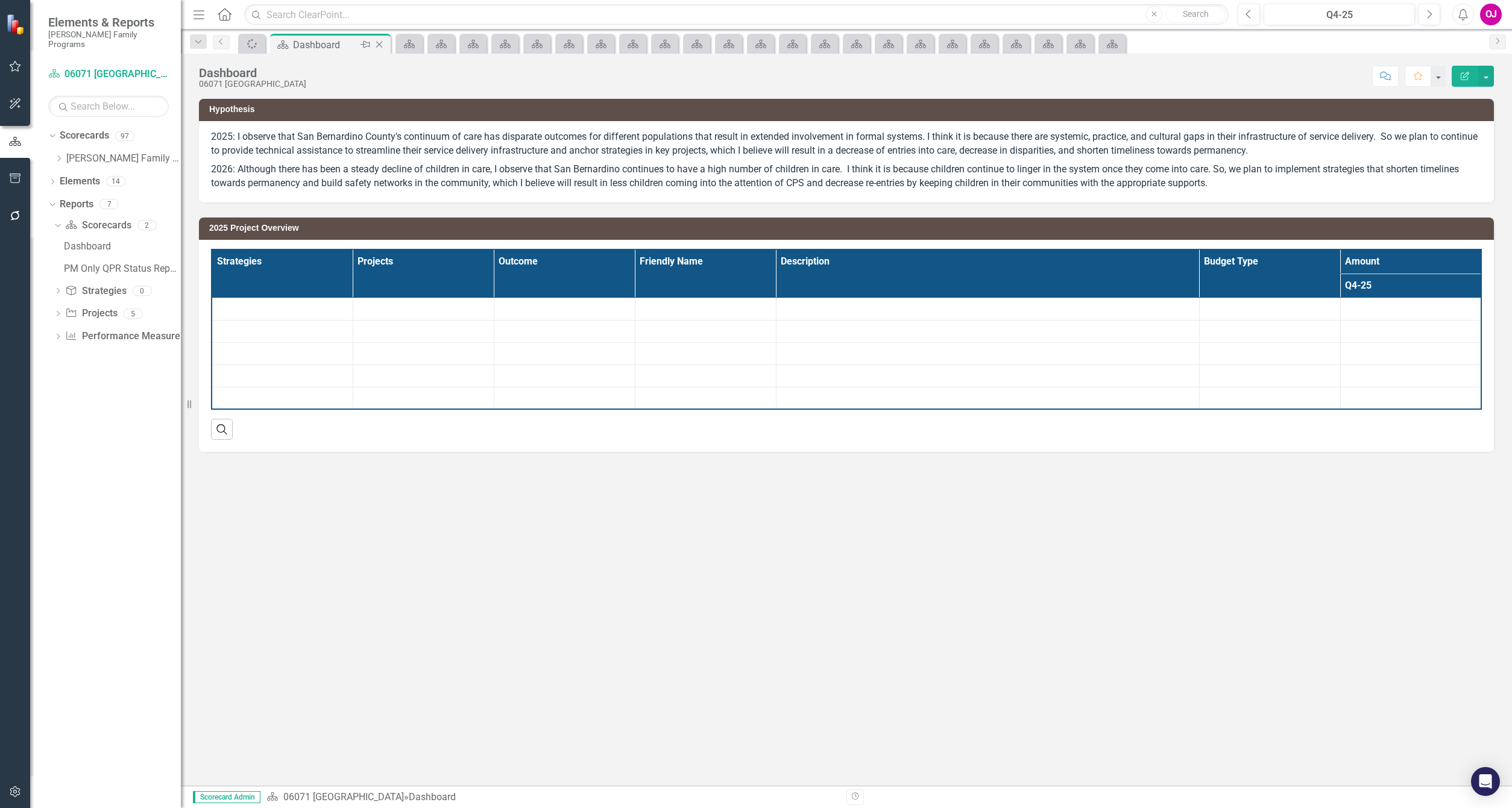
click at [378, 45] on icon "Close" at bounding box center [379, 44] width 12 height 9
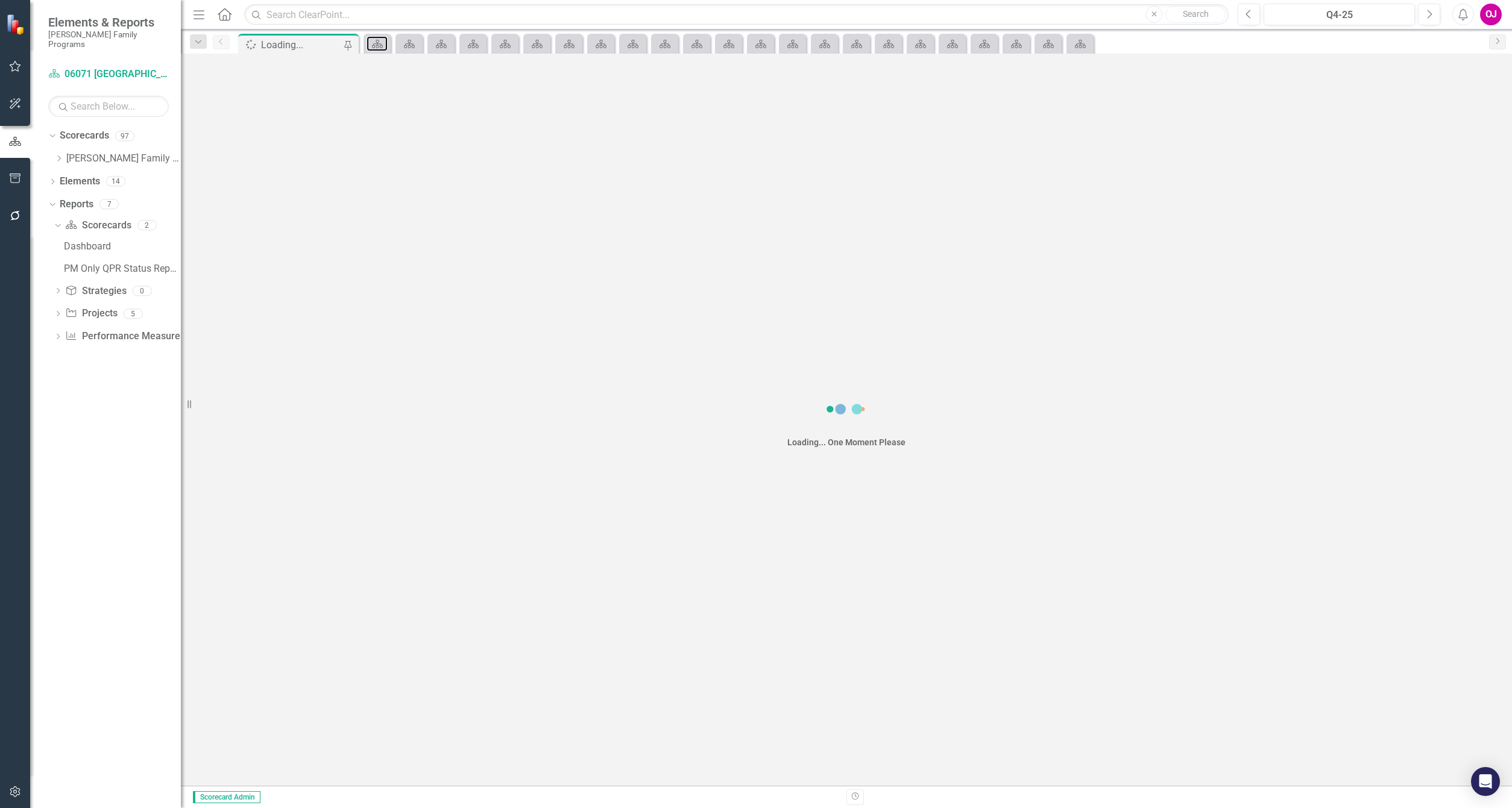
click at [378, 45] on icon at bounding box center [377, 44] width 11 height 8
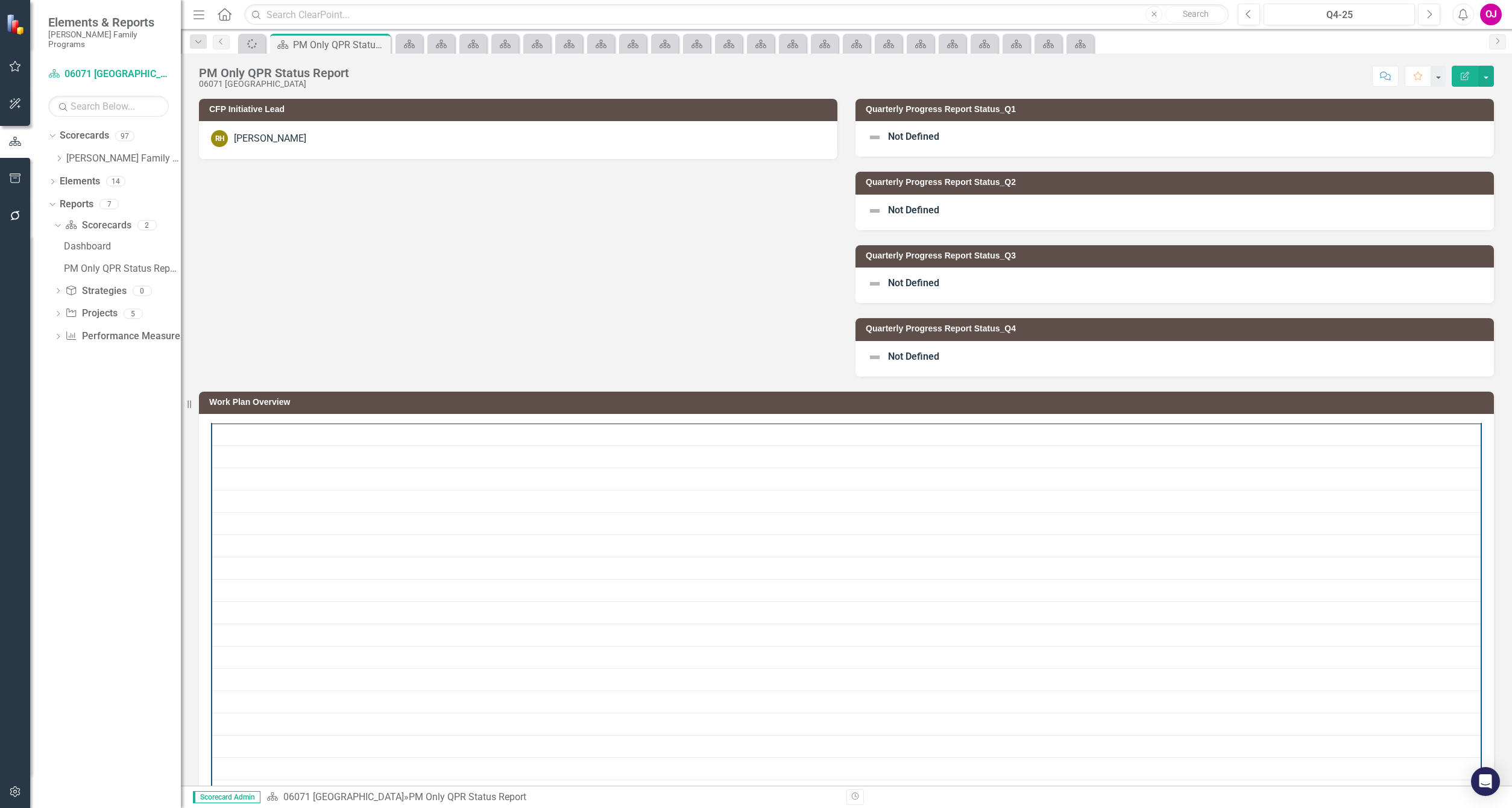
click at [0, 0] on icon "Close" at bounding box center [0, 0] width 0 height 0
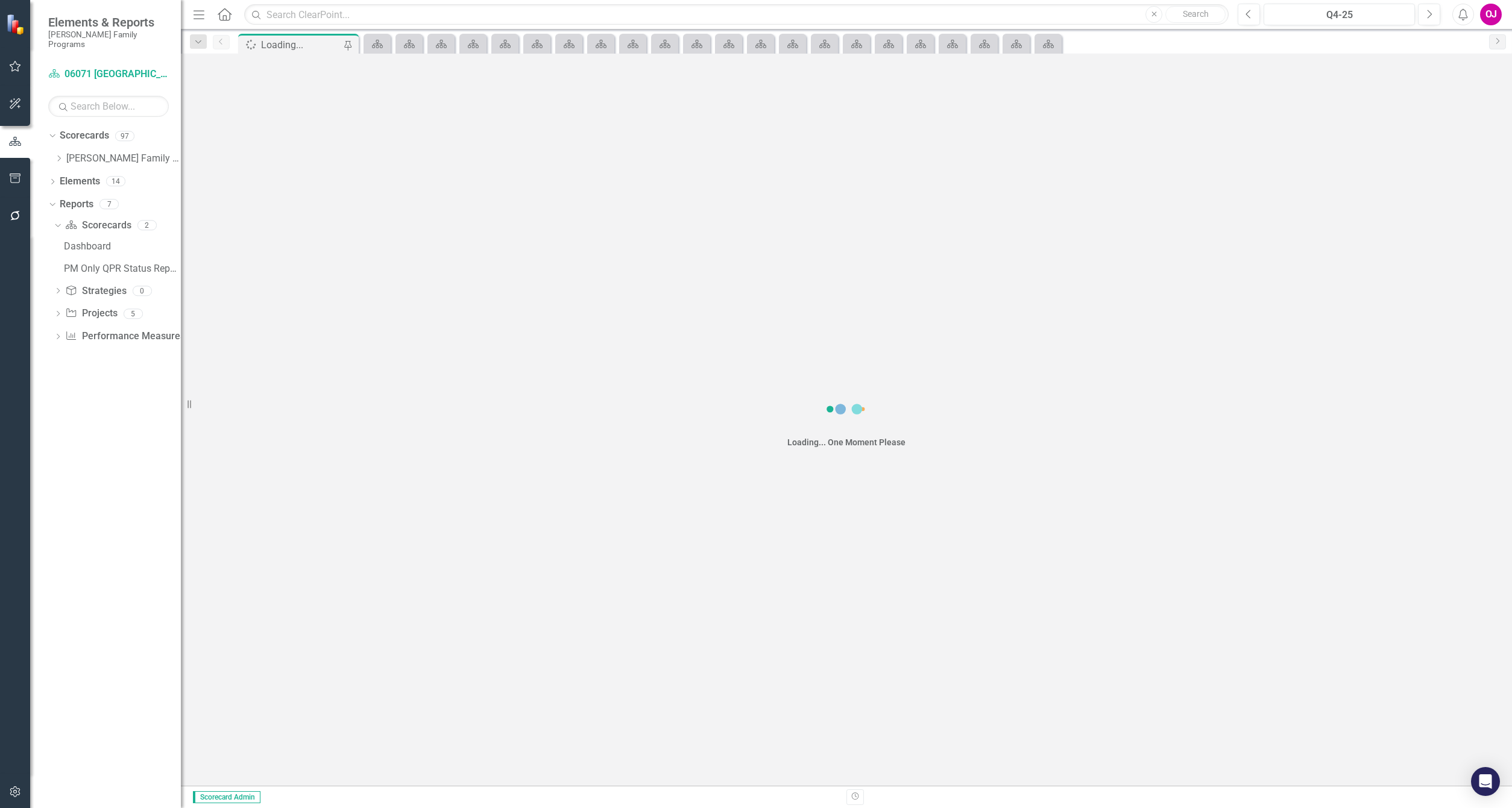
click at [378, 45] on icon at bounding box center [377, 44] width 11 height 8
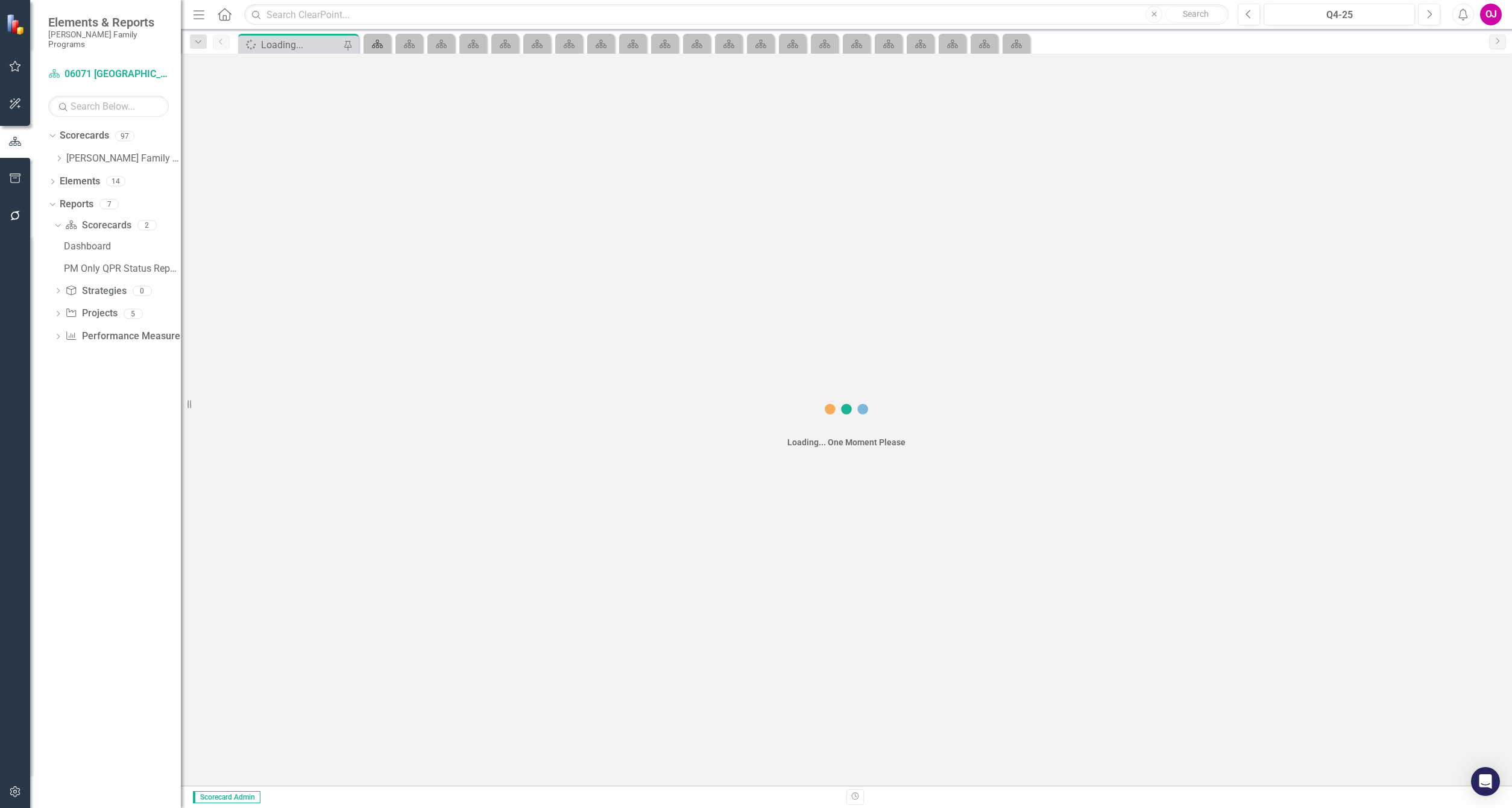
click at [378, 45] on icon at bounding box center [377, 44] width 11 height 8
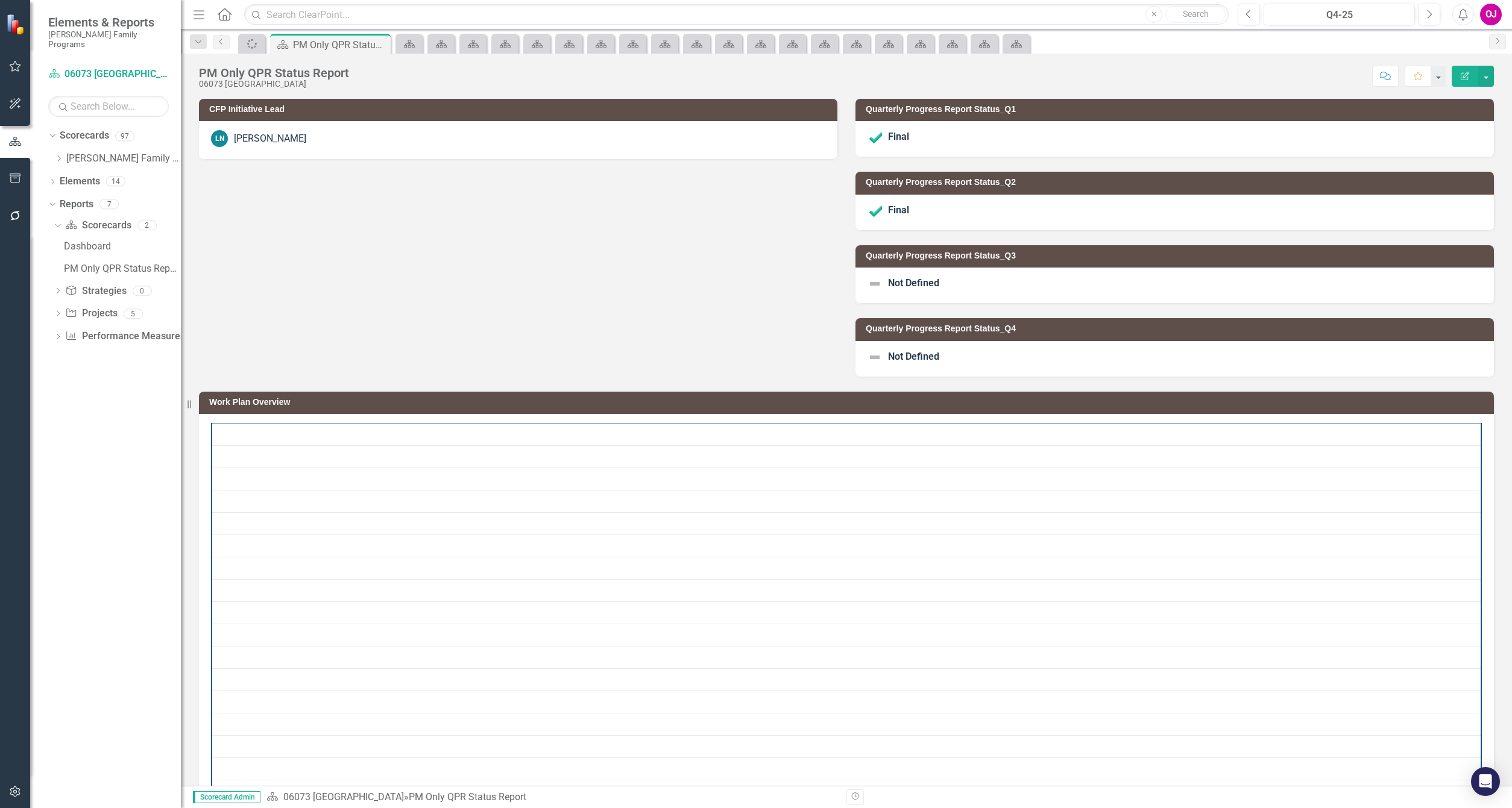
click at [0, 0] on icon "Close" at bounding box center [0, 0] width 0 height 0
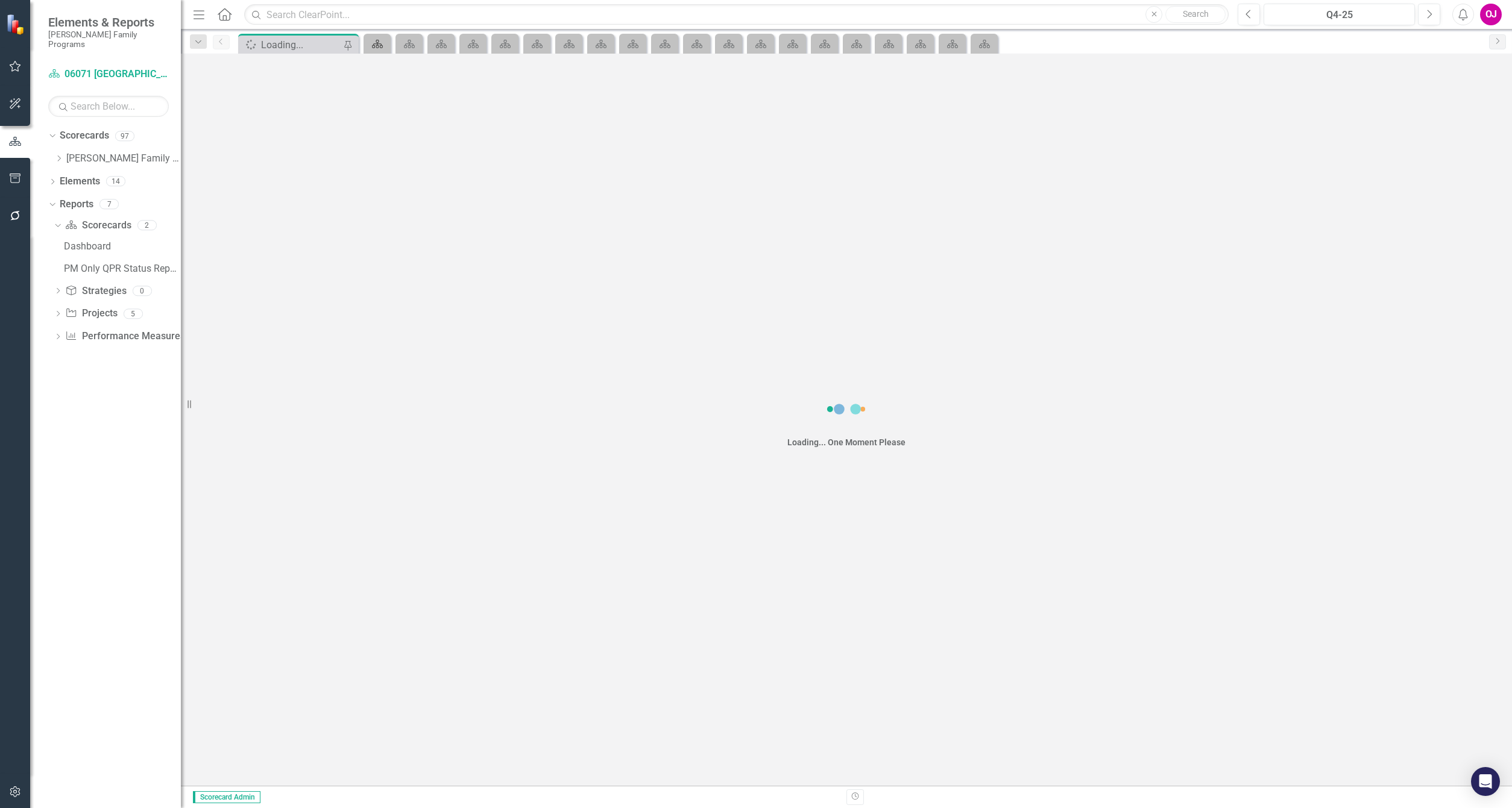
click at [378, 45] on icon at bounding box center [377, 44] width 11 height 8
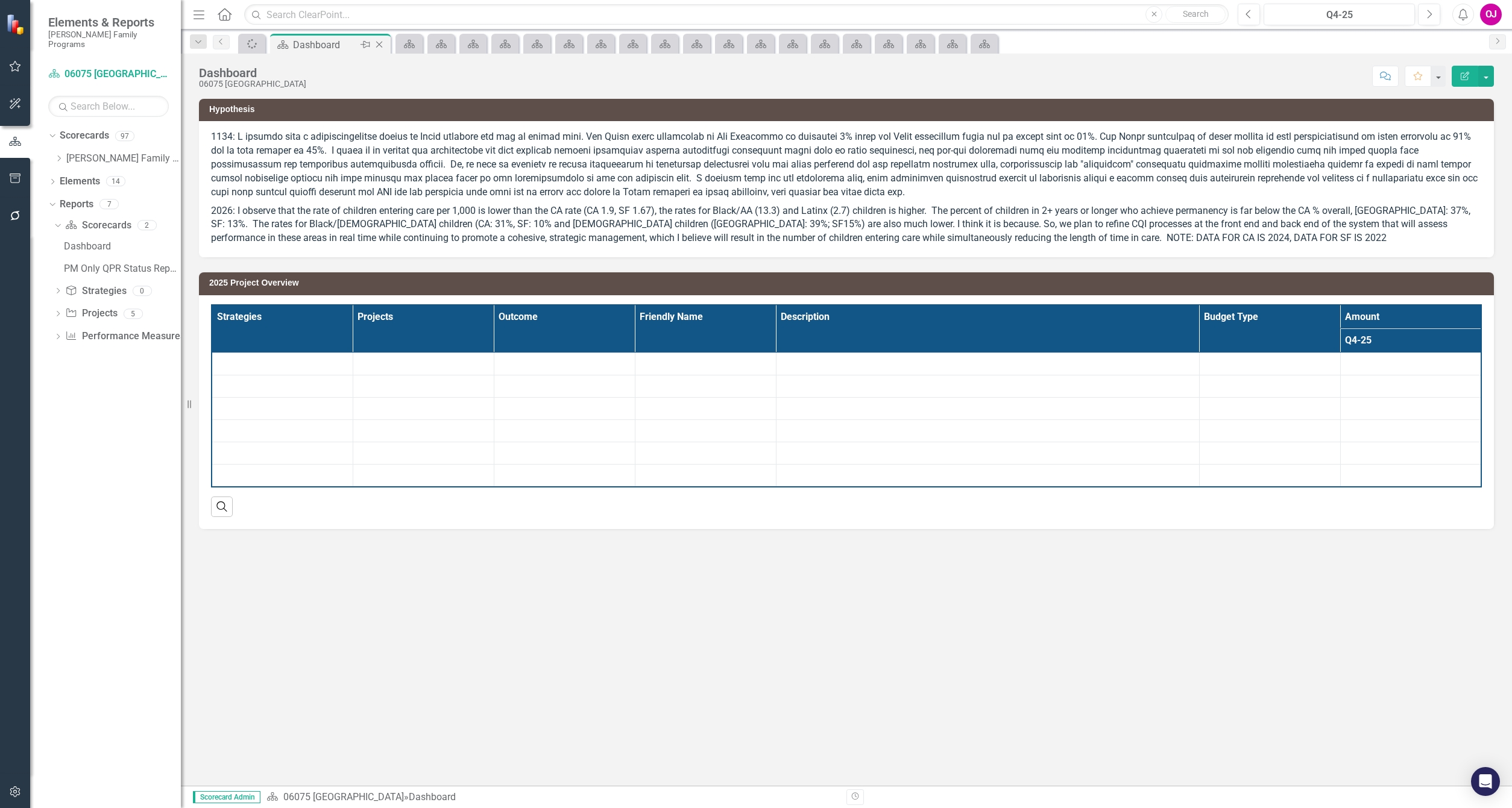
click at [378, 45] on icon "Close" at bounding box center [379, 44] width 12 height 9
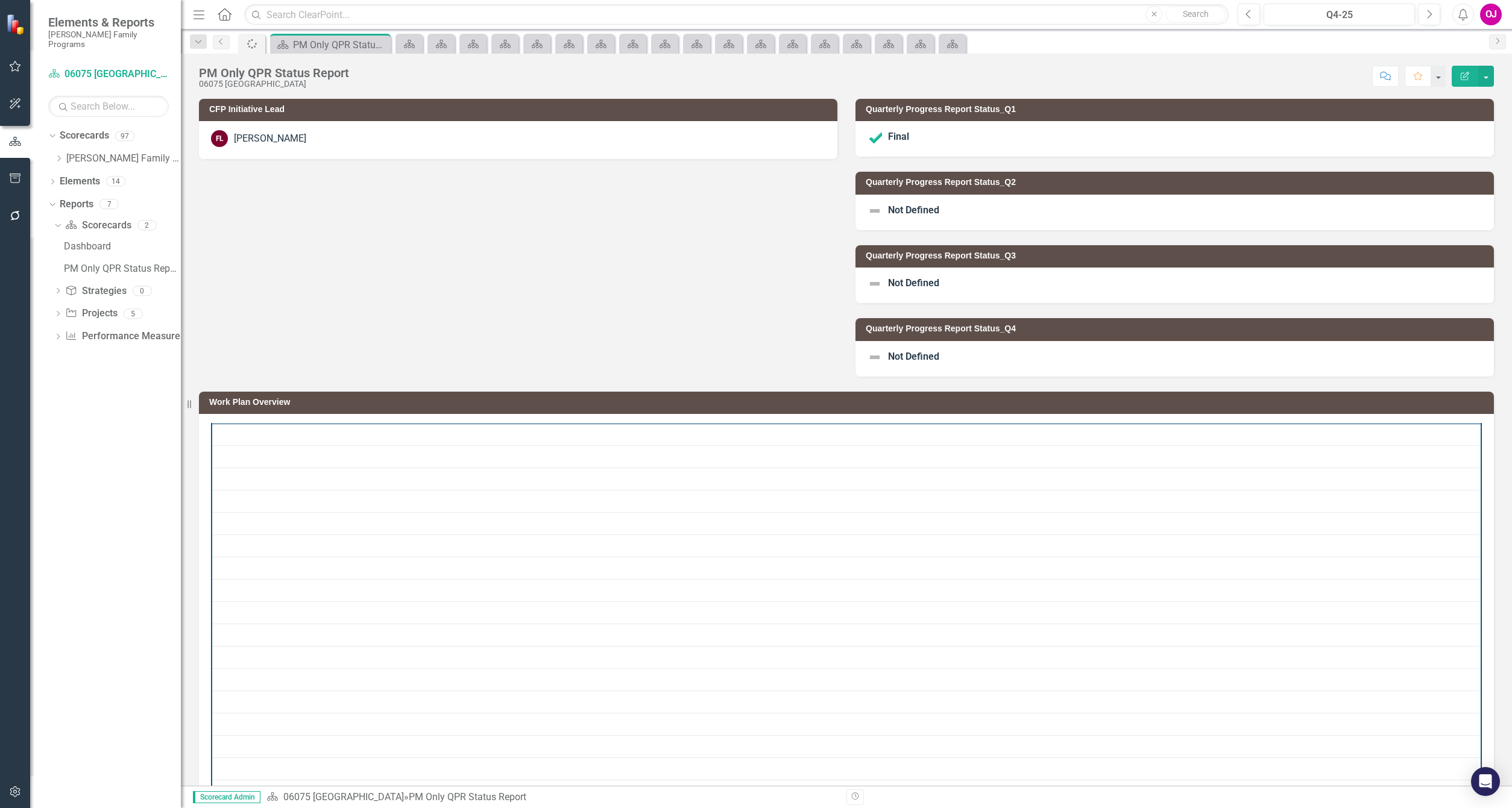
click at [0, 0] on icon "Close" at bounding box center [0, 0] width 0 height 0
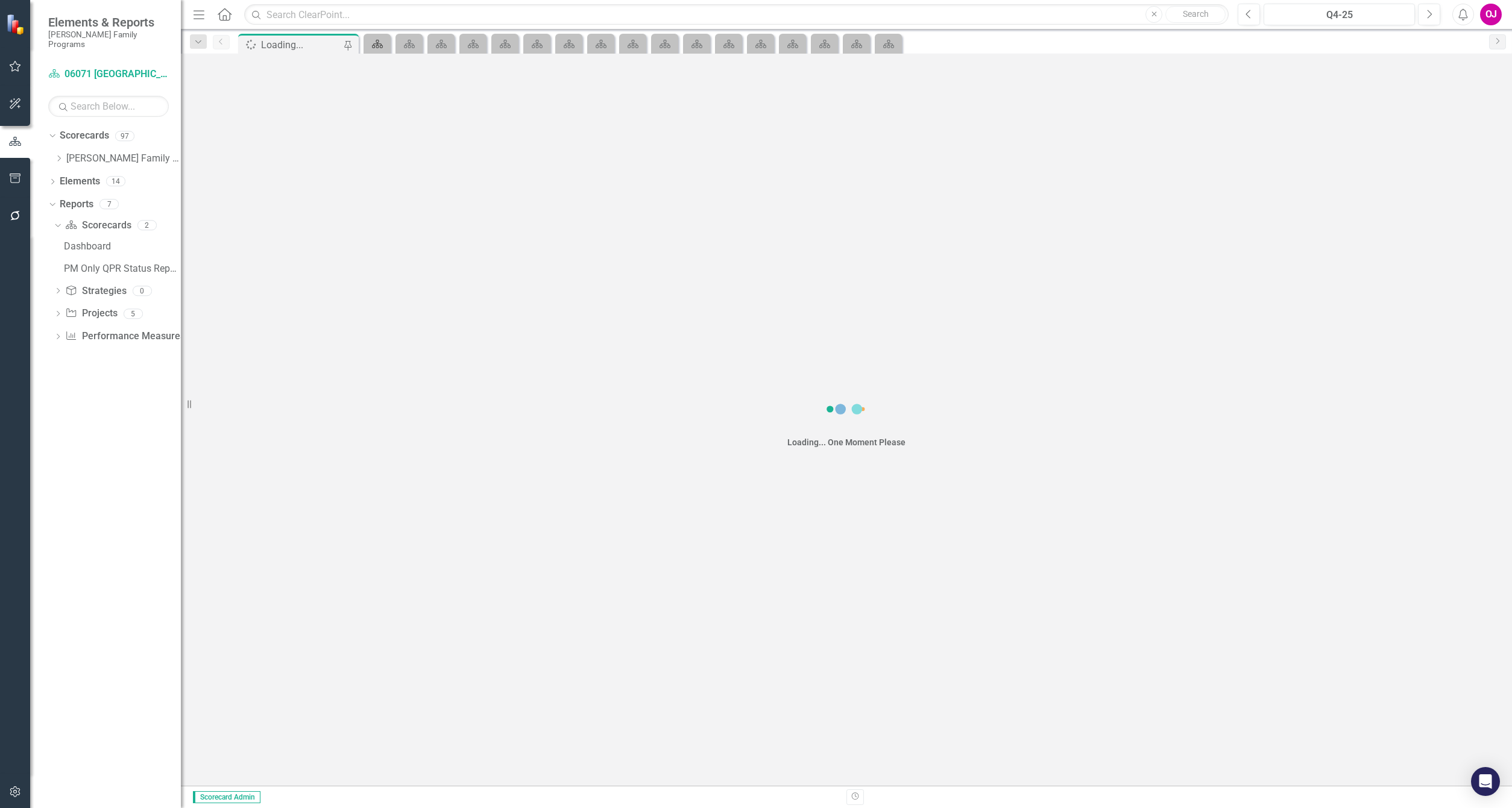
click at [378, 45] on icon at bounding box center [377, 44] width 11 height 8
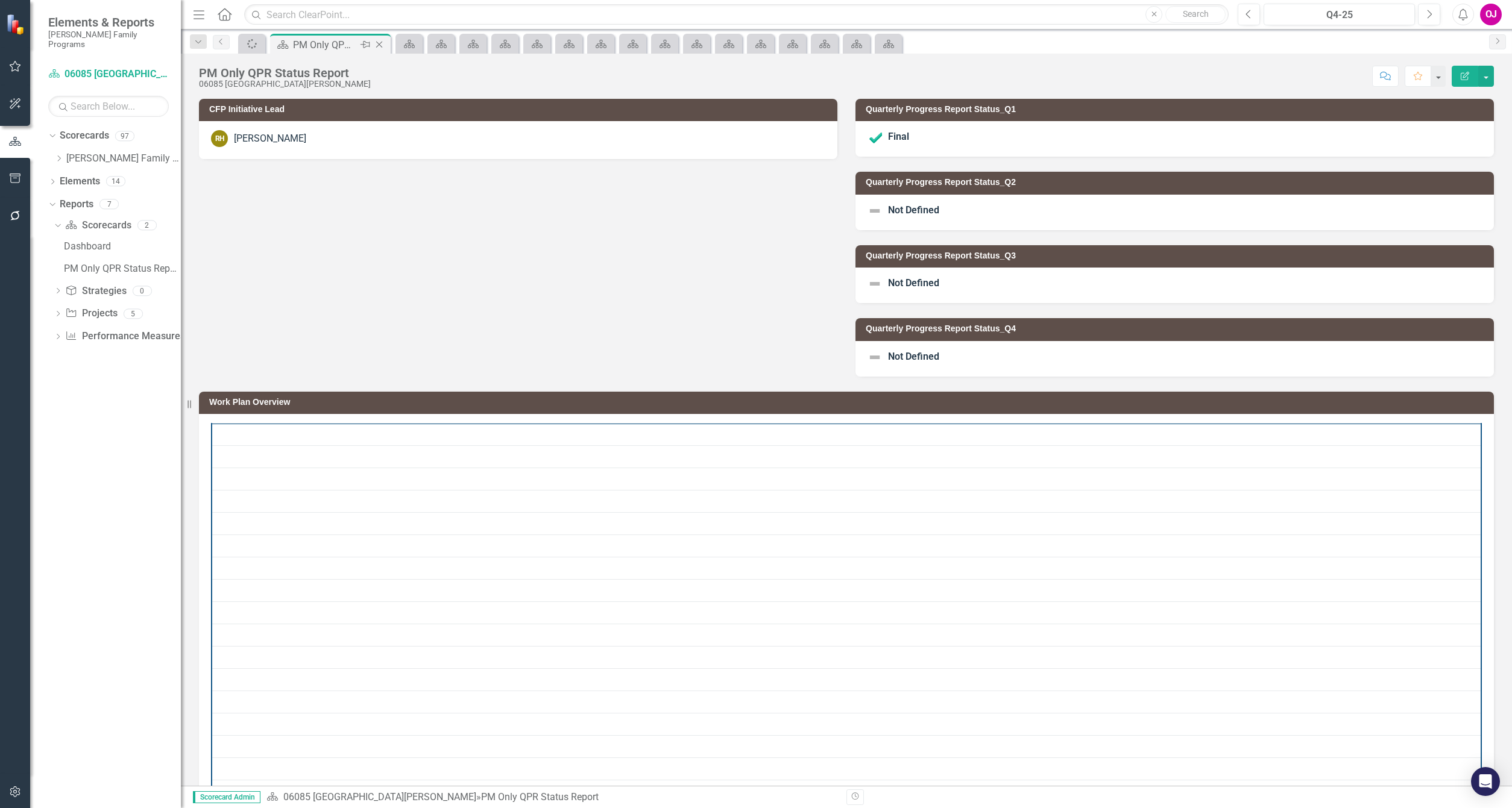
click at [378, 45] on div "Scorecard PM Only QPR Status Report Pin Close" at bounding box center [331, 45] width 115 height 15
click at [378, 45] on icon "Close" at bounding box center [379, 44] width 12 height 9
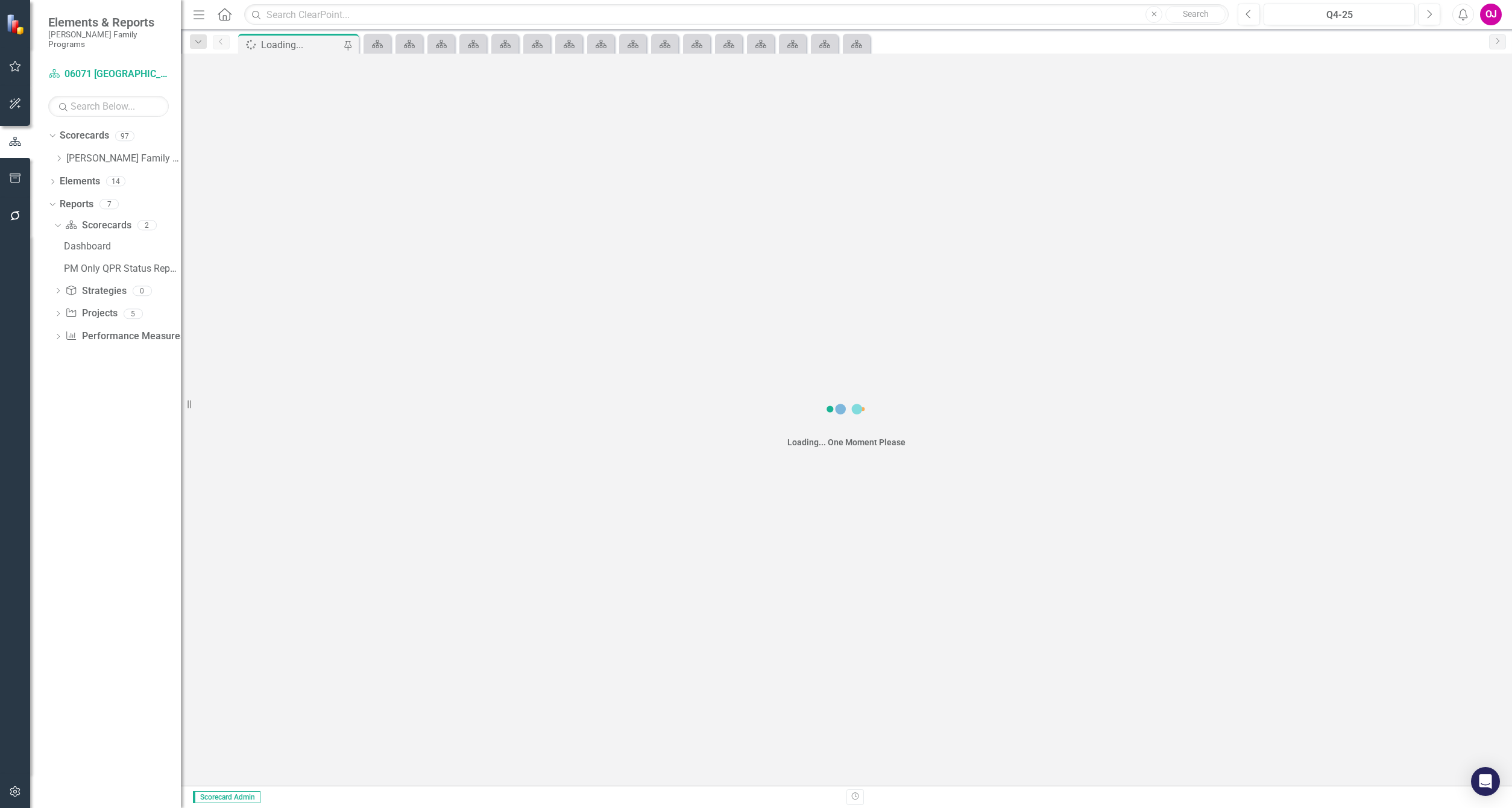
click at [380, 45] on icon "Scorecard" at bounding box center [377, 44] width 12 height 9
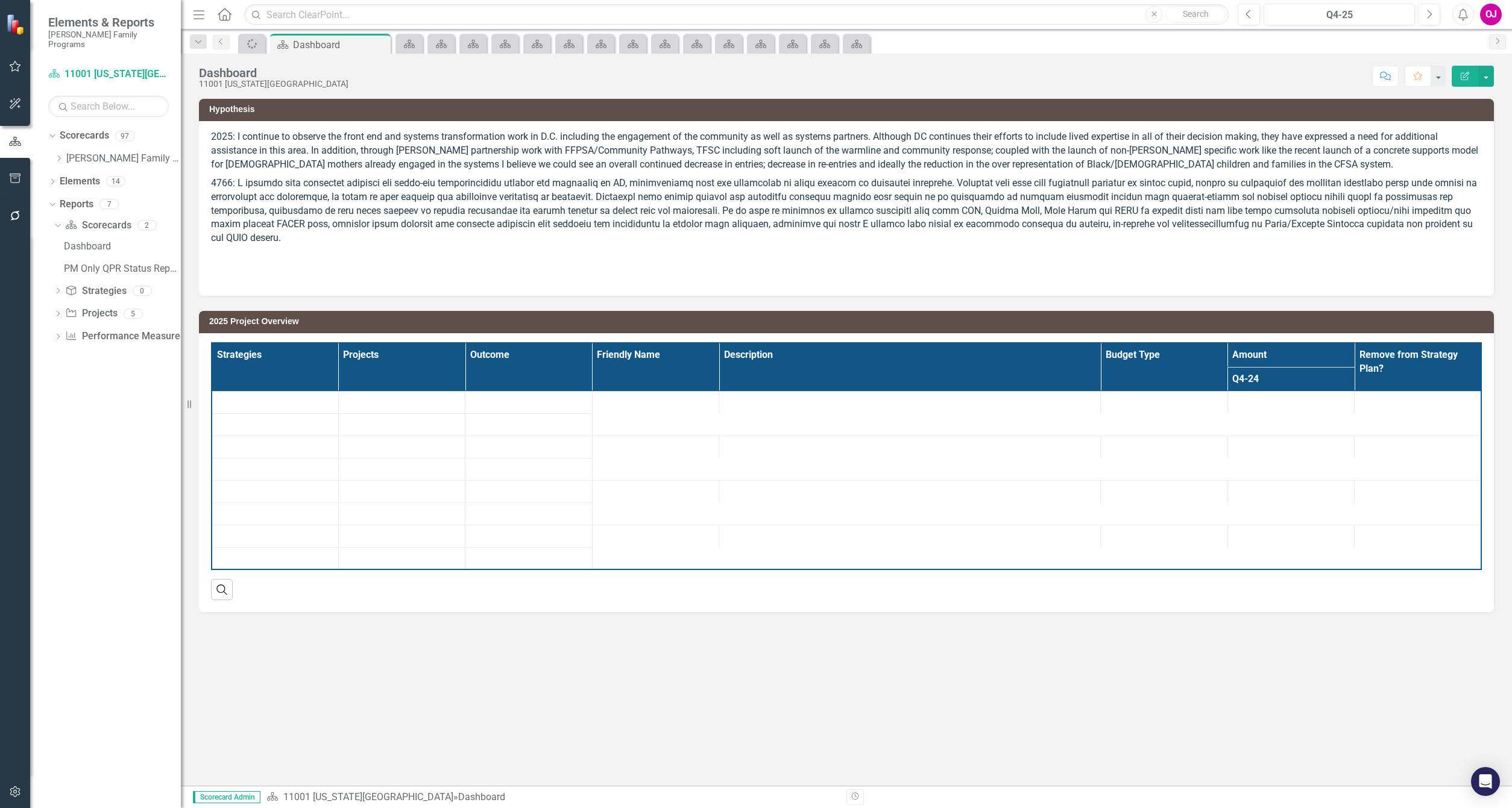
click at [0, 0] on icon at bounding box center [0, 0] width 0 height 0
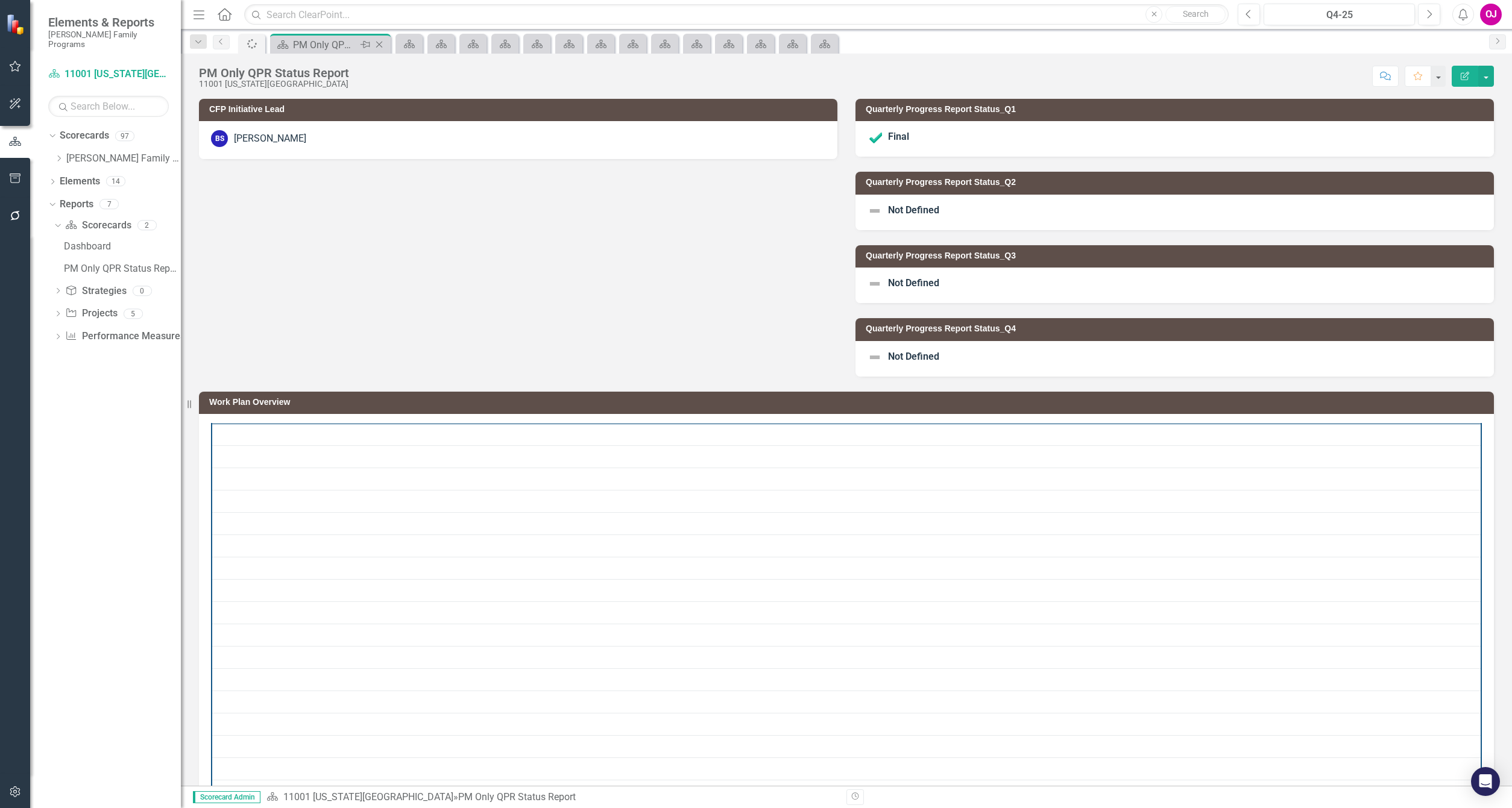
click at [380, 45] on div "Scorecard PM Only QPR Status Report Pin Close" at bounding box center [331, 45] width 115 height 15
click at [380, 45] on icon at bounding box center [379, 45] width 7 height 7
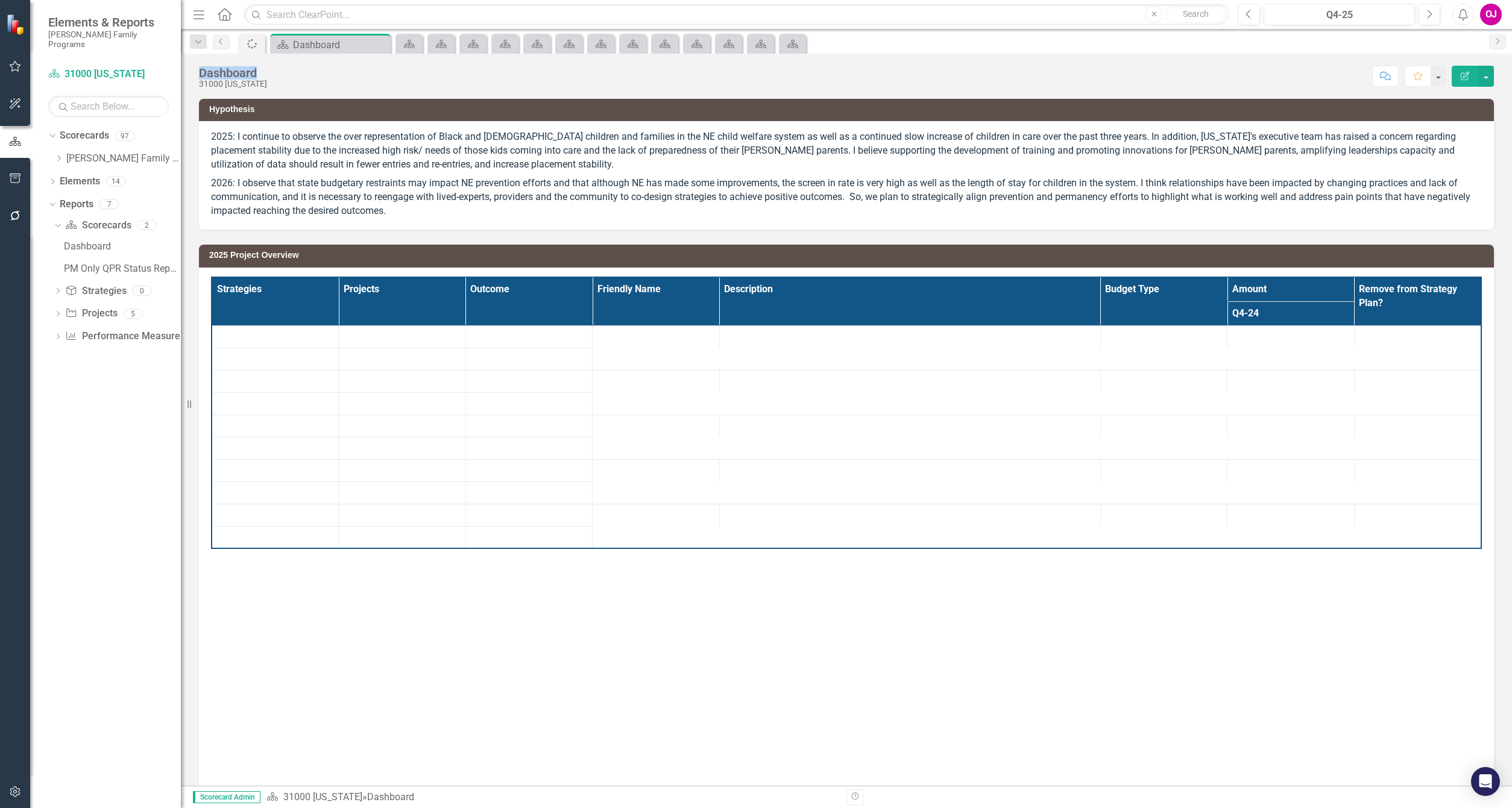
click at [0, 0] on icon at bounding box center [0, 0] width 0 height 0
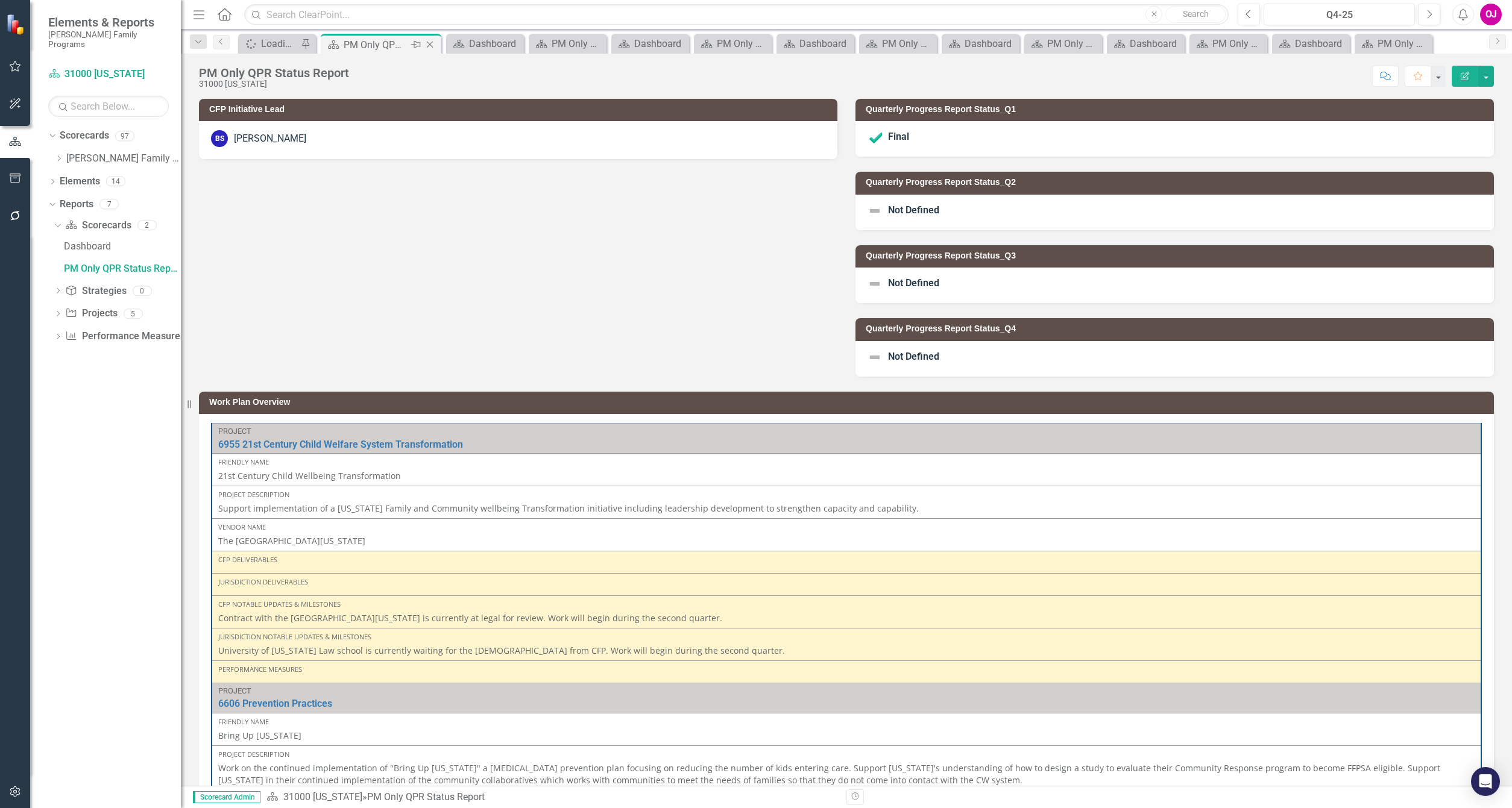
drag, startPoint x: 438, startPoint y: 44, endPoint x: 429, endPoint y: 42, distance: 9.2
click at [429, 42] on icon "Close" at bounding box center [430, 44] width 12 height 9
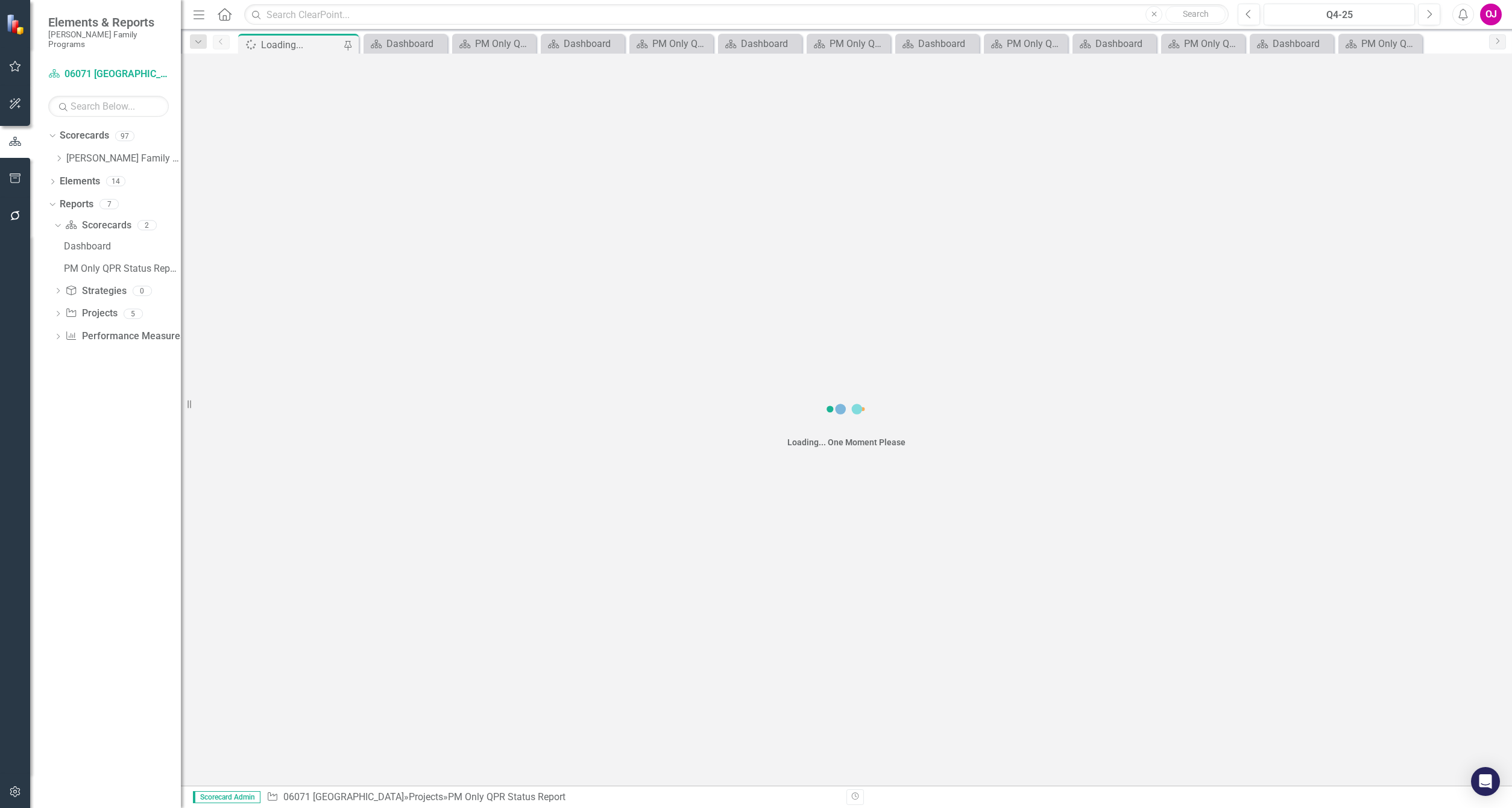
click at [0, 0] on div "Close" at bounding box center [0, 0] width 0 height 0
click at [442, 42] on icon "Close" at bounding box center [443, 44] width 12 height 9
click at [455, 42] on icon "Close" at bounding box center [451, 44] width 12 height 9
click at [0, 0] on icon "Close" at bounding box center [0, 0] width 0 height 0
click at [471, 44] on icon "Close" at bounding box center [473, 44] width 12 height 9
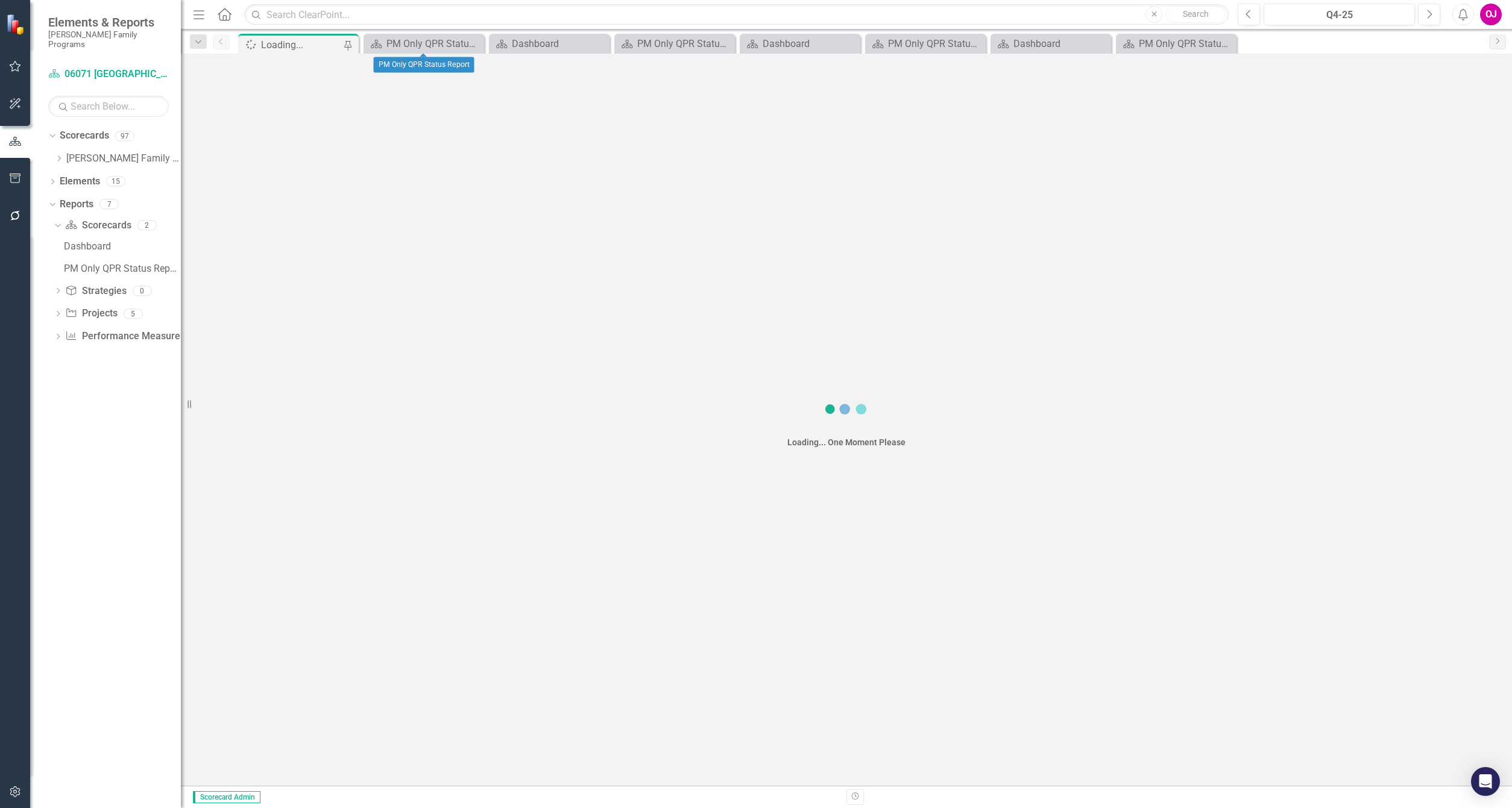
click at [0, 0] on icon "Close" at bounding box center [0, 0] width 0 height 0
click at [472, 44] on icon "Close" at bounding box center [473, 44] width 12 height 9
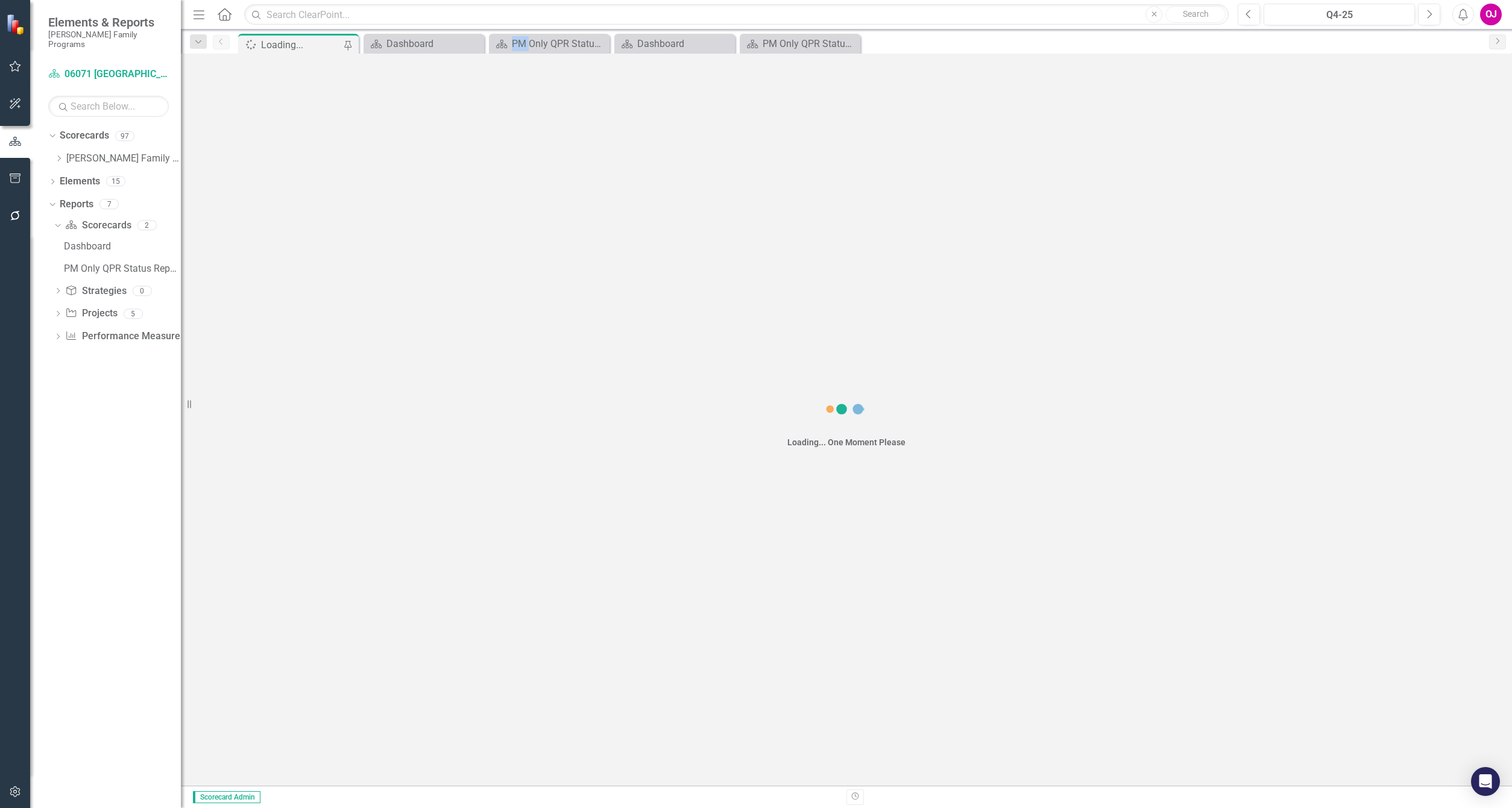
click at [0, 0] on icon "Close" at bounding box center [0, 0] width 0 height 0
click at [472, 44] on div "Spinner Loading... Pin" at bounding box center [859, 44] width 1247 height 20
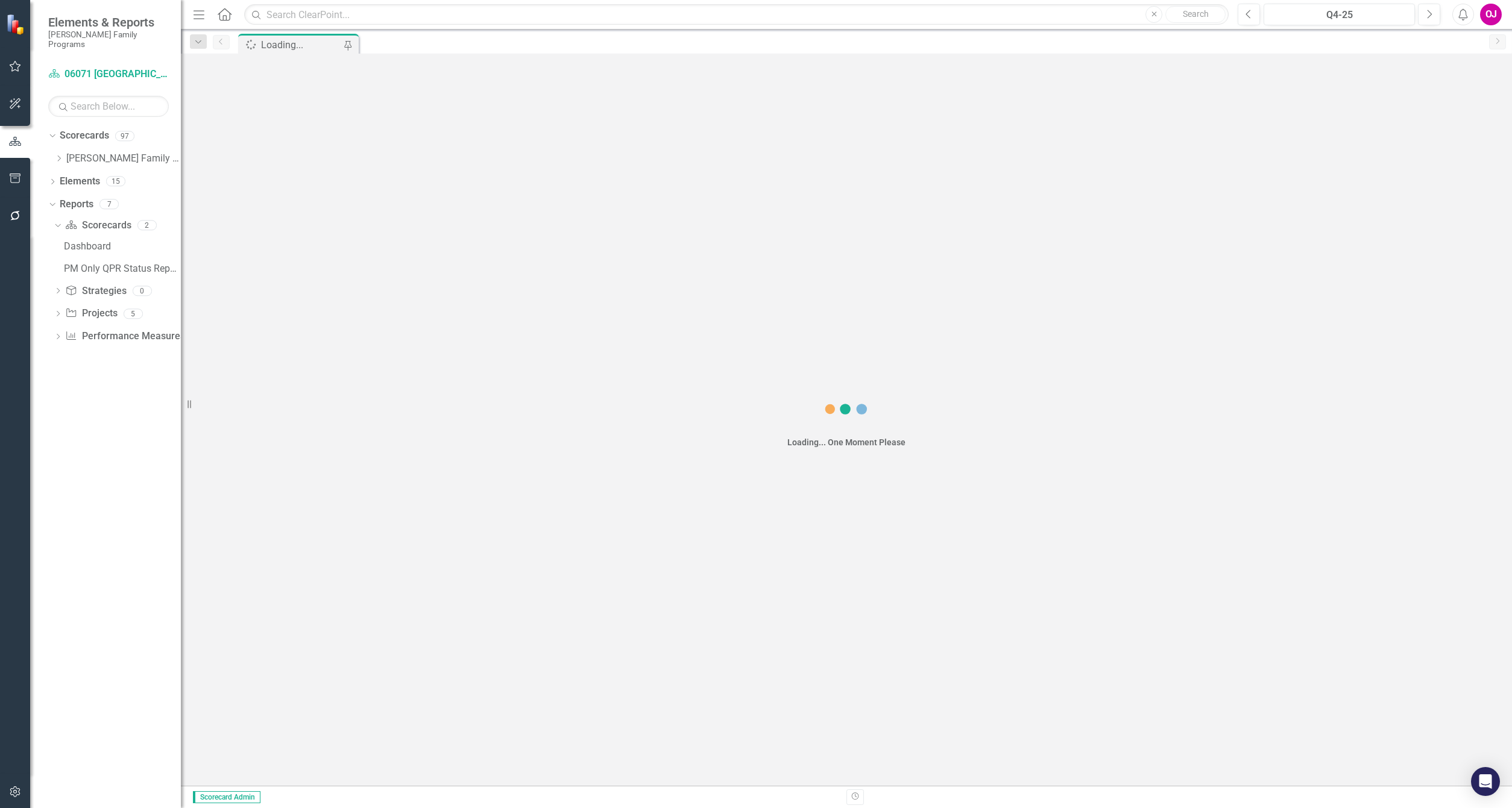
click at [472, 44] on div "Spinner Loading... Pin" at bounding box center [859, 44] width 1247 height 20
